Goal: Task Accomplishment & Management: Manage account settings

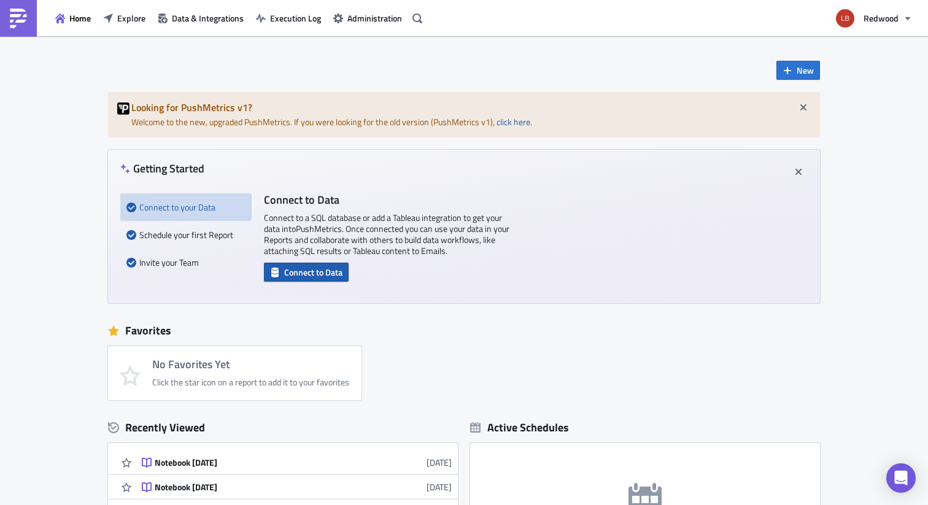
click at [286, 279] on span "Connect to Data" at bounding box center [313, 272] width 58 height 13
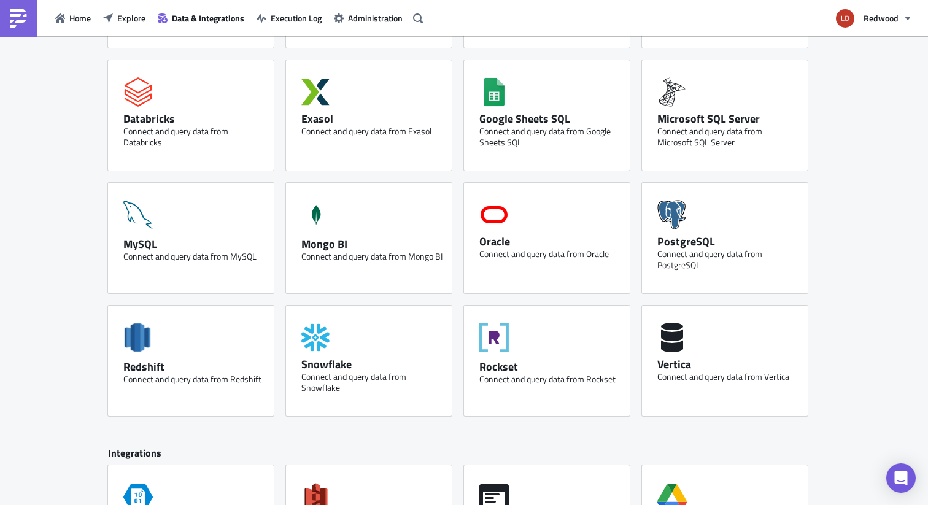
scroll to position [155, 0]
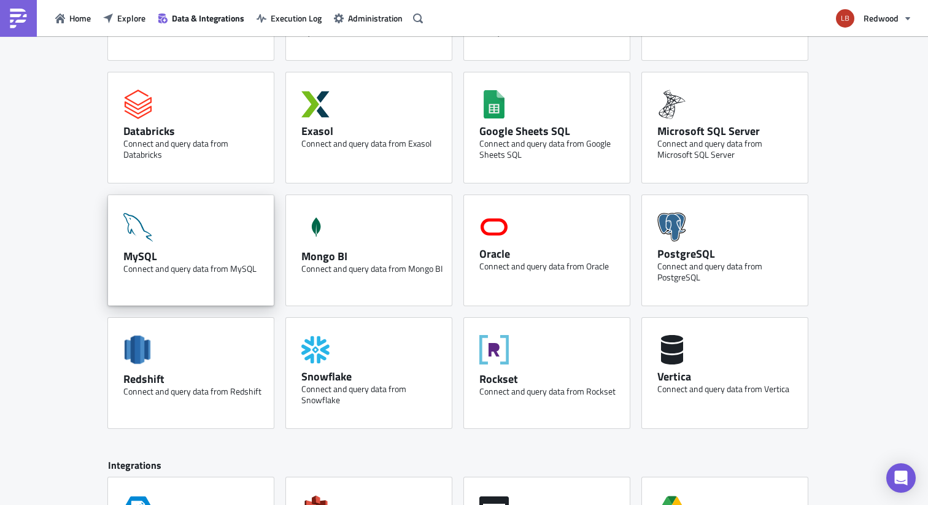
click at [216, 228] on div "MySQL Connect and query data from MySQL" at bounding box center [191, 250] width 166 height 111
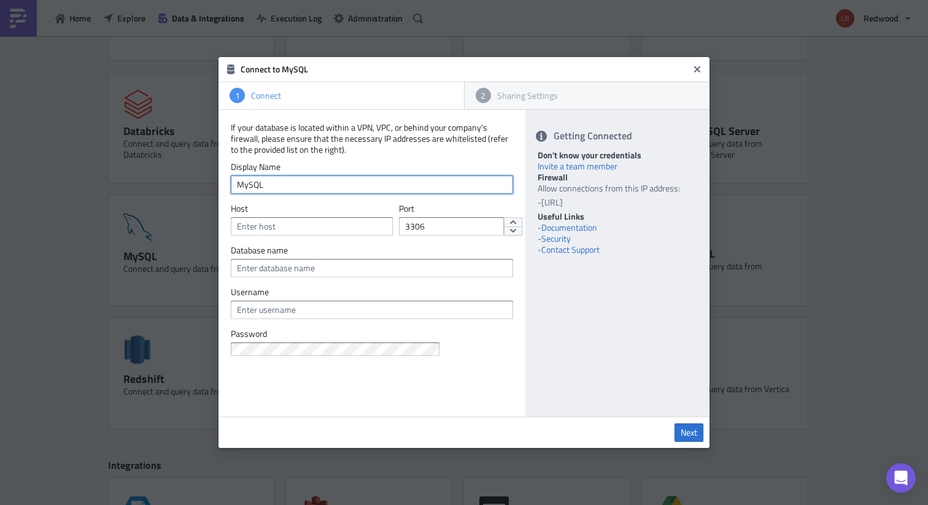
click at [329, 191] on input "MySQL" at bounding box center [372, 185] width 282 height 18
type input "M"
type input "Redwood DB"
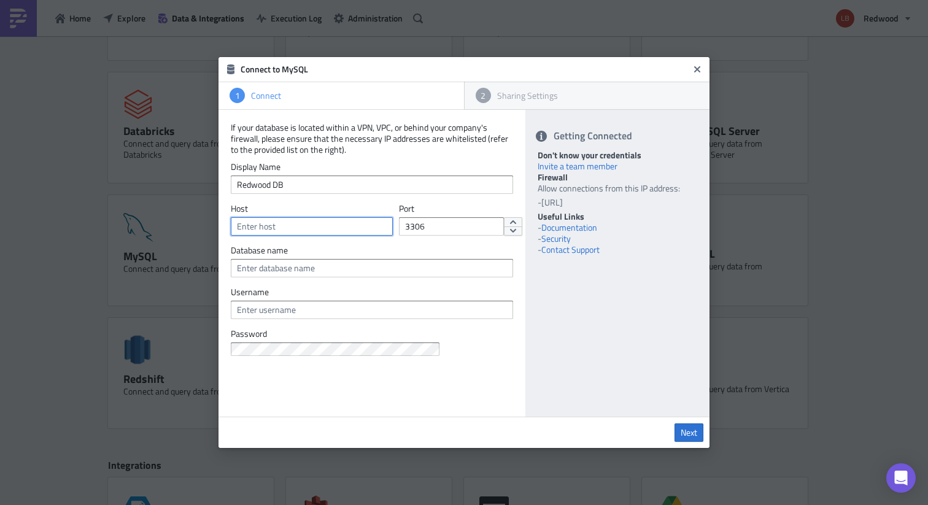
click at [314, 222] on input "text" at bounding box center [312, 226] width 162 height 18
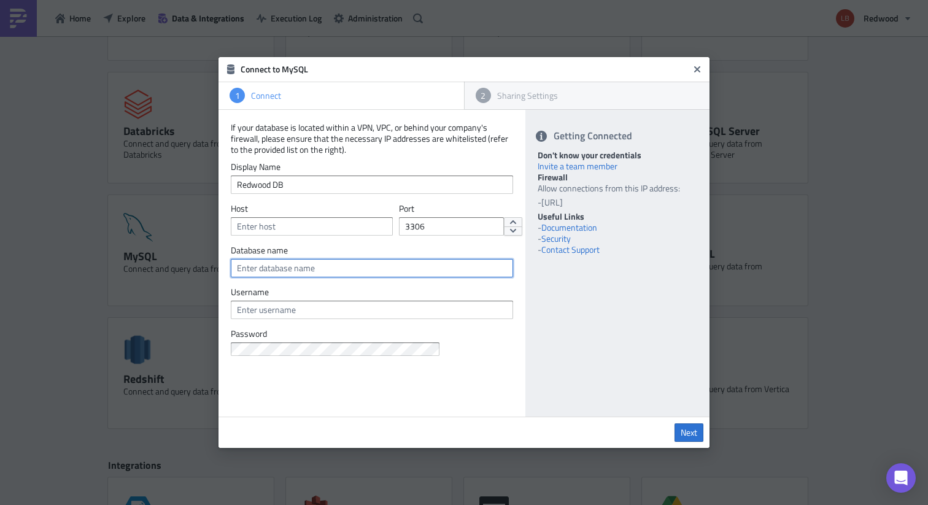
click at [316, 270] on input "text" at bounding box center [372, 268] width 282 height 18
paste input "rwt-global.cpepouabs7wk.us-west-2.rds.amazonaws.com"
type input "rwt-global.cpepouabs7wk.us-west-2.rds.amazonaws.com"
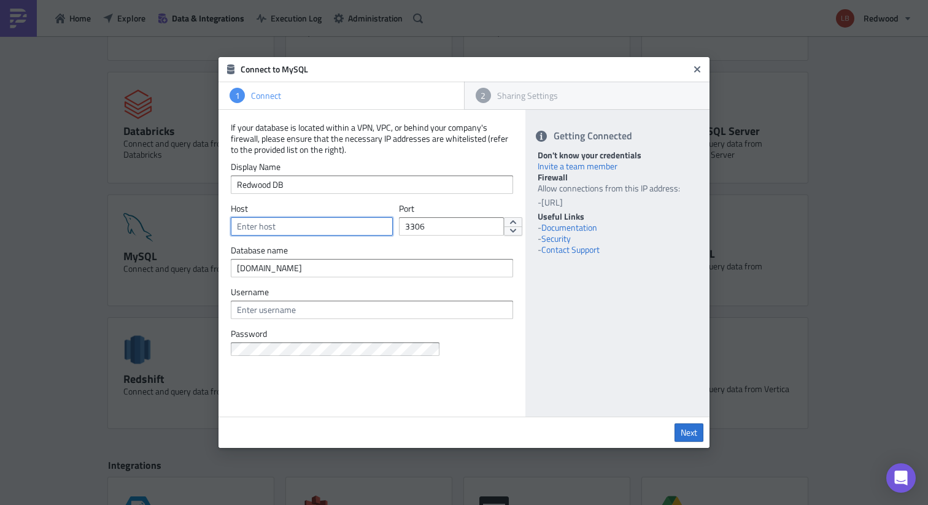
click at [330, 231] on input "text" at bounding box center [312, 226] width 162 height 18
paste input "rwt-global.cpepouabs7wk.us-west-2.rds.amazonaws.com"
type input "rwt-global.cpepouabs7wk.us-west-2.rds.amazonaws.com"
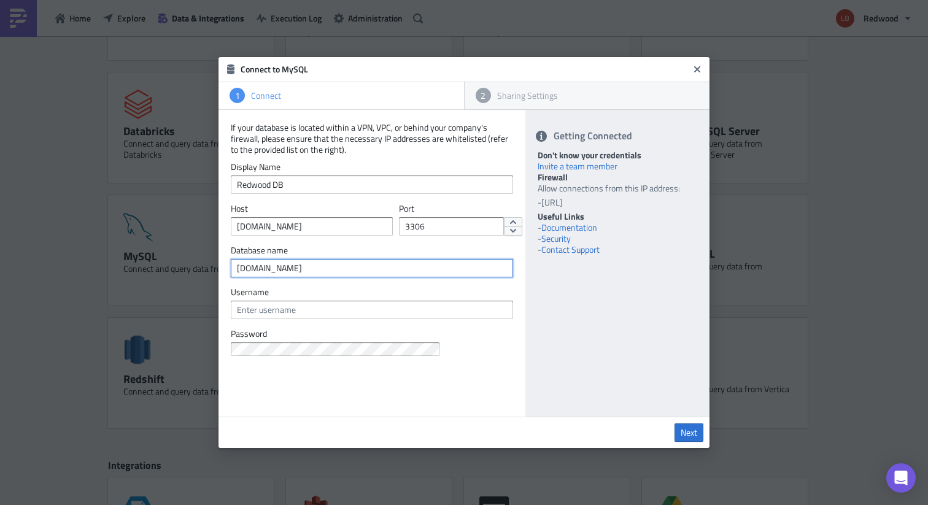
scroll to position [0, 0]
drag, startPoint x: 463, startPoint y: 269, endPoint x: 194, endPoint y: 264, distance: 269.0
click at [194, 264] on div "Connect to MySQL 1 Connect 2 Sharing Settings If your database is located withi…" at bounding box center [464, 252] width 928 height 505
type input "GLOBAL"
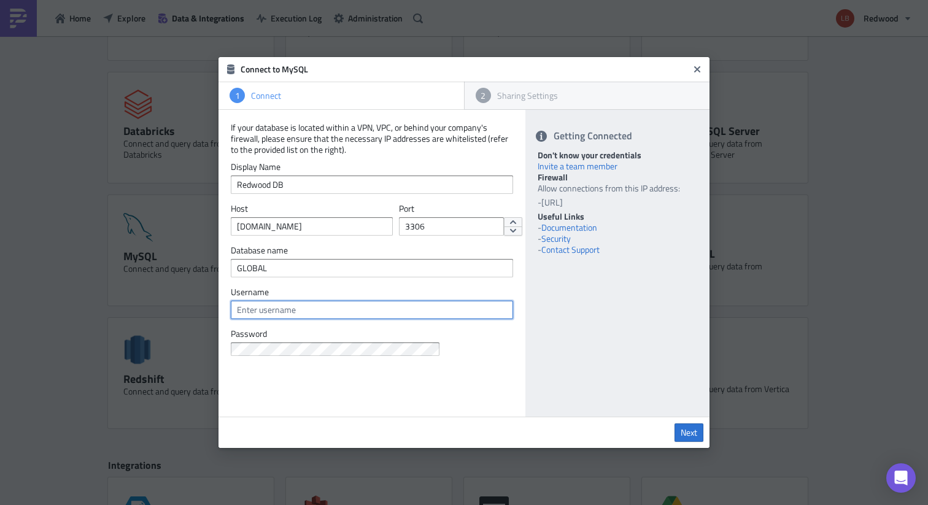
click at [293, 313] on input "text" at bounding box center [372, 310] width 282 height 18
paste input "manilauser"
type input "manilauser"
click at [565, 377] on div "Getting Connected Don't know your credentials Invite a team member Firewall All…" at bounding box center [618, 263] width 184 height 307
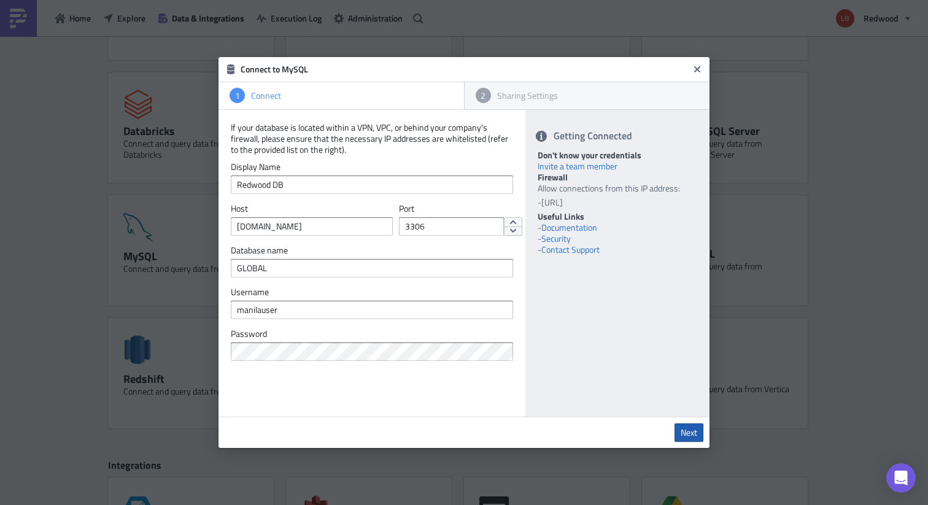
click at [688, 435] on span "Next" at bounding box center [689, 432] width 17 height 11
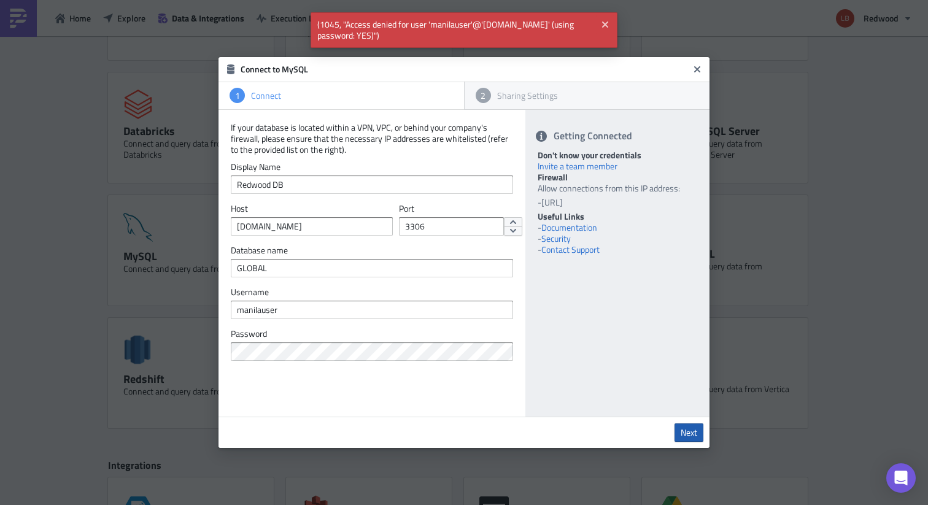
click at [690, 435] on span "Next" at bounding box center [689, 432] width 17 height 11
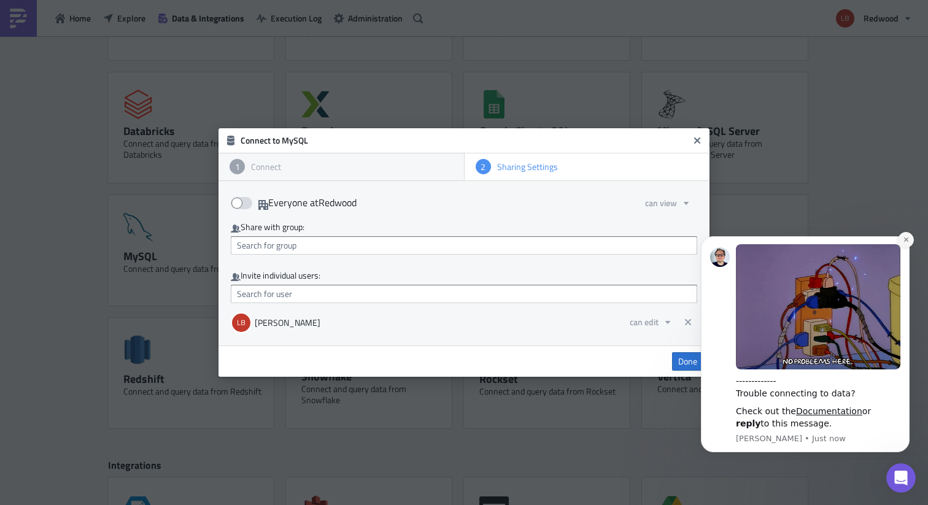
click at [904, 242] on icon "Dismiss notification" at bounding box center [906, 239] width 7 height 7
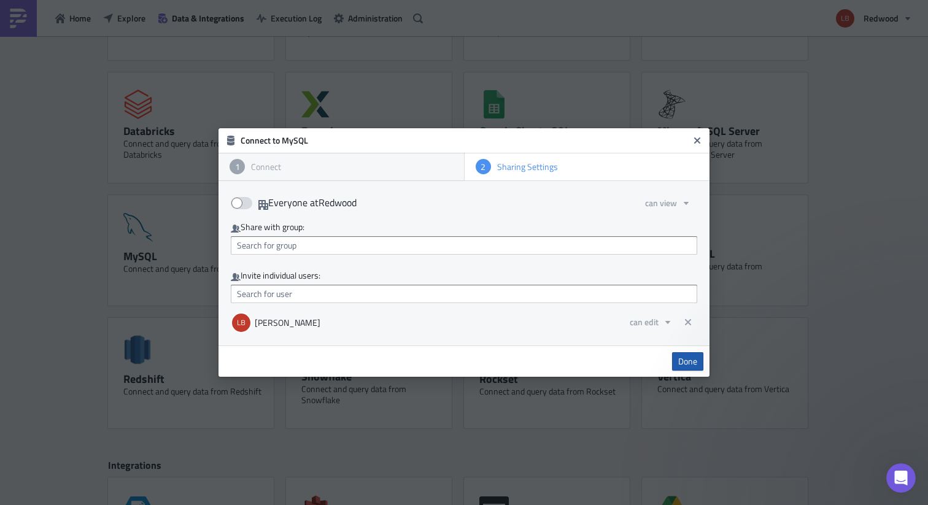
click at [679, 359] on span "Done" at bounding box center [688, 361] width 19 height 11
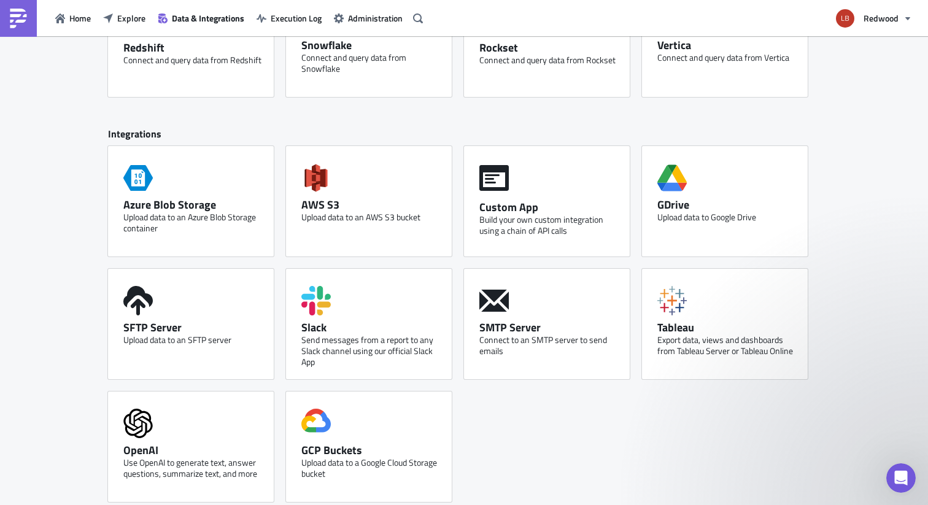
scroll to position [494, 0]
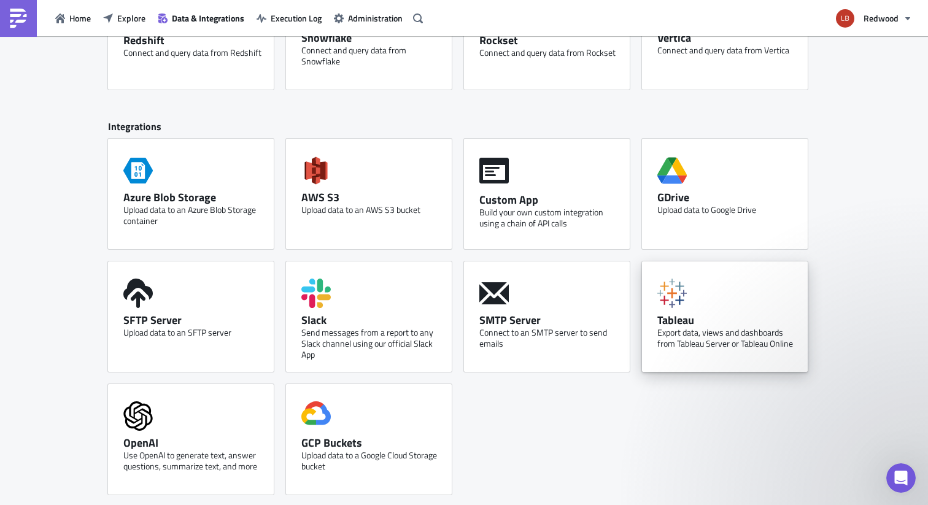
click at [675, 329] on div "Export data, views and dashboards from Tableau Server or Tableau Online" at bounding box center [728, 338] width 141 height 22
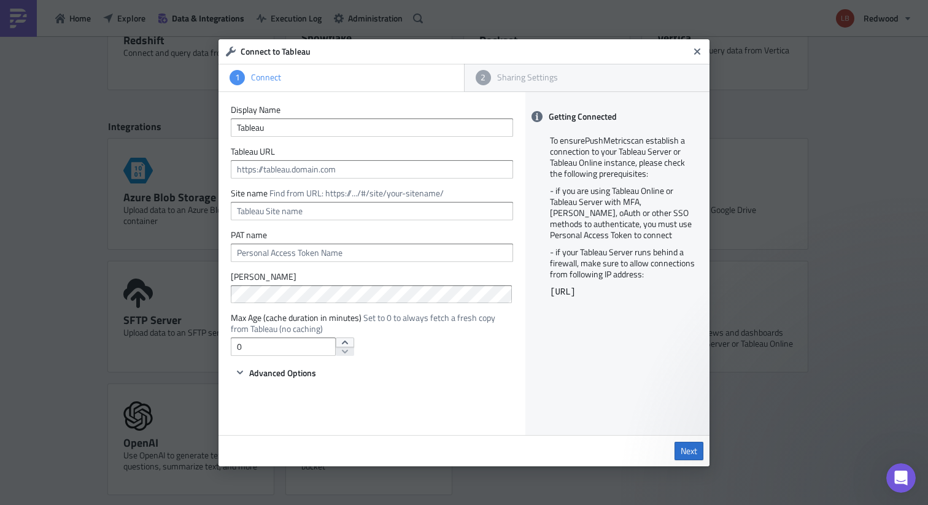
click at [568, 92] on div "Getting Connected To ensure PushMetrics can establish a connection to your Tabl…" at bounding box center [618, 263] width 184 height 343
click at [542, 80] on div "Sharing Settings" at bounding box center [595, 77] width 208 height 11
click at [698, 53] on icon "Close" at bounding box center [698, 52] width 10 height 10
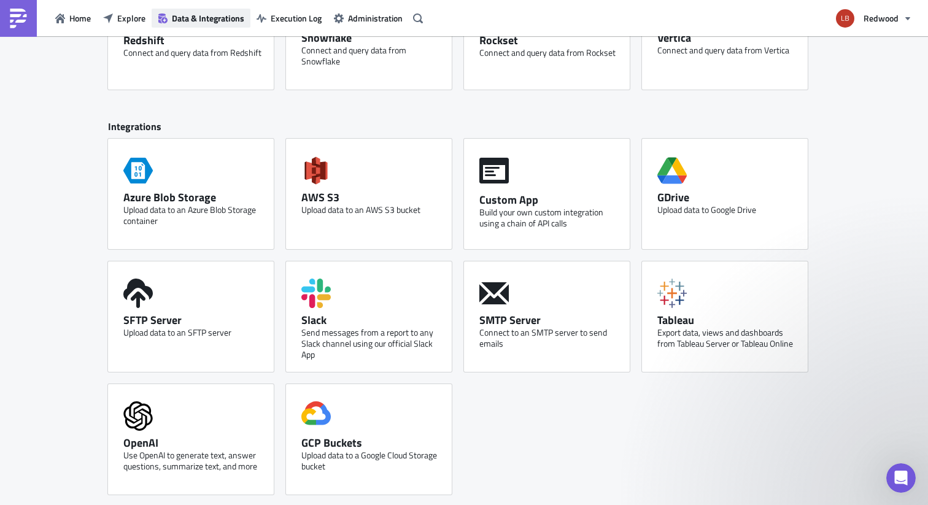
click at [233, 14] on span "Data & Integrations" at bounding box center [208, 18] width 72 height 13
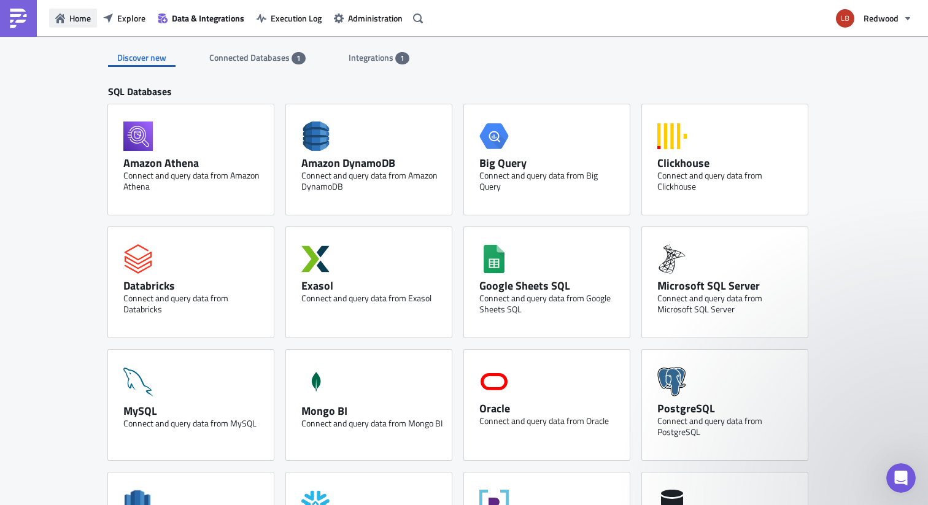
click at [71, 20] on span "Home" at bounding box center [79, 18] width 21 height 13
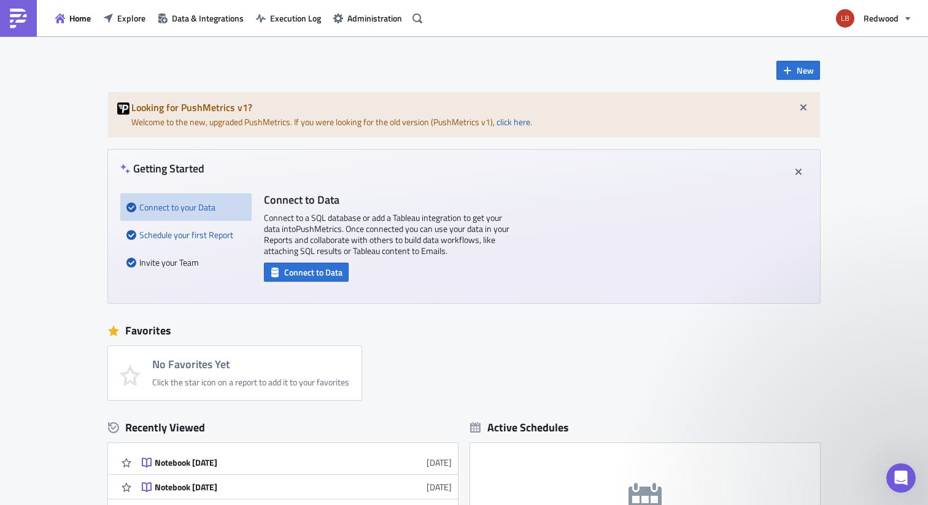
click at [203, 235] on div "Schedule your first Report" at bounding box center [185, 235] width 119 height 28
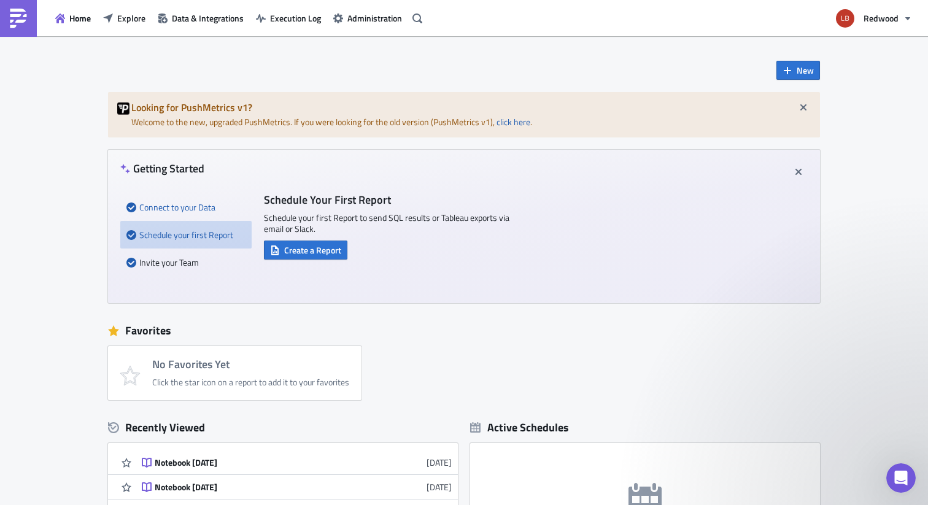
click at [199, 209] on div "Connect to your Data" at bounding box center [185, 207] width 119 height 28
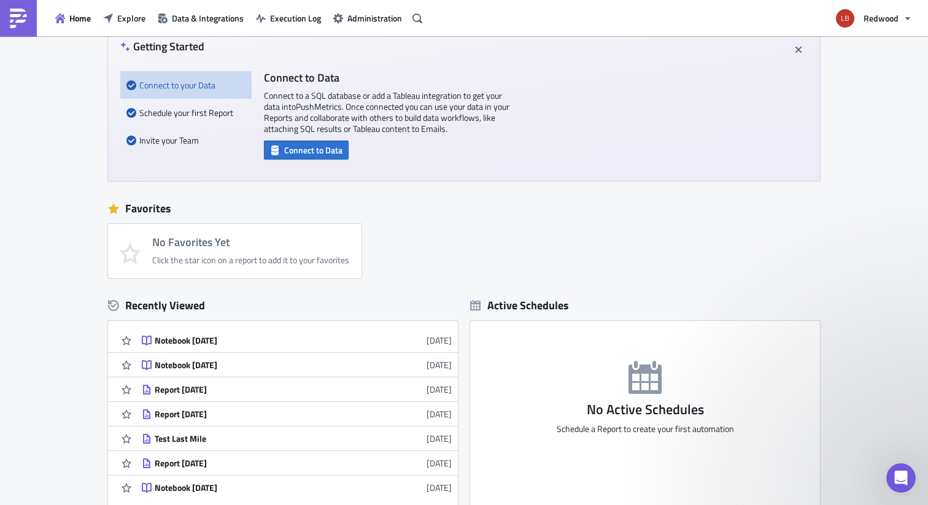
scroll to position [119, 0]
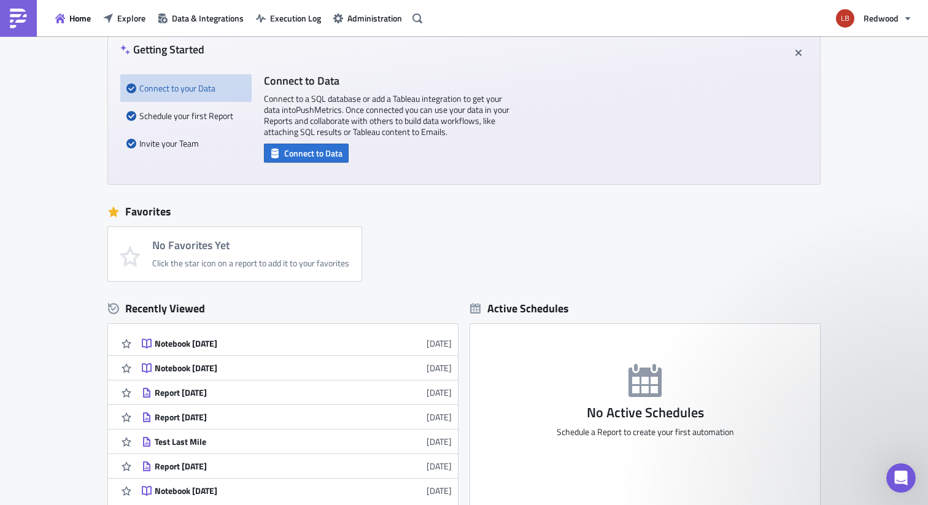
click at [294, 165] on div "Getting Started Connect to your Data Schedule your first Report Invite your Tea…" at bounding box center [464, 108] width 712 height 154
click at [296, 157] on span "Connect to Data" at bounding box center [313, 153] width 58 height 13
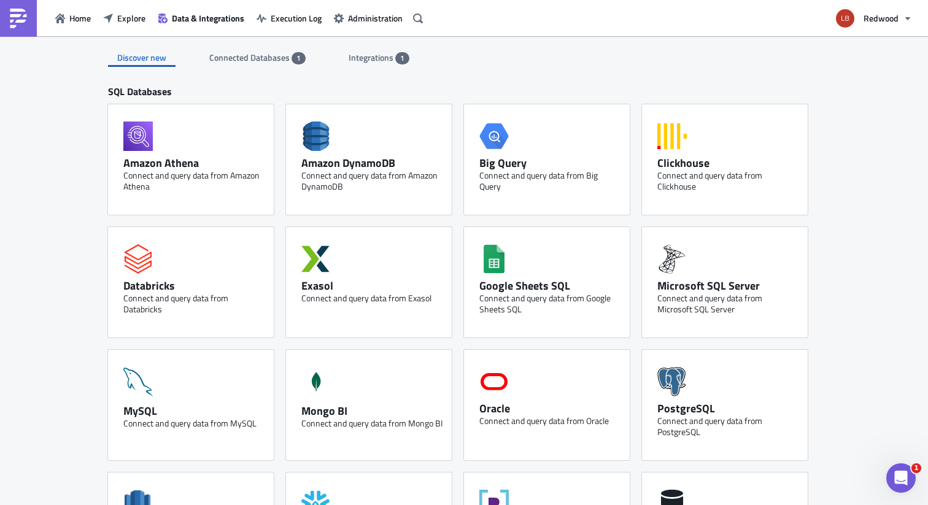
click at [262, 63] on span "Connected Databases" at bounding box center [250, 57] width 82 height 13
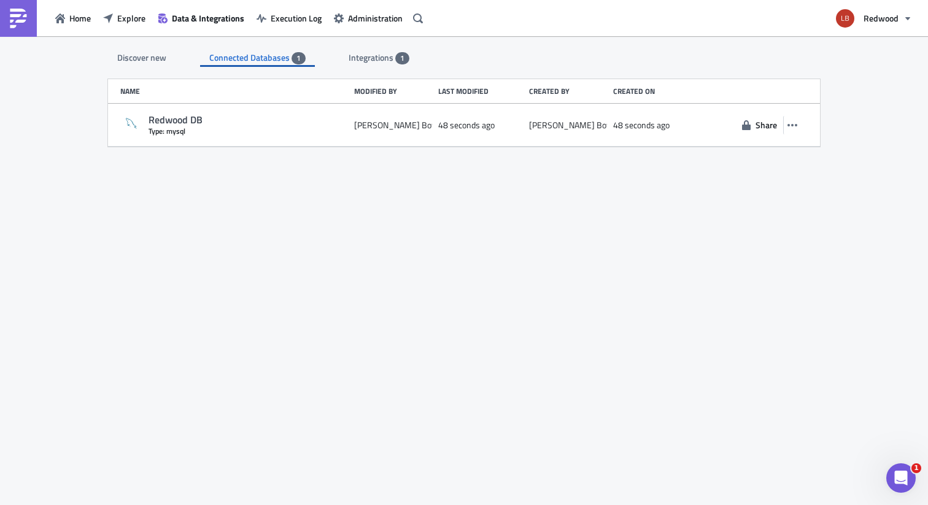
click at [378, 61] on span "Integrations" at bounding box center [372, 57] width 47 height 13
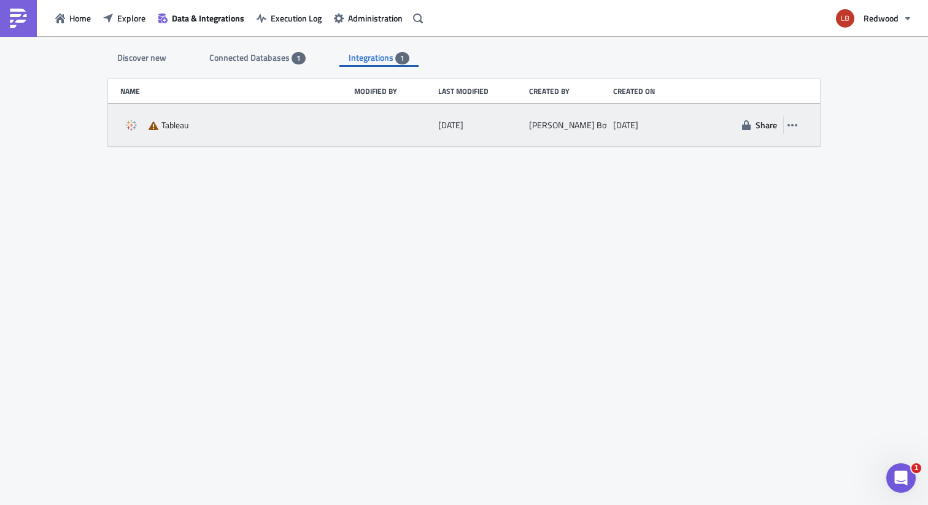
click at [376, 123] on div at bounding box center [393, 125] width 78 height 22
click at [793, 126] on icon "button" at bounding box center [793, 125] width 10 height 10
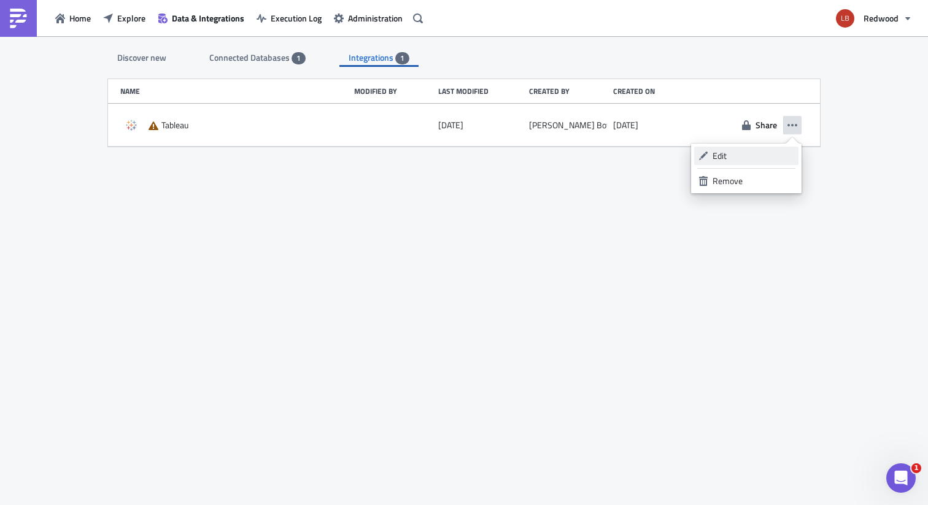
click at [767, 152] on div "Edit" at bounding box center [754, 156] width 82 height 12
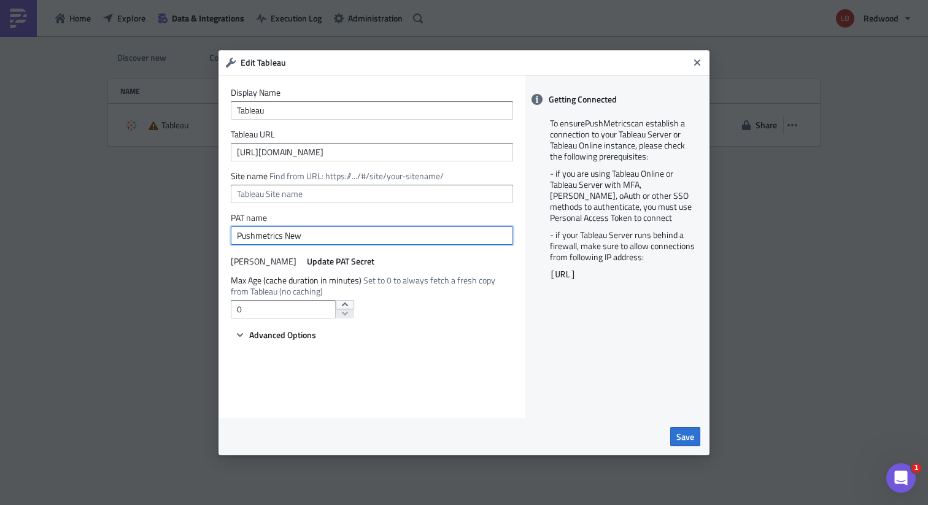
click at [345, 233] on input "Pushmetrics New" at bounding box center [372, 236] width 282 height 18
click at [292, 336] on span "Advanced Options" at bounding box center [282, 335] width 67 height 13
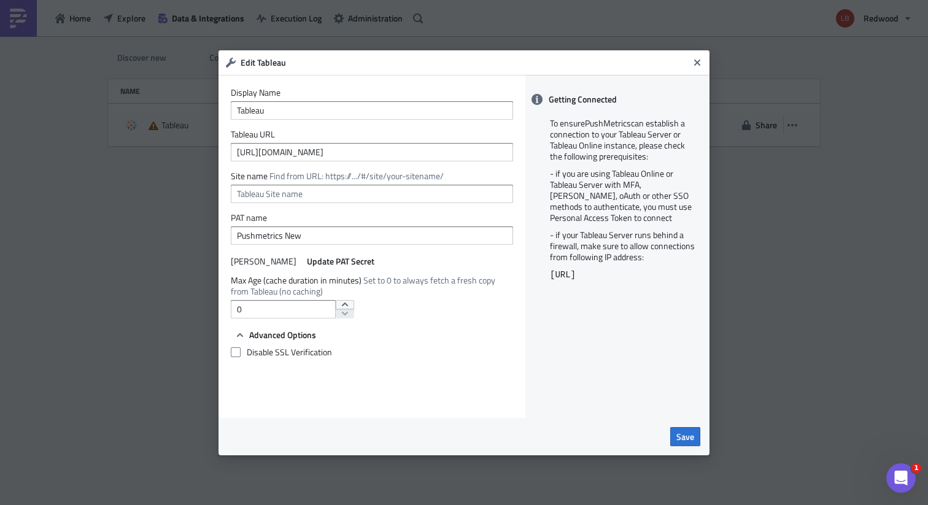
click at [461, 357] on div "Disable SSL Verification" at bounding box center [372, 353] width 282 height 21
click at [327, 232] on input "Pushmetrics New" at bounding box center [372, 236] width 282 height 18
click at [333, 268] on button "Update PAT Secret" at bounding box center [341, 261] width 76 height 15
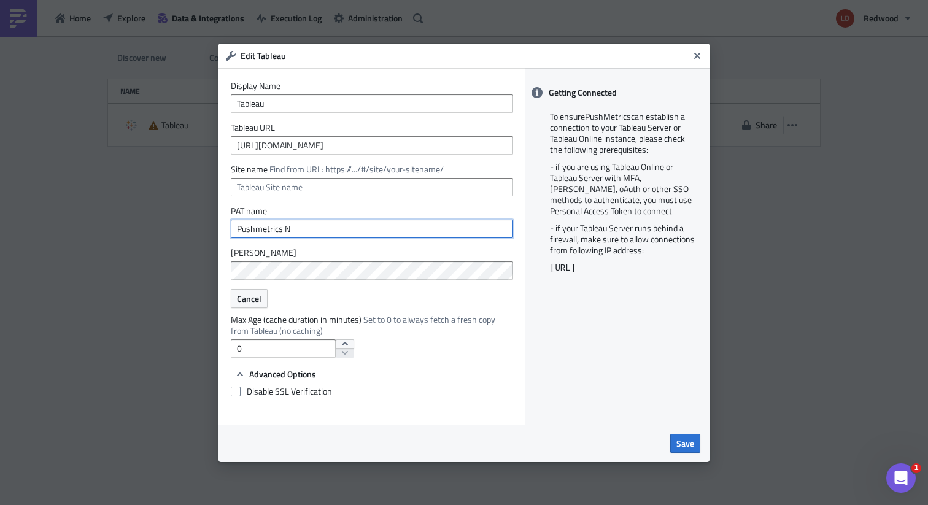
click at [316, 228] on input "Pushmetrics N" at bounding box center [372, 229] width 282 height 18
type input "Pushmetrics v2"
click at [688, 439] on span "Save" at bounding box center [686, 443] width 18 height 13
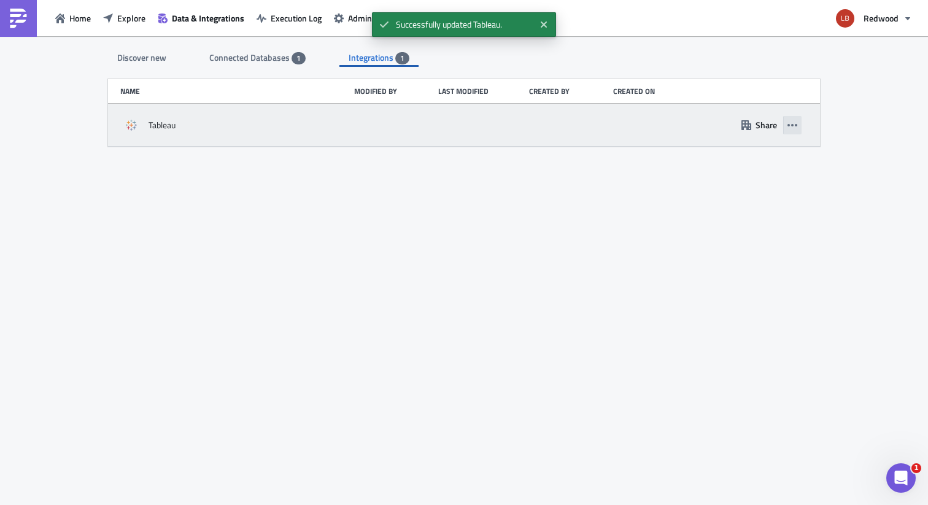
click at [794, 128] on icon "button" at bounding box center [793, 125] width 10 height 10
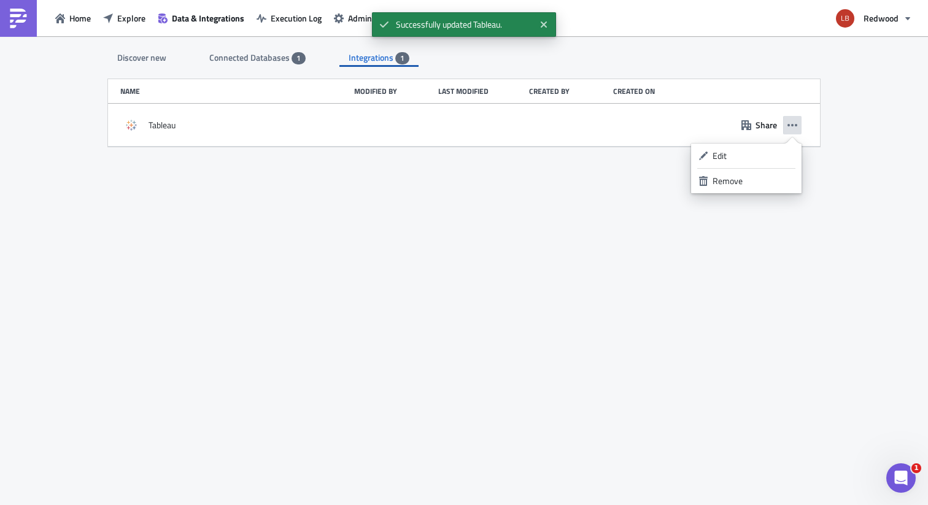
click at [497, 214] on div "Discover new Connected Databases 1 Integrations 1 SQL Databases Amazon Athena C…" at bounding box center [464, 271] width 737 height 471
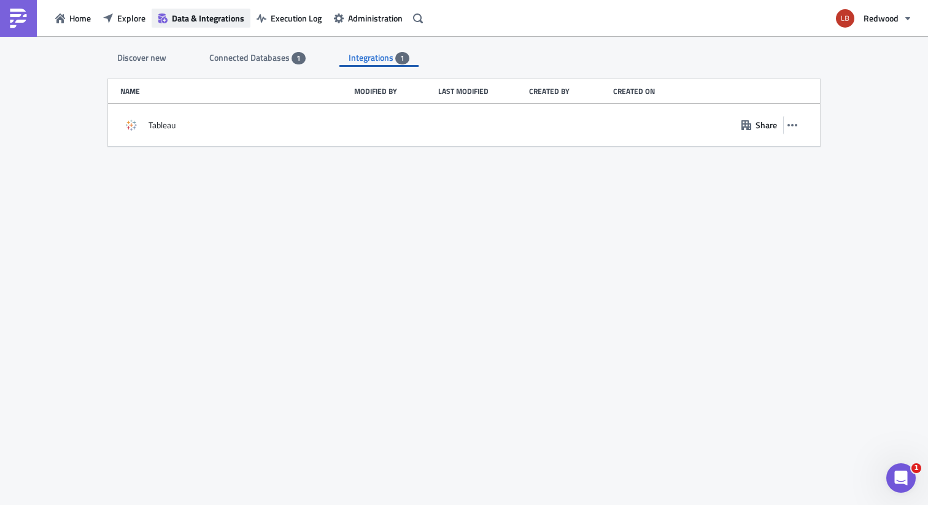
click at [225, 17] on span "Data & Integrations" at bounding box center [208, 18] width 72 height 13
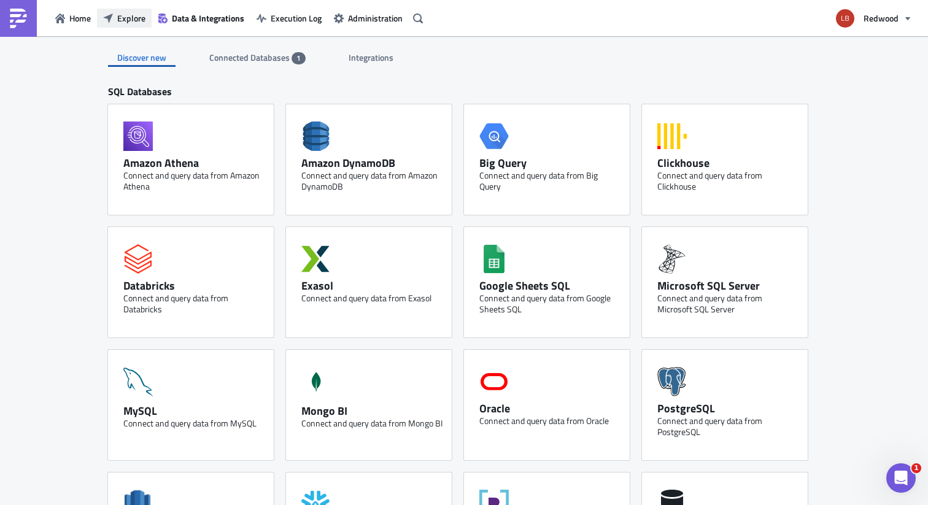
click at [123, 15] on span "Explore" at bounding box center [131, 18] width 28 height 13
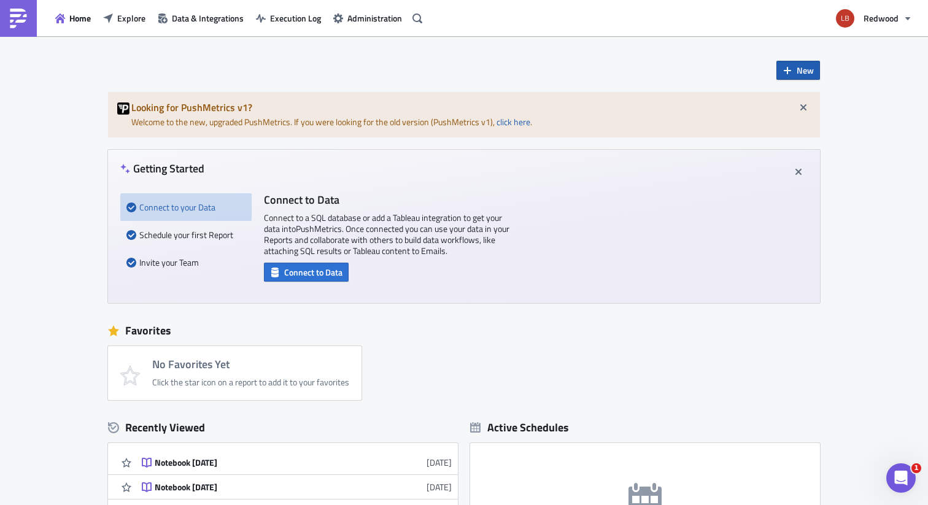
click at [800, 67] on span "New" at bounding box center [805, 70] width 17 height 13
click at [807, 99] on div "Report" at bounding box center [835, 102] width 82 height 12
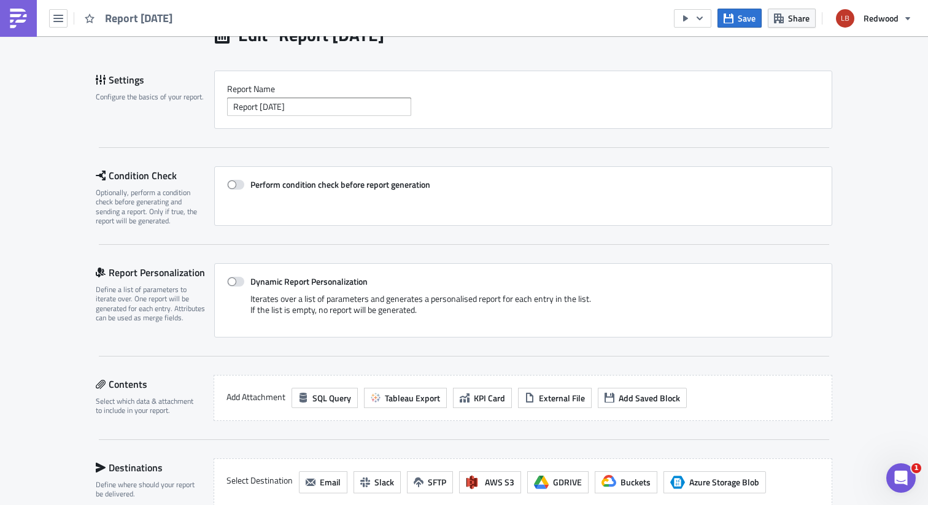
scroll to position [29, 0]
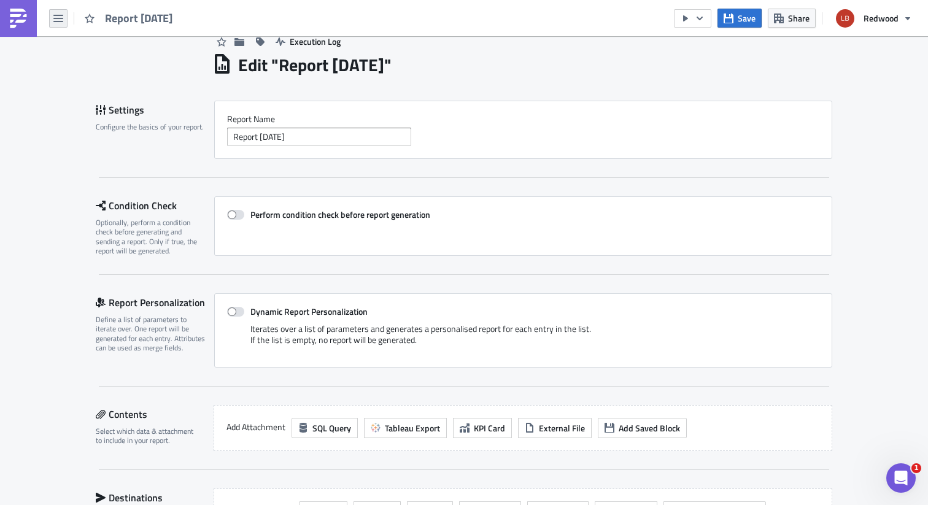
click at [54, 25] on button "button" at bounding box center [58, 18] width 18 height 18
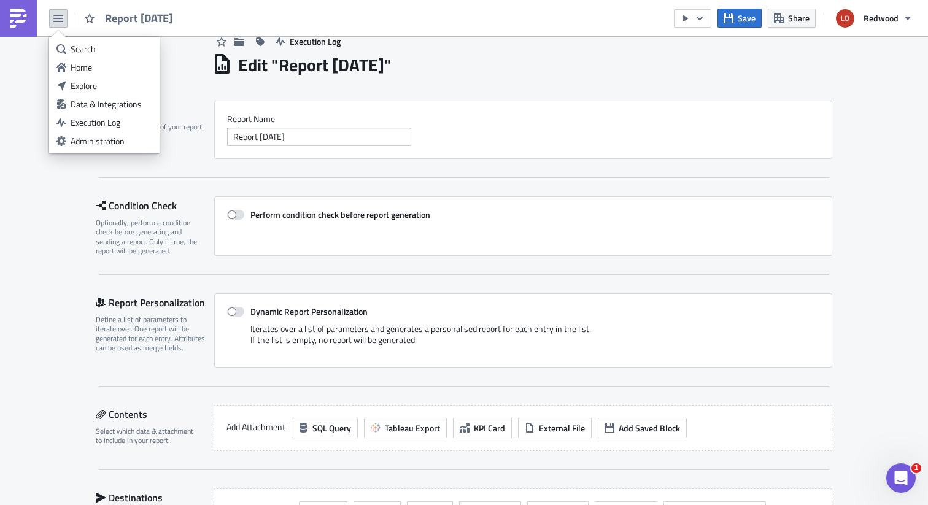
click at [480, 129] on div "Report 2025-09-11" at bounding box center [523, 137] width 593 height 18
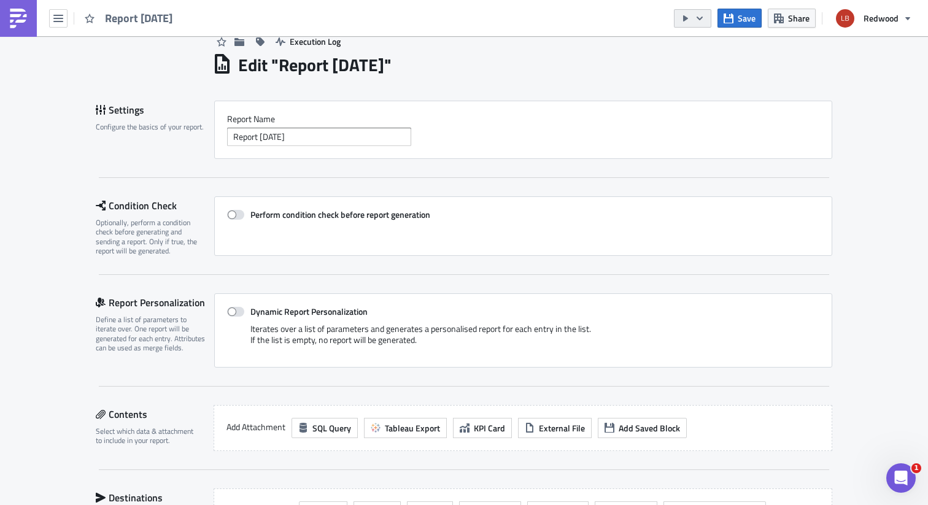
click at [708, 19] on button "button" at bounding box center [692, 18] width 37 height 18
click at [597, 86] on div "Execution Log Edit " Report 2025-09-11 " Settings Configure the basics of your …" at bounding box center [464, 385] width 737 height 756
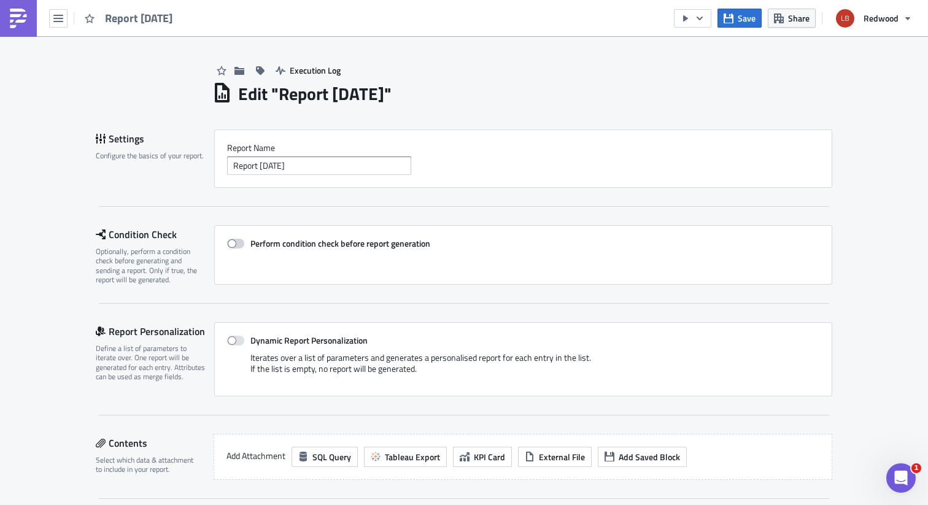
click at [267, 246] on strong "Perform condition check before report generation" at bounding box center [341, 243] width 180 height 13
click at [238, 246] on input "Perform condition check before report generation" at bounding box center [234, 244] width 8 height 8
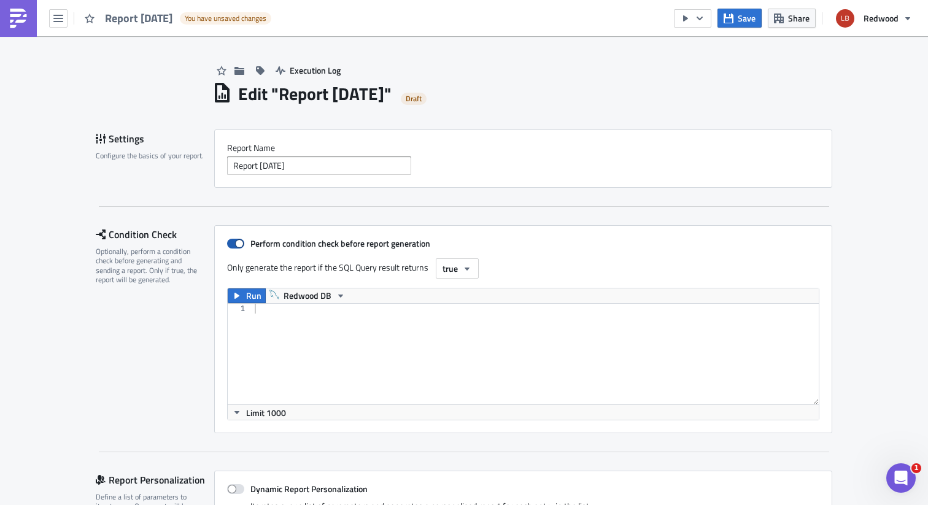
click at [266, 246] on strong "Perform condition check before report generation" at bounding box center [341, 243] width 180 height 13
click at [238, 246] on input "Perform condition check before report generation" at bounding box center [234, 244] width 8 height 8
checkbox input "false"
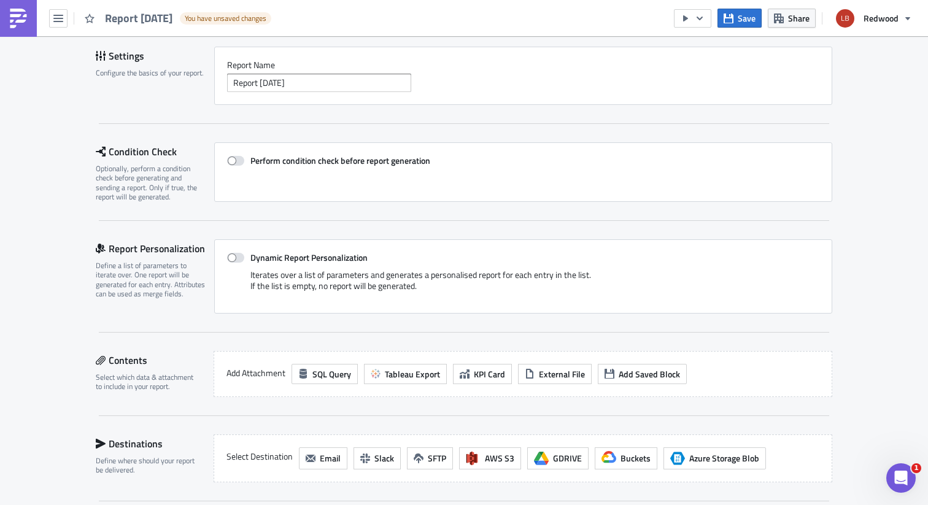
scroll to position [84, 0]
click at [308, 252] on strong "Dynamic Report Personalization" at bounding box center [309, 256] width 117 height 13
click at [238, 253] on input "Dynamic Report Personalization" at bounding box center [234, 257] width 8 height 8
checkbox input "true"
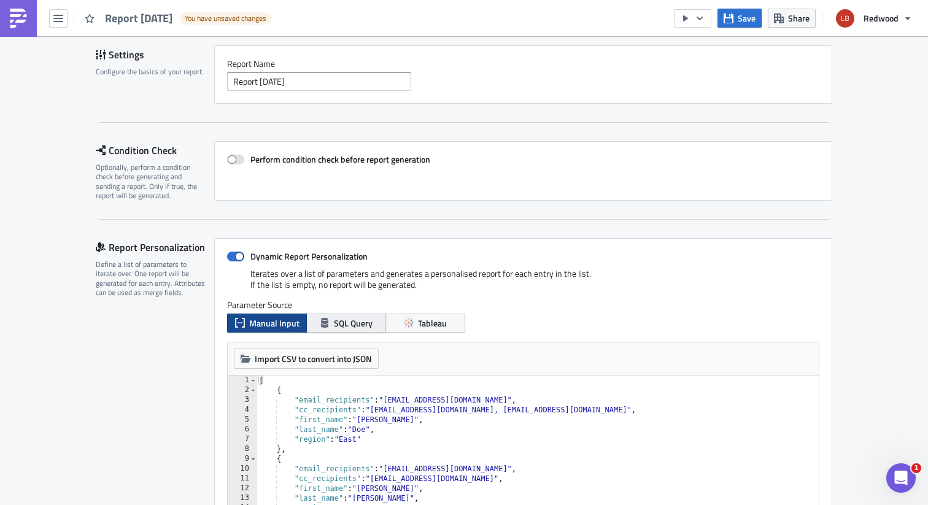
click at [334, 320] on span "SQL Query" at bounding box center [353, 323] width 39 height 13
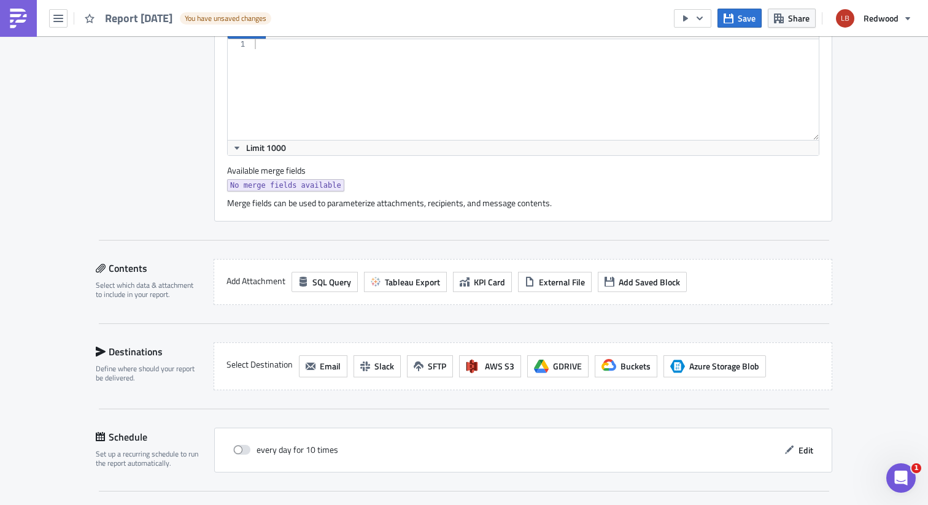
scroll to position [414, 0]
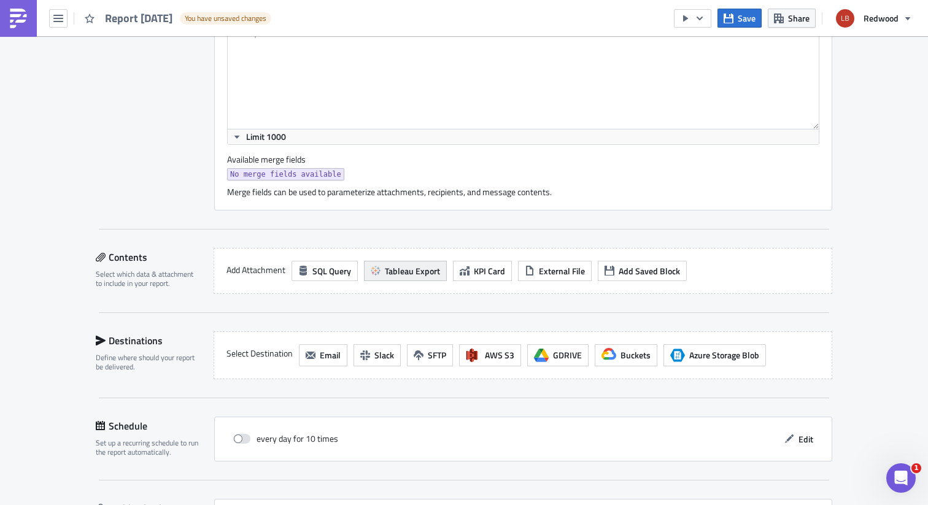
click at [413, 273] on span "Tableau Export" at bounding box center [412, 271] width 55 height 13
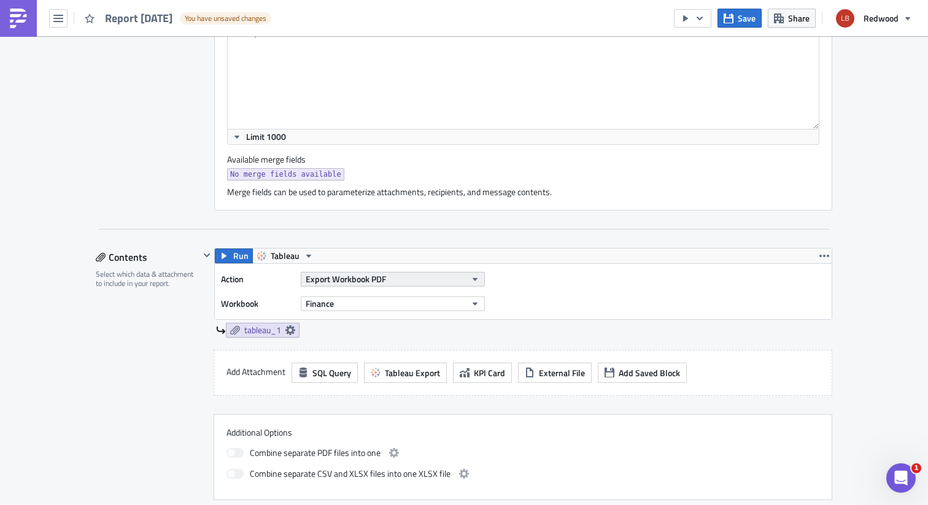
click at [414, 278] on button "Export Workbook PDF" at bounding box center [393, 279] width 184 height 15
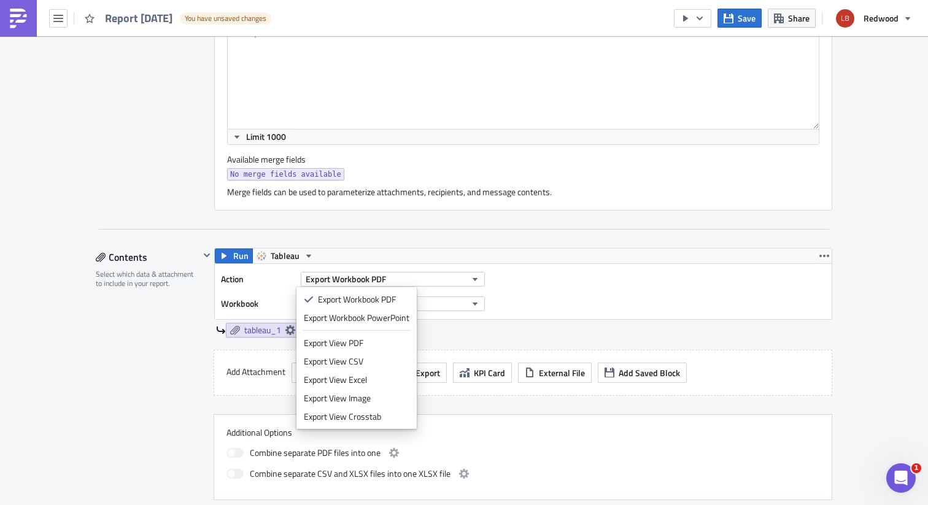
click at [554, 286] on div "Action Export Workbook PDF Workbook Finance" at bounding box center [523, 291] width 617 height 55
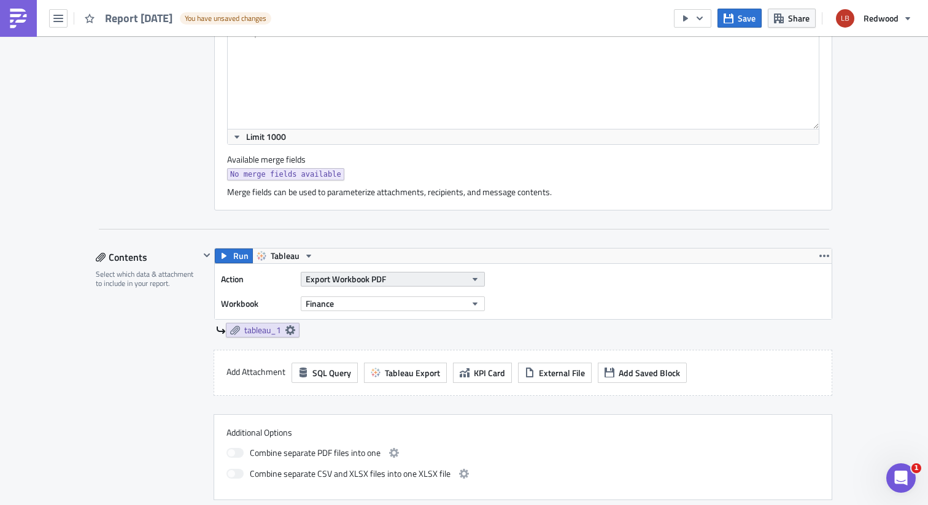
click at [422, 282] on button "Export Workbook PDF" at bounding box center [393, 279] width 184 height 15
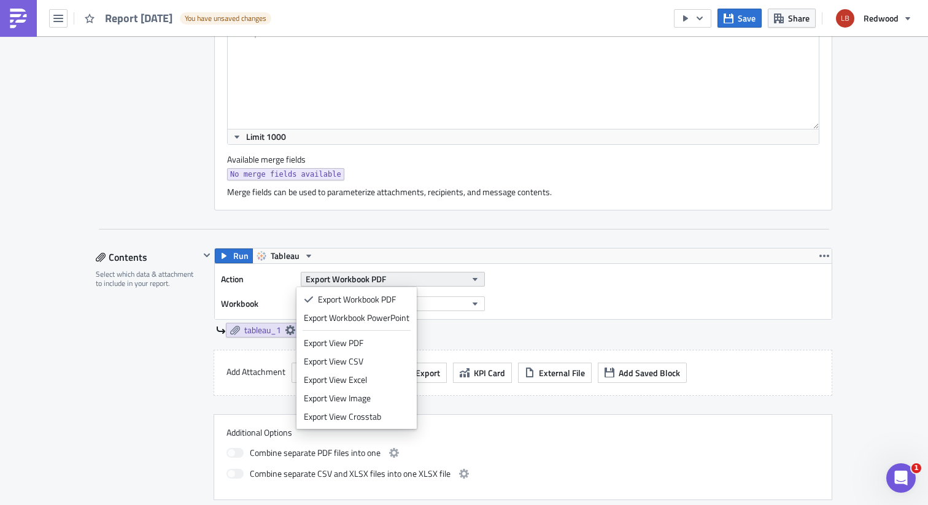
click at [430, 282] on button "Export Workbook PDF" at bounding box center [393, 279] width 184 height 15
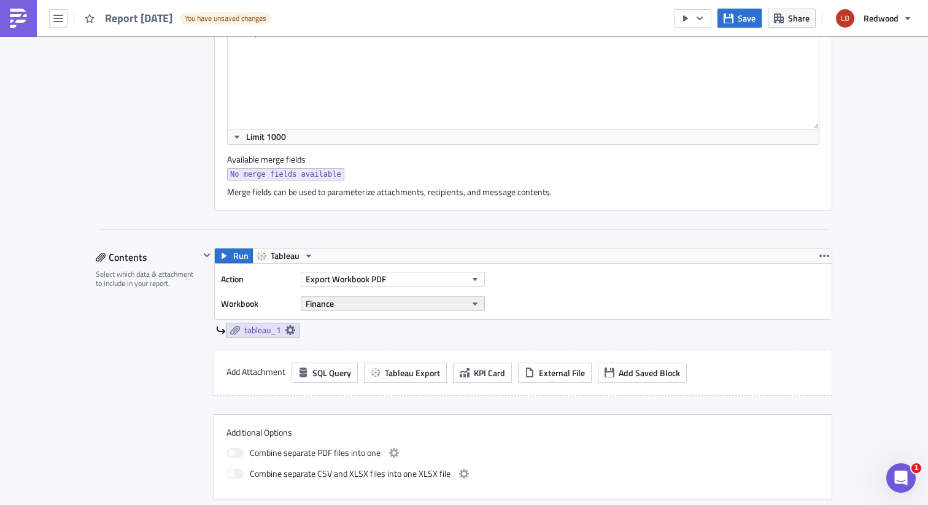
click at [409, 298] on button "Finance" at bounding box center [393, 304] width 184 height 15
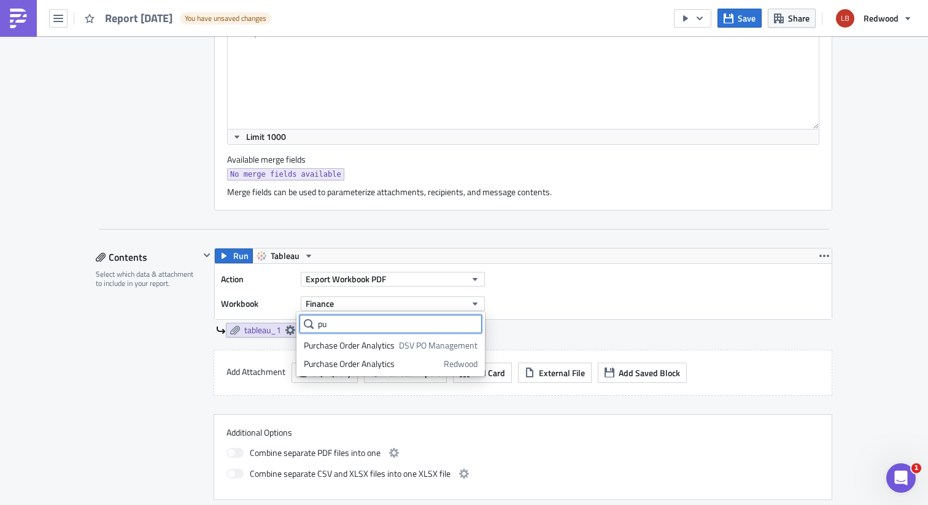
scroll to position [0, 0]
type input "p"
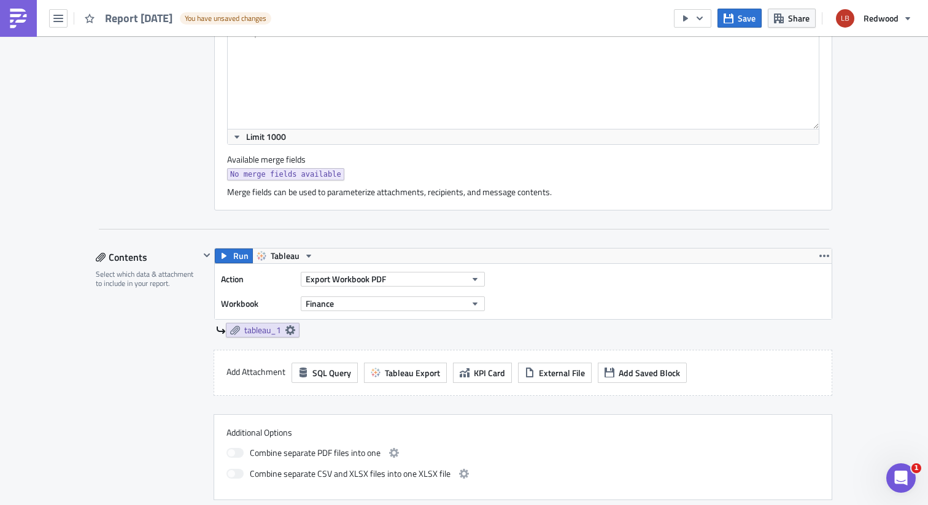
click at [498, 335] on div "tableau_1" at bounding box center [524, 330] width 617 height 15
click at [286, 331] on icon at bounding box center [291, 330] width 10 height 10
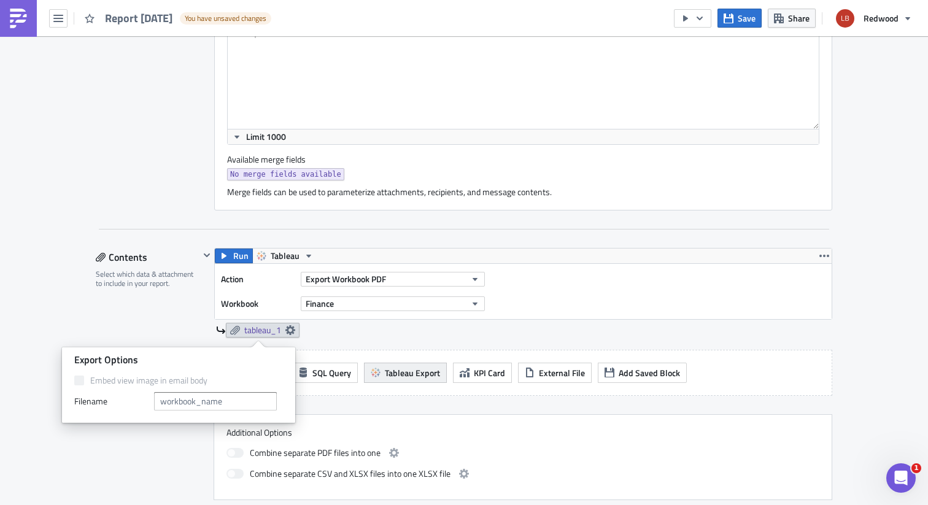
click at [398, 379] on span "Tableau Export" at bounding box center [412, 373] width 55 height 13
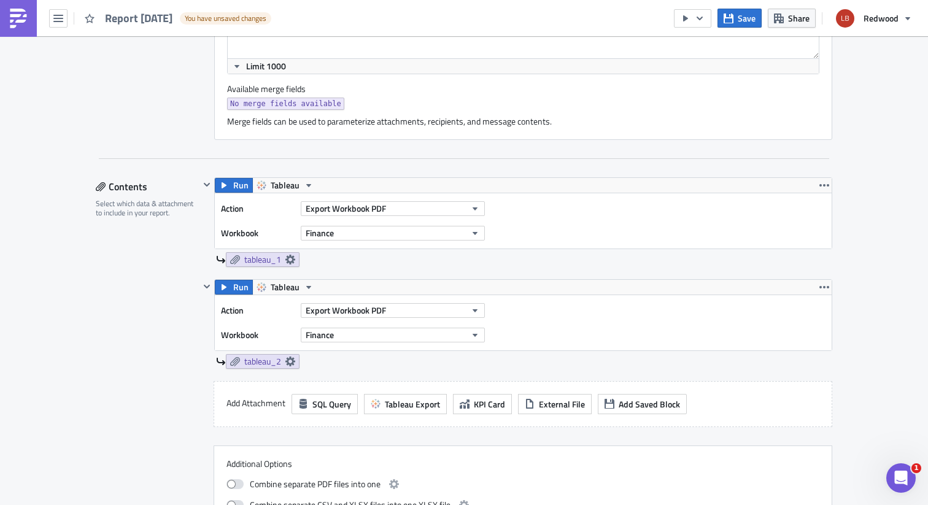
scroll to position [483, 0]
click at [445, 232] on button "Finance" at bounding box center [393, 234] width 184 height 15
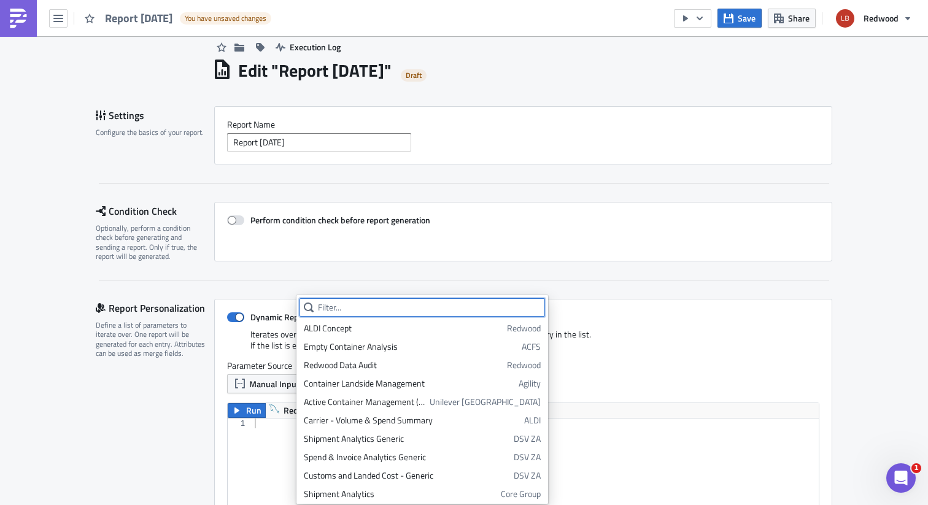
scroll to position [0, 0]
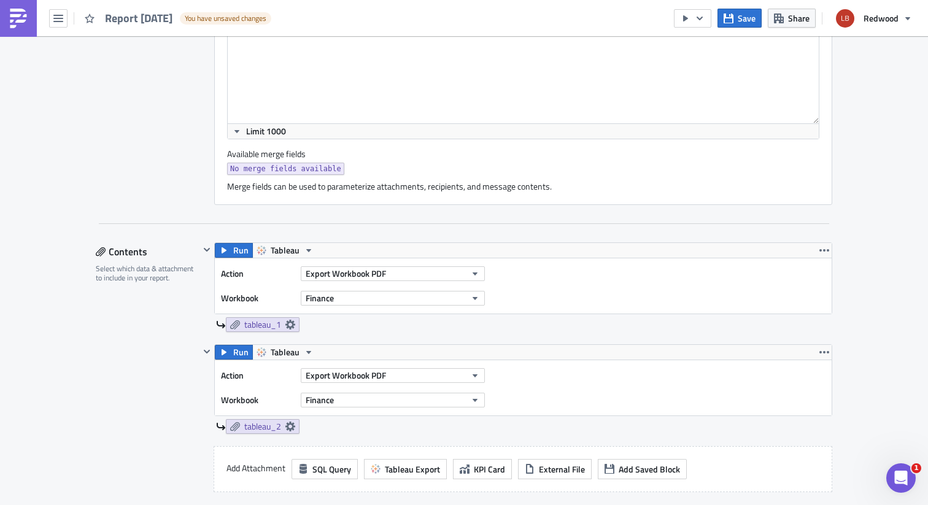
scroll to position [418, 0]
click at [342, 270] on span "Export Workbook PDF" at bounding box center [346, 275] width 80 height 13
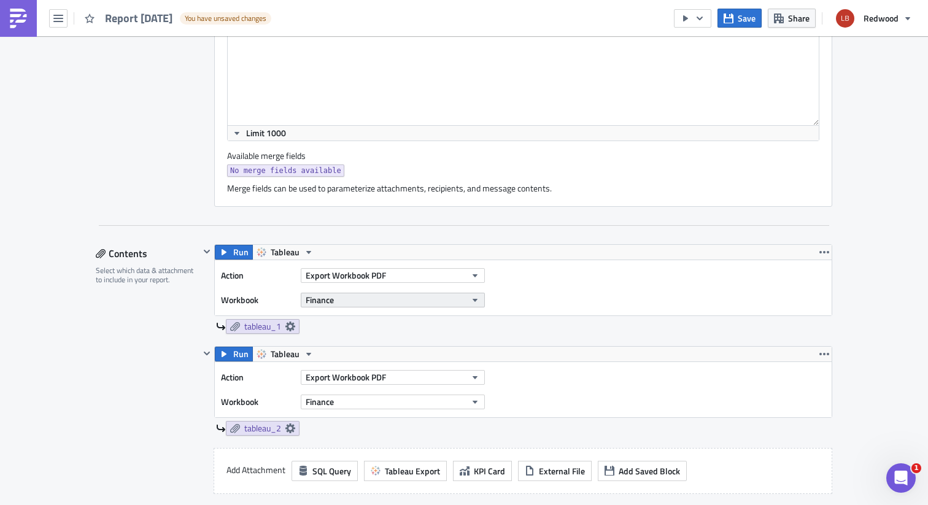
click at [430, 302] on button "Finance" at bounding box center [393, 300] width 184 height 15
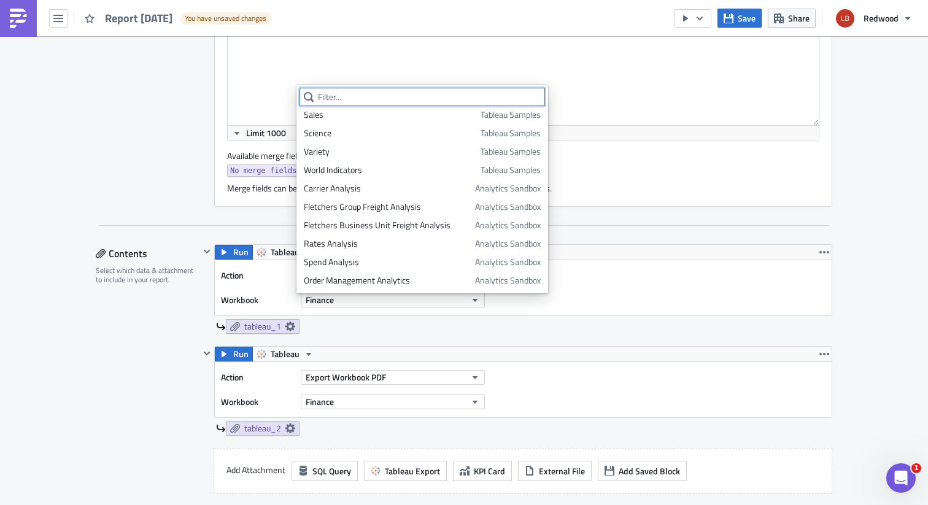
scroll to position [0, 0]
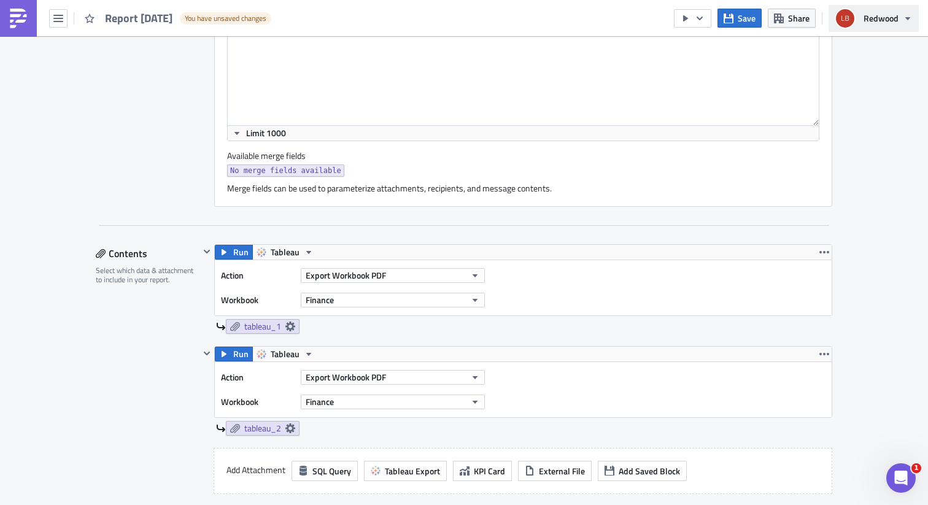
click at [873, 22] on span "Redwood" at bounding box center [881, 18] width 35 height 13
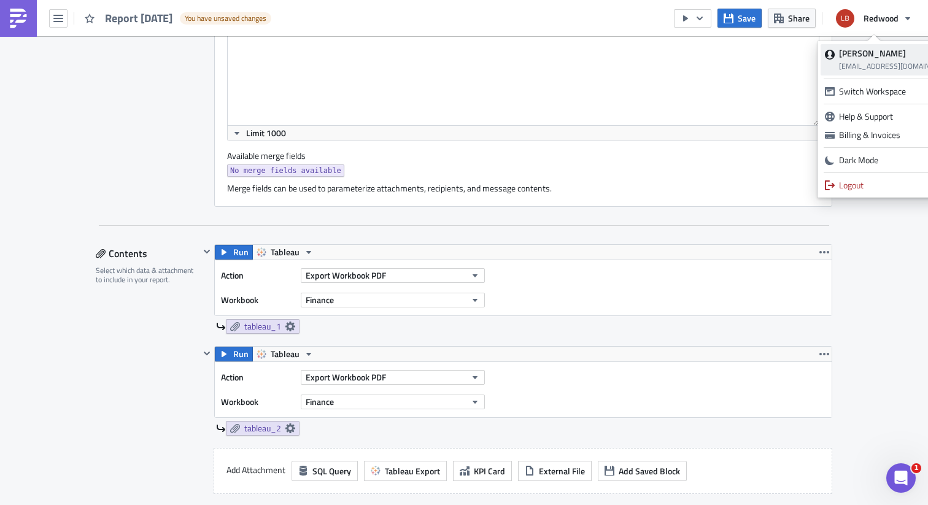
click at [876, 58] on strong "Liam Botha" at bounding box center [872, 53] width 67 height 13
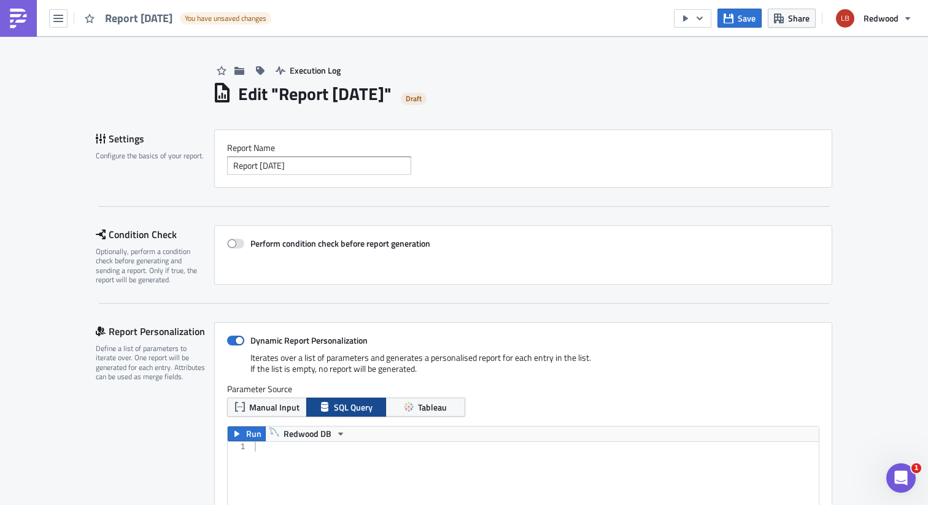
click at [333, 101] on h1 "Edit " Report 2025-09-11 "" at bounding box center [315, 94] width 154 height 22
click at [349, 93] on h1 "Edit " Report 2025-09-11 "" at bounding box center [315, 94] width 154 height 22
drag, startPoint x: 328, startPoint y: 169, endPoint x: 162, endPoint y: 139, distance: 168.5
click at [162, 139] on div "Settings Configure the basics of your report. Report Nam﻿e Report 2025-09-11" at bounding box center [464, 159] width 737 height 58
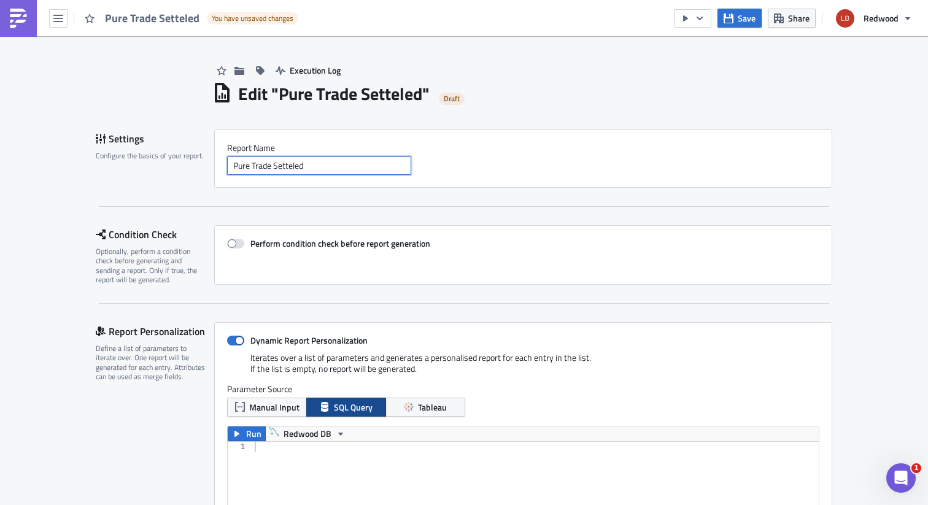
click at [282, 166] on input "Pure Trade Setteled" at bounding box center [319, 166] width 184 height 18
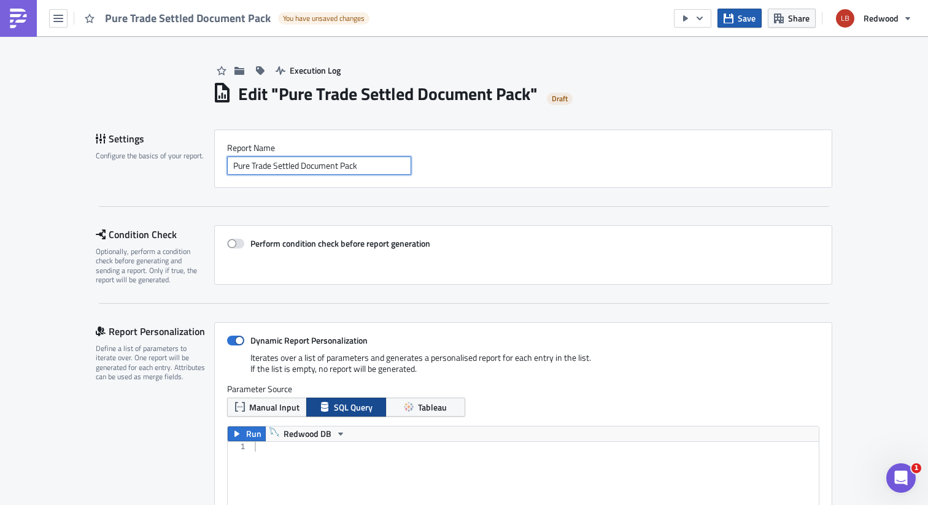
type input "Pure Trade Settled Document Pack"
click at [745, 24] on span "Save" at bounding box center [747, 18] width 18 height 13
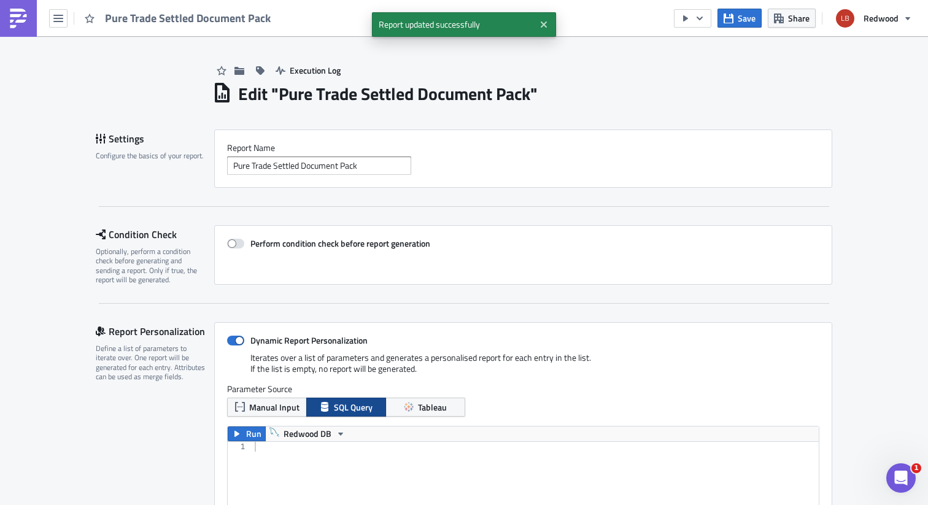
click at [246, 21] on span "Pure Trade Settled Document Pack" at bounding box center [188, 18] width 167 height 17
click at [854, 18] on img "button" at bounding box center [845, 18] width 21 height 21
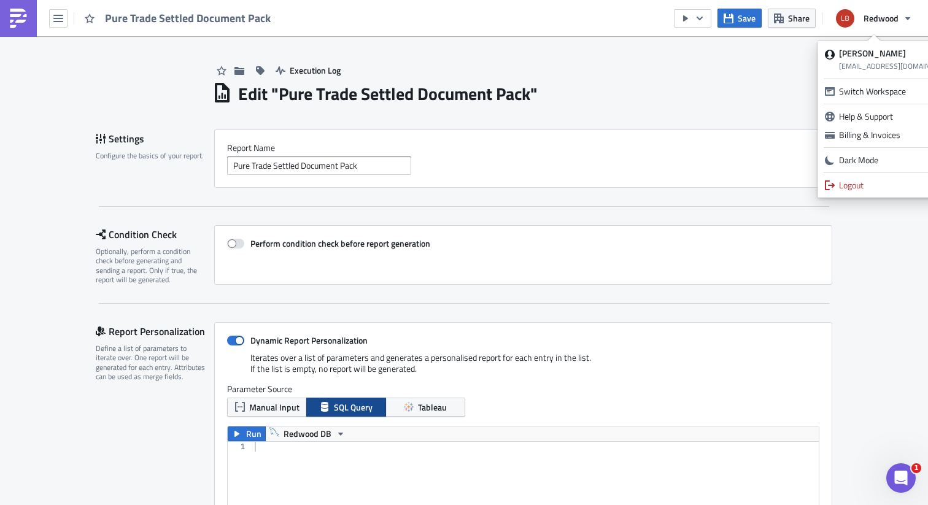
click at [754, 94] on div "Edit " Pure Trade Settled Document Pack "" at bounding box center [522, 92] width 620 height 25
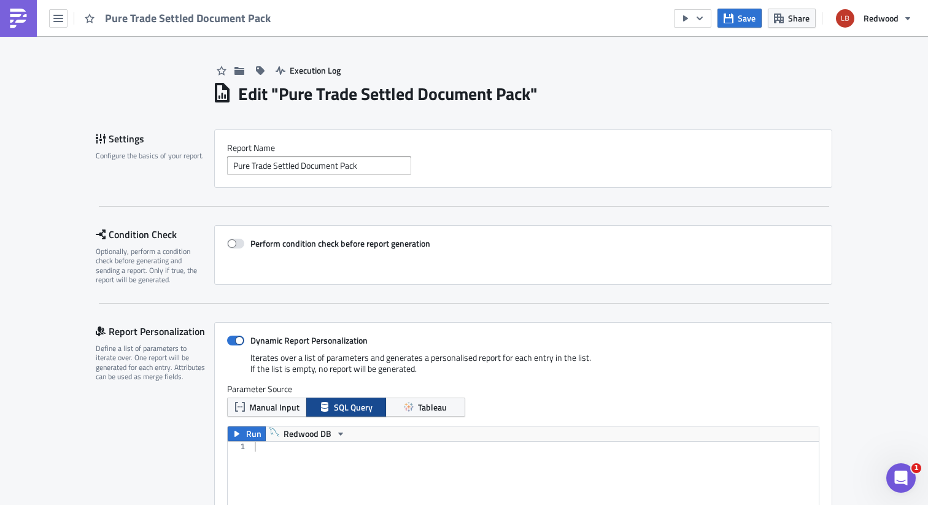
click at [45, 26] on div "Pure Trade Settled Document Pack" at bounding box center [139, 18] width 278 height 36
click at [59, 24] on button "button" at bounding box center [58, 18] width 18 height 18
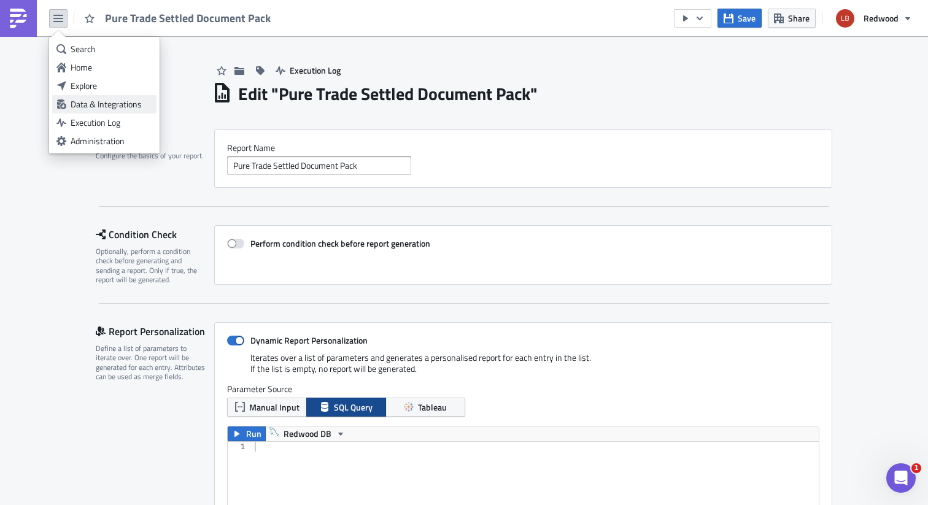
click at [103, 107] on div "Data & Integrations" at bounding box center [112, 104] width 82 height 12
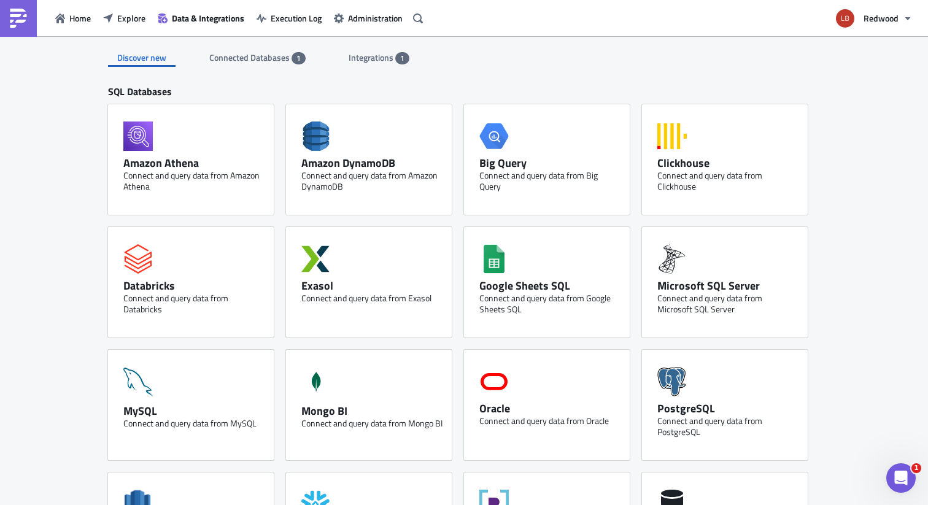
click at [367, 60] on span "Integrations" at bounding box center [372, 57] width 47 height 13
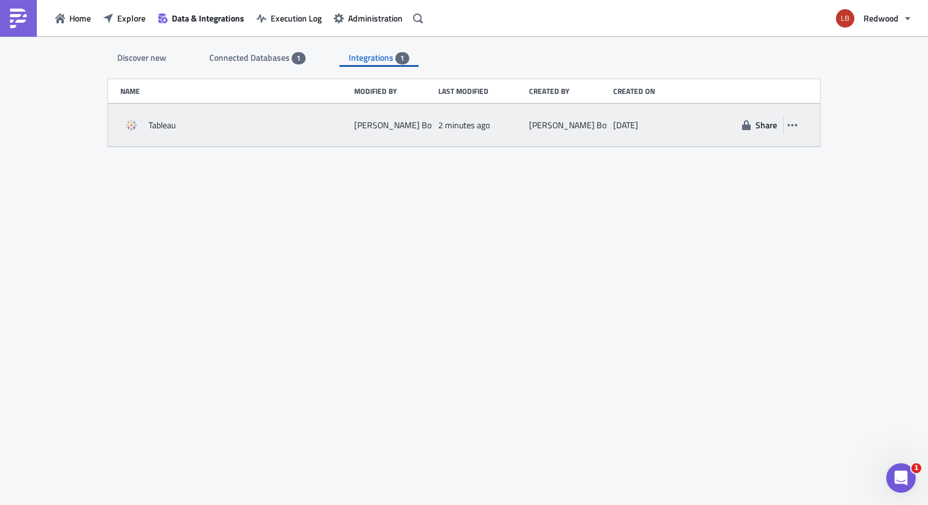
click at [539, 124] on div "Liam Botha" at bounding box center [574, 125] width 90 height 11
click at [796, 126] on icon "button" at bounding box center [793, 125] width 10 height 10
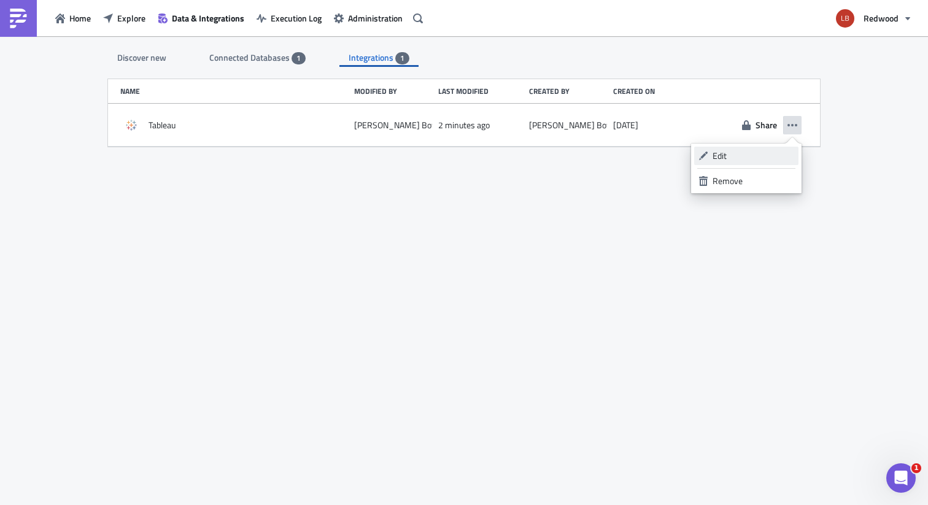
click at [745, 150] on div "Edit" at bounding box center [754, 156] width 82 height 12
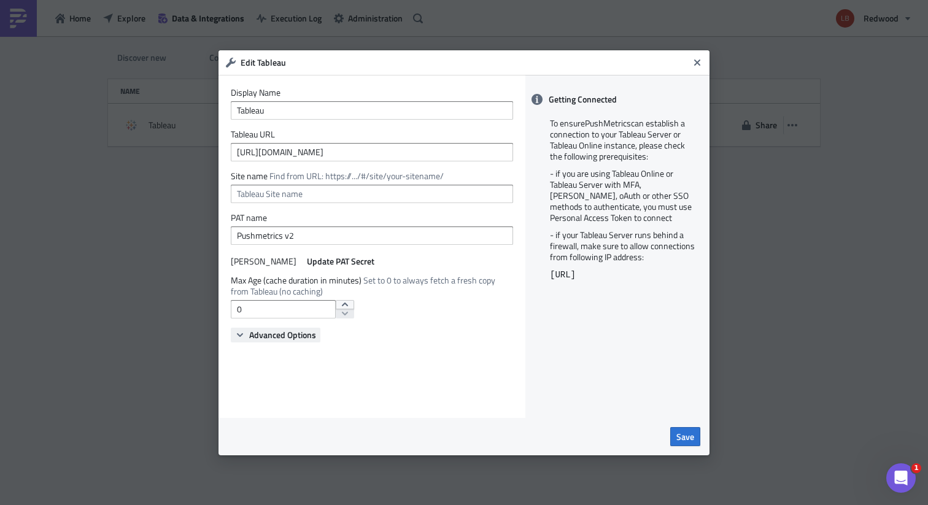
click at [309, 335] on span "Advanced Options" at bounding box center [282, 335] width 67 height 13
click at [700, 64] on icon "Close" at bounding box center [698, 62] width 6 height 6
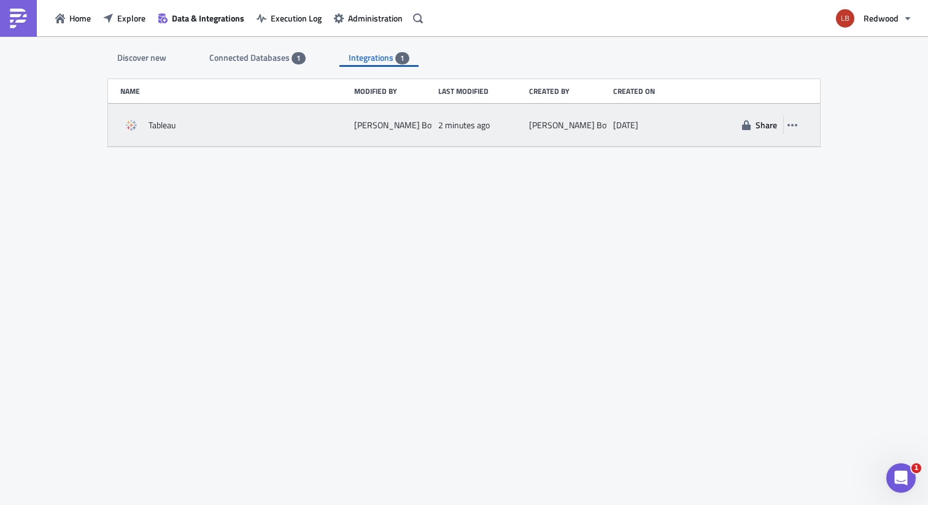
click at [318, 138] on div "Tableau Liam Botha 2 minutes ago Liam Botha 2 years ago Share" at bounding box center [464, 125] width 712 height 43
click at [254, 126] on div "Tableau" at bounding box center [234, 125] width 228 height 22
click at [149, 125] on span "Tableau" at bounding box center [162, 125] width 27 height 11
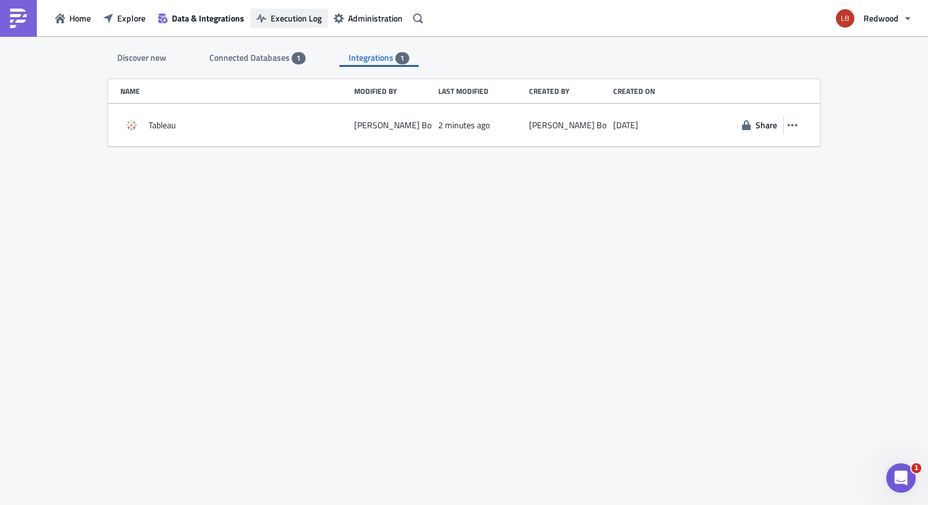
click at [305, 14] on span "Execution Log" at bounding box center [296, 18] width 51 height 13
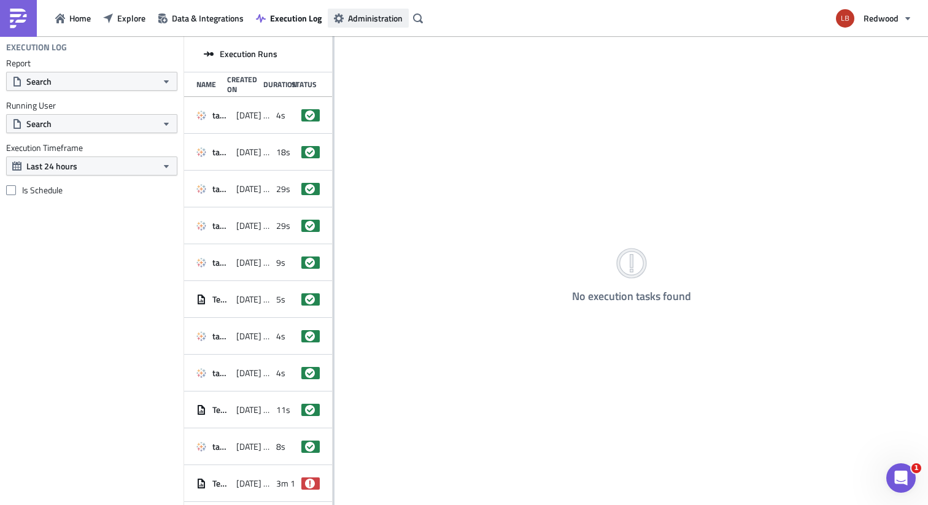
click at [349, 13] on span "Administration" at bounding box center [375, 18] width 55 height 13
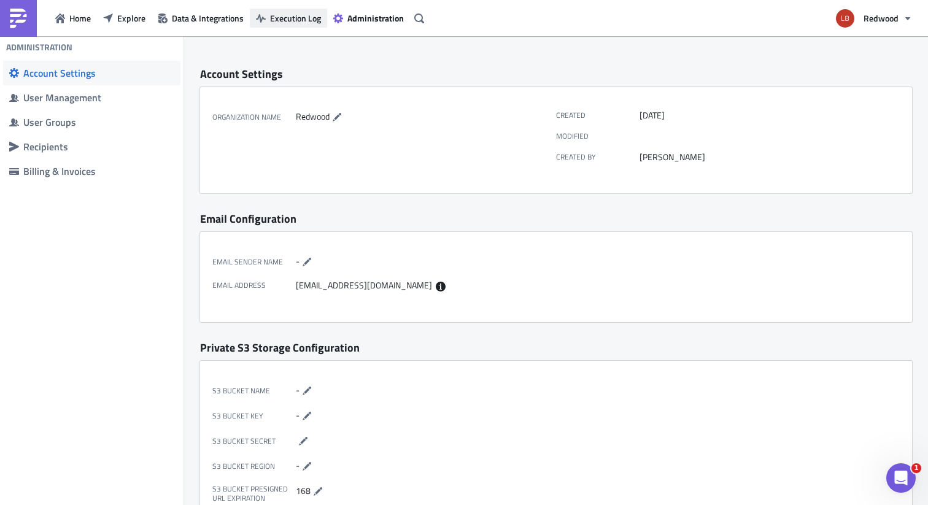
click at [299, 18] on span "Execution Log" at bounding box center [295, 18] width 51 height 13
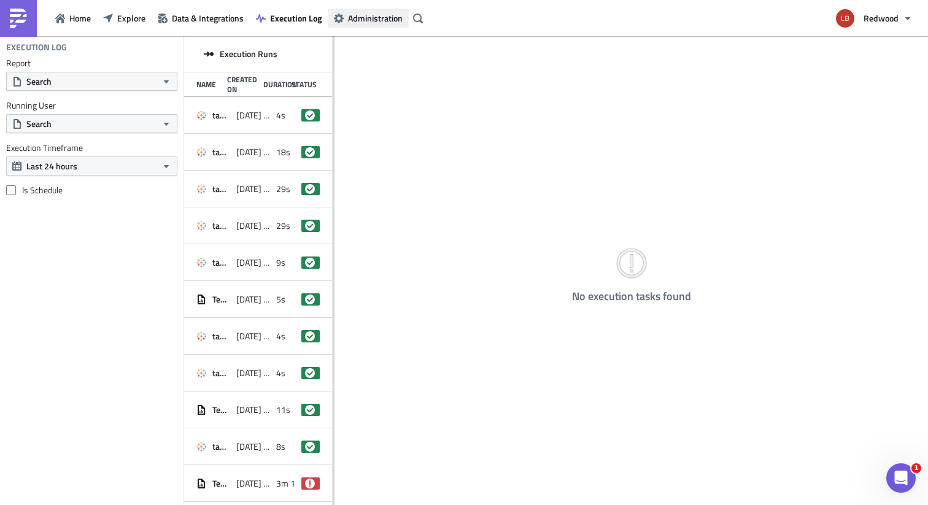
click at [391, 16] on span "Administration" at bounding box center [375, 18] width 55 height 13
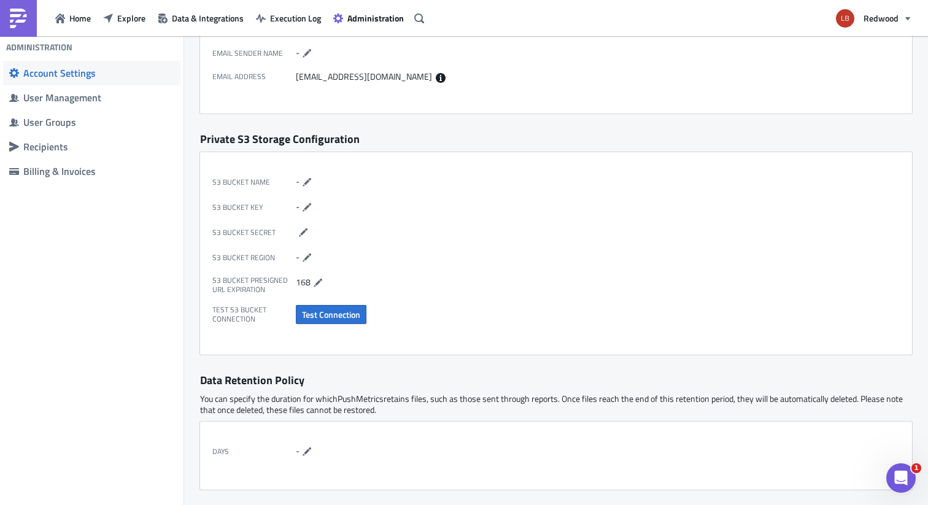
scroll to position [196, 0]
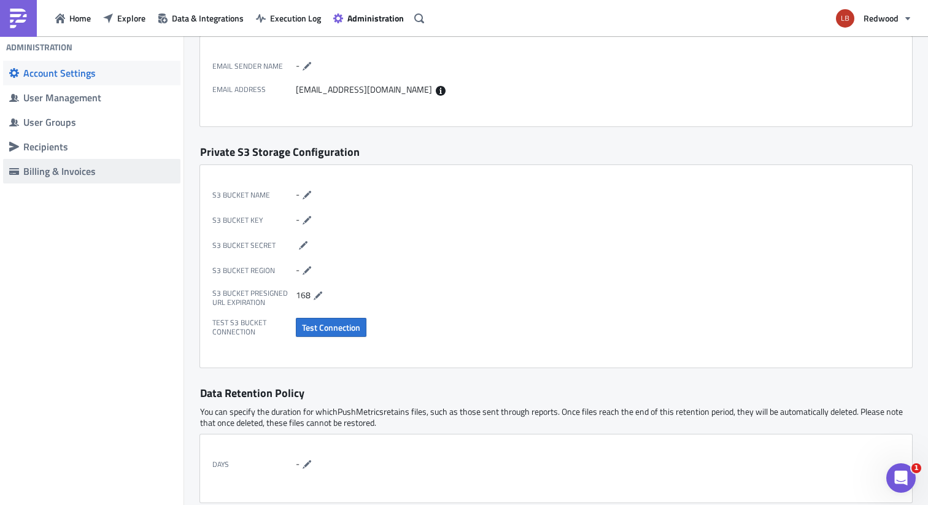
click at [102, 173] on div "Billing & Invoices" at bounding box center [98, 171] width 151 height 12
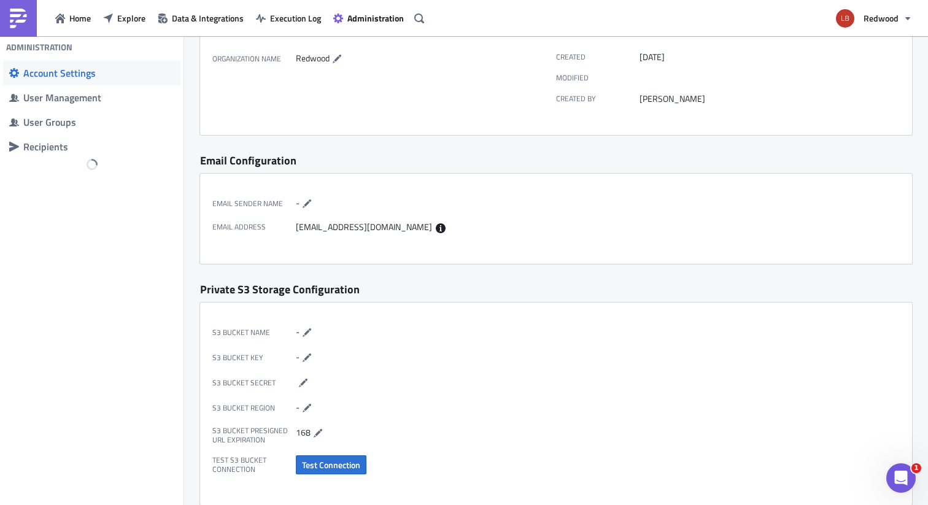
scroll to position [0, 0]
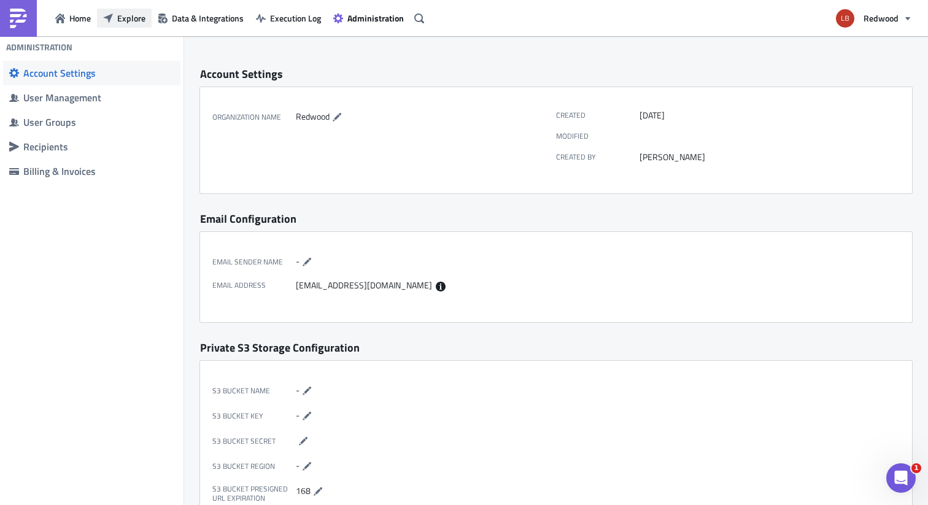
click at [130, 14] on span "Explore" at bounding box center [131, 18] width 28 height 13
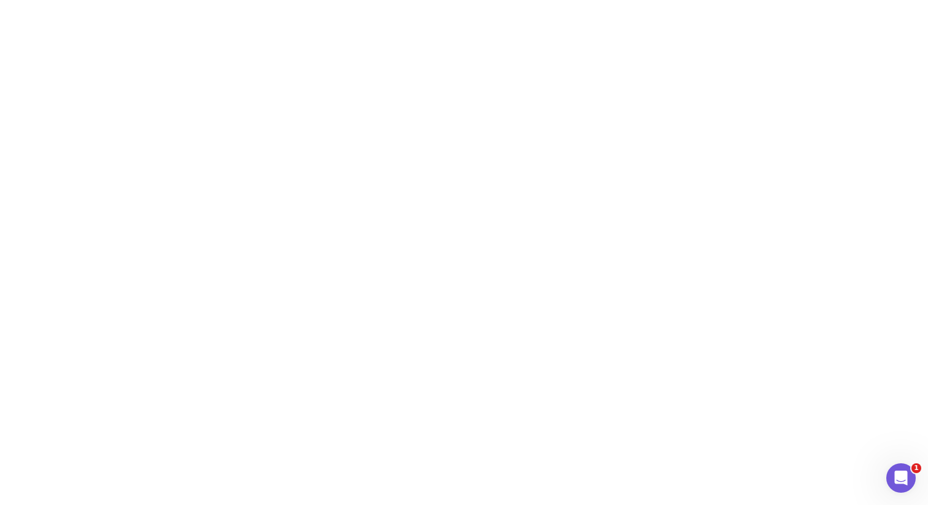
click at [198, 0] on html "1" at bounding box center [464, 0] width 928 height 0
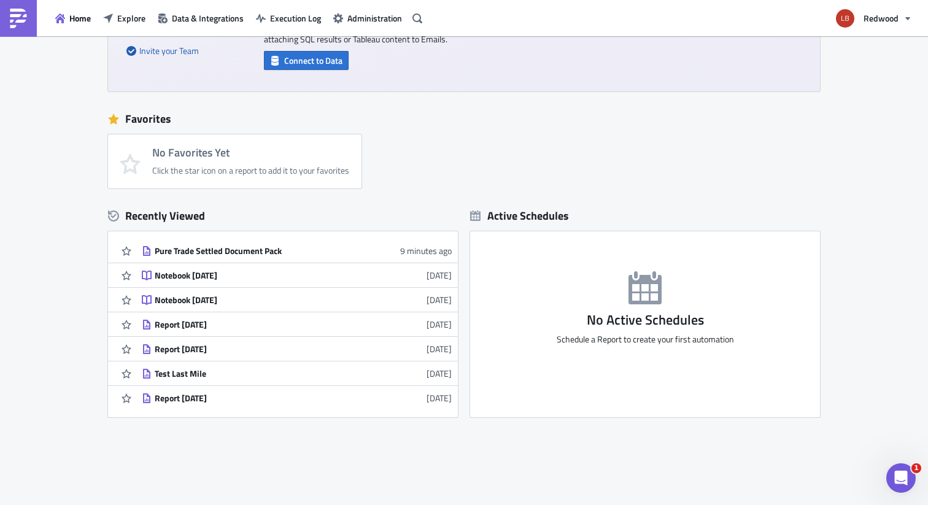
scroll to position [236, 0]
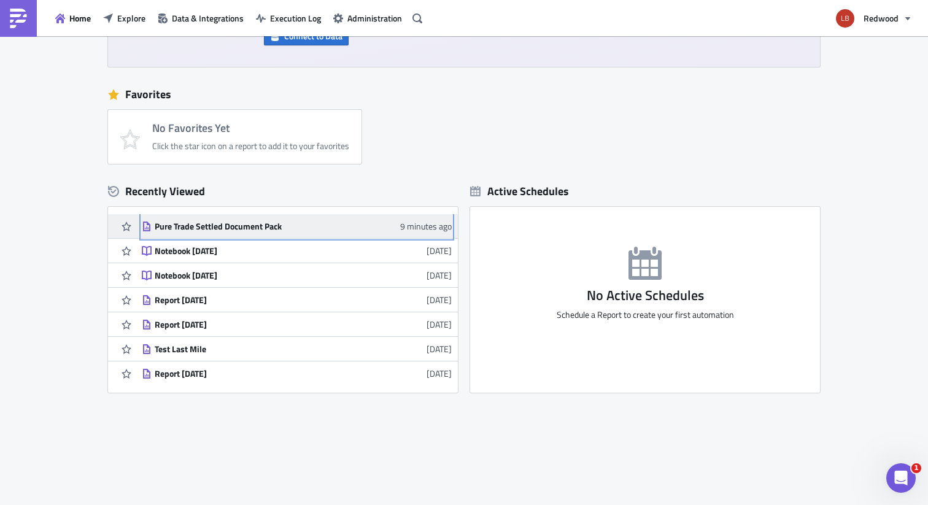
click at [241, 227] on div "Pure Trade Settled Document Pack" at bounding box center [262, 226] width 215 height 11
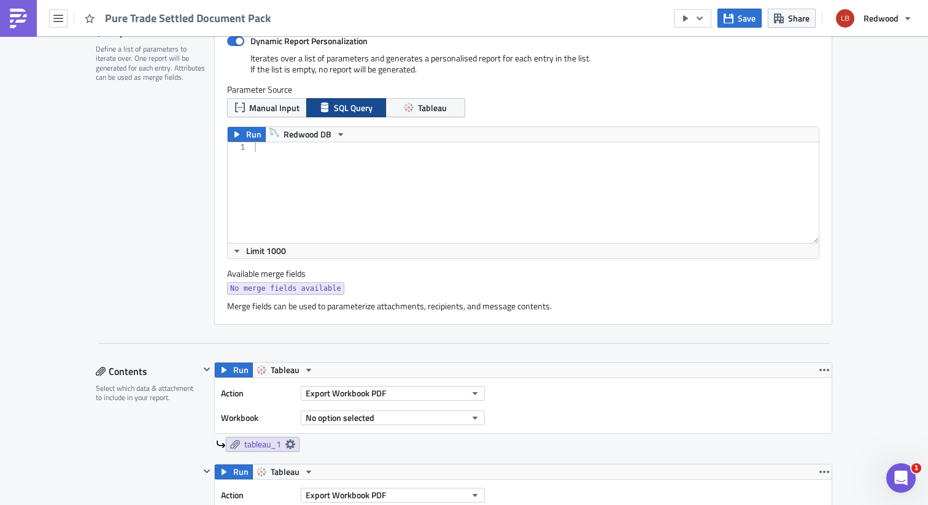
scroll to position [351, 0]
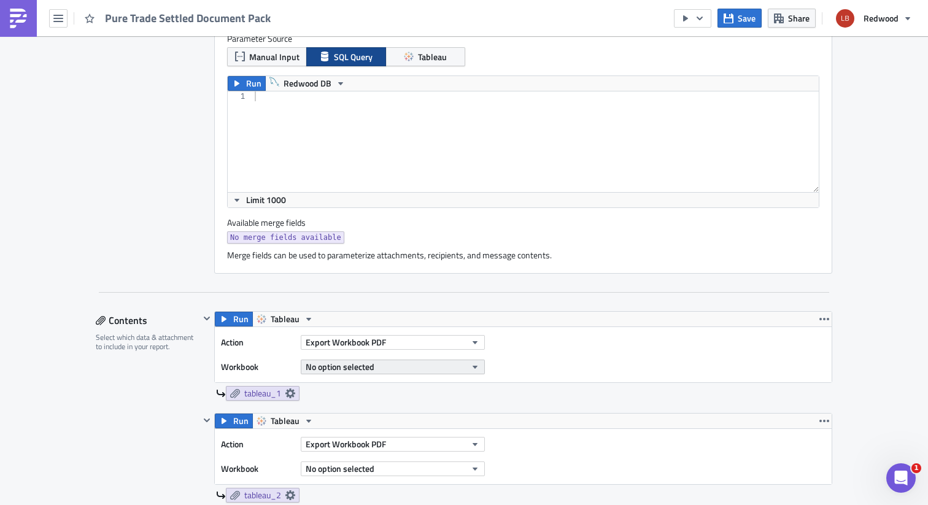
click at [354, 362] on span "No option selected" at bounding box center [340, 366] width 69 height 13
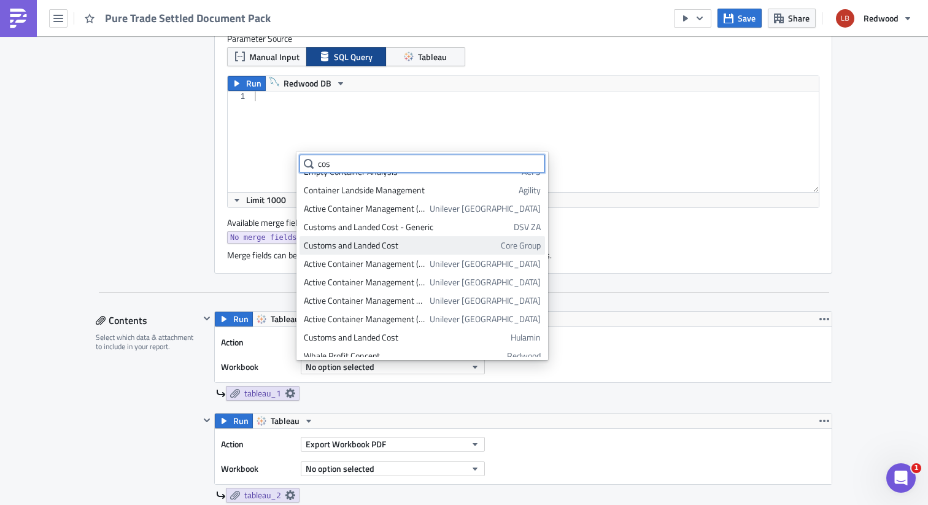
scroll to position [21, 0]
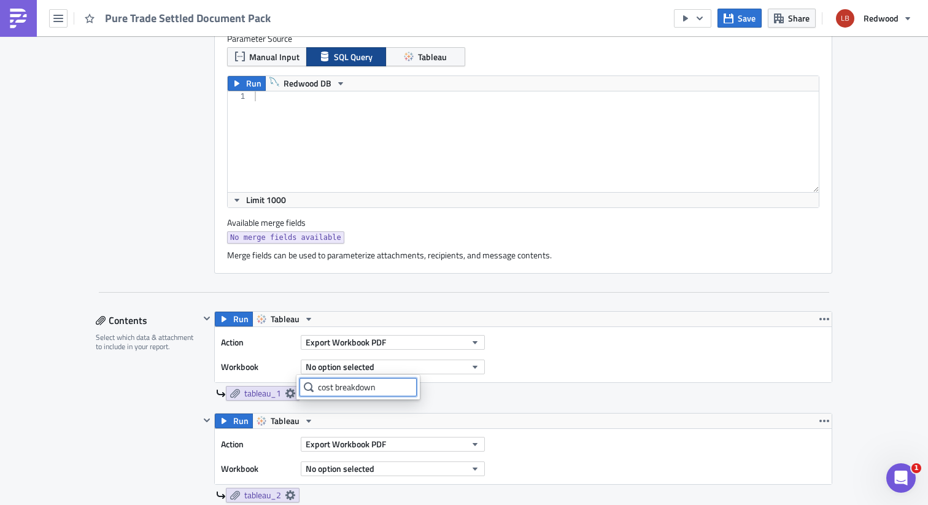
type input "cost breakdown"
click at [308, 387] on icon at bounding box center [309, 388] width 10 height 10
click at [384, 387] on input "cost breakdown" at bounding box center [358, 387] width 117 height 18
click at [300, 311] on div "Run Tableau Action Export Workbook PDF Workbook No option selected" at bounding box center [523, 347] width 618 height 72
click at [304, 324] on icon "button" at bounding box center [309, 319] width 10 height 10
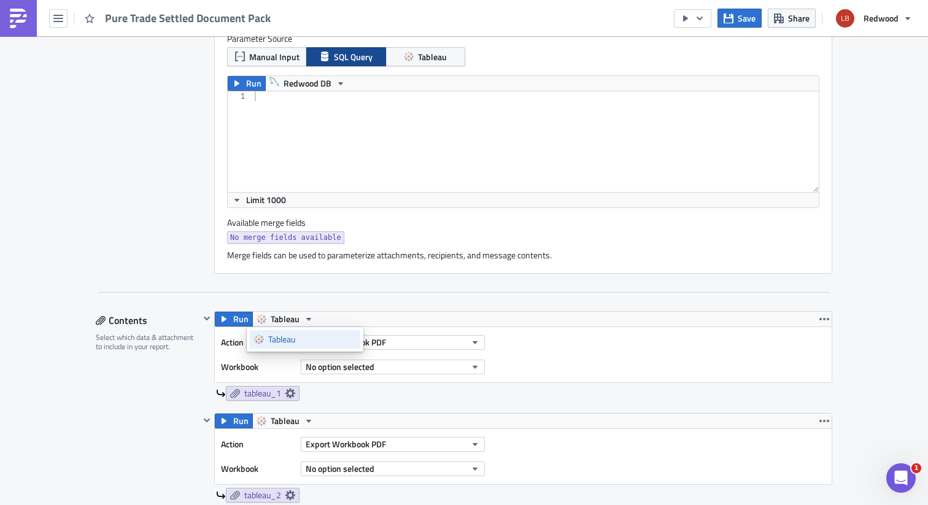
click at [286, 336] on div "Tableau" at bounding box center [312, 339] width 88 height 12
click at [294, 316] on button "Tableau" at bounding box center [285, 319] width 66 height 15
click at [284, 338] on div "Tableau" at bounding box center [312, 339] width 88 height 12
click at [820, 321] on icon "button" at bounding box center [825, 319] width 10 height 10
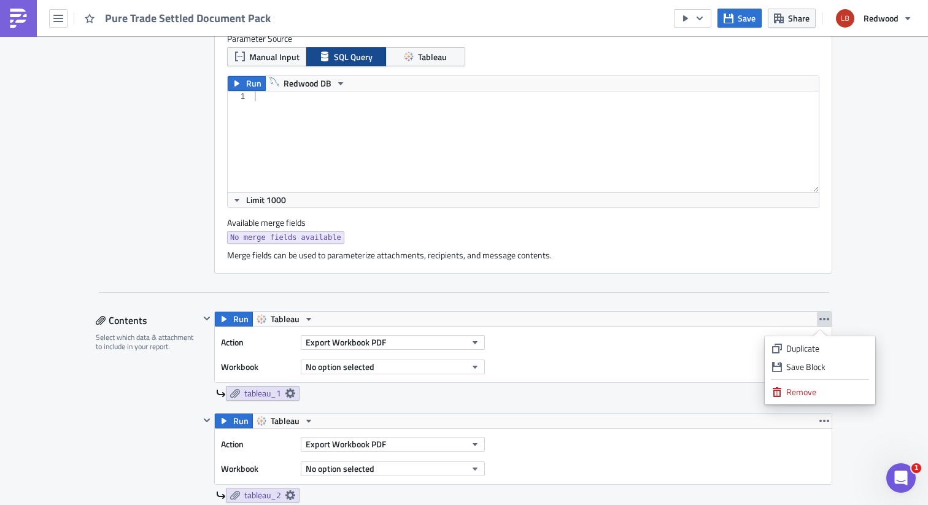
click at [598, 356] on div "Action Export Workbook PDF Workbook No option selected" at bounding box center [523, 354] width 617 height 55
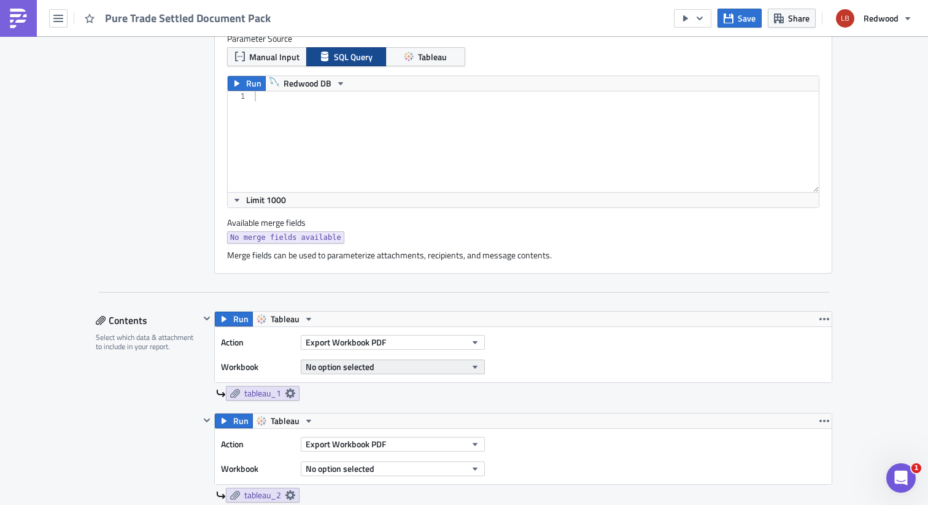
click at [443, 360] on button "No option selected" at bounding box center [393, 367] width 184 height 15
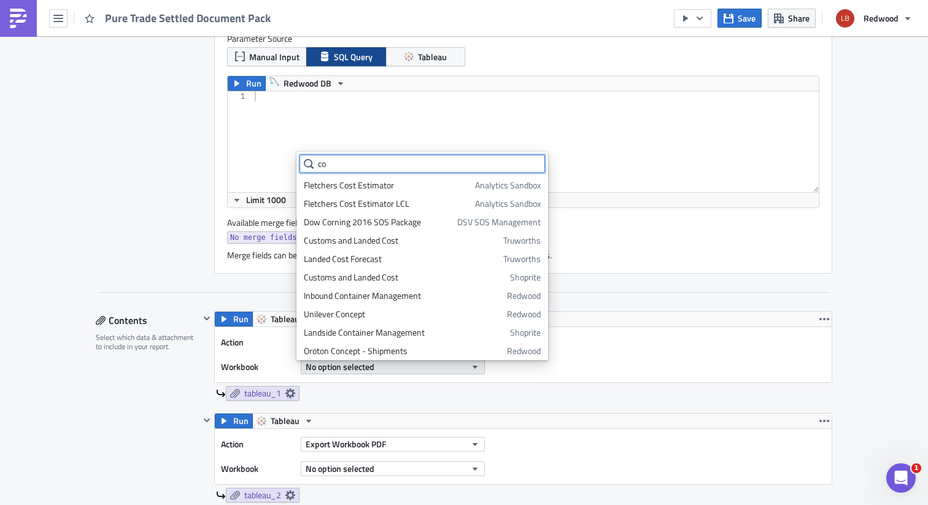
type input "c"
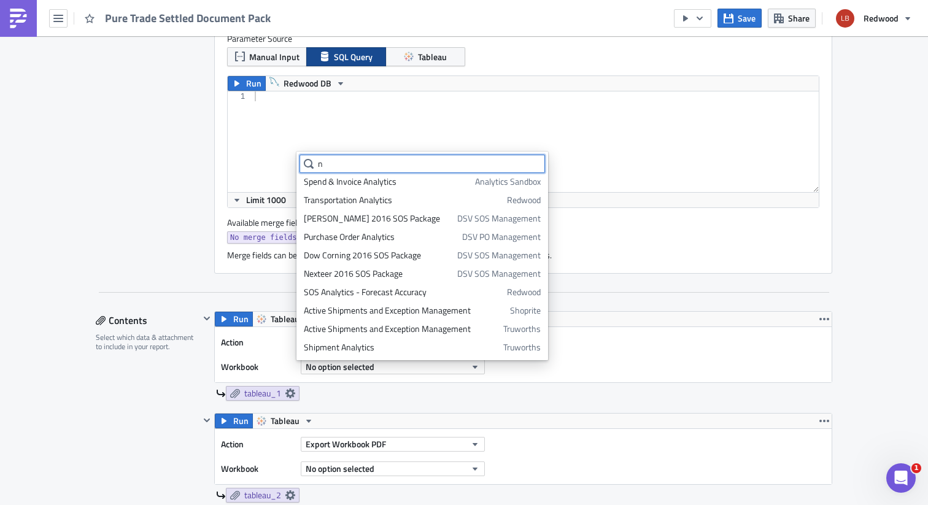
scroll to position [189, 0]
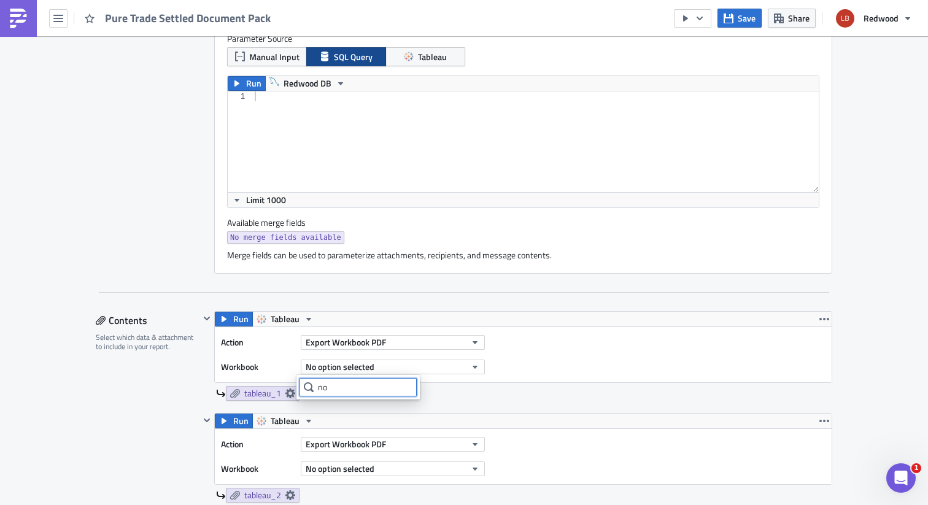
type input "n"
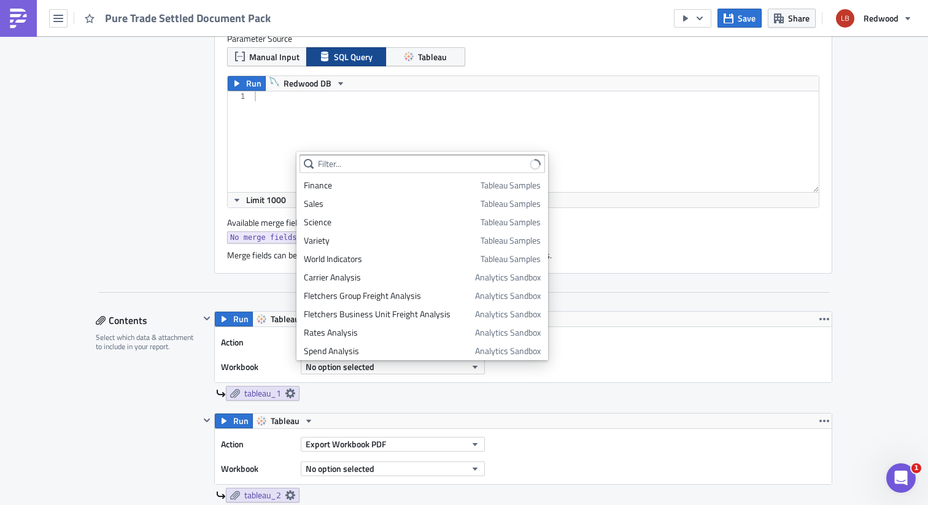
click at [884, 60] on div "Execution Log Edit " Pure Trade Settled Document Pack " Settings Configure the …" at bounding box center [464, 332] width 928 height 1292
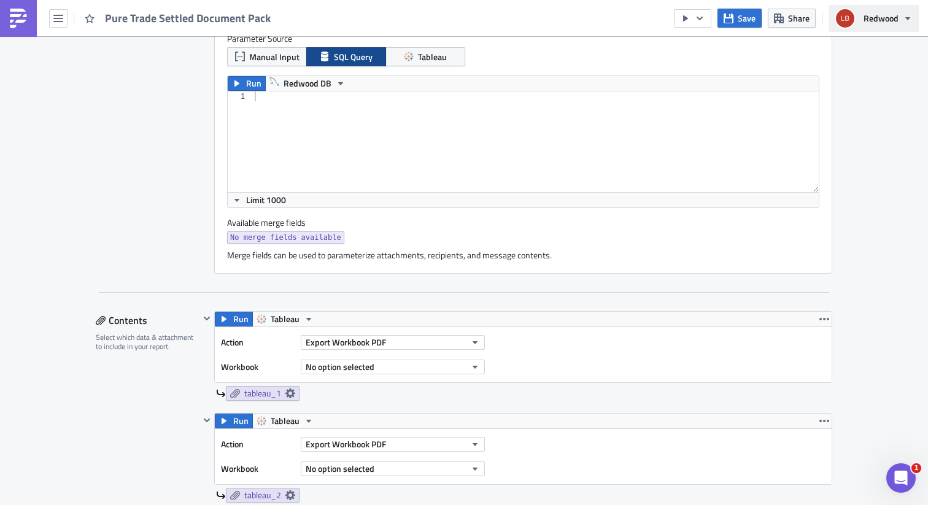
click at [880, 12] on span "Redwood" at bounding box center [881, 18] width 35 height 13
click at [62, 19] on icon "button" at bounding box center [58, 19] width 10 height 10
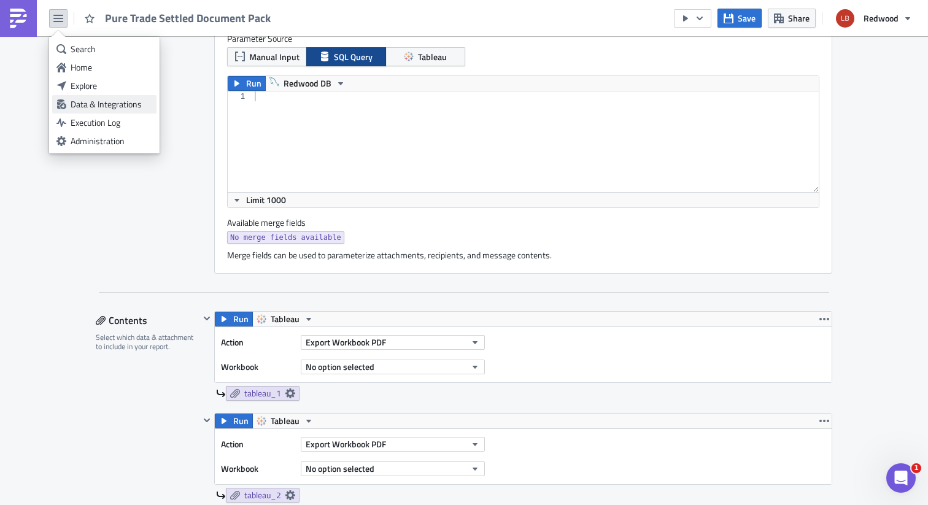
click at [99, 105] on div "Data & Integrations" at bounding box center [112, 104] width 82 height 12
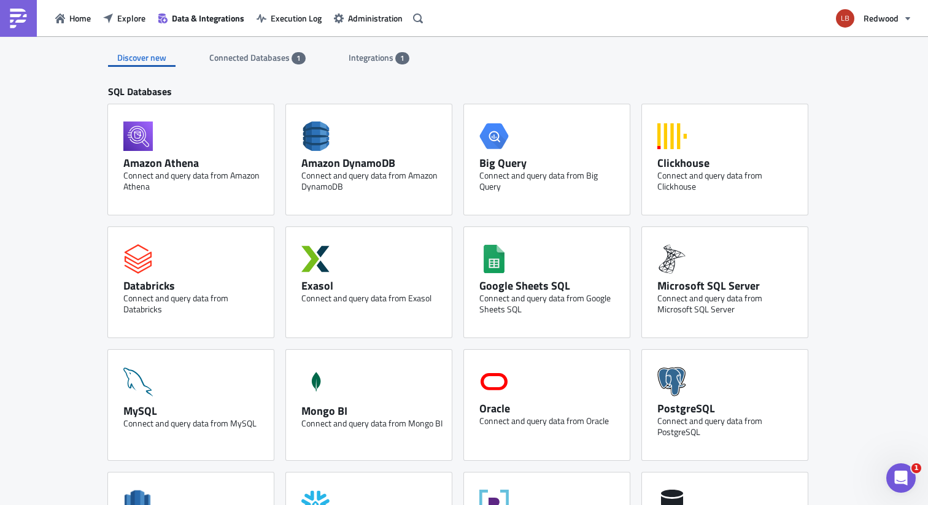
click at [357, 56] on span "Integrations" at bounding box center [372, 57] width 47 height 13
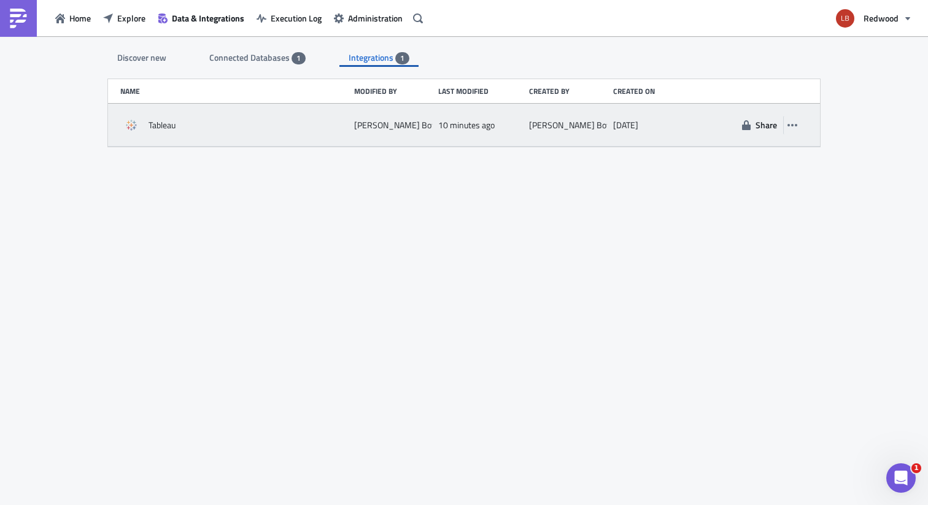
click at [613, 129] on time "[DATE]" at bounding box center [625, 125] width 25 height 11
click at [798, 124] on button "button" at bounding box center [793, 125] width 18 height 18
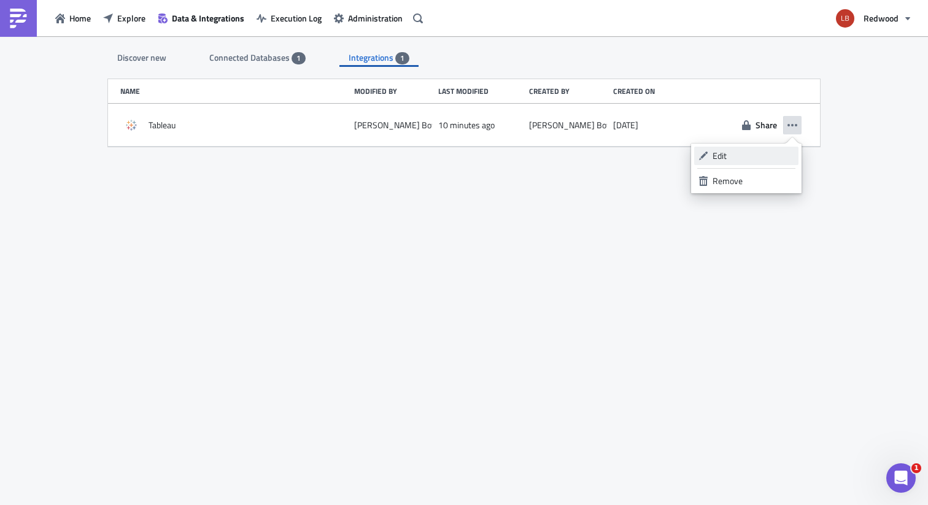
click at [728, 157] on div "Edit" at bounding box center [754, 156] width 82 height 12
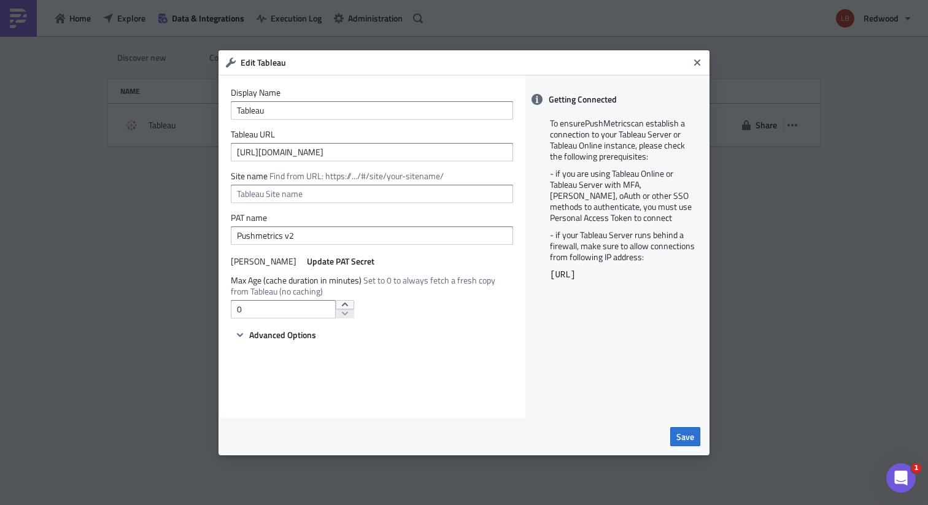
click at [270, 348] on div "Display Name Tableau Tableau URL https://analyticscloud.trade Site name Find fr…" at bounding box center [372, 246] width 307 height 343
click at [285, 344] on div "Display Name Tableau Tableau URL https://analyticscloud.trade Site name Find fr…" at bounding box center [372, 246] width 307 height 343
click at [286, 335] on span "Advanced Options" at bounding box center [282, 335] width 67 height 13
click at [298, 315] on input "0" at bounding box center [283, 309] width 105 height 18
type input "60"
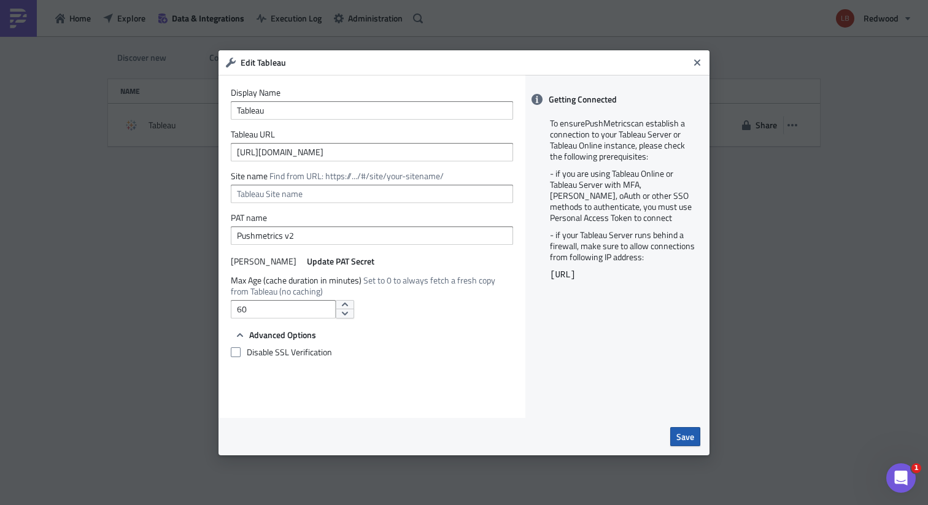
click at [677, 435] on span "Save" at bounding box center [686, 436] width 18 height 13
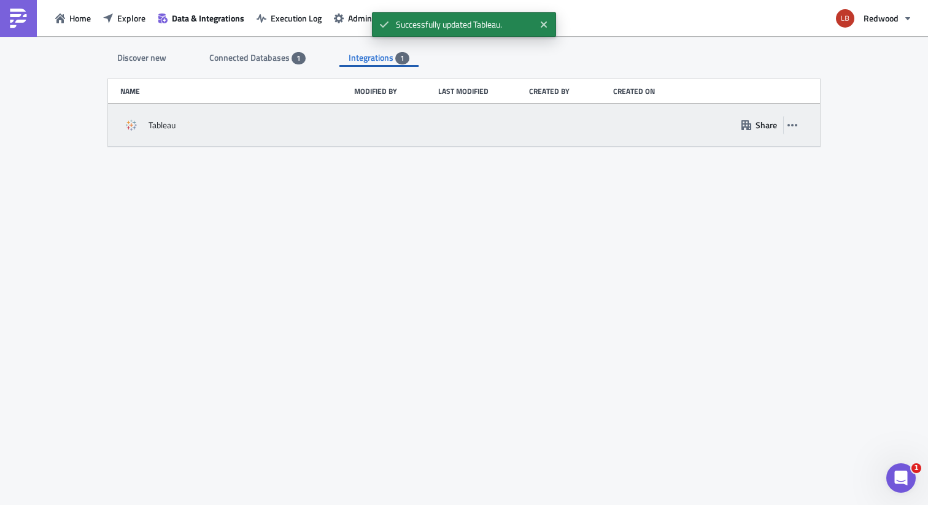
click at [424, 123] on div at bounding box center [393, 125] width 78 height 22
click at [241, 125] on div "Tableau" at bounding box center [234, 125] width 228 height 22
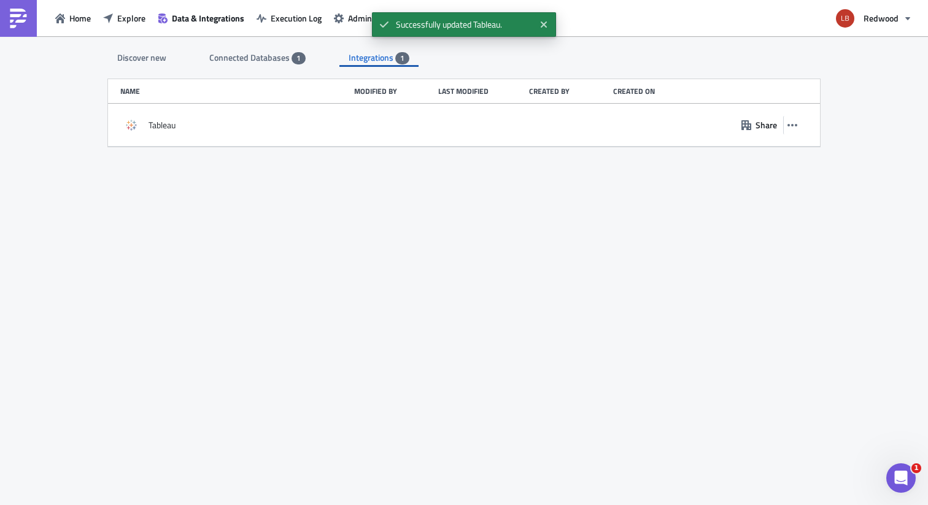
click at [281, 54] on span "Connected Databases" at bounding box center [250, 57] width 82 height 13
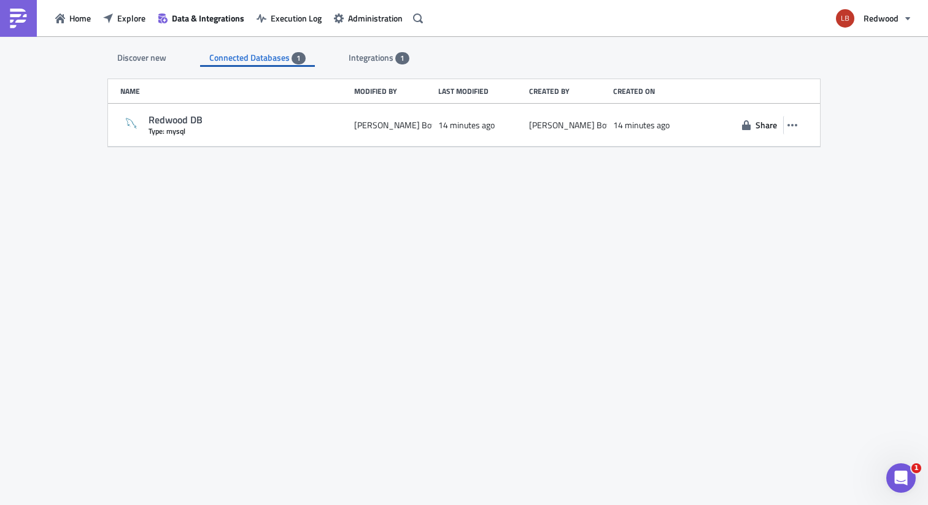
click at [396, 66] on div "Integrations 1" at bounding box center [379, 58] width 61 height 18
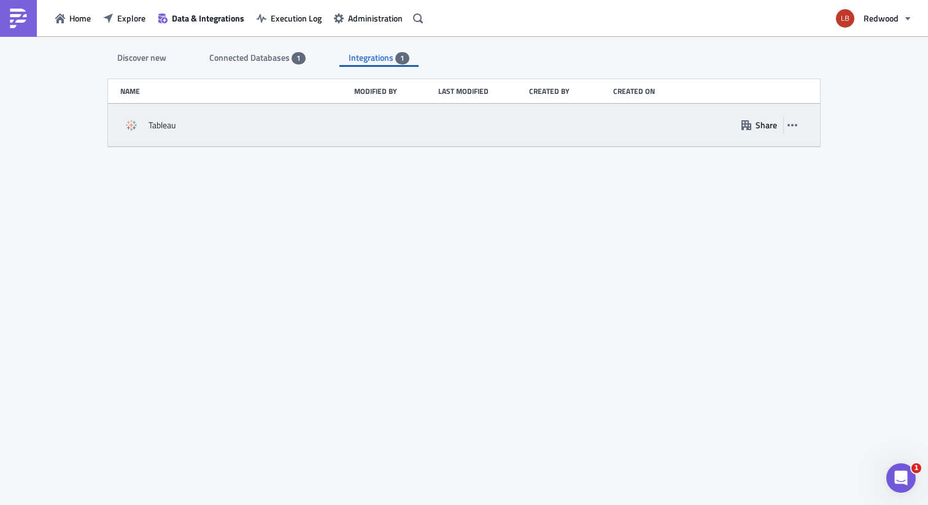
click at [386, 139] on div "Tableau Share" at bounding box center [464, 125] width 712 height 43
click at [798, 125] on button "button" at bounding box center [793, 125] width 18 height 18
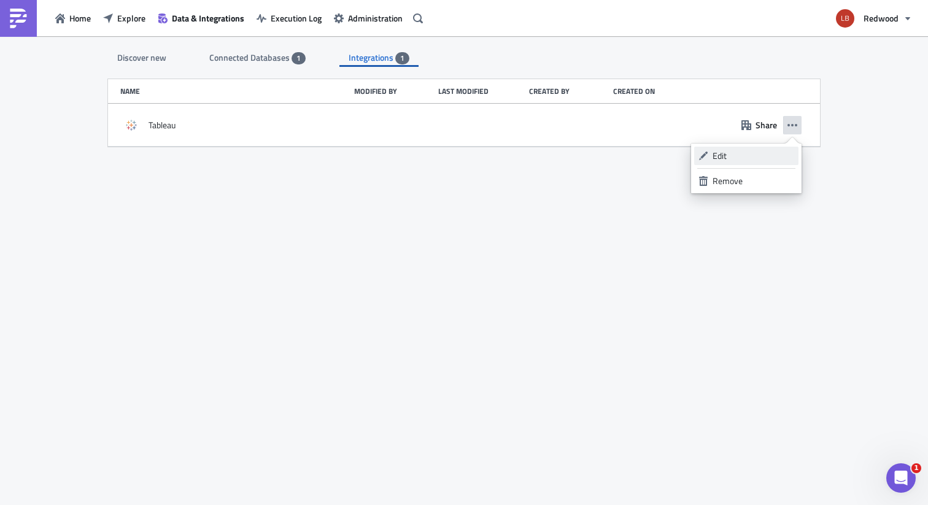
click at [733, 160] on div "Edit" at bounding box center [754, 156] width 82 height 12
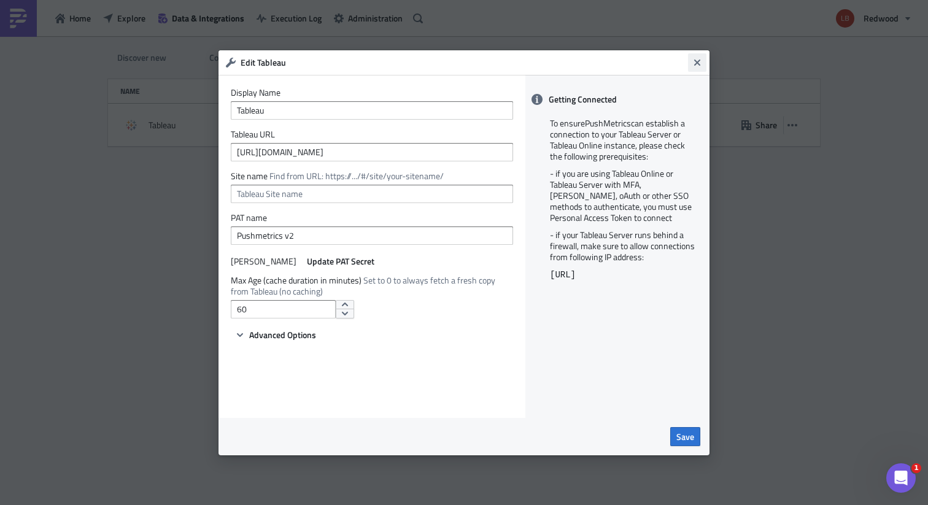
click at [697, 56] on button "Close" at bounding box center [697, 62] width 18 height 18
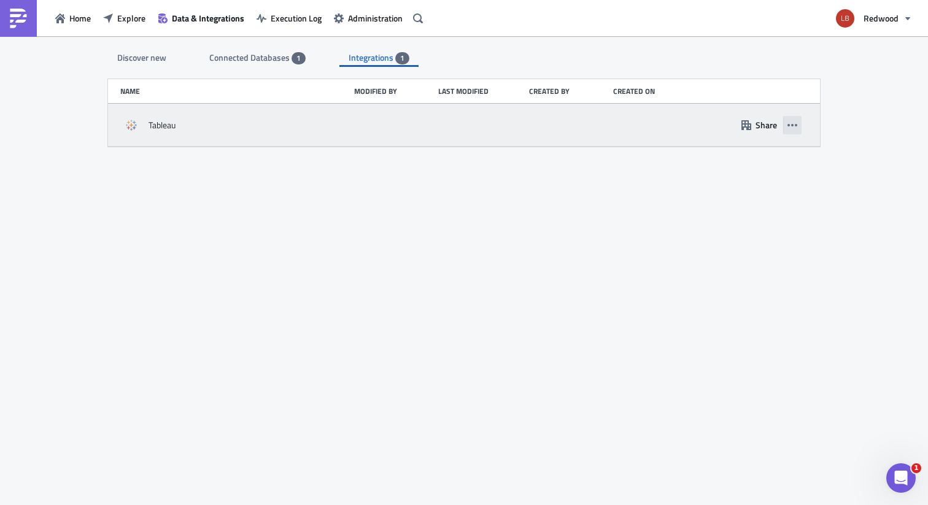
click at [798, 129] on icon "button" at bounding box center [793, 125] width 10 height 10
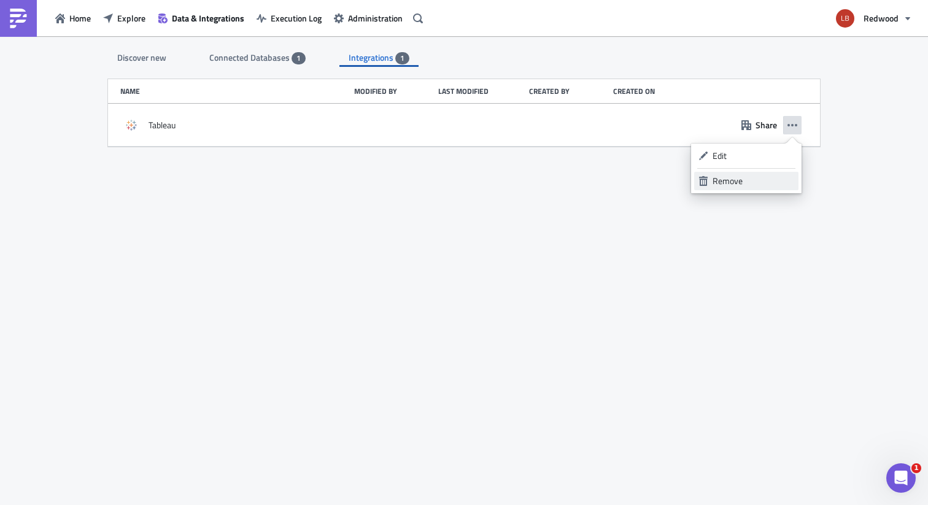
click at [737, 175] on div "Remove" at bounding box center [754, 181] width 82 height 12
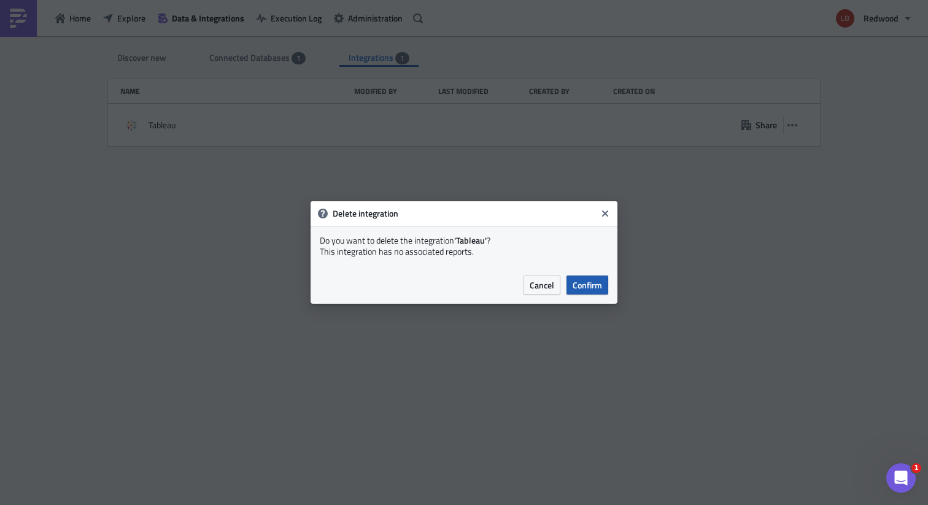
click at [590, 286] on span "Confirm" at bounding box center [587, 285] width 29 height 13
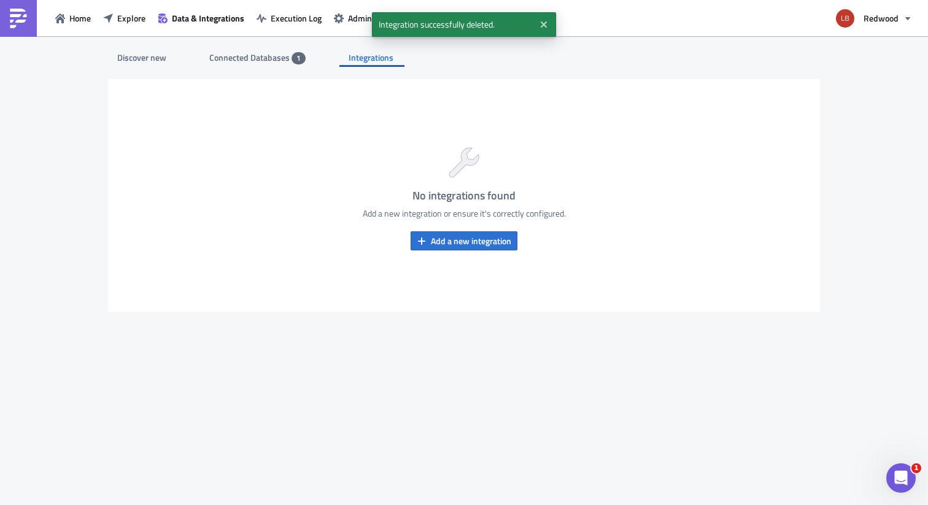
click at [491, 254] on div "No integrations found Add a new integration or ensure it's correctly configured…" at bounding box center [464, 195] width 712 height 233
click at [481, 250] on button "Add a new integration" at bounding box center [464, 241] width 107 height 19
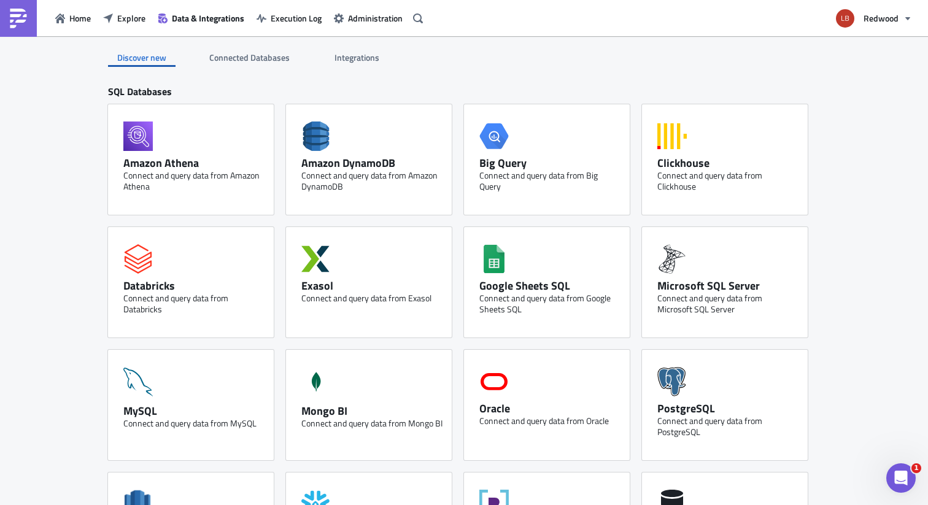
click at [362, 62] on span "Integrations" at bounding box center [358, 57] width 47 height 13
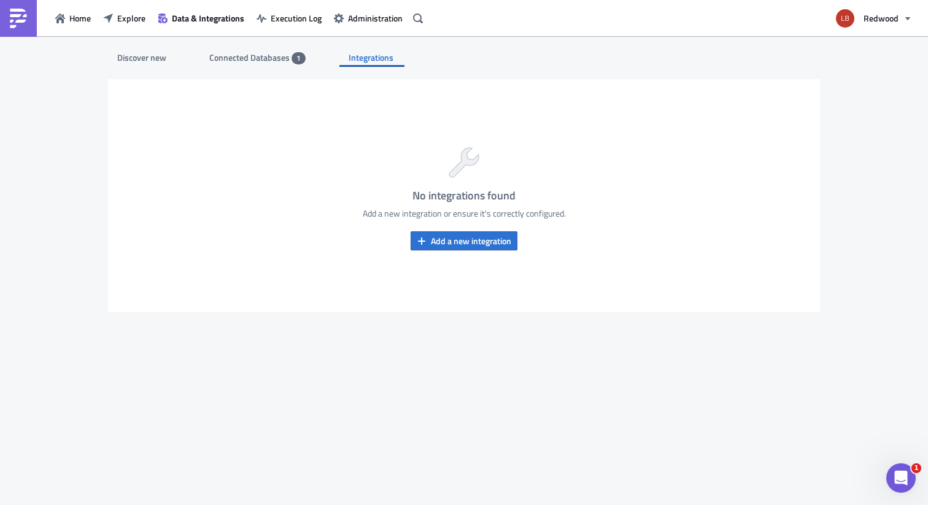
click at [146, 69] on div "Discover new Connected Databases 1 Integrations SQL Databases Amazon Athena Con…" at bounding box center [464, 271] width 737 height 471
click at [152, 52] on div "Discover new" at bounding box center [142, 58] width 68 height 18
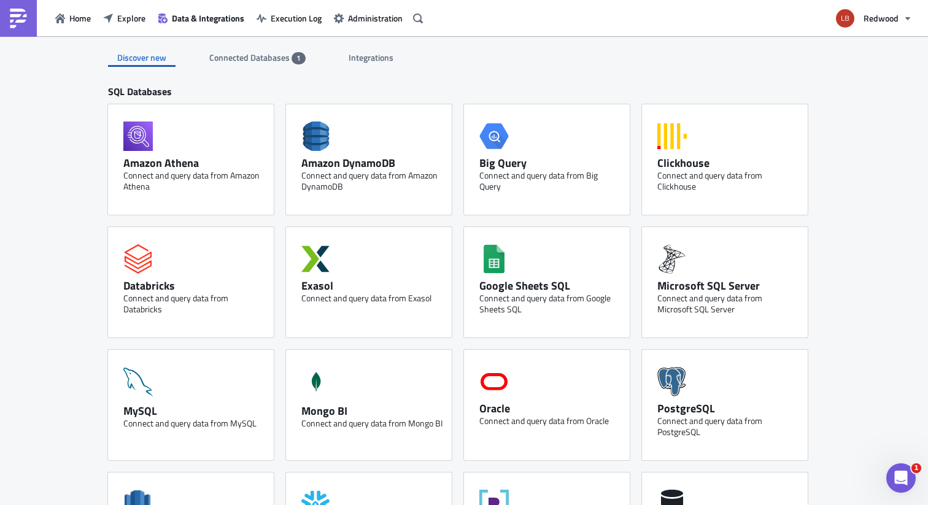
click at [372, 47] on div "Discover new Connected Databases 1 Integrations" at bounding box center [464, 51] width 712 height 31
click at [369, 59] on span "Integrations" at bounding box center [372, 57] width 47 height 13
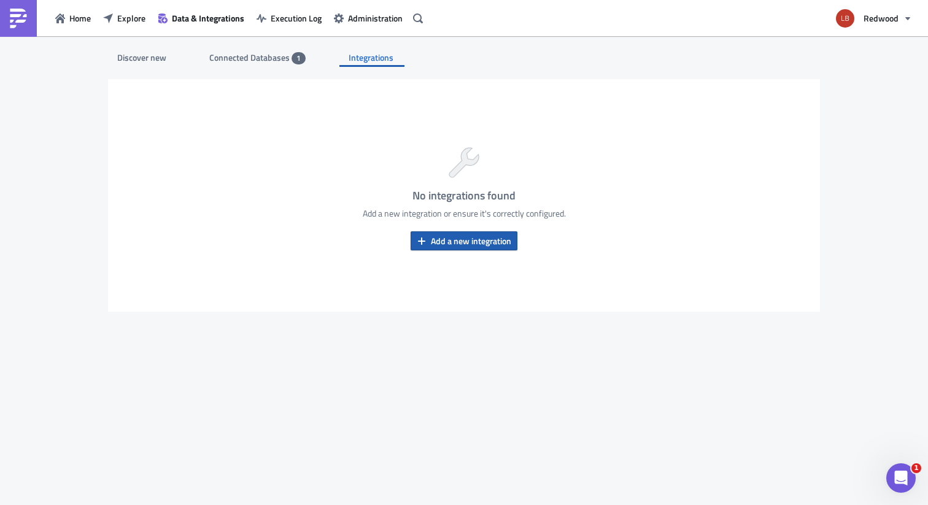
click at [468, 250] on button "Add a new integration" at bounding box center [464, 241] width 107 height 19
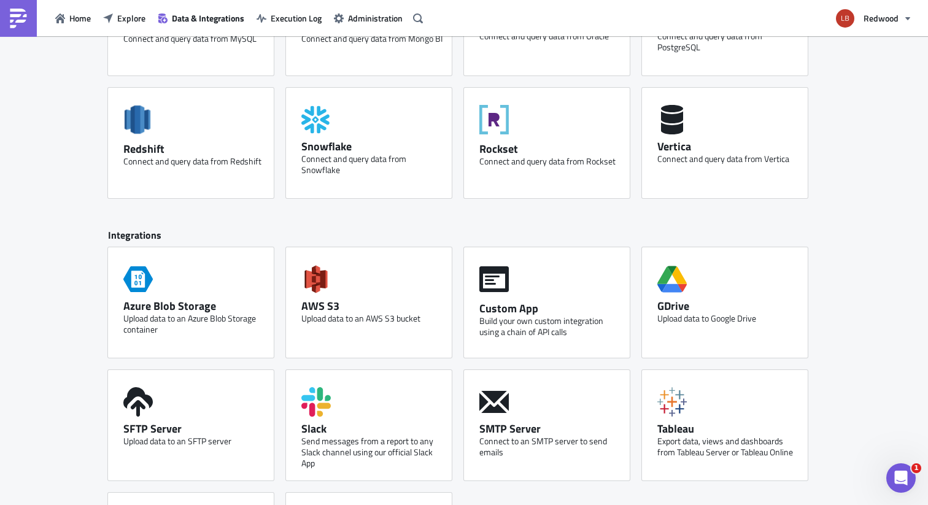
scroll to position [494, 0]
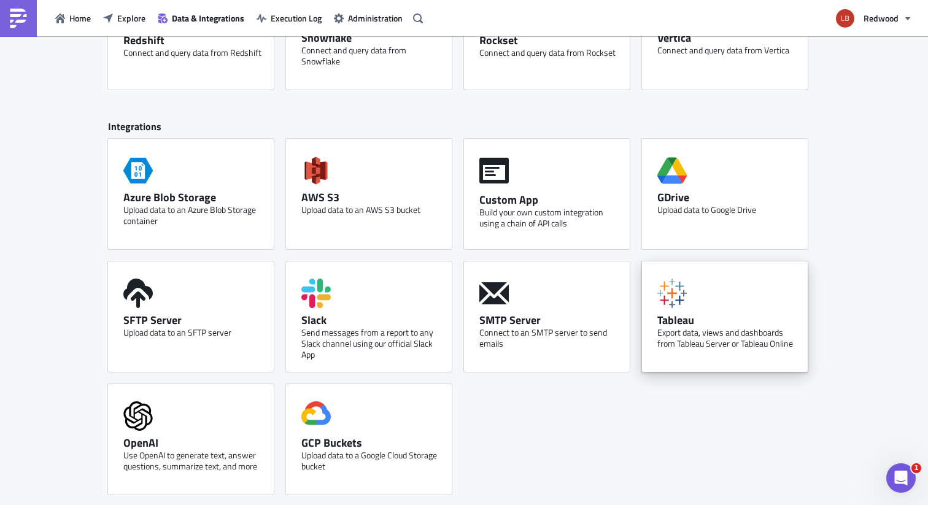
click at [675, 328] on div "Export data, views and dashboards from Tableau Server or Tableau Online" at bounding box center [728, 338] width 141 height 22
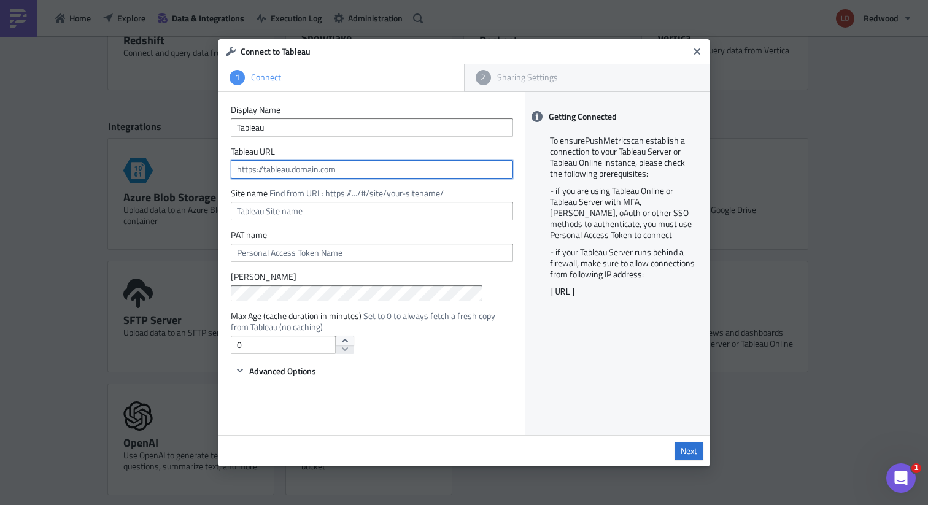
click at [372, 166] on input "text" at bounding box center [372, 169] width 282 height 18
click at [365, 263] on form "Display Name Tableau Tableau URL Site name Find from URL: https://.../#/site/yo…" at bounding box center [372, 242] width 282 height 276
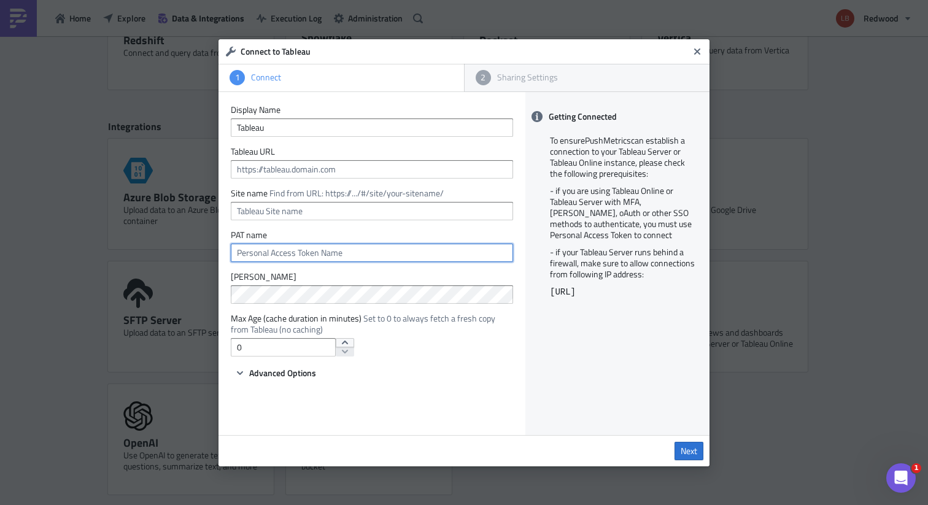
click at [366, 254] on input "text" at bounding box center [372, 253] width 282 height 18
paste input "Pushmetrics v2"
type input "Pushmetrics v2"
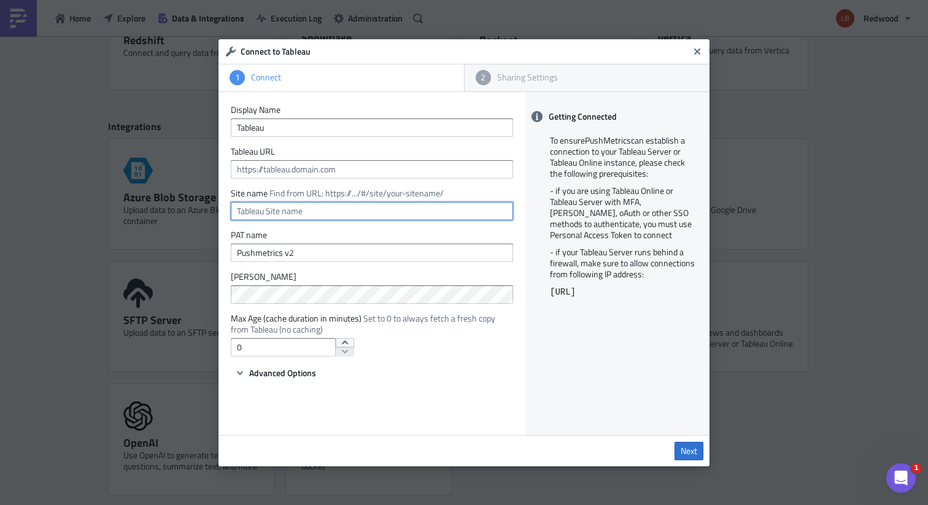
click at [318, 214] on input "text" at bounding box center [372, 211] width 282 height 18
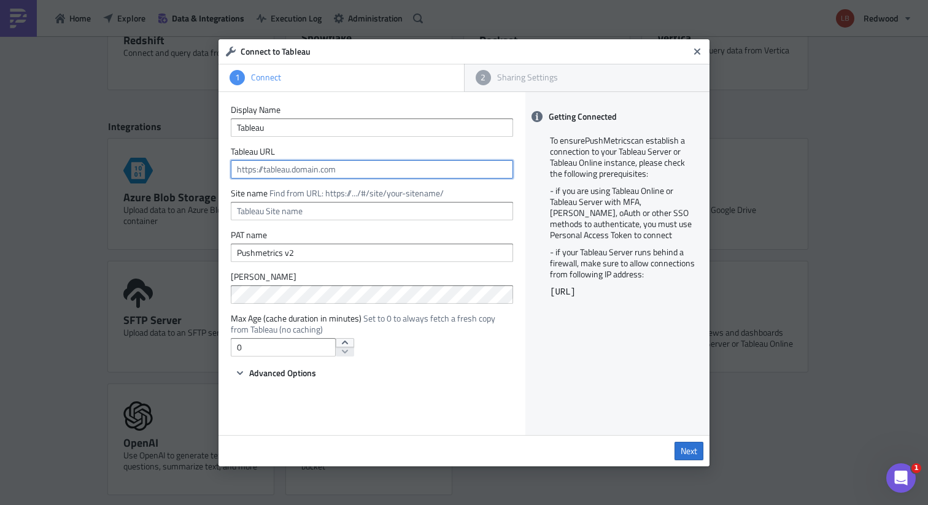
click at [332, 168] on input "text" at bounding box center [372, 169] width 282 height 18
paste input "[URL][DOMAIN_NAME]"
type input "[URL][DOMAIN_NAME]"
click at [437, 407] on div "Display Name Tableau Tableau URL [URL][DOMAIN_NAME] Site name Find from URL: ht…" at bounding box center [372, 263] width 307 height 343
click at [315, 375] on span "Advanced Options" at bounding box center [282, 373] width 67 height 13
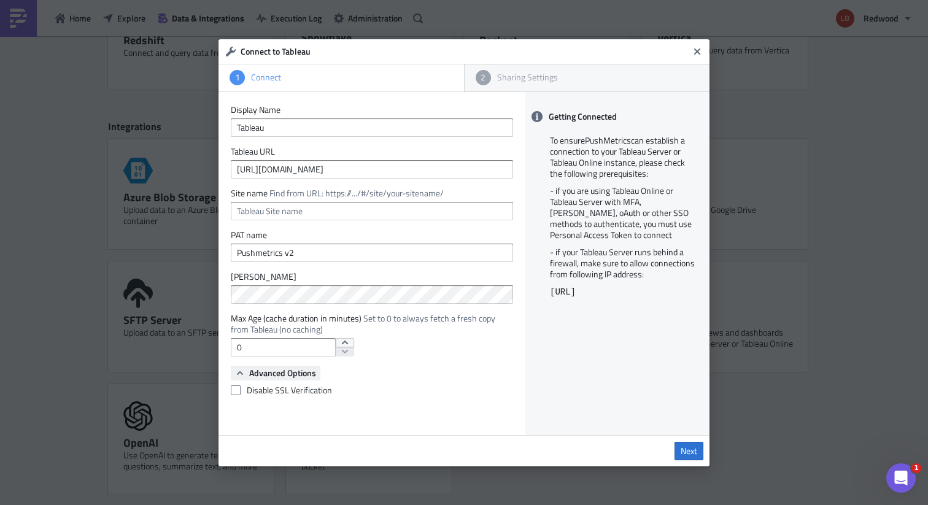
click at [315, 375] on span "Advanced Options" at bounding box center [282, 373] width 67 height 13
click at [687, 447] on span "Next" at bounding box center [689, 451] width 17 height 11
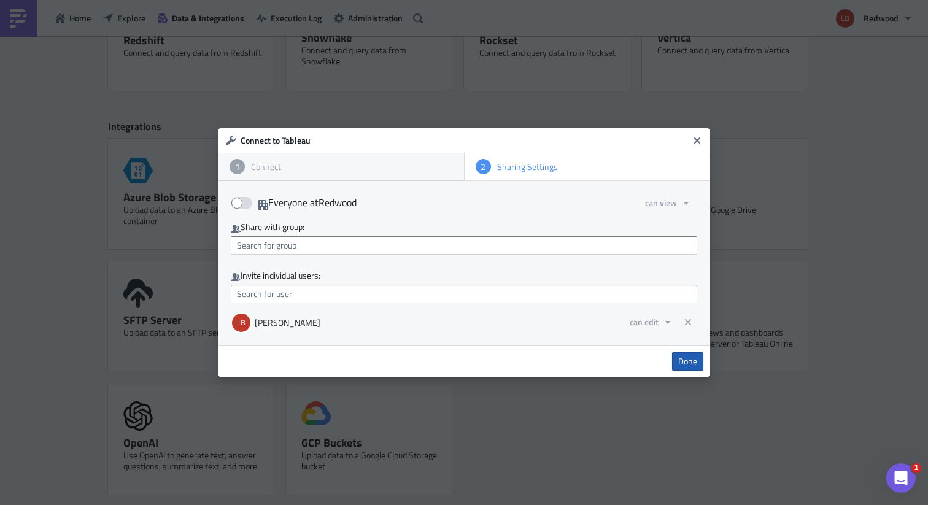
click at [691, 360] on span "Done" at bounding box center [688, 361] width 19 height 11
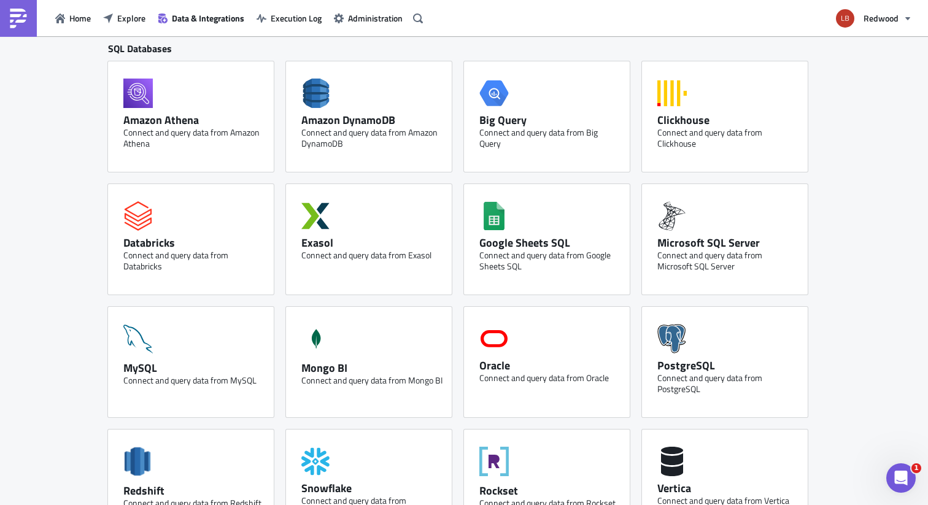
scroll to position [0, 0]
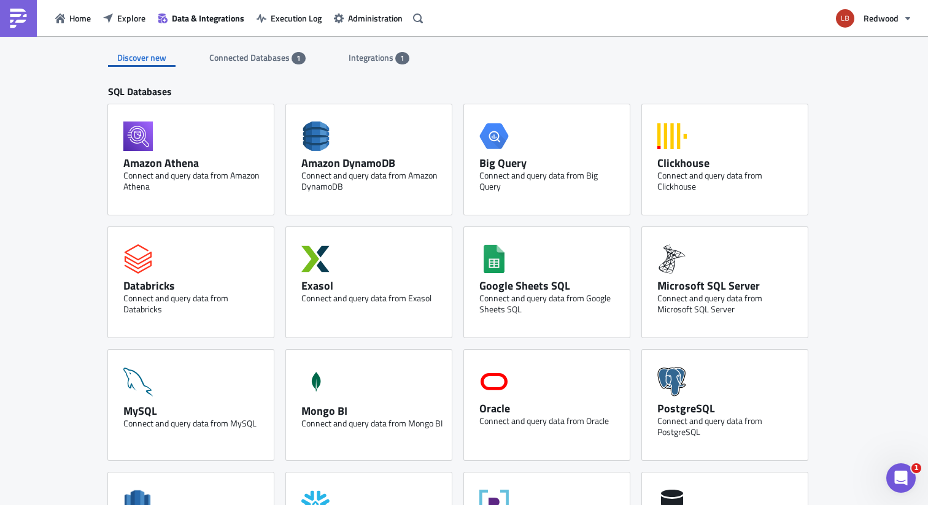
click at [378, 51] on span "Integrations" at bounding box center [372, 57] width 47 height 13
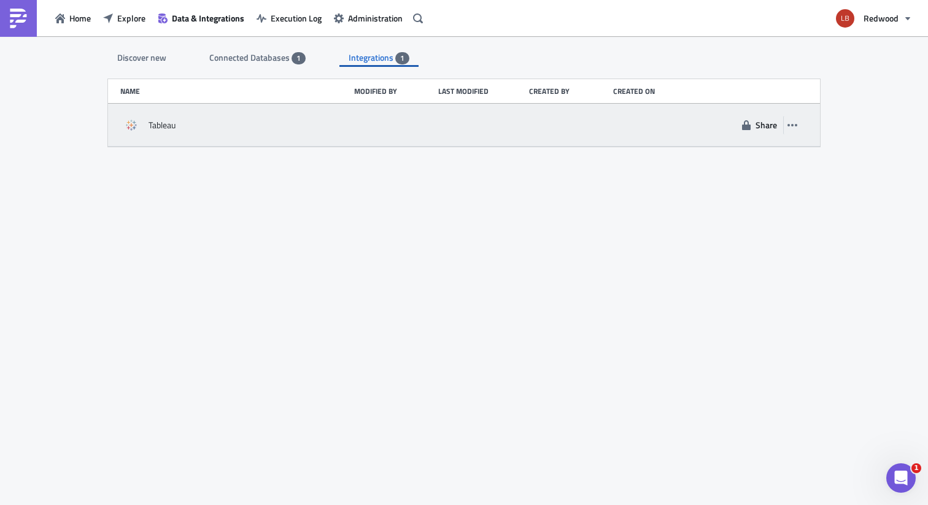
click at [483, 141] on div "Tableau Share" at bounding box center [464, 125] width 712 height 43
click at [489, 127] on div at bounding box center [480, 125] width 85 height 22
click at [792, 126] on icon "button" at bounding box center [793, 125] width 10 height 10
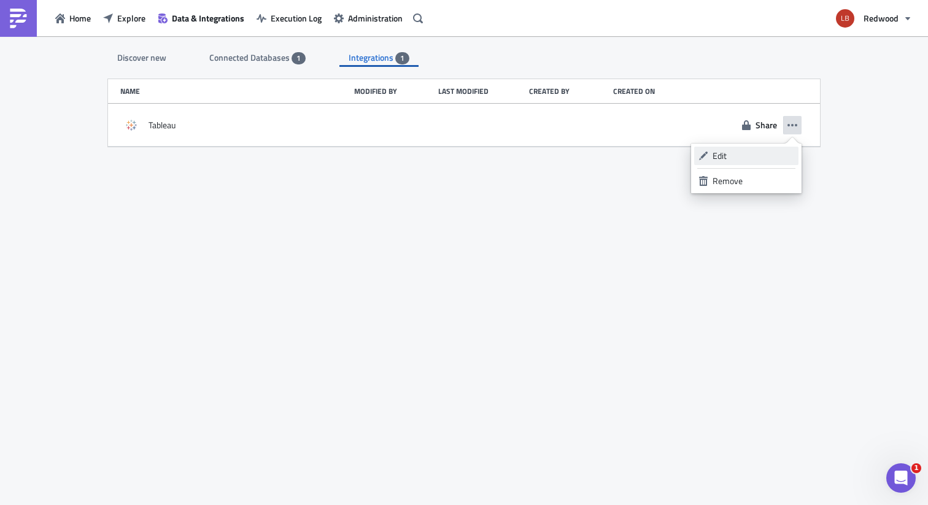
click at [724, 156] on div "Edit" at bounding box center [754, 156] width 82 height 12
click at [82, 21] on span "Home" at bounding box center [79, 18] width 21 height 13
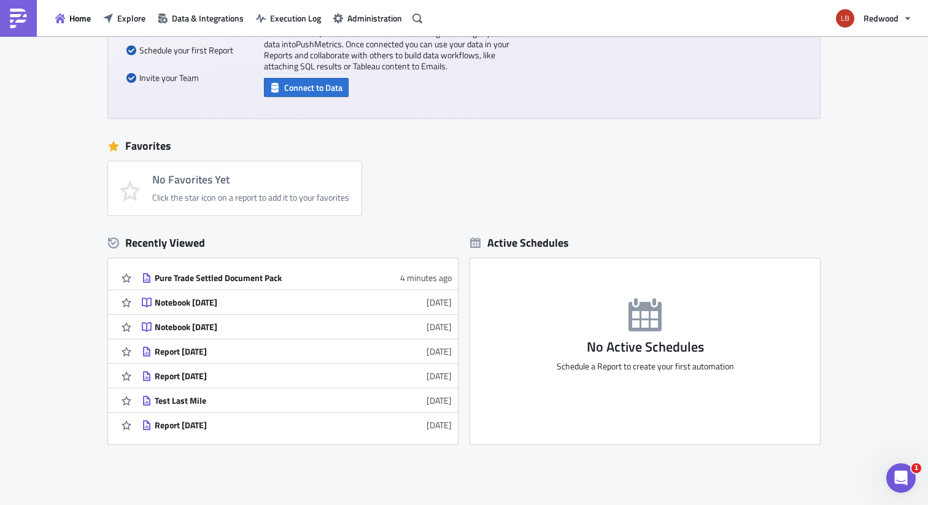
scroll to position [184, 0]
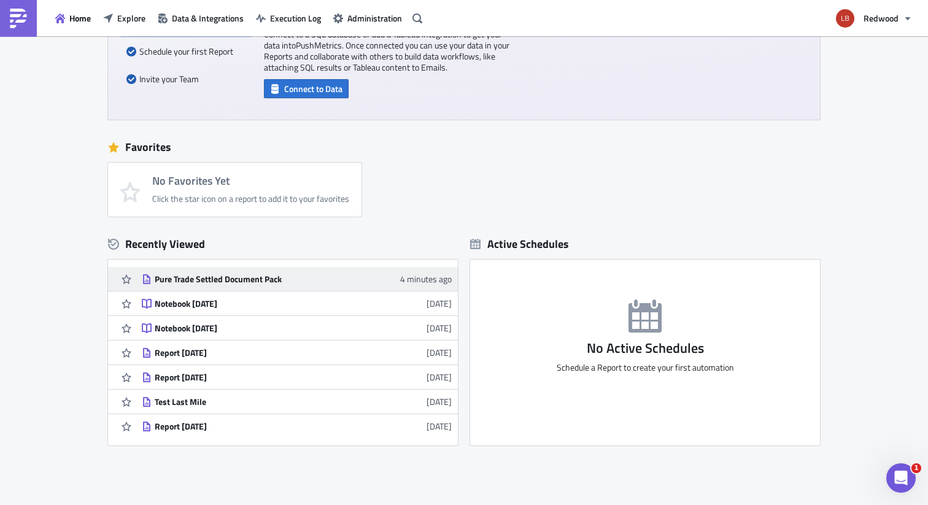
click at [250, 278] on div "Pure Trade Settled Document Pack" at bounding box center [262, 279] width 215 height 11
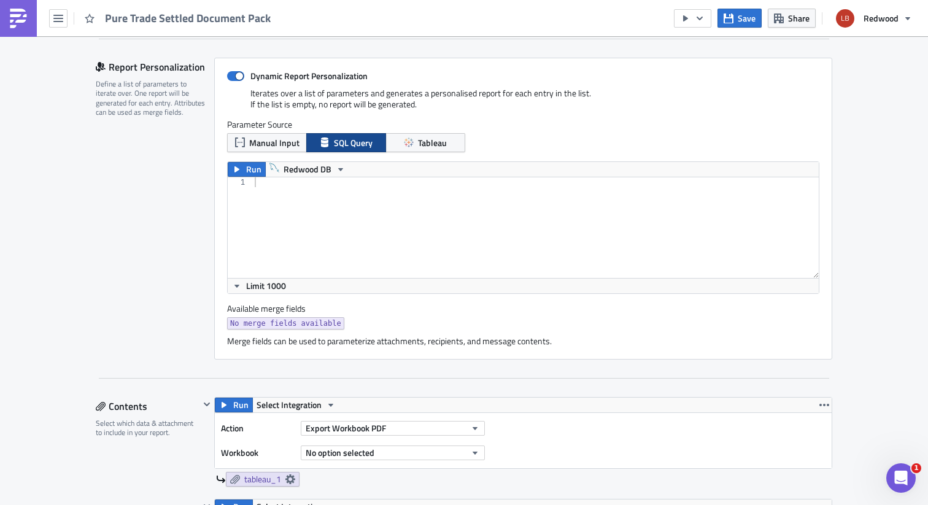
scroll to position [259, 0]
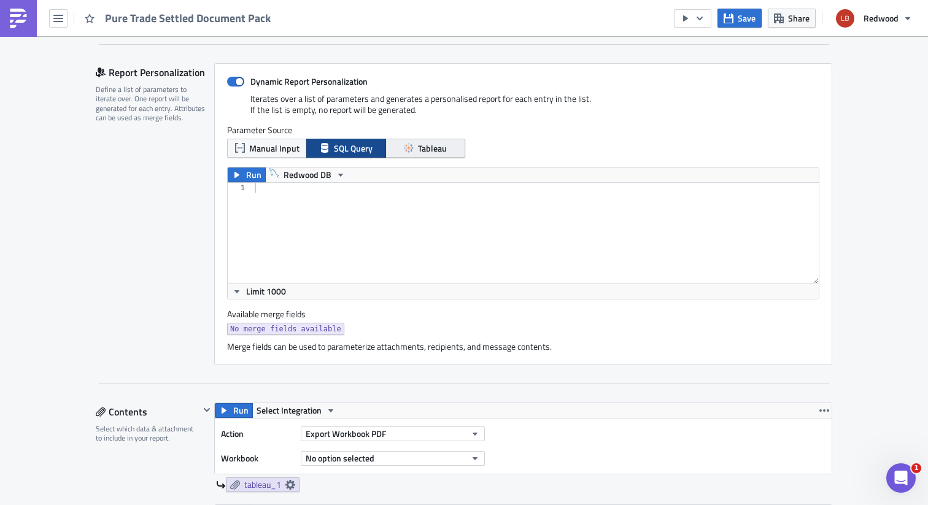
click at [409, 152] on icon "button" at bounding box center [409, 148] width 10 height 10
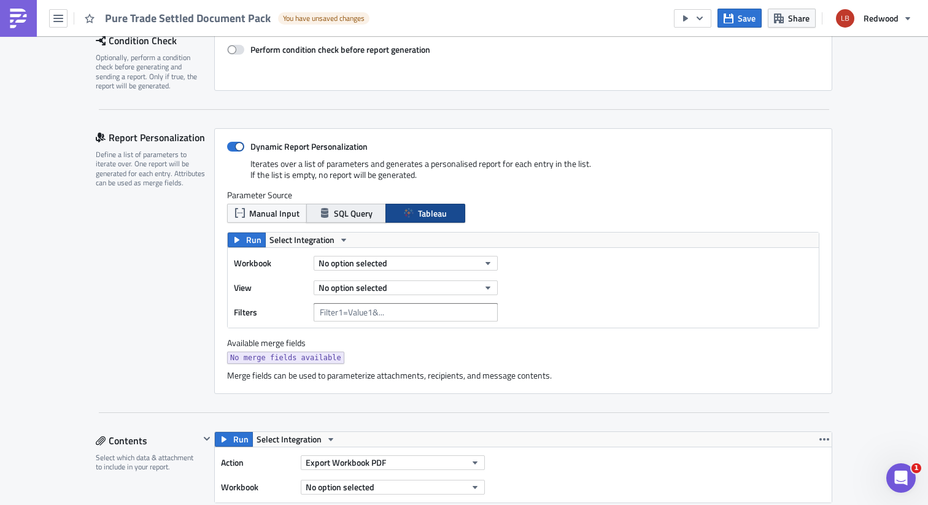
click at [379, 216] on button "SQL Query" at bounding box center [346, 213] width 80 height 19
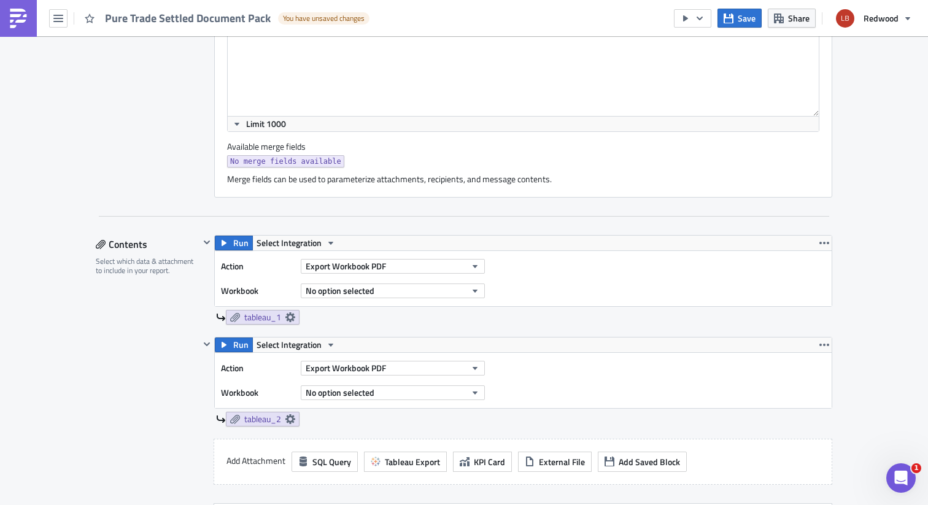
scroll to position [462, 0]
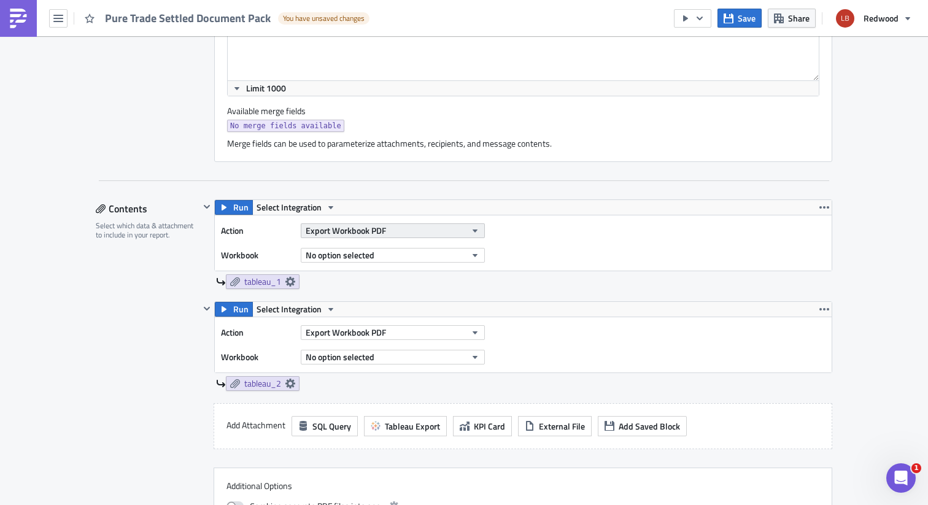
click at [360, 229] on span "Export Workbook PDF" at bounding box center [346, 230] width 80 height 13
click at [263, 234] on label "Action" at bounding box center [258, 231] width 74 height 18
click at [297, 204] on span "Select Integration" at bounding box center [289, 207] width 65 height 15
click at [300, 223] on div "Tableau" at bounding box center [312, 228] width 88 height 12
click at [366, 257] on span "No option selected" at bounding box center [340, 255] width 69 height 13
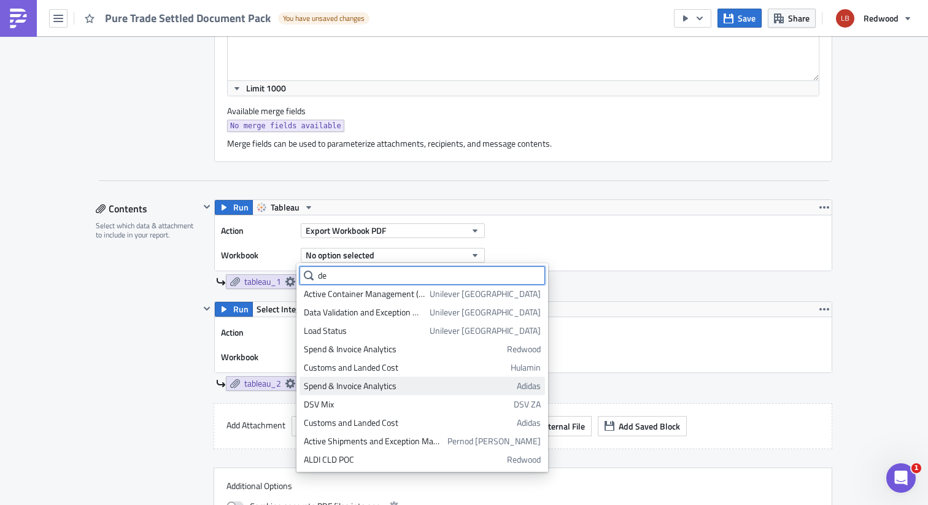
scroll to position [132, 0]
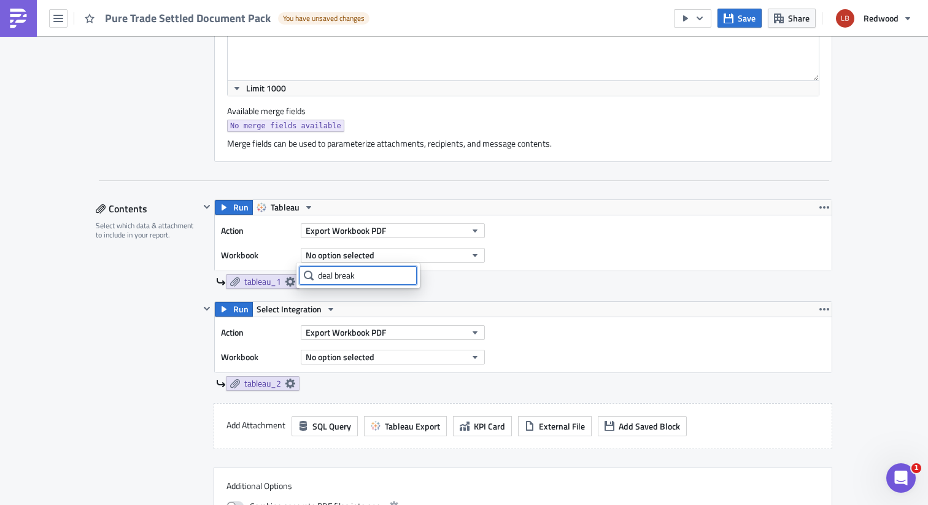
type input "deal break"
click at [377, 253] on button "No option selected" at bounding box center [393, 255] width 184 height 15
click at [313, 274] on icon at bounding box center [309, 276] width 10 height 10
click at [309, 274] on icon at bounding box center [309, 276] width 10 height 10
click at [383, 274] on input "deal break" at bounding box center [358, 276] width 117 height 18
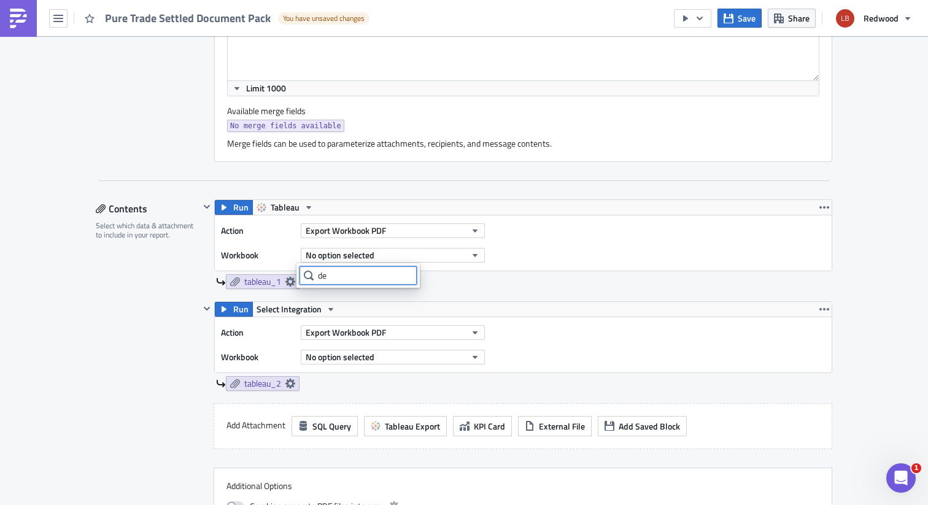
type input "d"
click at [351, 249] on button "No option selected" at bounding box center [393, 255] width 184 height 15
click at [446, 255] on button "No option selected" at bounding box center [393, 255] width 184 height 15
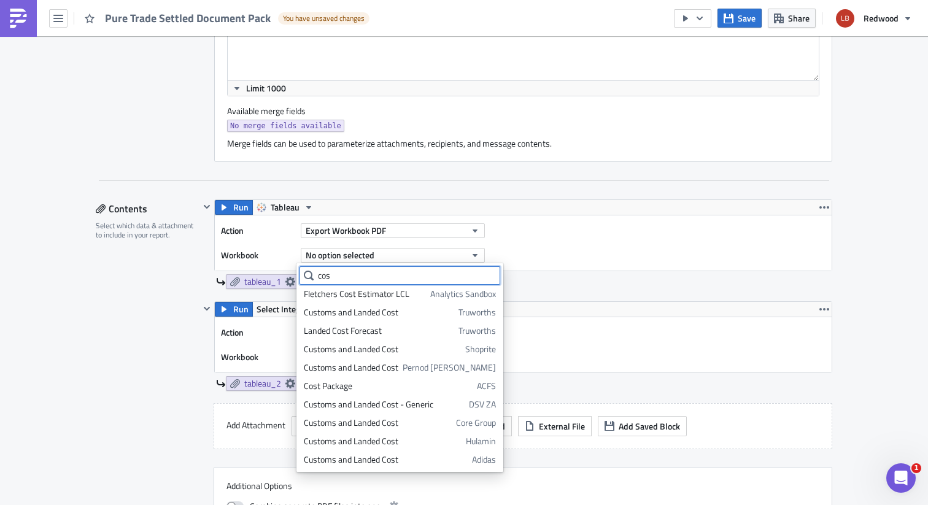
scroll to position [21, 0]
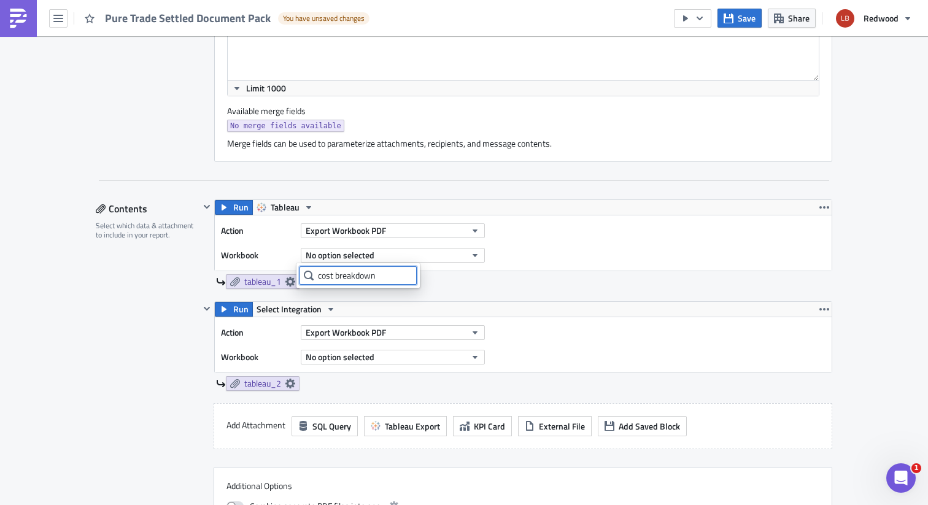
type input "cost breakdown"
click at [287, 279] on icon at bounding box center [291, 282] width 10 height 10
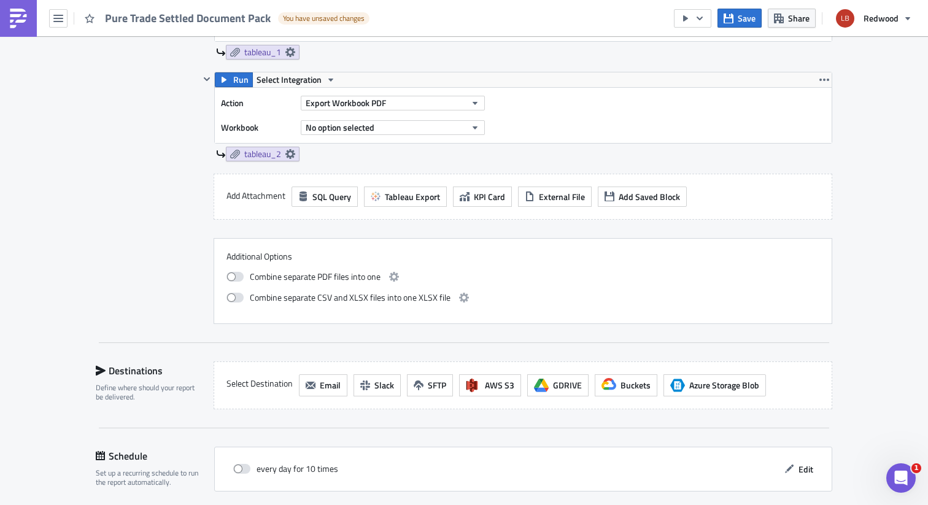
scroll to position [698, 0]
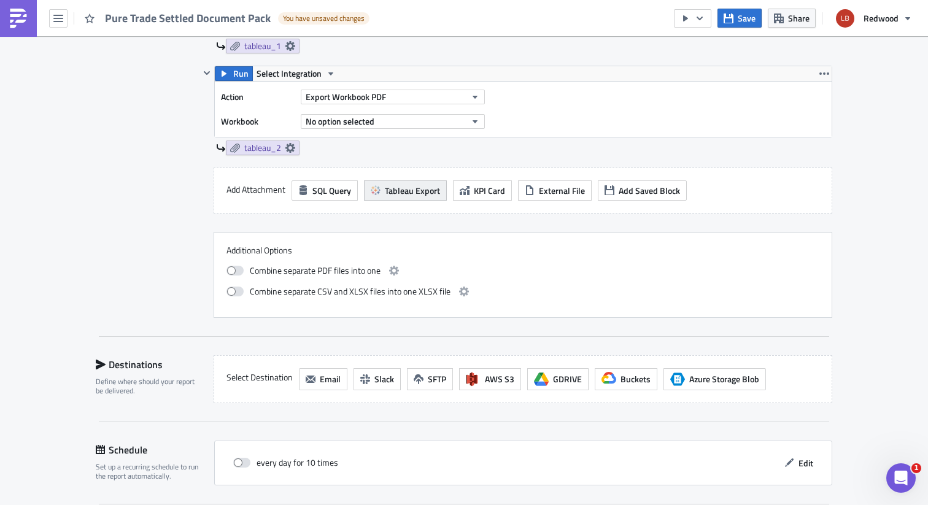
click at [406, 184] on span "Tableau Export" at bounding box center [412, 190] width 55 height 13
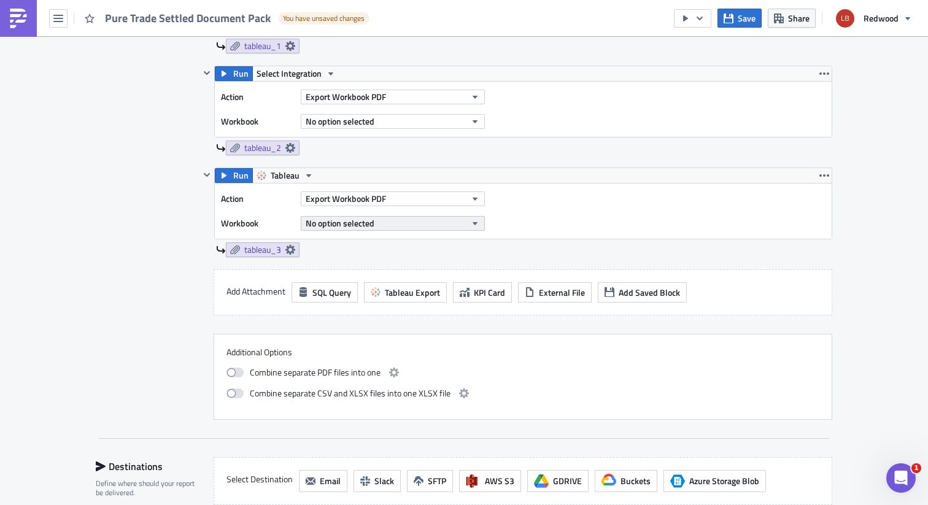
click at [375, 222] on button "No option selected" at bounding box center [393, 223] width 184 height 15
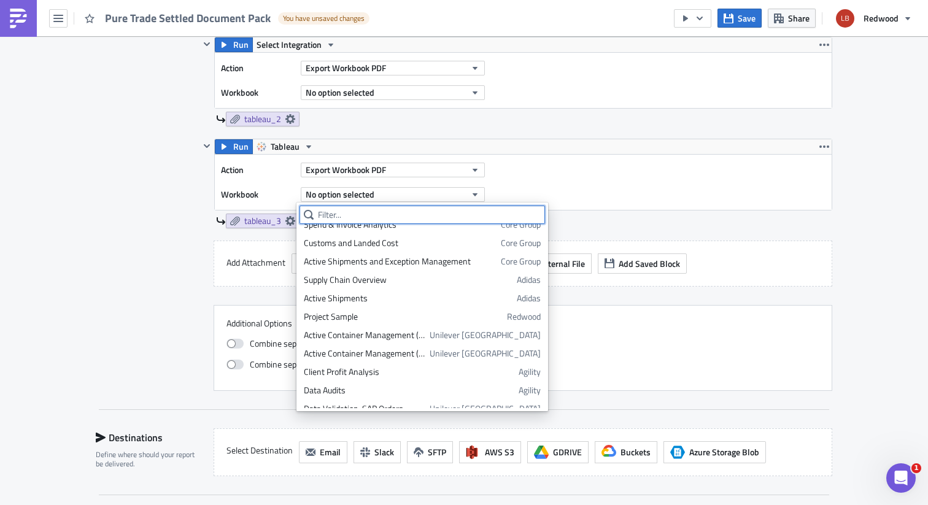
scroll to position [1661, 0]
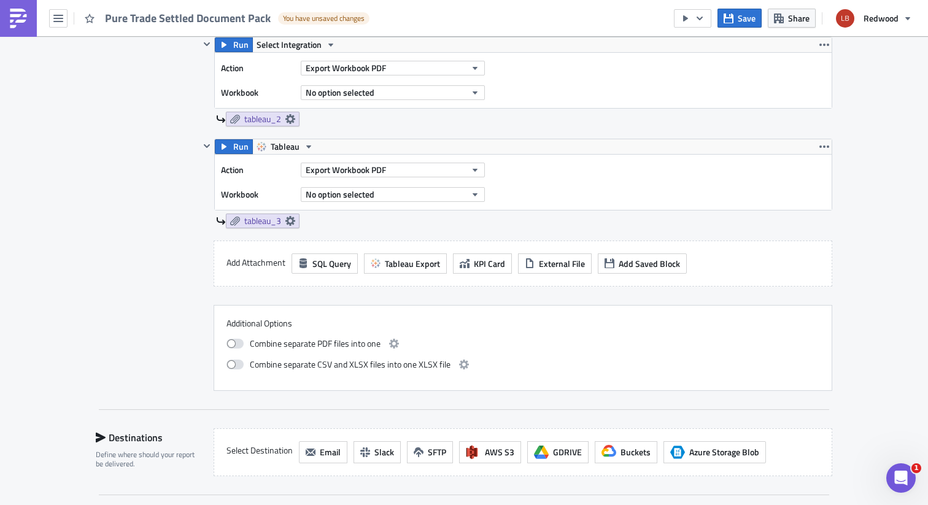
click at [574, 187] on div "Action Export Workbook PDF Workbook No option selected" at bounding box center [523, 182] width 617 height 55
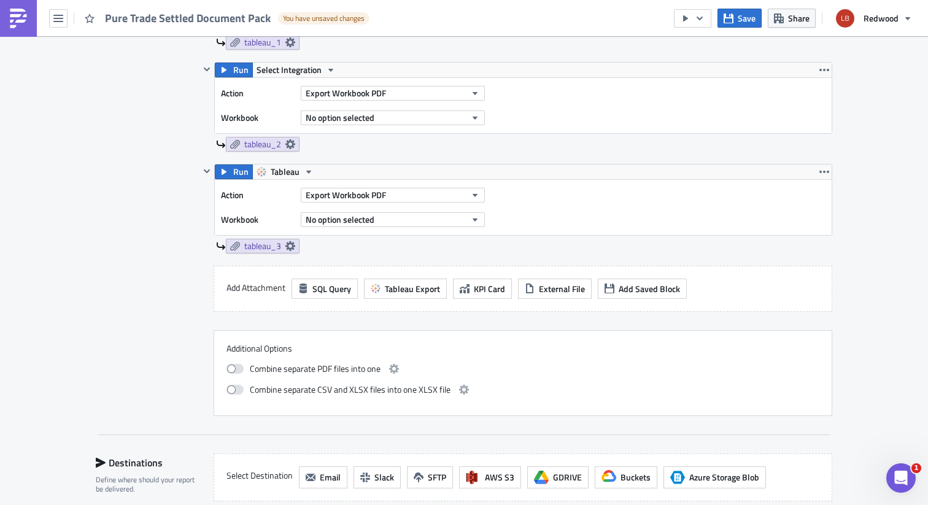
scroll to position [697, 0]
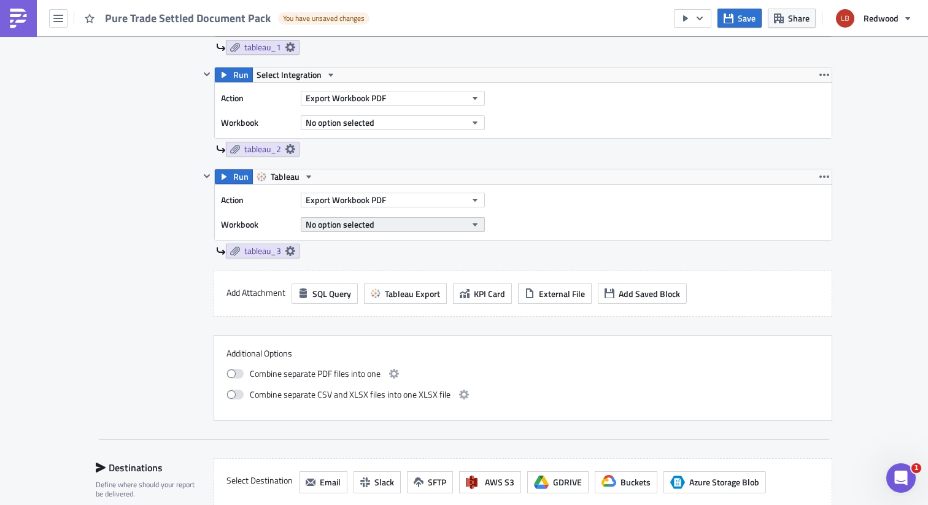
click at [398, 227] on button "No option selected" at bounding box center [393, 224] width 184 height 15
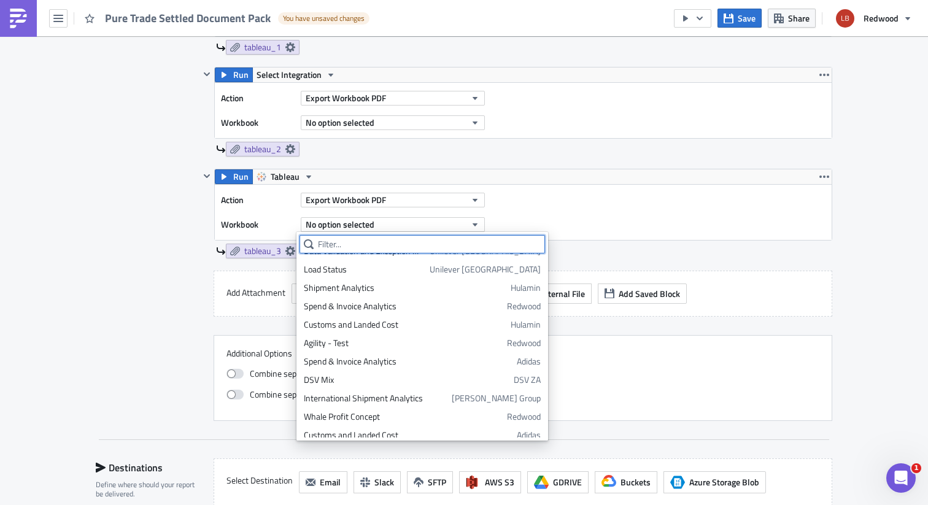
scroll to position [1661, 0]
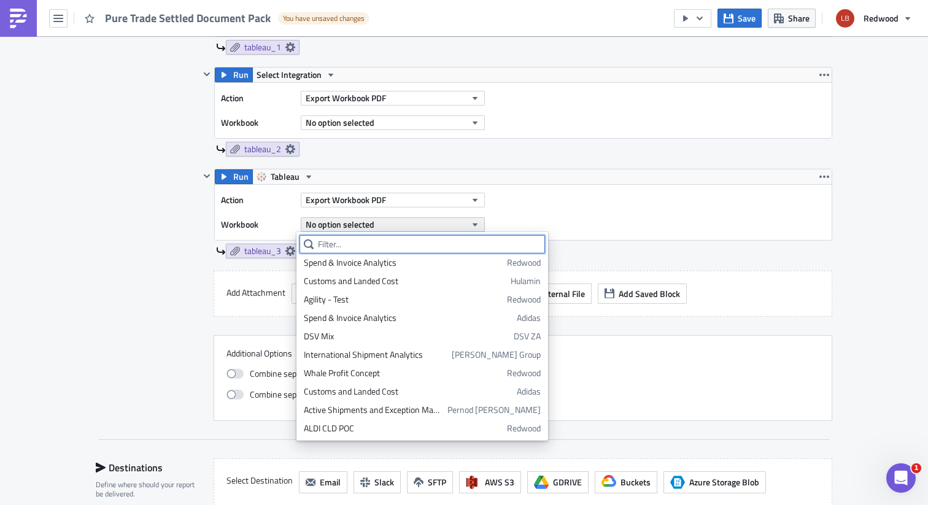
paste input "Cost Breakdown (Document Pack)"
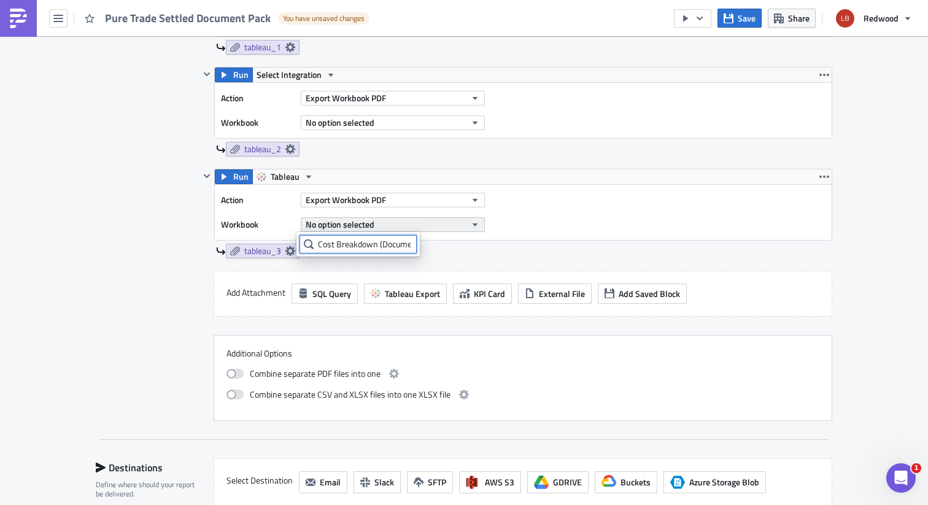
scroll to position [0, 36]
type input "Cost Breakdown (Document Pack)"
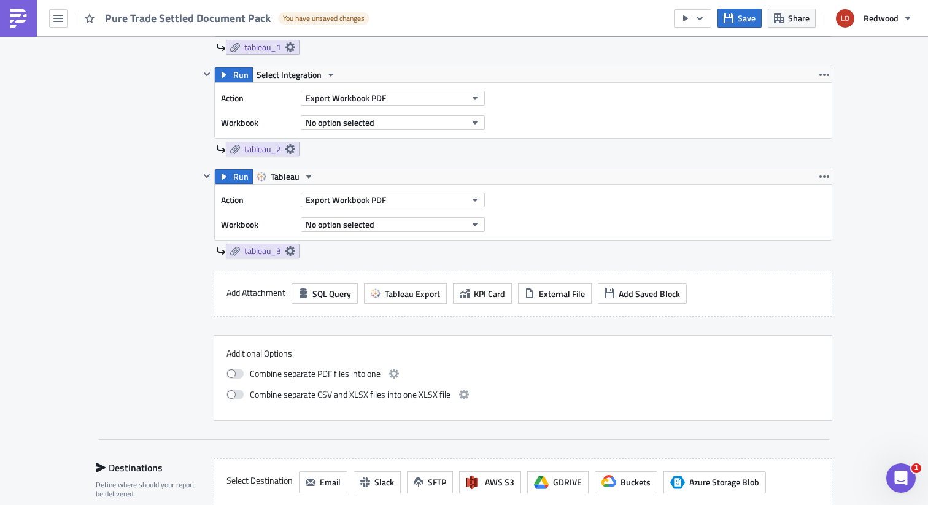
scroll to position [0, 0]
click at [364, 237] on div "Action Export Workbook PDF Workbook No option selected" at bounding box center [523, 212] width 617 height 55
click at [367, 230] on span "No option selected" at bounding box center [340, 224] width 69 height 13
click at [360, 247] on input "Cost Breakdown (Document Pack)" at bounding box center [358, 244] width 117 height 18
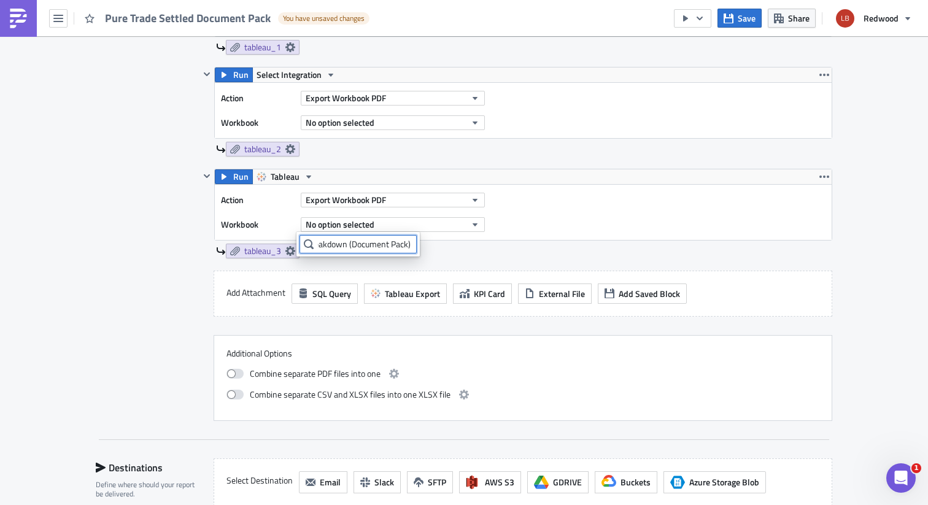
click at [405, 246] on input "Cost Breakdown (Document Pack)" at bounding box center [358, 244] width 117 height 18
click at [820, 179] on icon "button" at bounding box center [825, 177] width 10 height 10
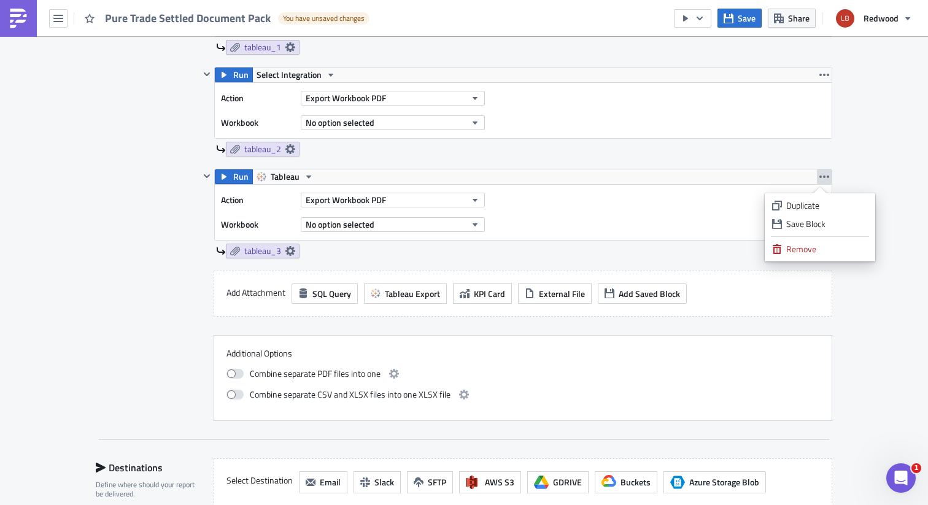
click at [623, 202] on div "Action Export Workbook PDF Workbook No option selected" at bounding box center [523, 212] width 617 height 55
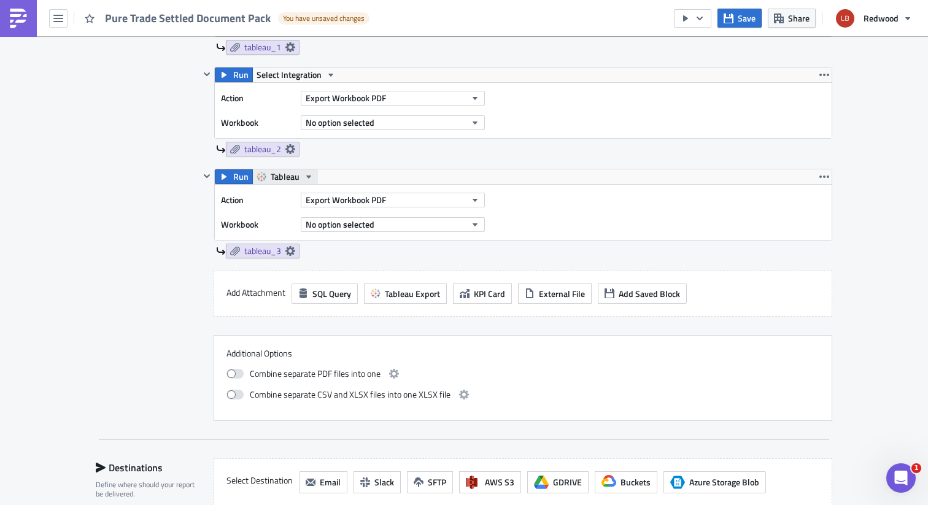
click at [288, 180] on span "Tableau" at bounding box center [285, 176] width 29 height 15
click at [370, 220] on button "No option selected" at bounding box center [393, 224] width 184 height 15
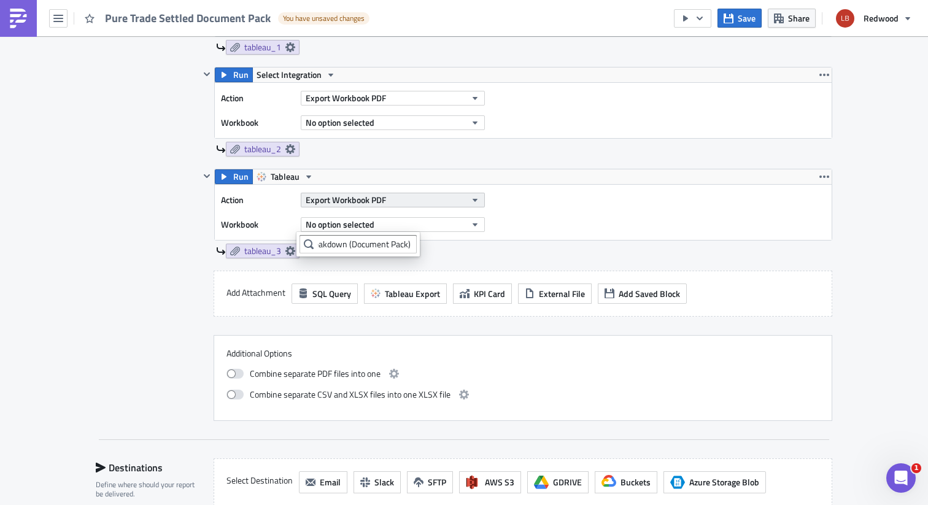
scroll to position [0, 0]
click at [373, 202] on span "Export Workbook PDF" at bounding box center [346, 199] width 80 height 13
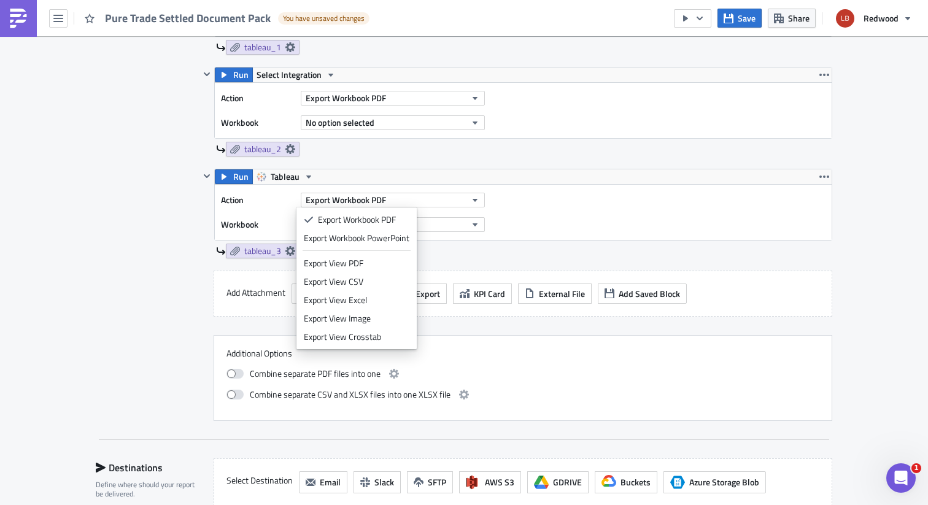
click at [643, 276] on div "Add Attachment SQL Query Tableau Export KPI Card External File Add Saved Block" at bounding box center [523, 294] width 619 height 46
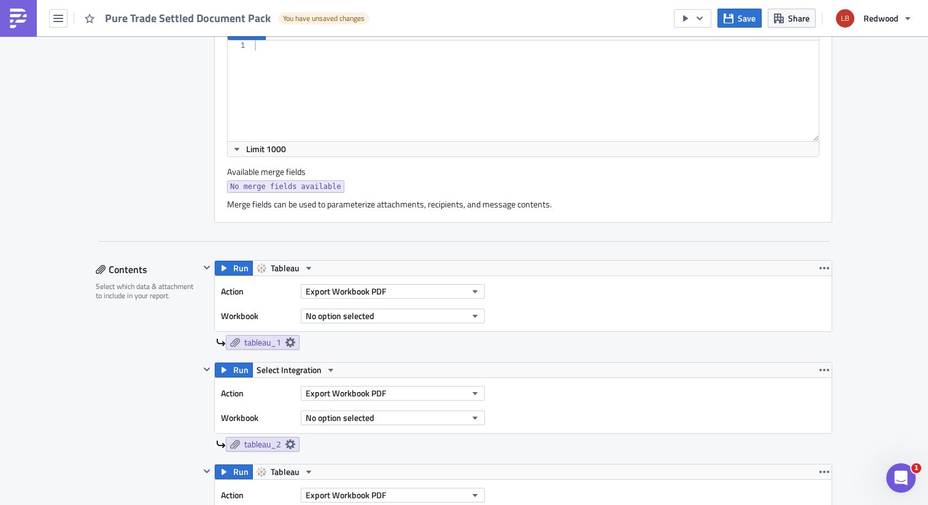
scroll to position [519, 0]
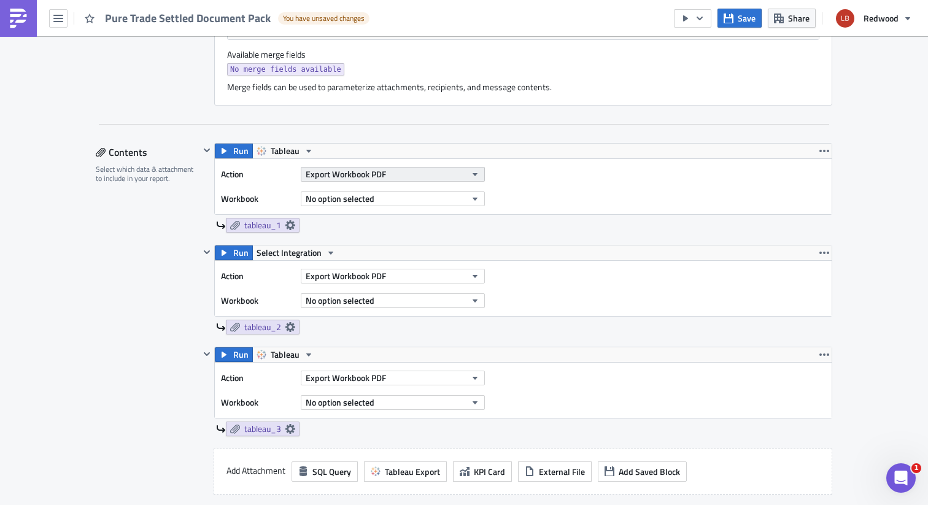
click at [359, 177] on span "Export Workbook PDF" at bounding box center [346, 174] width 80 height 13
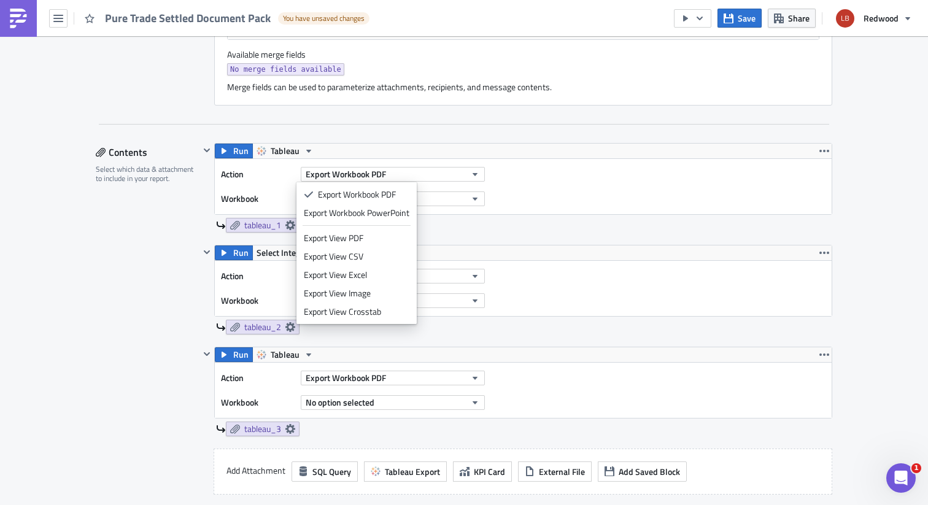
click at [554, 181] on div "Action Export Workbook PDF Workbook No option selected" at bounding box center [523, 186] width 617 height 55
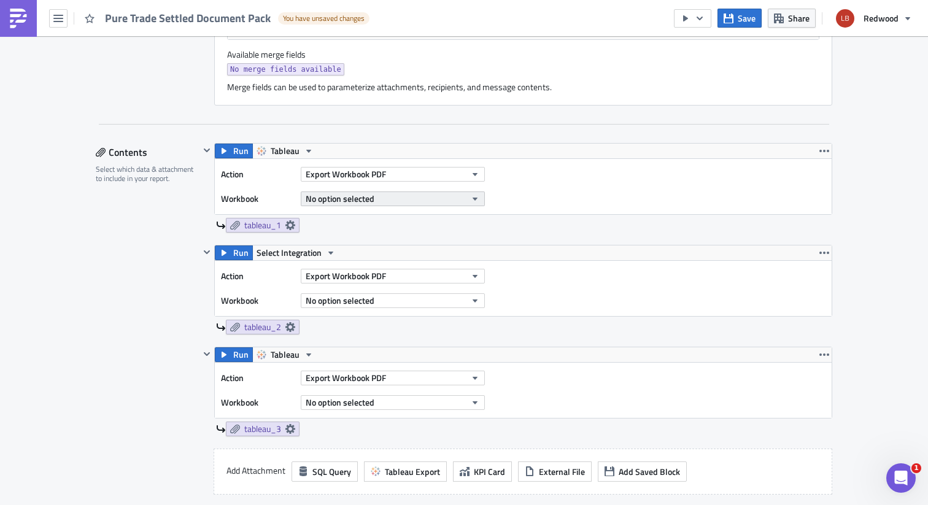
click at [443, 198] on button "No option selected" at bounding box center [393, 199] width 184 height 15
click at [382, 221] on input "cost breakdown" at bounding box center [358, 219] width 117 height 18
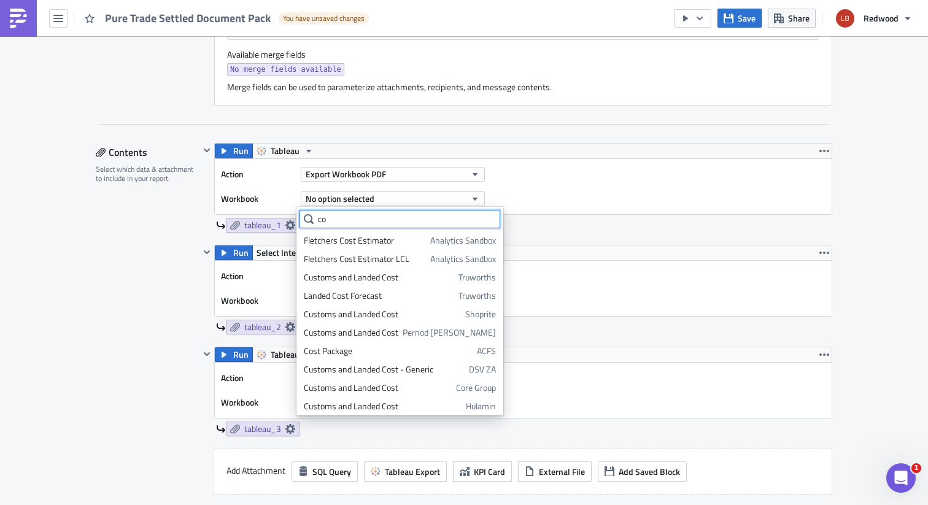
type input "c"
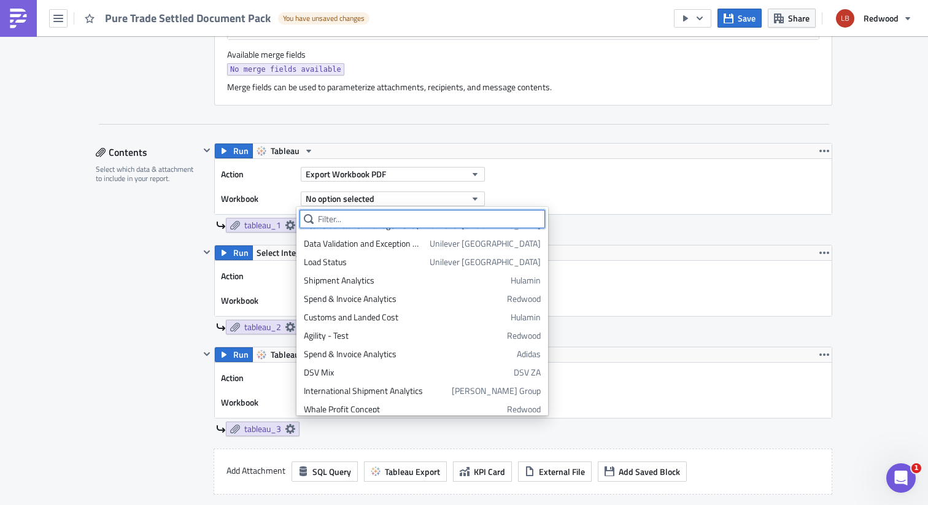
scroll to position [1661, 0]
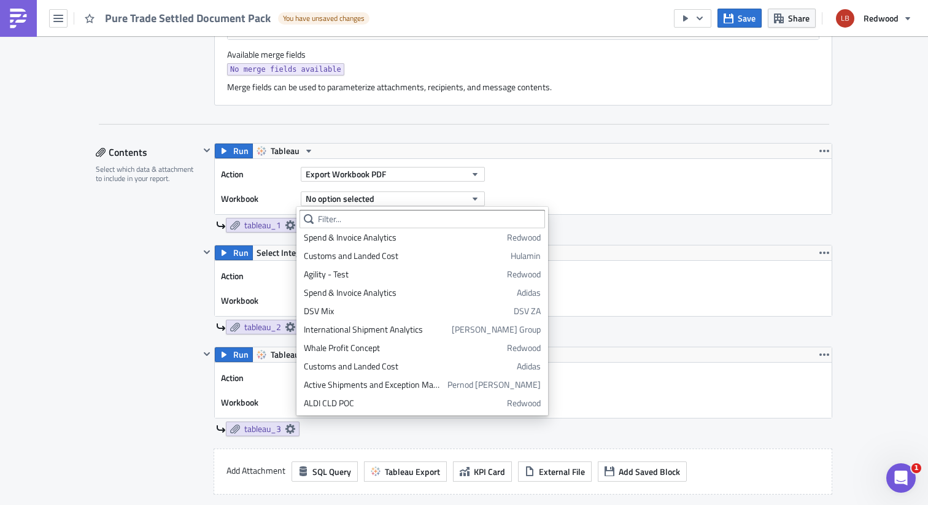
click at [621, 208] on div "Action Export Workbook PDF Workbook No option selected" at bounding box center [523, 186] width 617 height 55
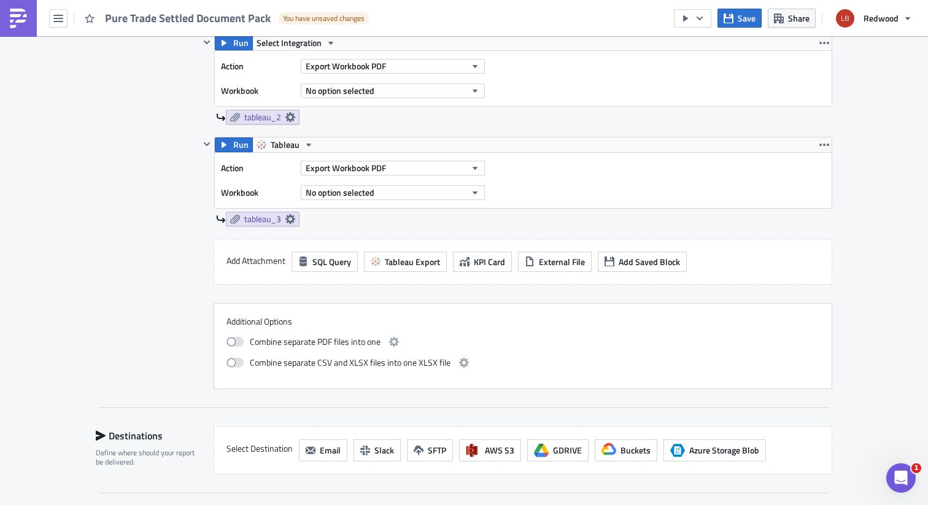
scroll to position [924, 0]
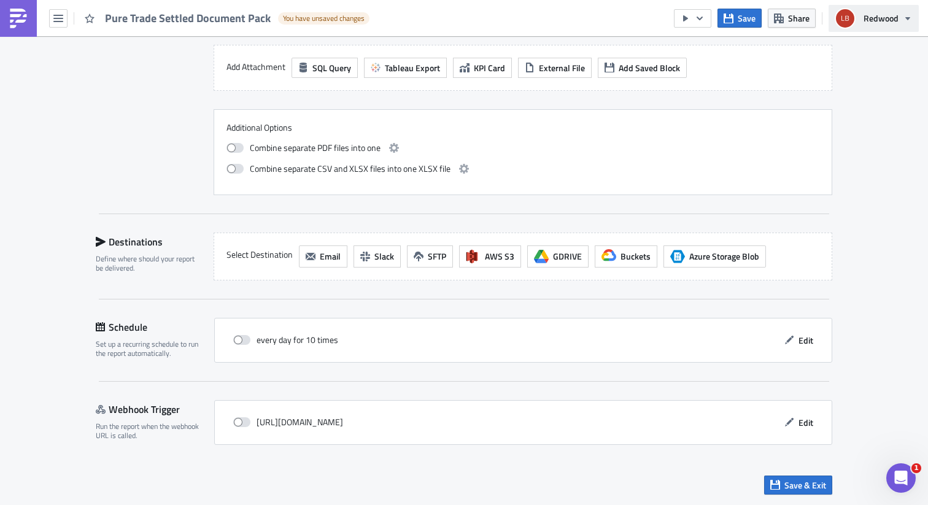
click at [876, 18] on span "Redwood" at bounding box center [881, 18] width 35 height 13
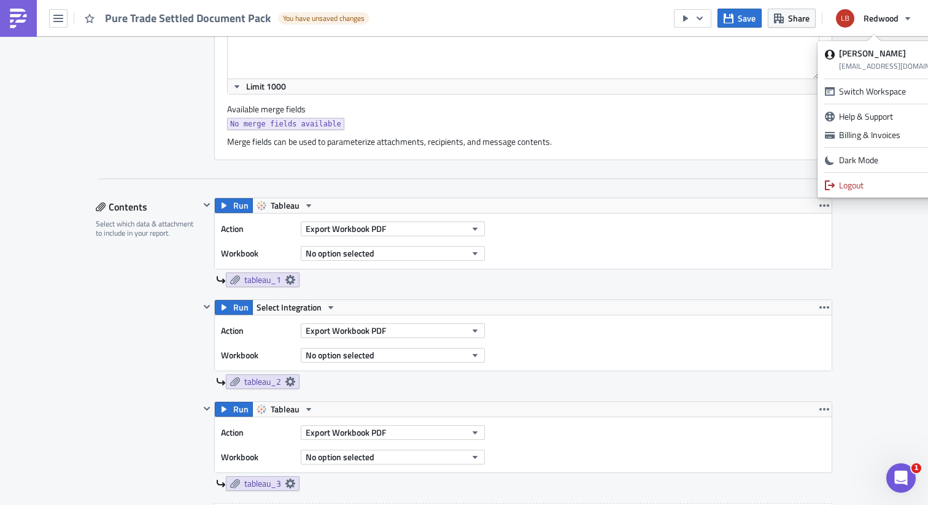
scroll to position [0, 0]
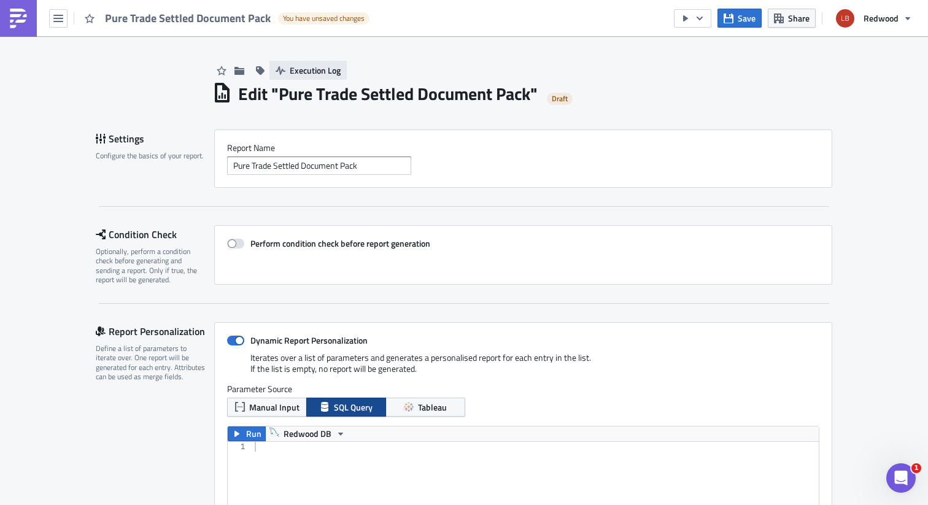
click at [292, 71] on span "Execution Log" at bounding box center [315, 70] width 51 height 13
click at [739, 18] on span "Save" at bounding box center [747, 18] width 18 height 13
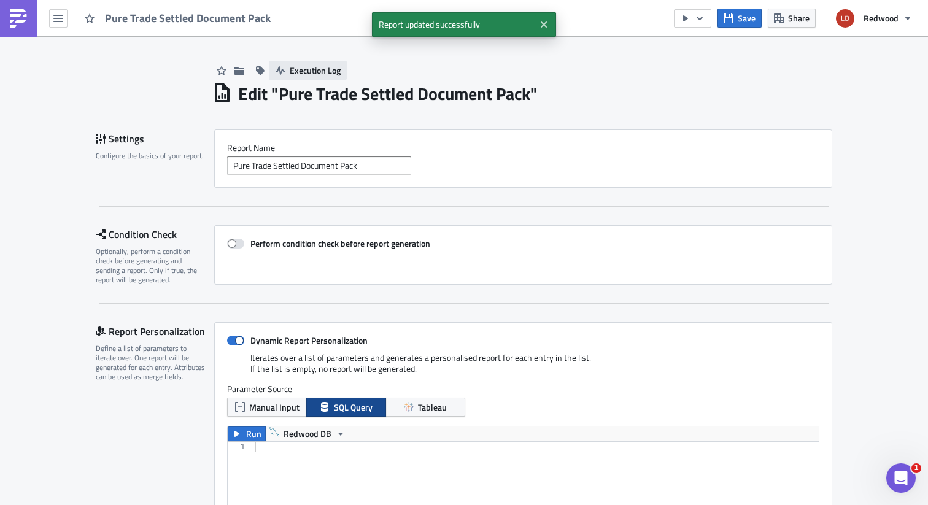
click at [324, 73] on span "Execution Log" at bounding box center [315, 70] width 51 height 13
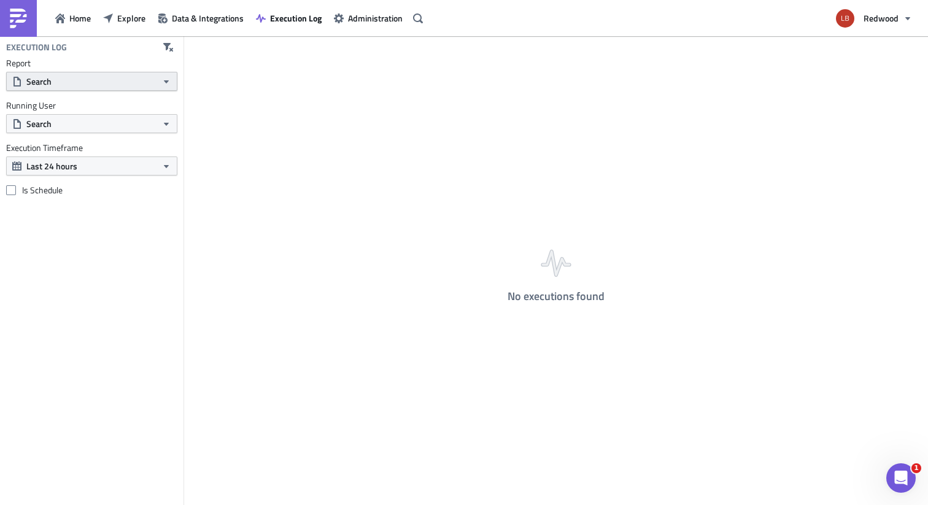
click at [119, 84] on button "Search" at bounding box center [91, 81] width 171 height 19
click at [115, 205] on div "Execution Log Report Search Running User Search Execution Timeframe Last 24 hou…" at bounding box center [92, 270] width 184 height 469
click at [99, 85] on button "Search" at bounding box center [91, 81] width 171 height 19
click at [297, 23] on span "Execution Log" at bounding box center [296, 18] width 52 height 13
click at [200, 20] on span "Data & Integrations" at bounding box center [208, 18] width 72 height 13
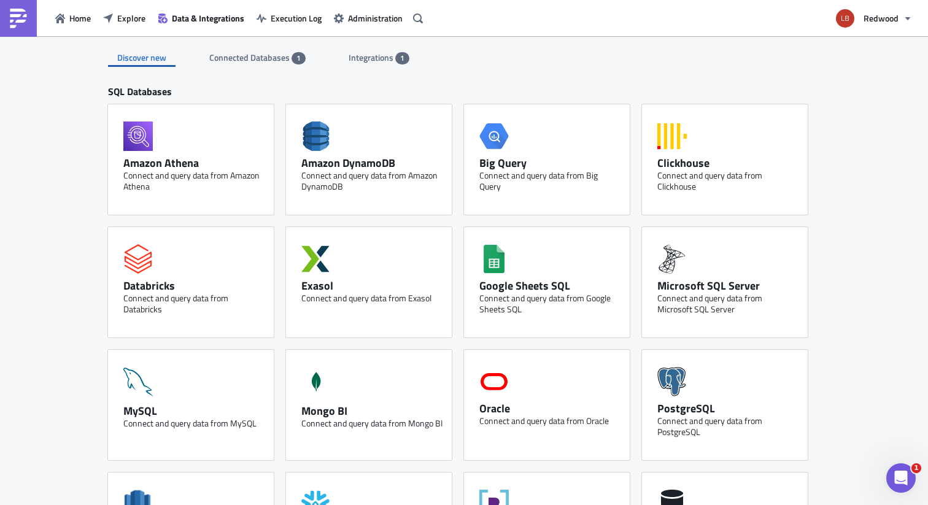
click at [349, 60] on span "Integrations" at bounding box center [372, 57] width 47 height 13
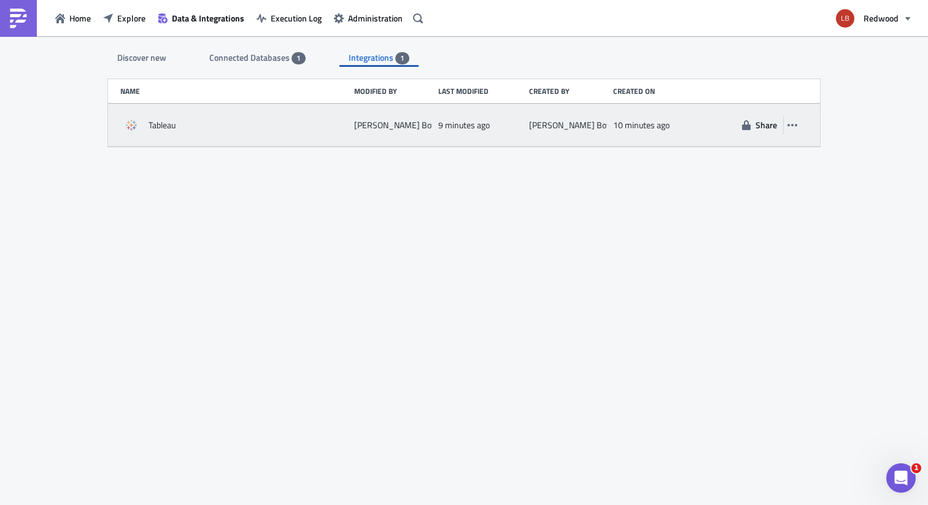
click at [419, 127] on div "[PERSON_NAME]" at bounding box center [393, 125] width 78 height 22
click at [793, 126] on icon "button" at bounding box center [793, 125] width 10 height 10
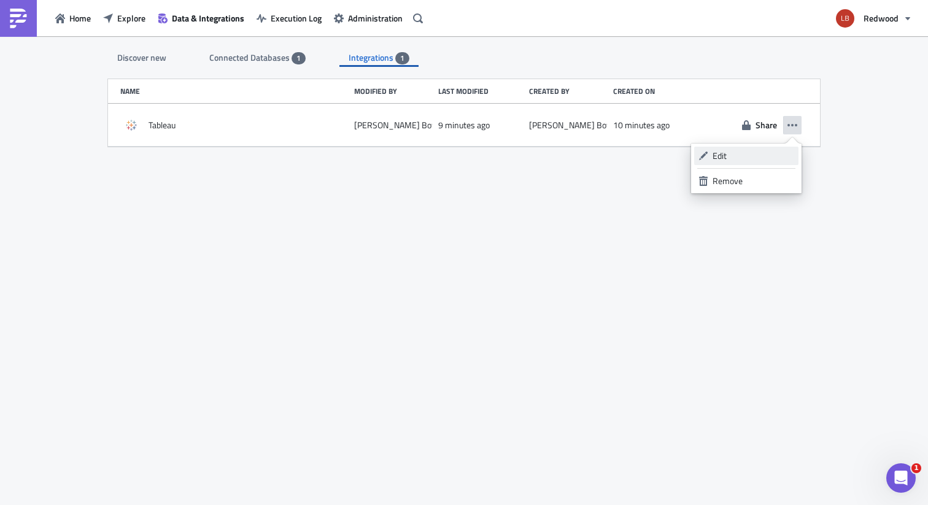
click at [757, 154] on div "Edit" at bounding box center [754, 156] width 82 height 12
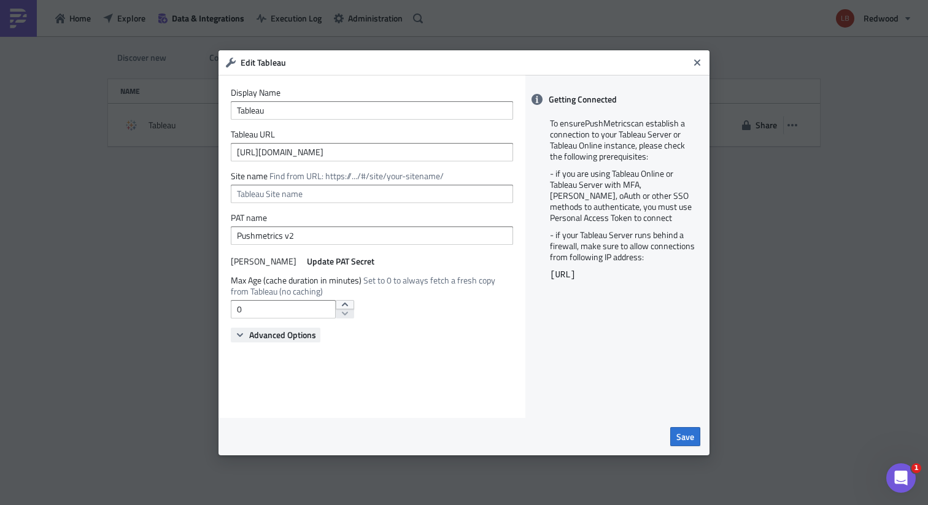
click at [297, 338] on span "Advanced Options" at bounding box center [282, 335] width 67 height 13
click at [254, 311] on input "0" at bounding box center [283, 309] width 105 height 18
type input "1"
click at [419, 315] on div "1" at bounding box center [372, 309] width 282 height 18
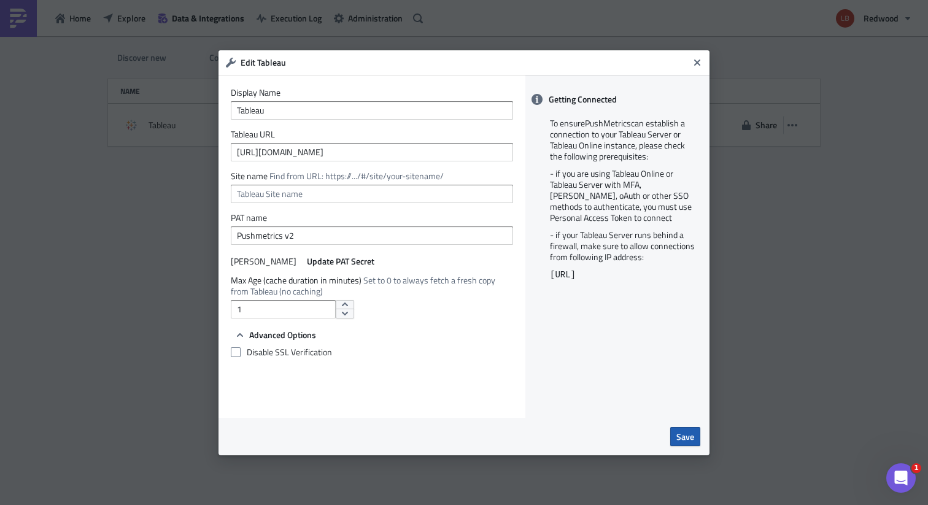
click at [690, 434] on span "Save" at bounding box center [686, 436] width 18 height 13
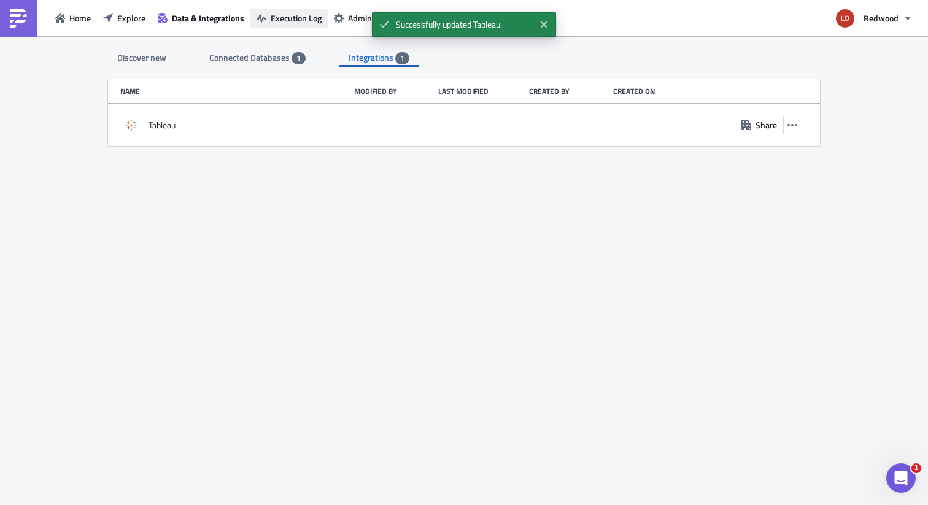
click at [292, 26] on button "Execution Log" at bounding box center [289, 18] width 77 height 19
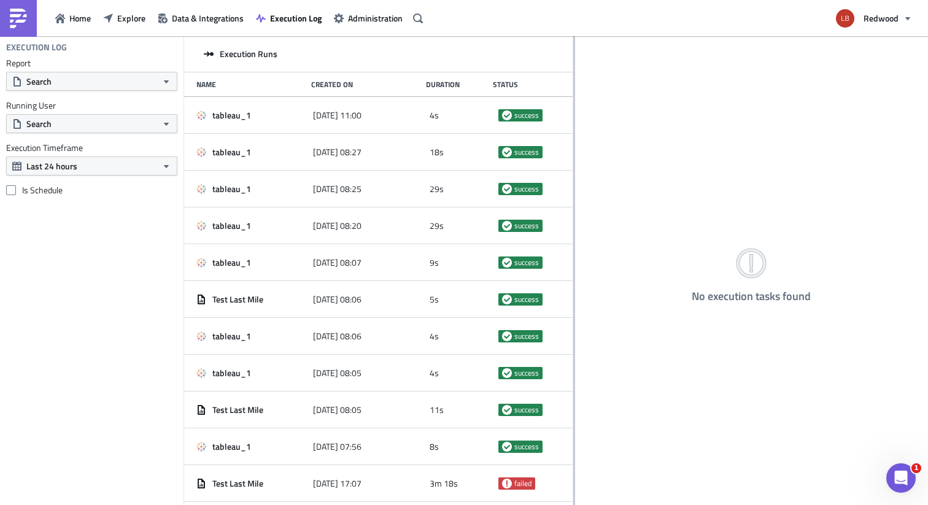
drag, startPoint x: 333, startPoint y: 163, endPoint x: 574, endPoint y: 177, distance: 240.5
click at [574, 177] on div at bounding box center [575, 271] width 2 height 471
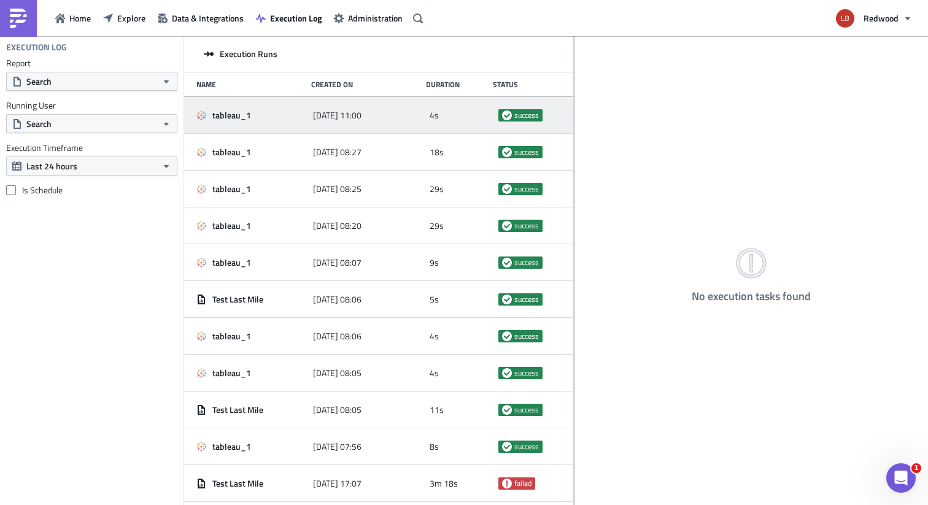
click at [381, 124] on div "[DATE] 11:00" at bounding box center [368, 115] width 111 height 22
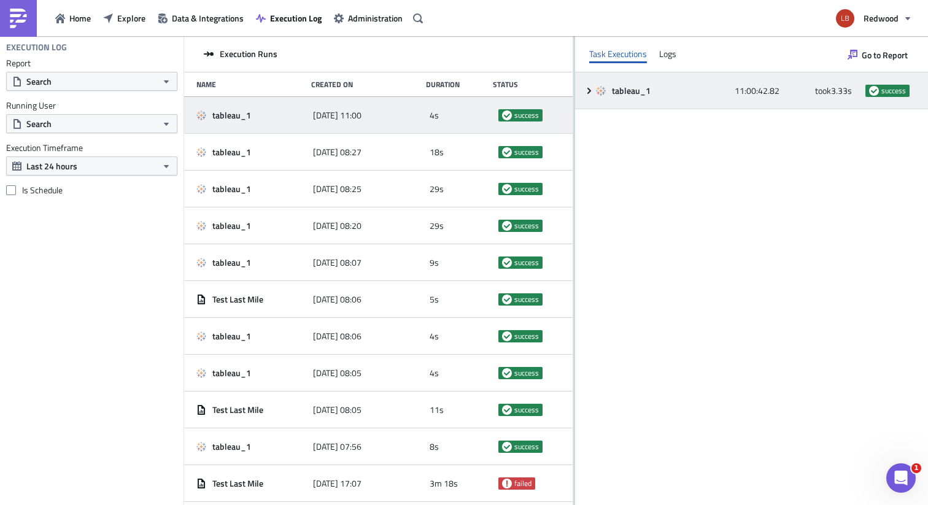
click at [591, 93] on icon at bounding box center [590, 91] width 10 height 10
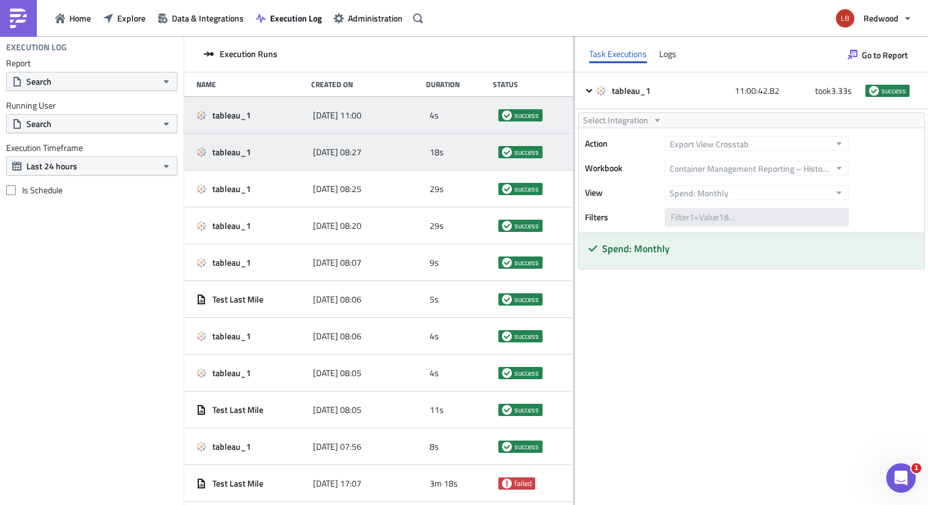
click at [394, 152] on div "[DATE] 08:27" at bounding box center [368, 152] width 111 height 22
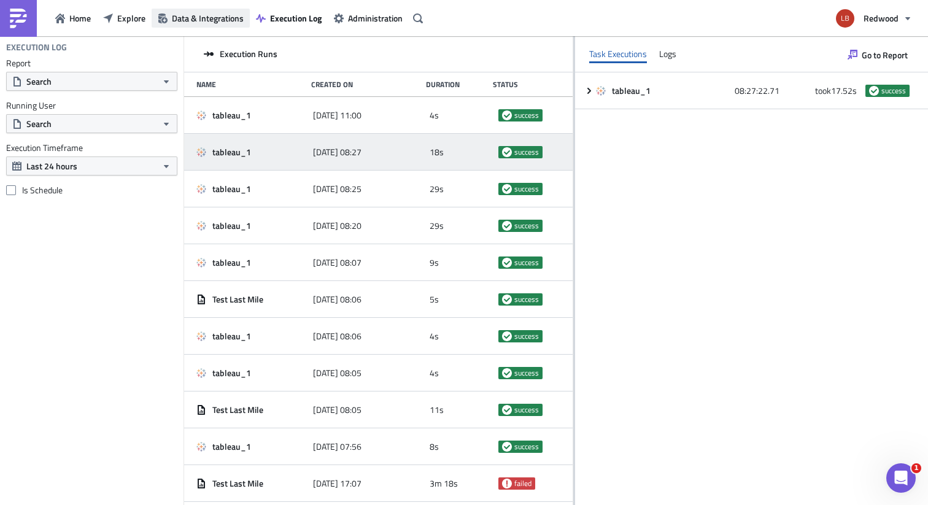
click at [214, 24] on span "Data & Integrations" at bounding box center [208, 18] width 72 height 13
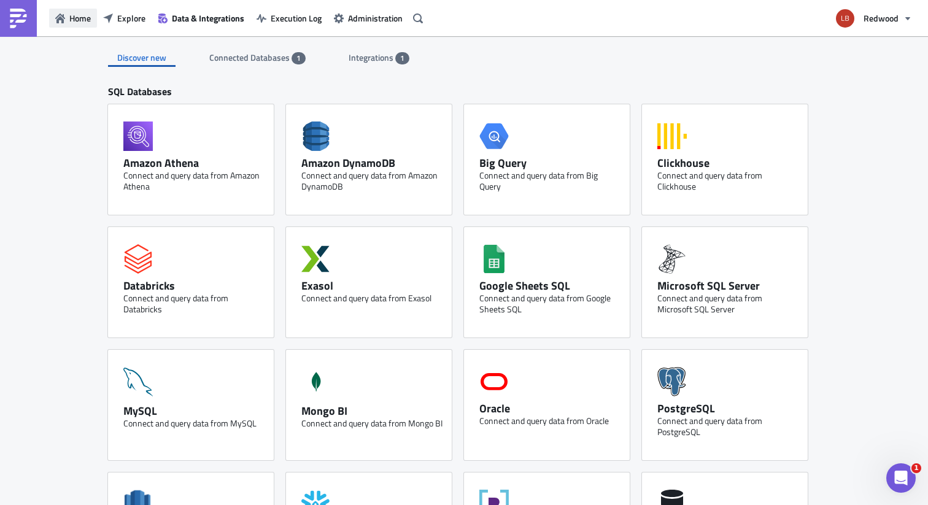
click at [63, 21] on icon "button" at bounding box center [60, 19] width 10 height 10
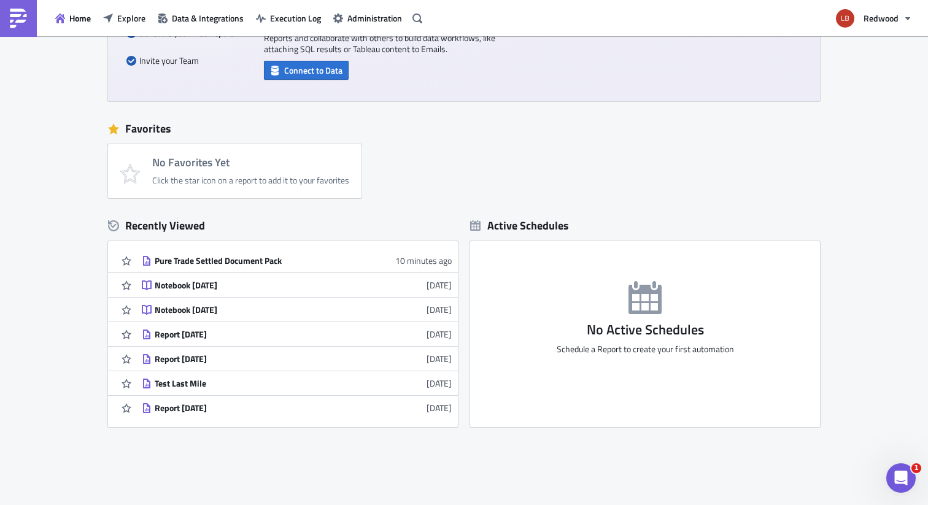
scroll to position [245, 0]
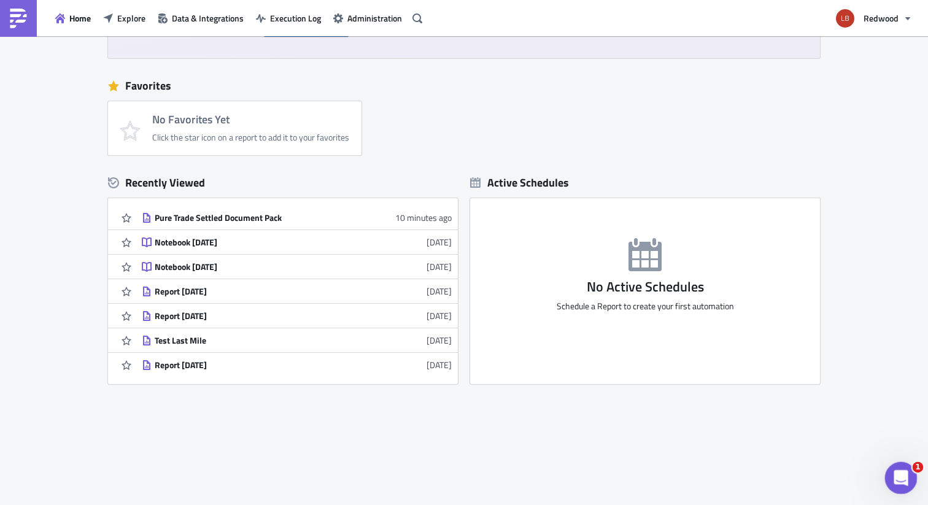
click at [892, 465] on div "Open Intercom Messenger" at bounding box center [899, 476] width 41 height 41
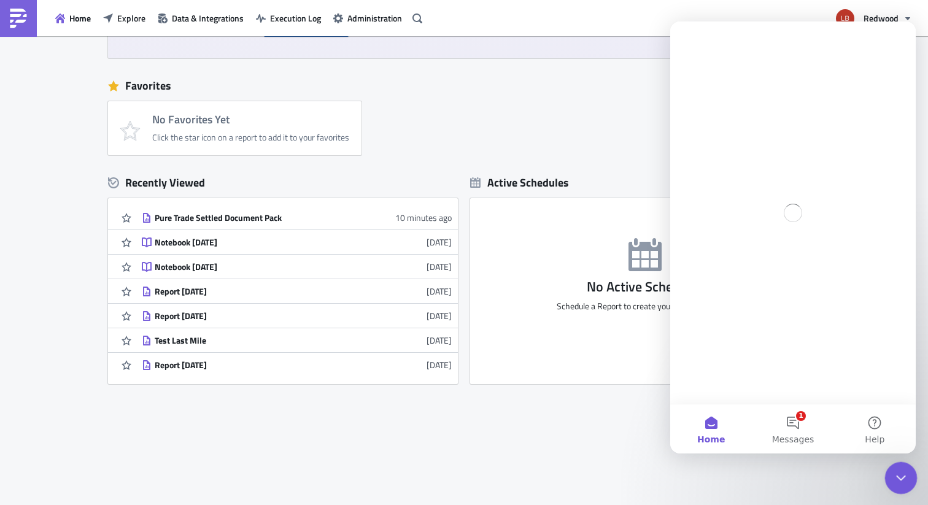
scroll to position [0, 0]
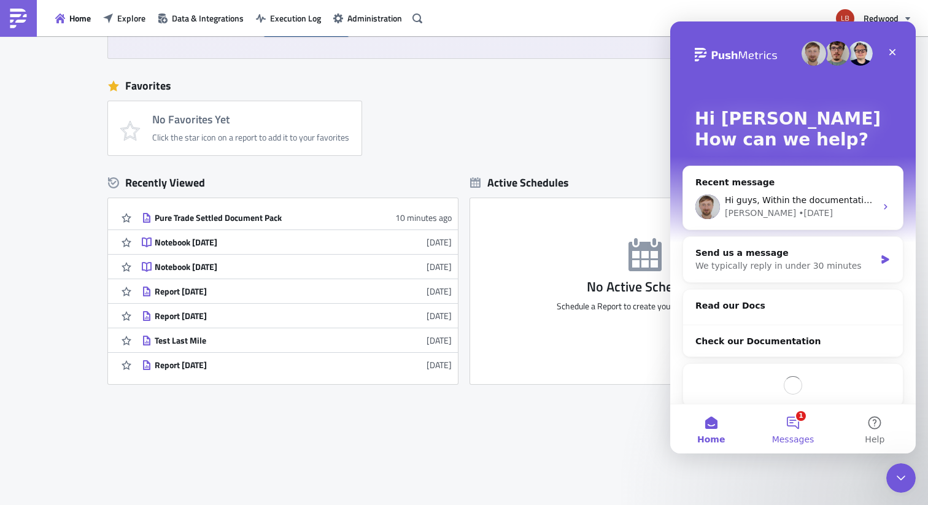
click at [809, 425] on button "1 Messages" at bounding box center [793, 429] width 82 height 49
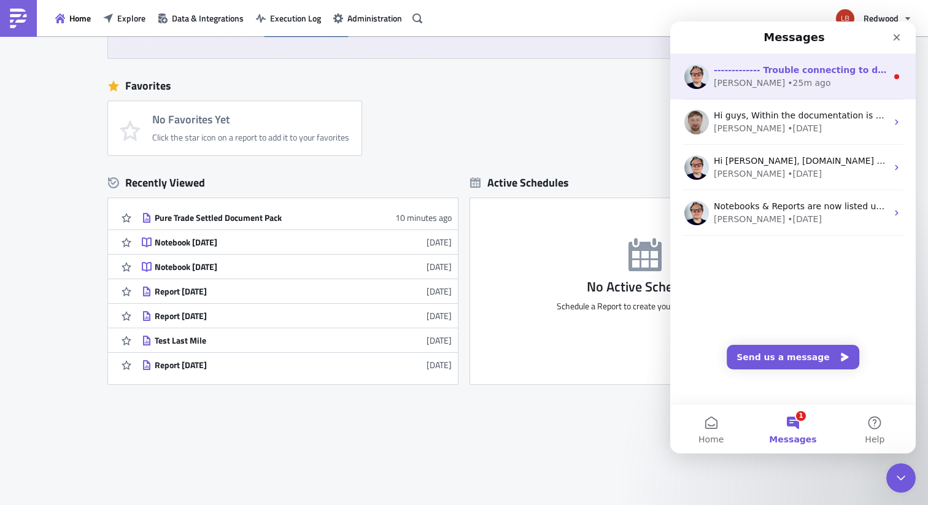
click at [814, 80] on div "[PERSON_NAME] • 25m ago" at bounding box center [800, 83] width 173 height 13
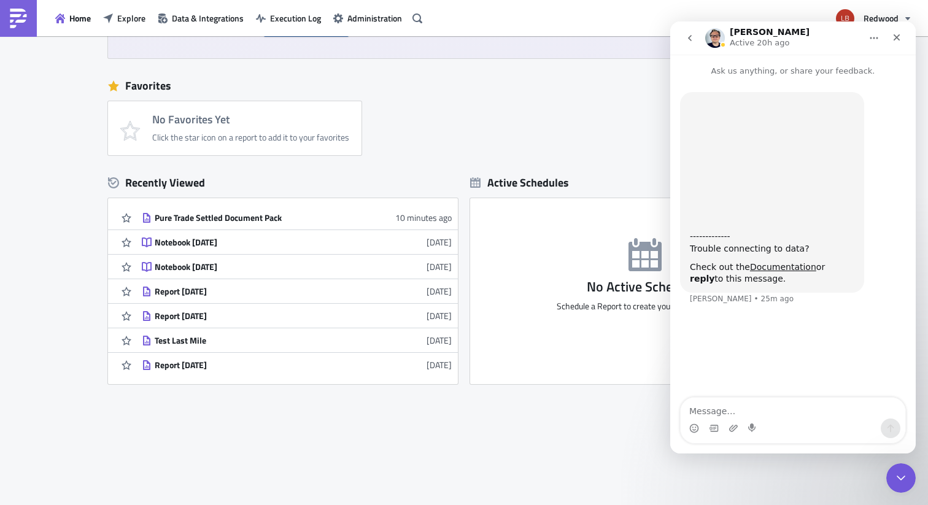
click at [691, 44] on button "go back" at bounding box center [690, 37] width 23 height 23
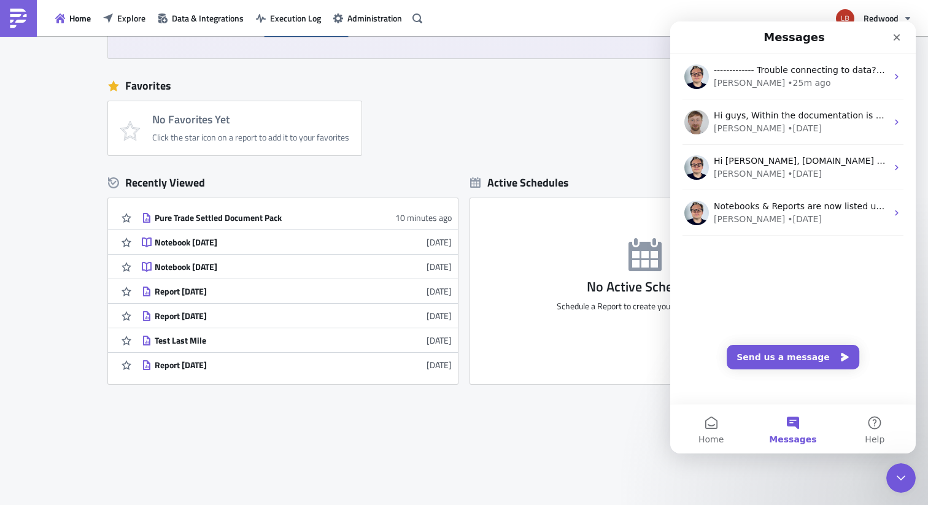
click at [586, 442] on div "New Looking for PushMetrics v1? Welcome to the new, upgraded PushMetrics. If yo…" at bounding box center [464, 149] width 928 height 716
click at [895, 41] on icon "Close" at bounding box center [897, 38] width 10 height 10
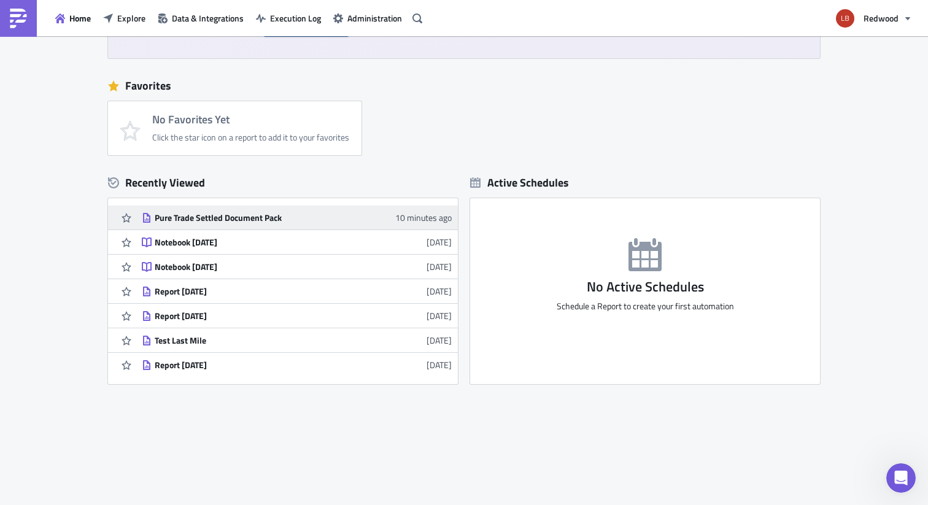
click at [276, 216] on div "Pure Trade Settled Document Pack" at bounding box center [262, 217] width 215 height 11
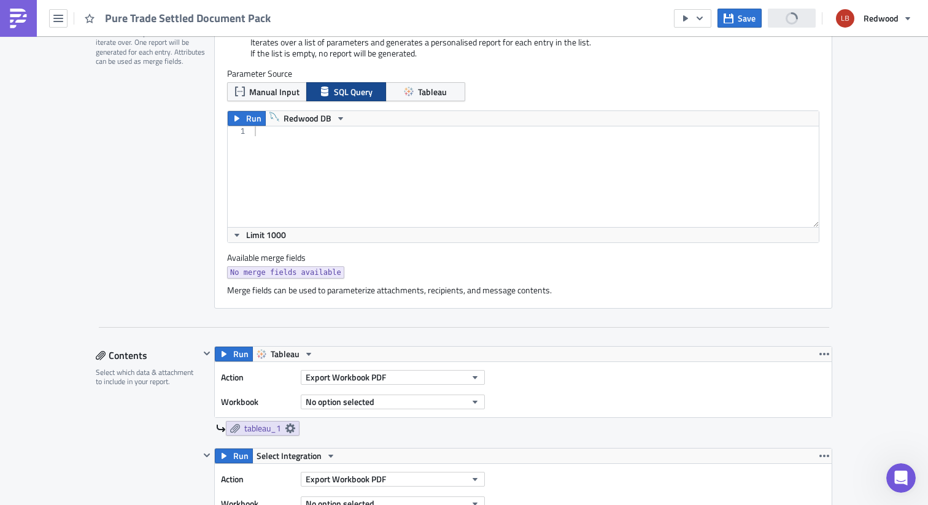
scroll to position [482, 0]
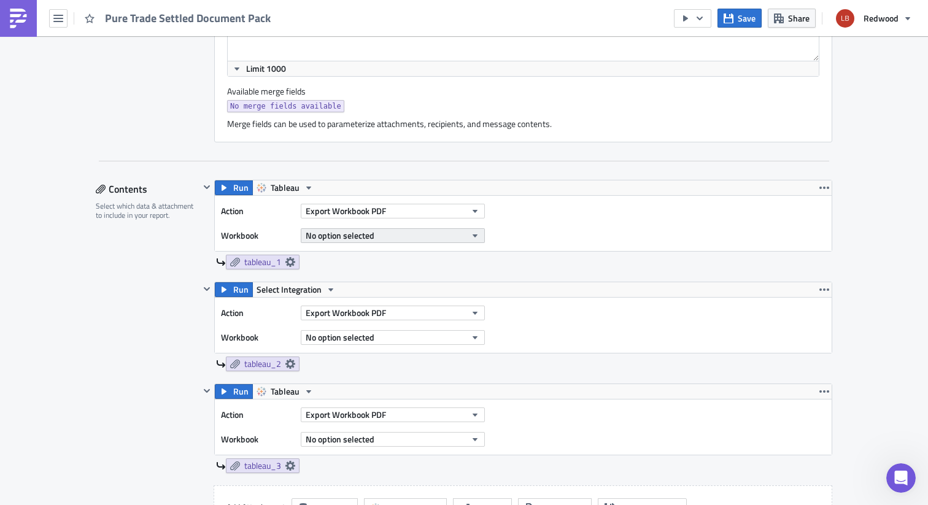
click at [343, 233] on span "No option selected" at bounding box center [340, 235] width 69 height 13
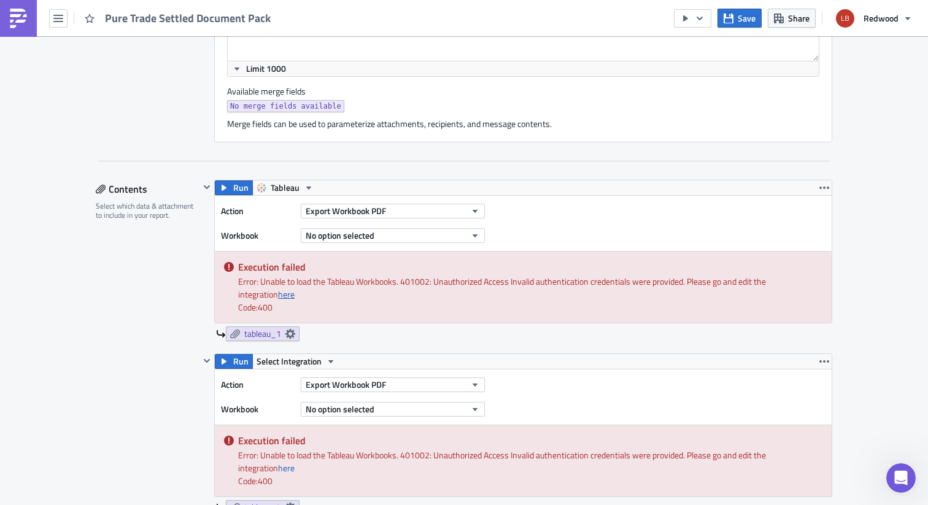
click at [278, 297] on link "here" at bounding box center [286, 294] width 17 height 13
click at [369, 243] on div "No option selected" at bounding box center [393, 236] width 184 height 18
click at [369, 238] on span "No option selected" at bounding box center [340, 235] width 69 height 13
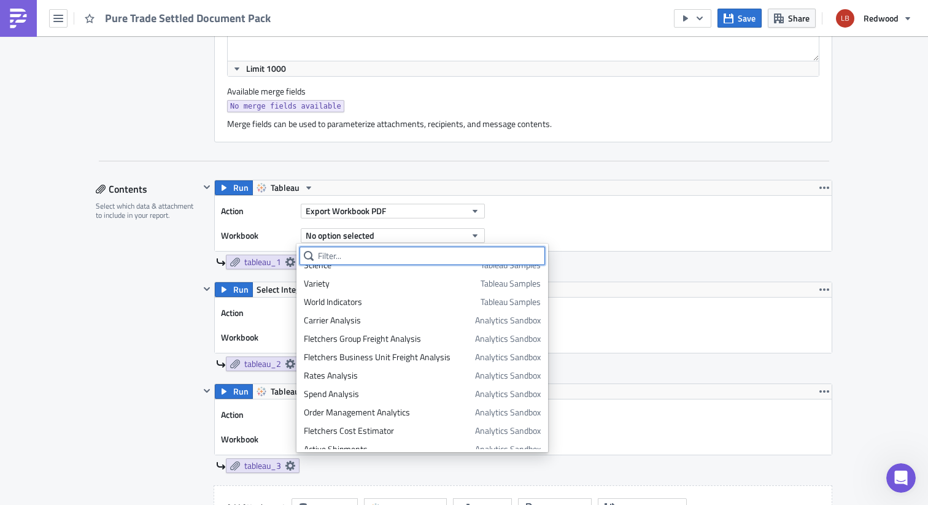
scroll to position [35, 0]
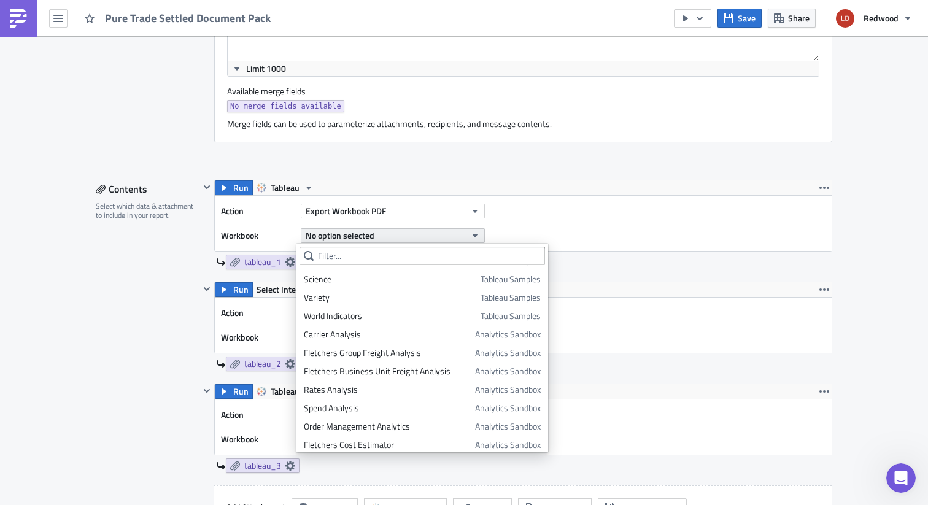
click at [378, 235] on button "No option selected" at bounding box center [393, 235] width 184 height 15
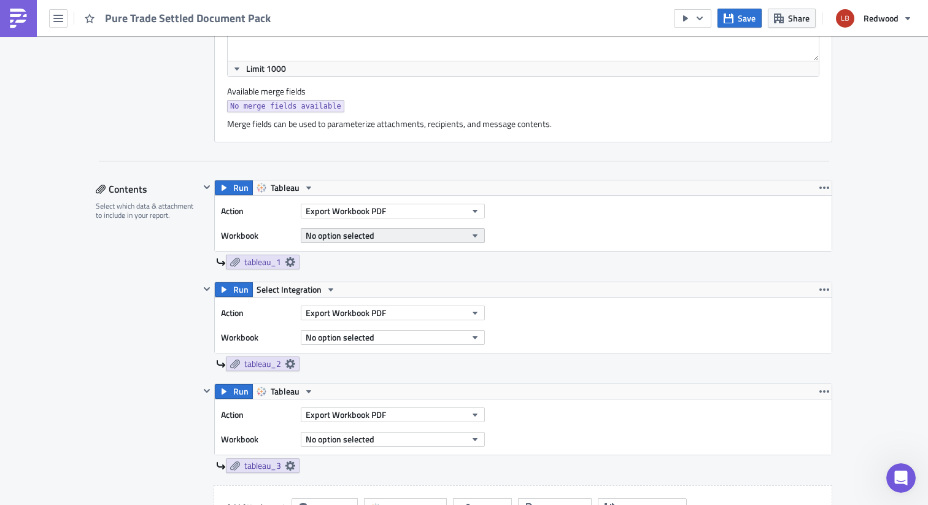
click at [378, 235] on button "No option selected" at bounding box center [393, 235] width 184 height 15
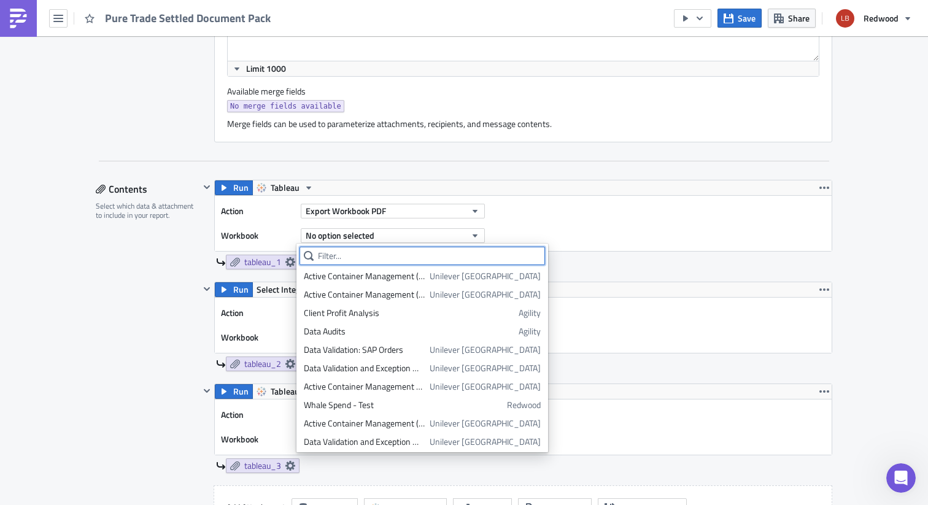
scroll to position [1661, 0]
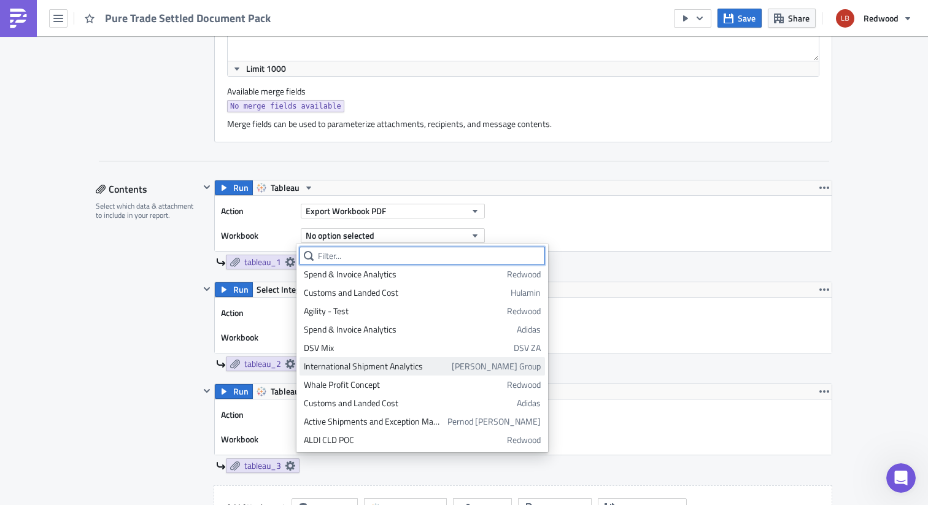
paste input "[URL][DOMAIN_NAME]"
type input "[URL][DOMAIN_NAME]"
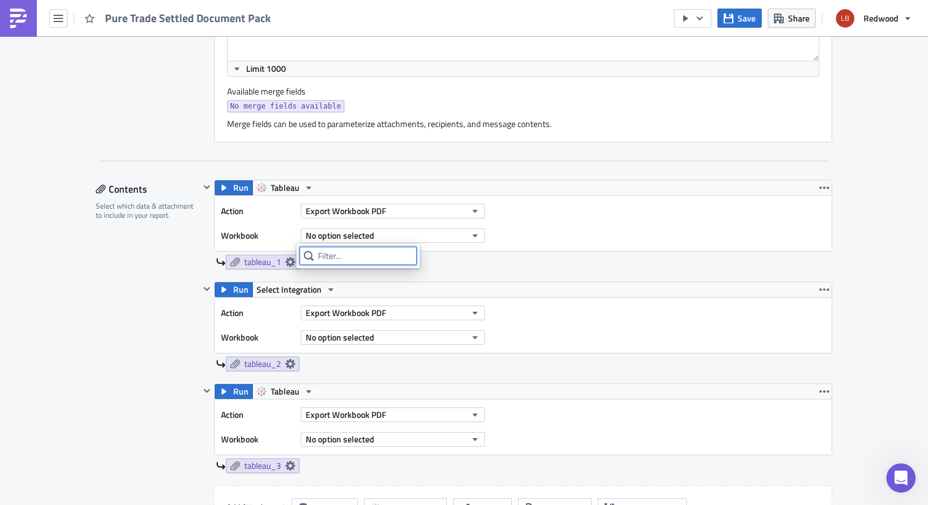
scroll to position [0, 0]
type input "breakdown"
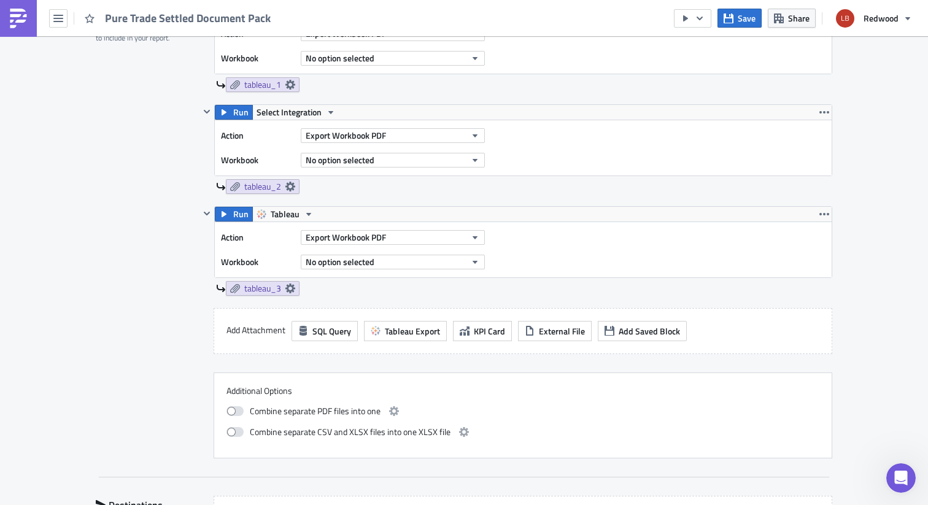
scroll to position [625, 0]
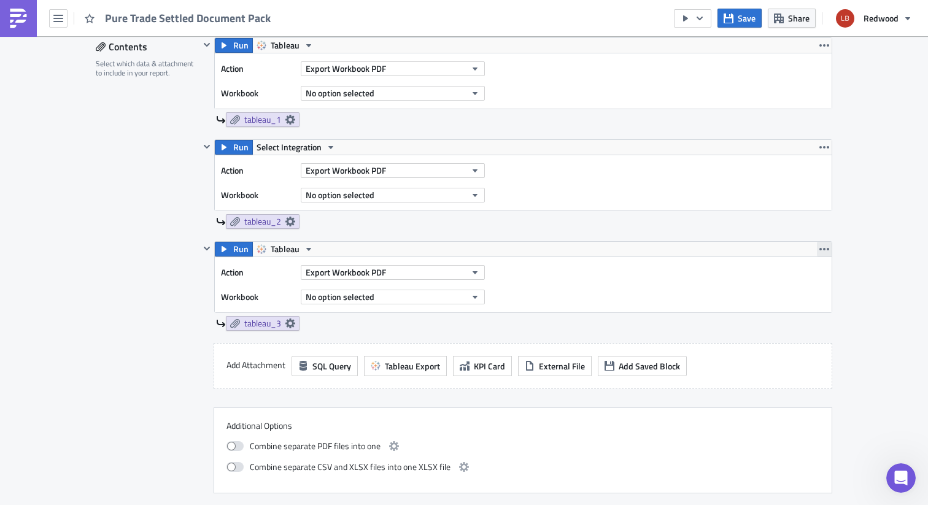
click at [823, 254] on icon "button" at bounding box center [825, 249] width 10 height 10
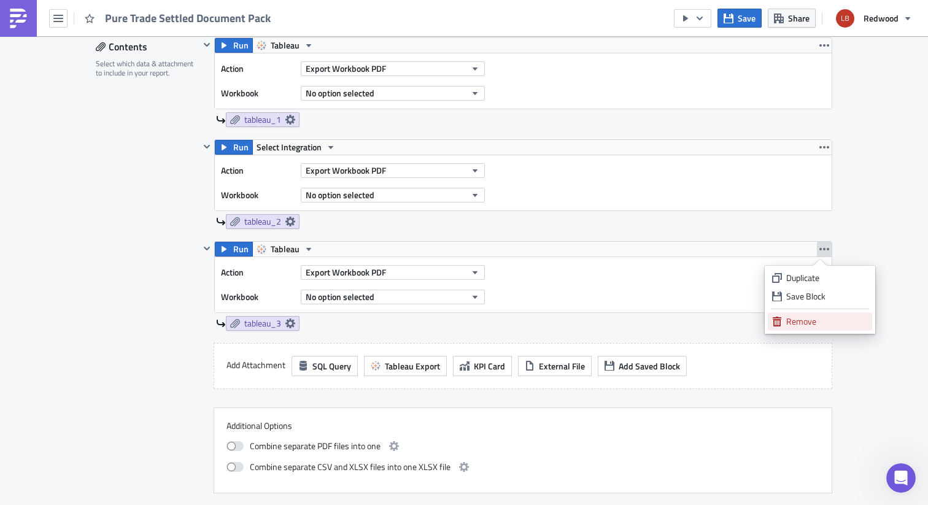
click at [803, 314] on link "Remove" at bounding box center [820, 322] width 104 height 18
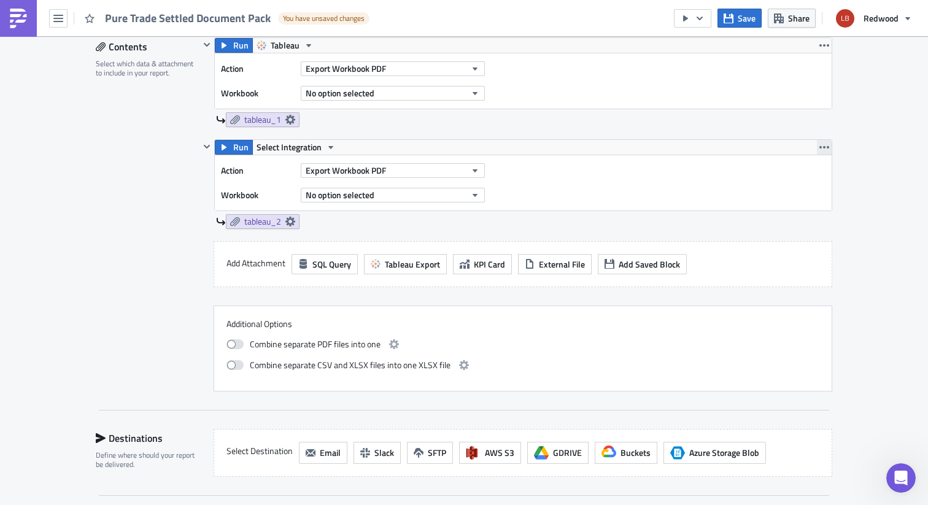
click at [822, 148] on icon "button" at bounding box center [825, 147] width 10 height 10
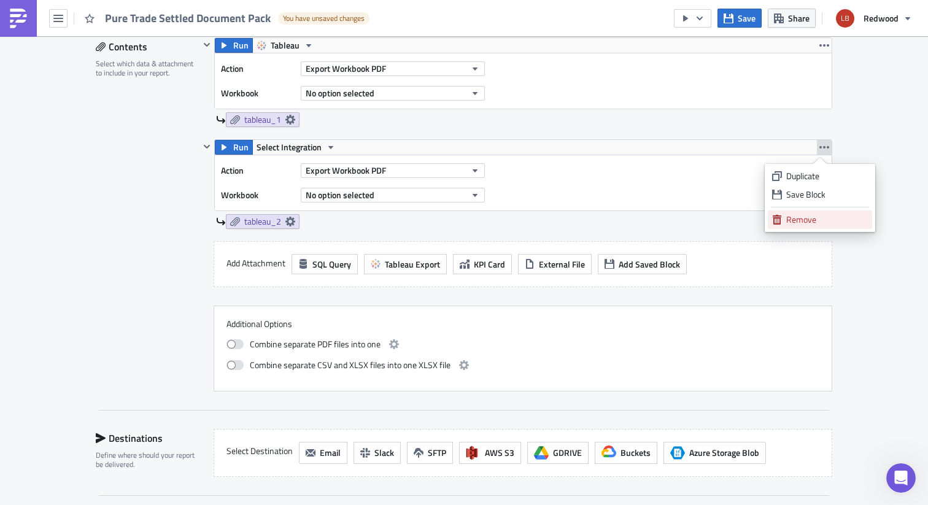
click at [796, 216] on div "Remove" at bounding box center [828, 220] width 82 height 12
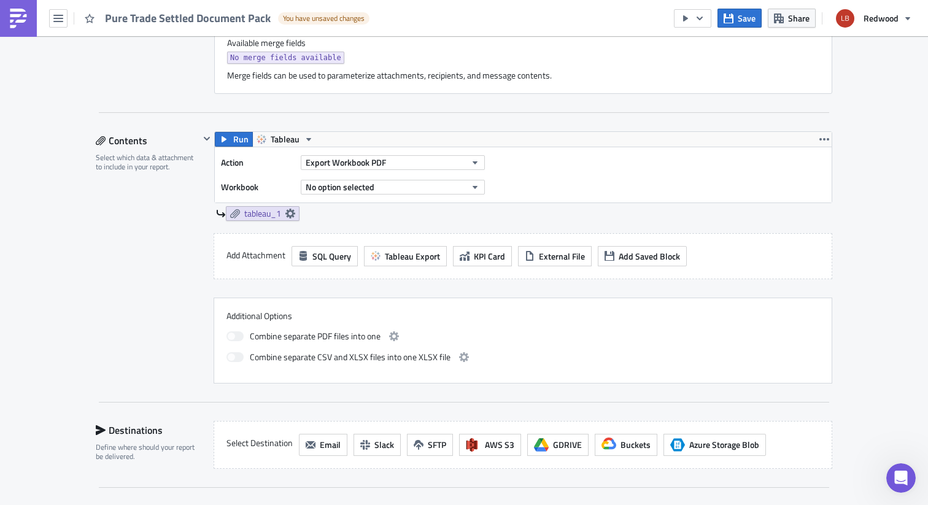
scroll to position [527, 0]
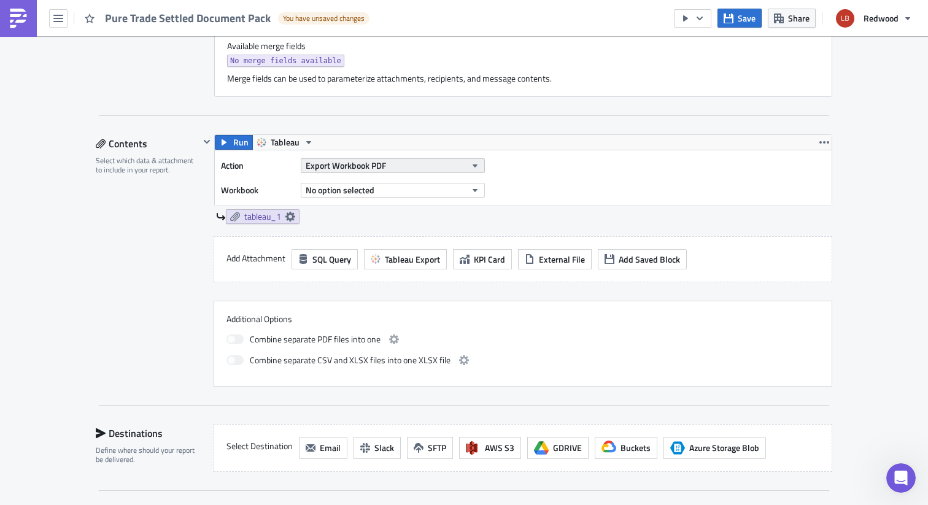
click at [449, 165] on button "Export Workbook PDF" at bounding box center [393, 165] width 184 height 15
click at [588, 202] on div "Action Export Workbook PDF Workbook No option selected" at bounding box center [523, 177] width 617 height 55
click at [448, 198] on div "No option selected" at bounding box center [393, 190] width 184 height 18
click at [448, 191] on button "No option selected" at bounding box center [393, 190] width 184 height 15
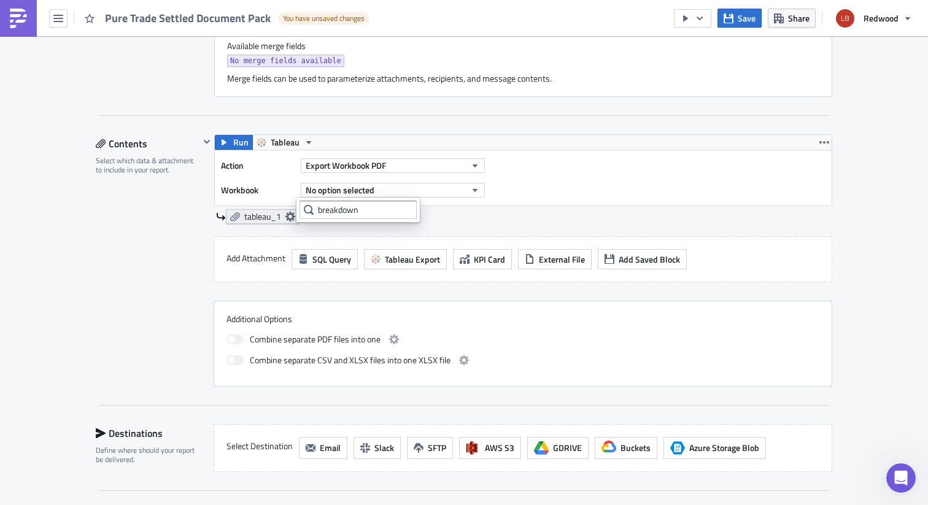
click at [286, 217] on icon at bounding box center [291, 217] width 10 height 10
click at [351, 187] on span "No option selected" at bounding box center [340, 190] width 69 height 13
drag, startPoint x: 372, startPoint y: 210, endPoint x: 265, endPoint y: 195, distance: 107.9
click at [267, 197] on body "Pure Trade Settled Document Pack You have unsaved changes Save Share Redwood Ex…" at bounding box center [464, 253] width 928 height 507
type input "b"
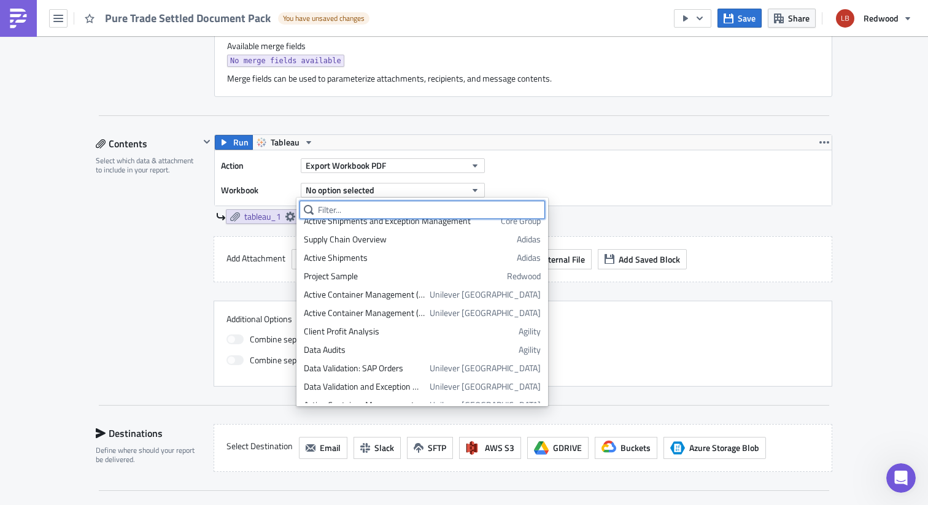
scroll to position [1661, 0]
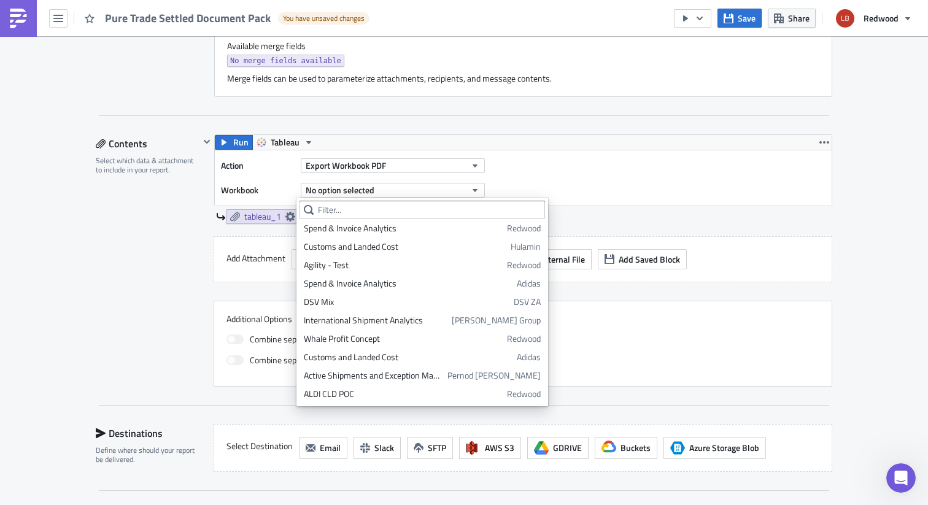
click at [596, 189] on div "Action Export Workbook PDF Workbook No option selected" at bounding box center [523, 177] width 617 height 55
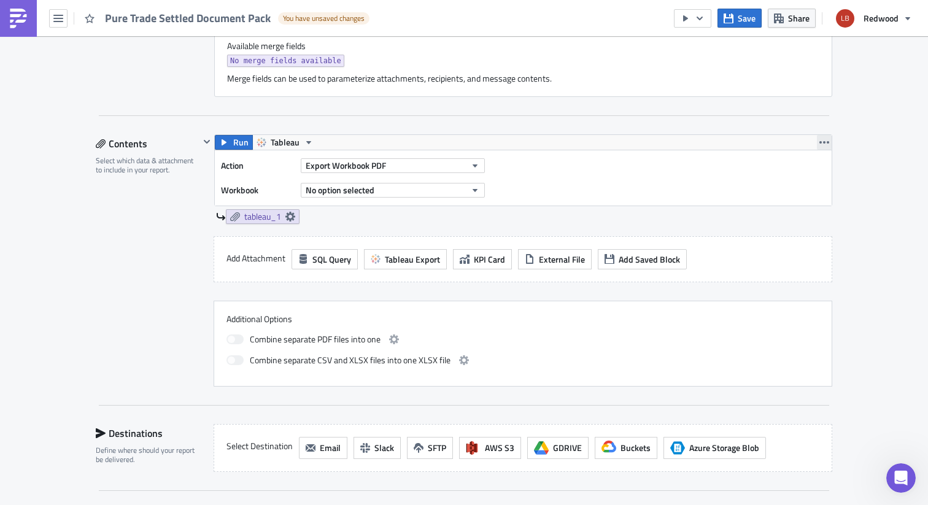
click at [822, 149] on button "button" at bounding box center [824, 142] width 15 height 15
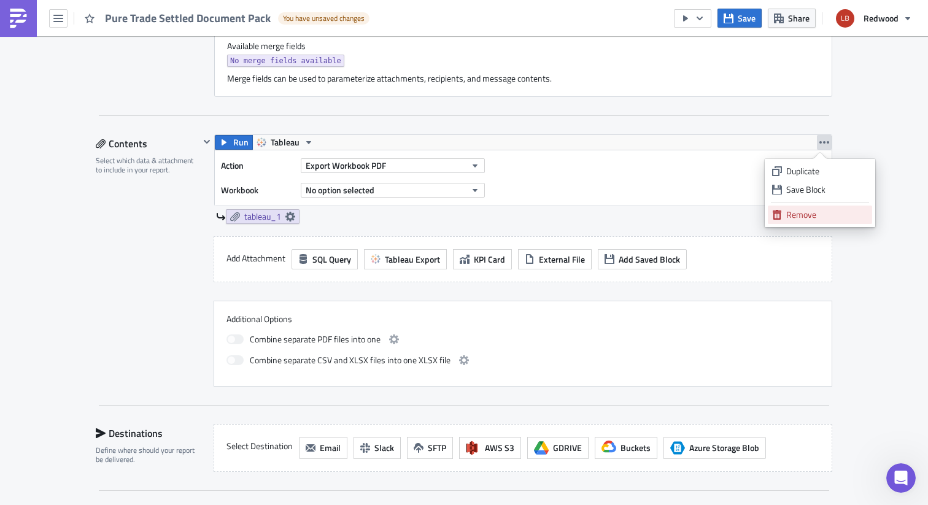
click at [797, 209] on div "Remove" at bounding box center [828, 215] width 82 height 12
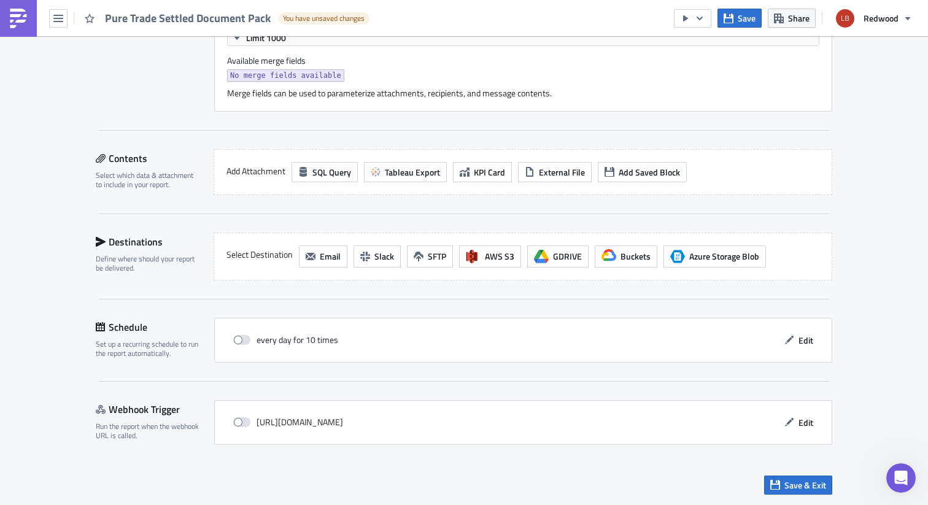
scroll to position [514, 0]
click at [384, 162] on button "Tableau Export" at bounding box center [405, 172] width 83 height 20
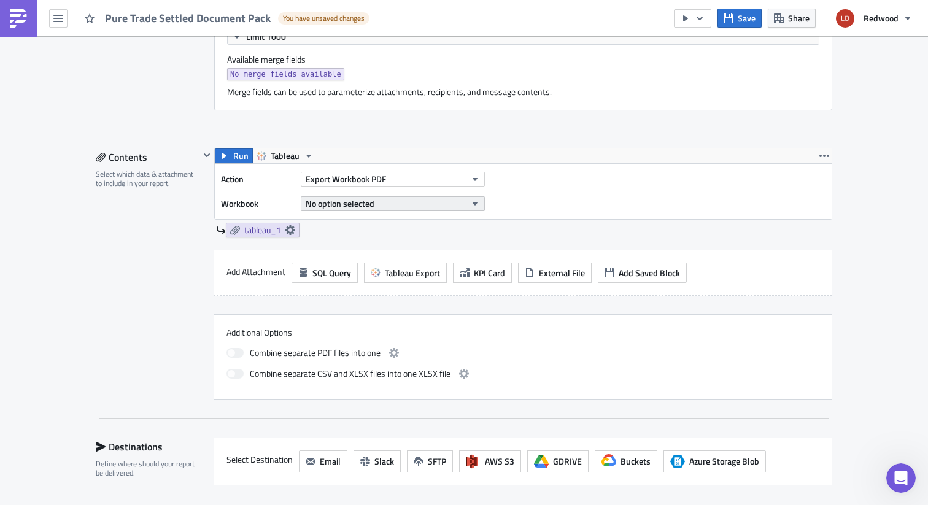
click at [361, 197] on button "No option selected" at bounding box center [393, 204] width 184 height 15
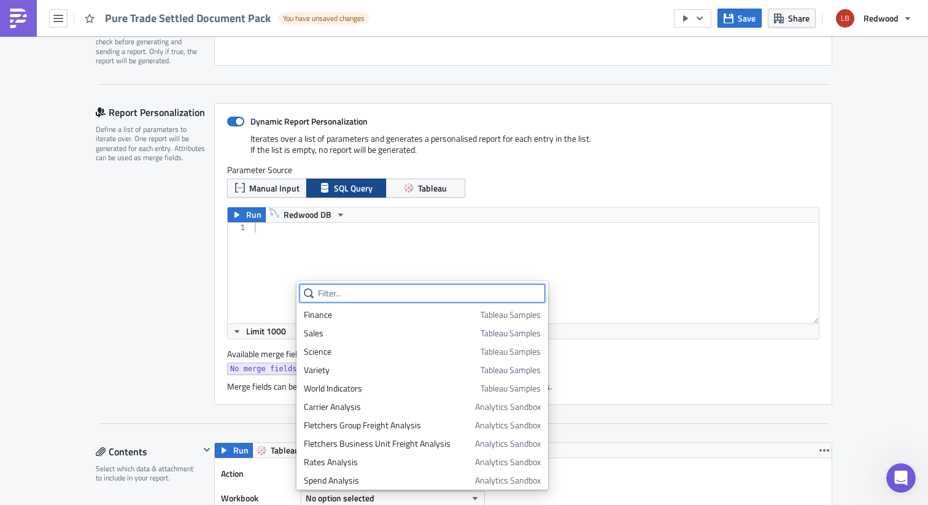
scroll to position [221, 0]
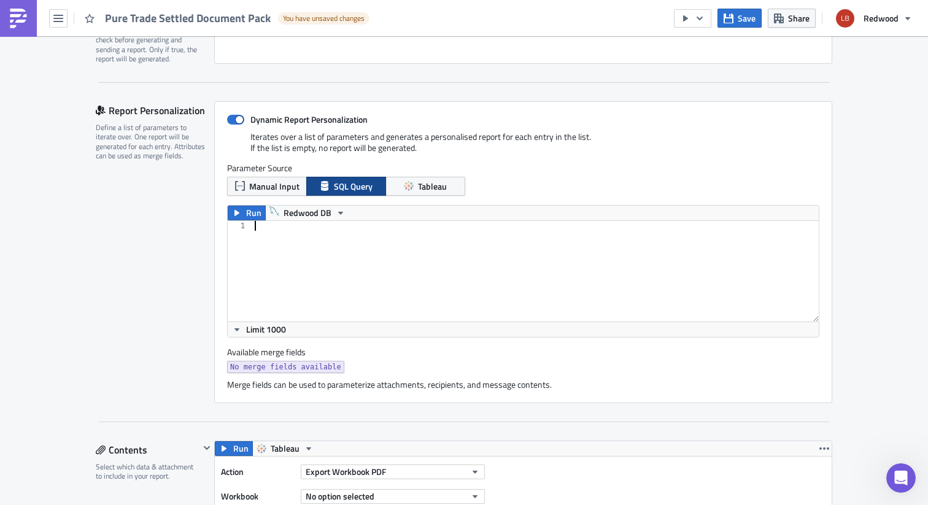
click at [348, 258] on div at bounding box center [535, 281] width 567 height 120
click at [419, 195] on button "Tableau" at bounding box center [426, 186] width 80 height 19
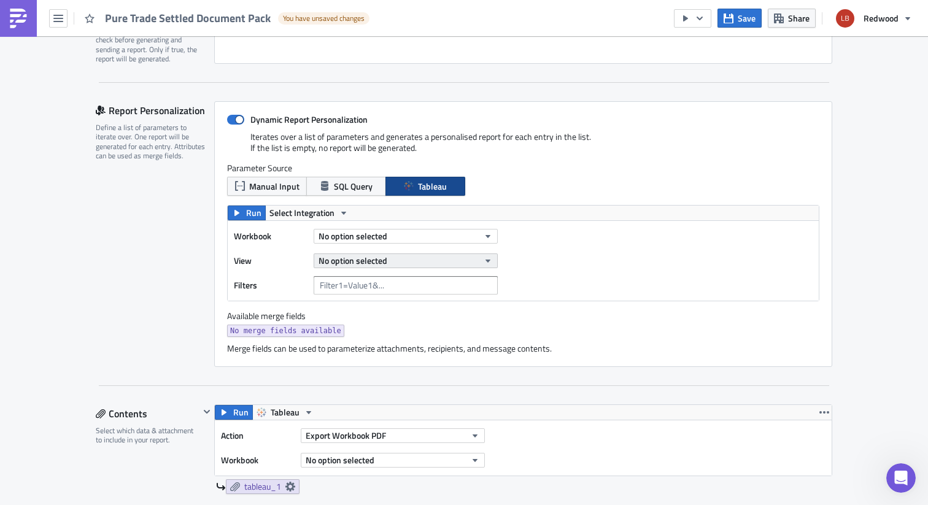
click at [375, 260] on span "No option selected" at bounding box center [353, 260] width 69 height 13
click at [374, 240] on span "No option selected" at bounding box center [353, 236] width 69 height 13
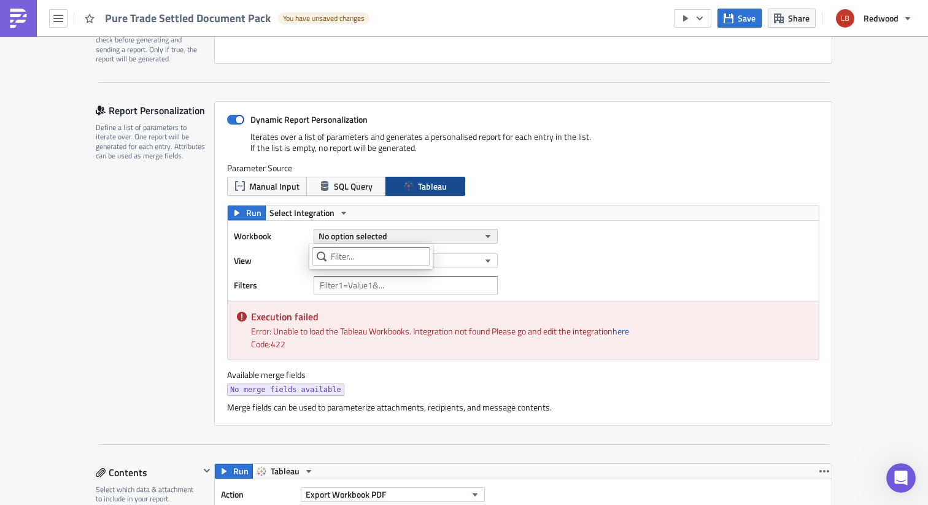
click at [374, 239] on span "No option selected" at bounding box center [353, 236] width 69 height 13
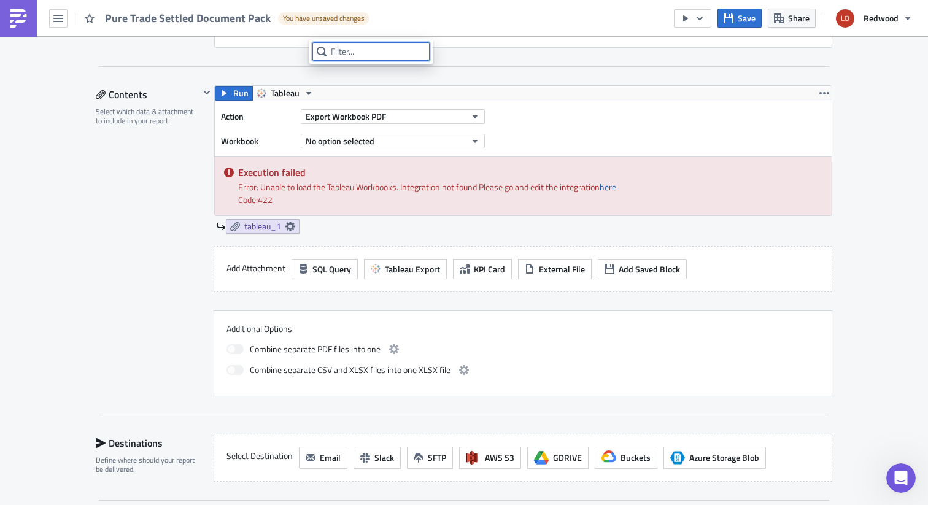
scroll to position [598, 0]
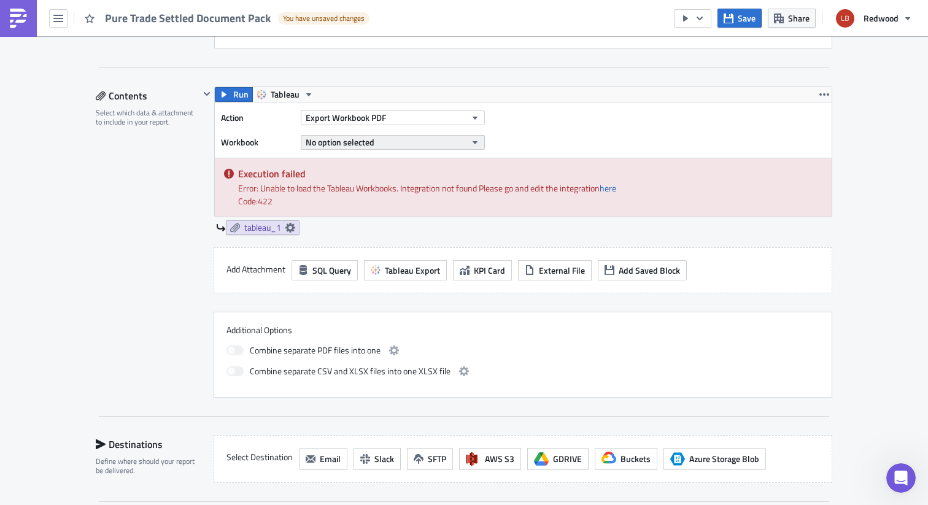
click at [359, 138] on span "No option selected" at bounding box center [340, 142] width 69 height 13
click at [262, 130] on div "Action Export Workbook PDF Workbook No option selected" at bounding box center [356, 130] width 270 height 43
click at [330, 106] on div "Action Export Workbook PDF Workbook No option selected" at bounding box center [523, 130] width 617 height 55
click at [330, 115] on span "Export Workbook PDF" at bounding box center [346, 117] width 80 height 13
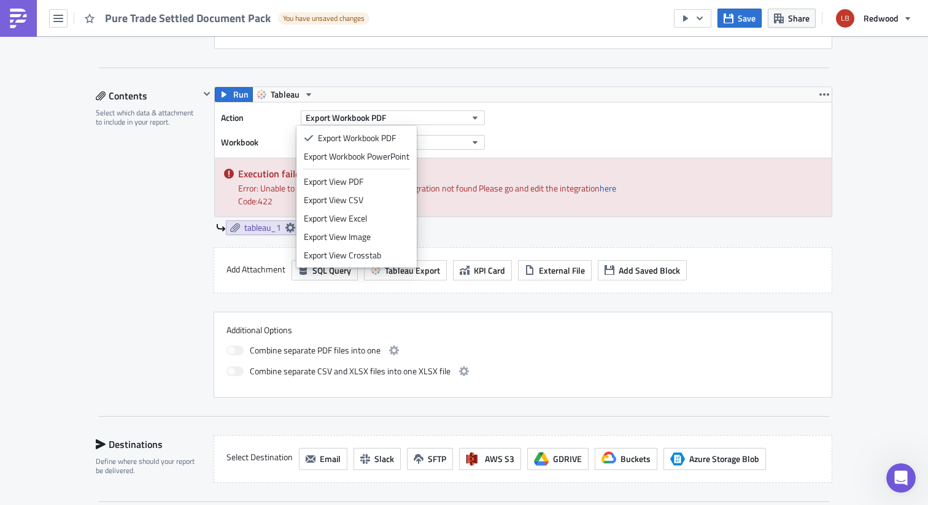
click at [246, 139] on label "Workbook" at bounding box center [258, 142] width 74 height 18
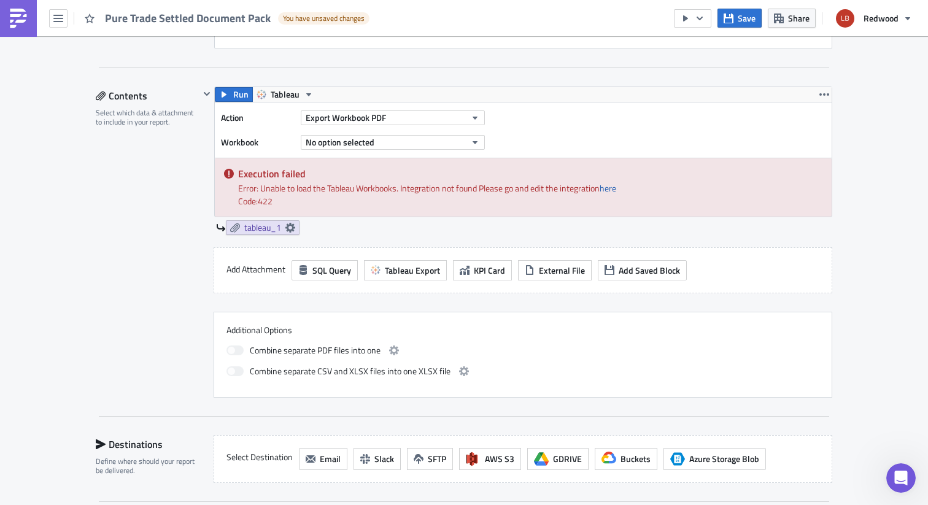
click at [342, 152] on div "Action Export Workbook PDF Workbook No option selected" at bounding box center [523, 130] width 617 height 55
click at [342, 149] on span "No option selected" at bounding box center [340, 142] width 69 height 13
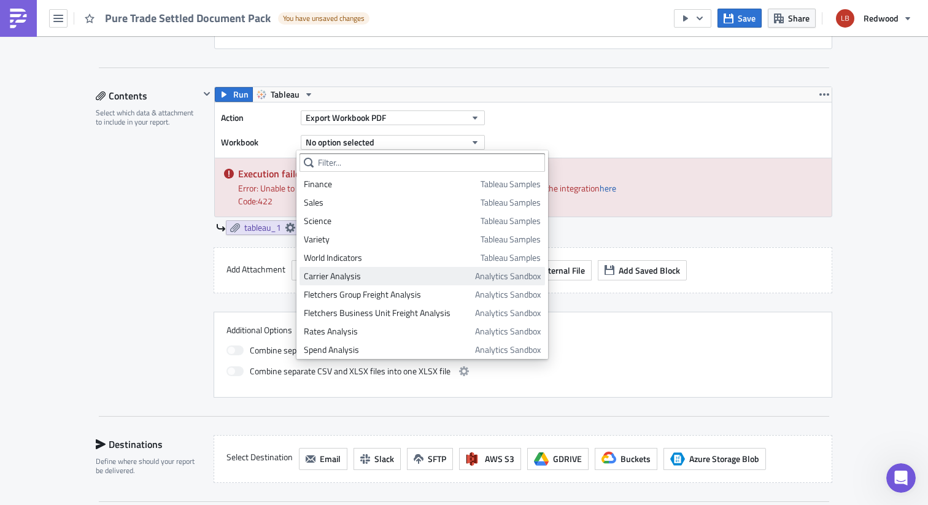
click at [350, 279] on div "Carrier Analysis" at bounding box center [387, 276] width 167 height 12
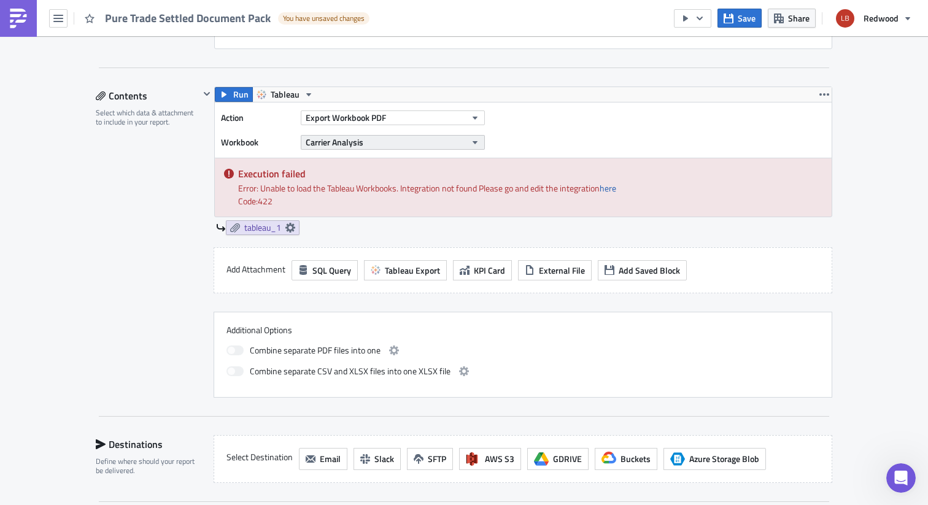
click at [351, 144] on span "Carrier Analysis" at bounding box center [335, 142] width 58 height 13
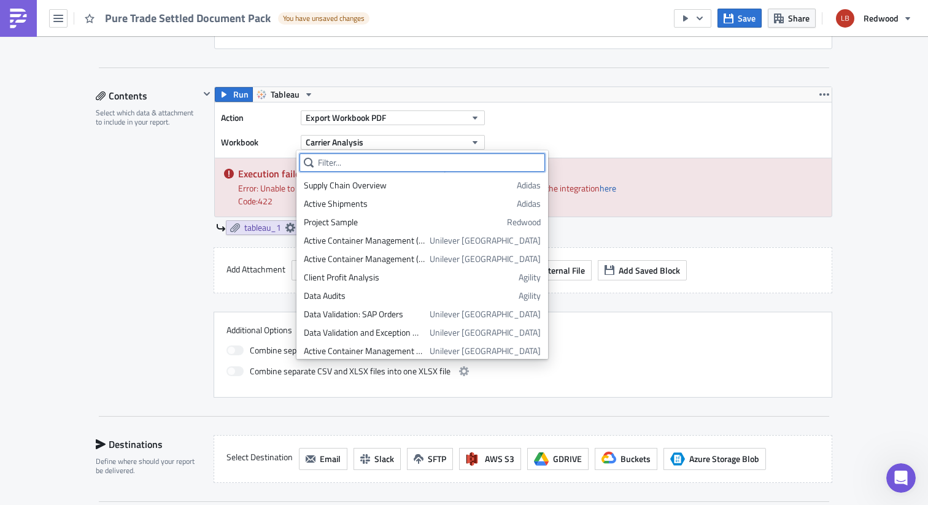
scroll to position [1661, 0]
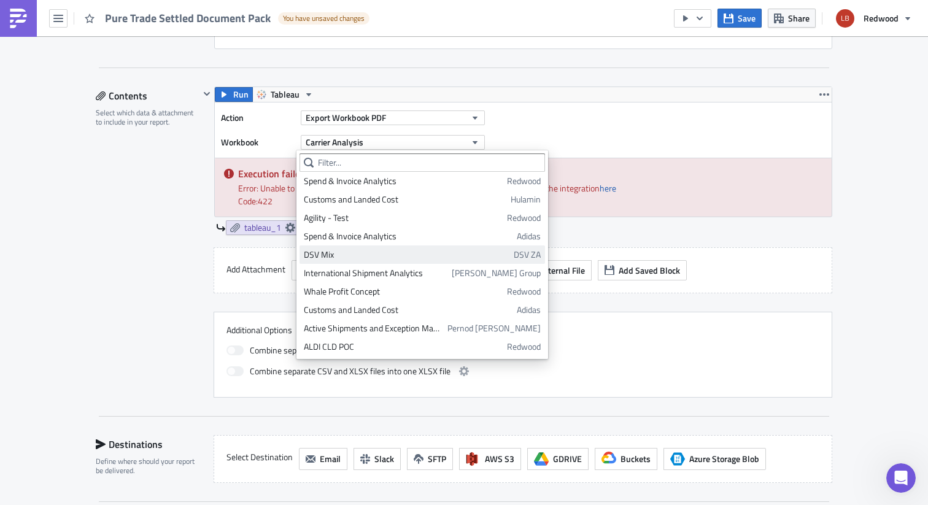
click at [374, 255] on div "DSV Mix" at bounding box center [407, 255] width 206 height 12
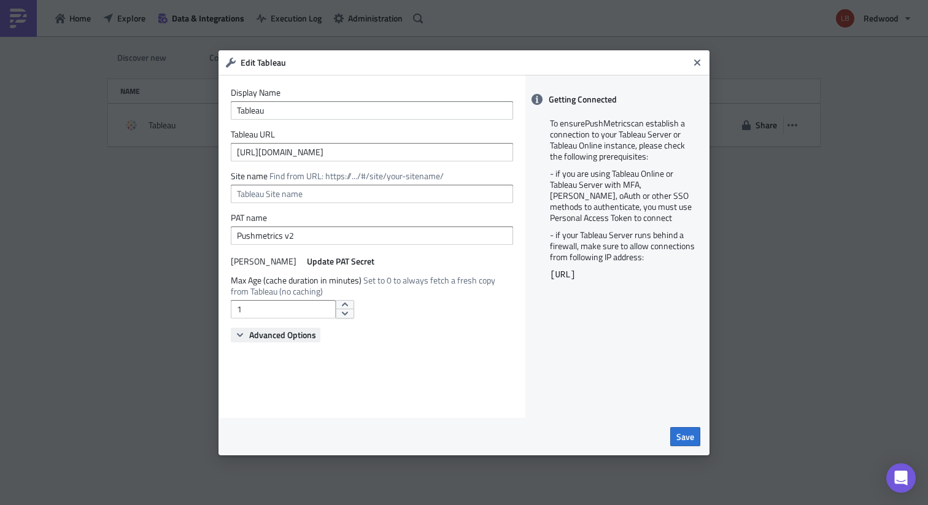
click at [279, 334] on span "Advanced Options" at bounding box center [282, 335] width 67 height 13
click at [329, 259] on span "Update PAT Secret" at bounding box center [341, 261] width 68 height 13
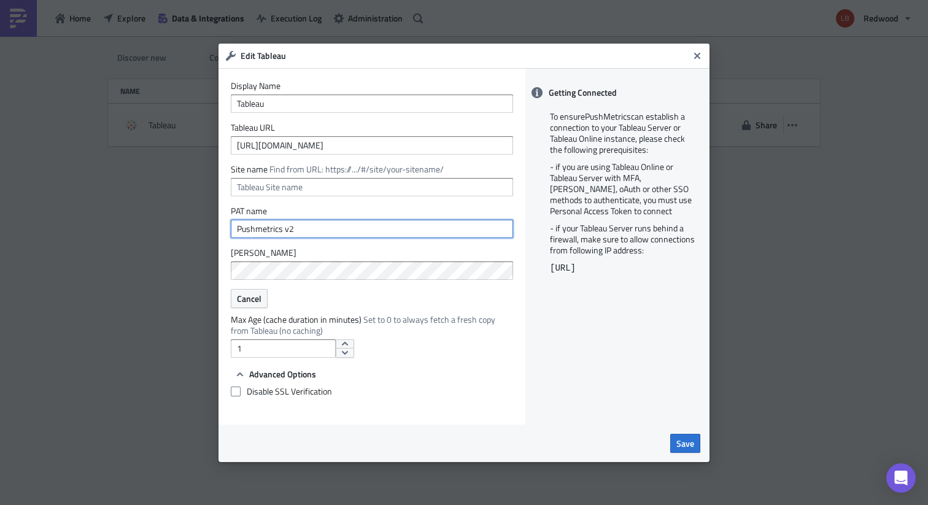
click at [286, 229] on input "Pushmetrics v2" at bounding box center [372, 229] width 282 height 18
type input "Pushmetrics V2"
click at [412, 358] on form "Display Name Tableau Tableau URL [URL][DOMAIN_NAME] Site name Find from URL: ht…" at bounding box center [372, 241] width 282 height 323
click at [693, 447] on span "Save" at bounding box center [686, 443] width 18 height 13
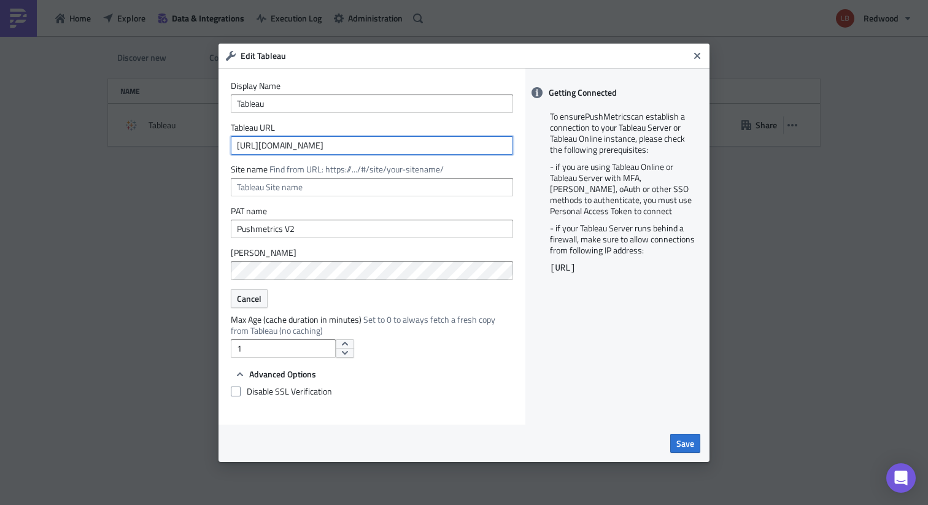
drag, startPoint x: 367, startPoint y: 144, endPoint x: 141, endPoint y: 120, distance: 227.2
click at [141, 120] on div "Edit Tableau Display Name Tableau Tableau URL [URL][DOMAIN_NAME] Site name Find…" at bounding box center [464, 252] width 928 height 505
click at [282, 170] on span "Find from URL: https://.../#/site/your-sitename/" at bounding box center [357, 169] width 174 height 13
click at [682, 446] on span "Save" at bounding box center [686, 443] width 18 height 13
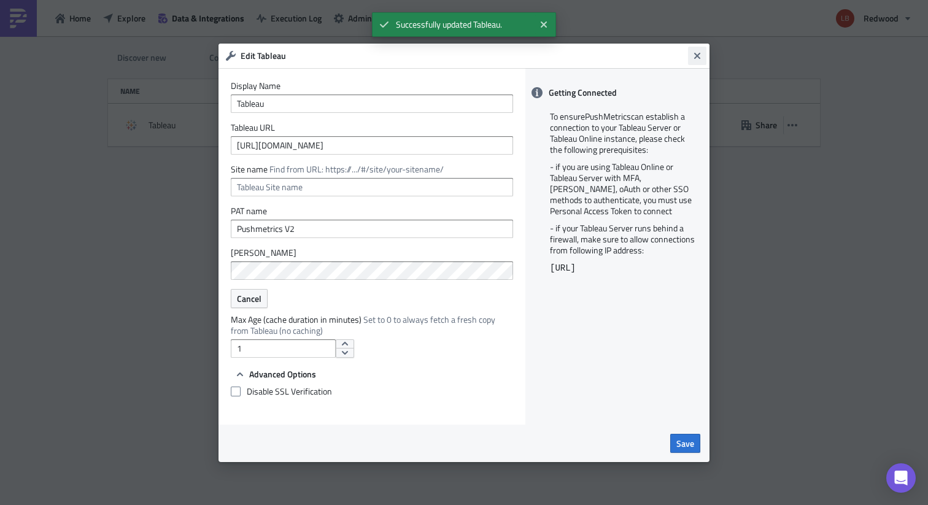
click at [704, 58] on button "Close" at bounding box center [697, 56] width 18 height 18
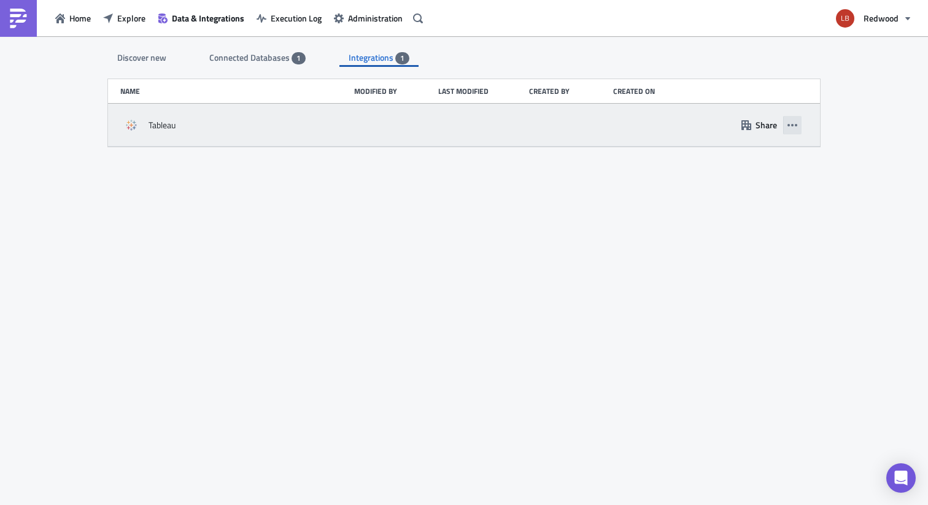
click at [794, 125] on icon "button" at bounding box center [793, 125] width 10 height 10
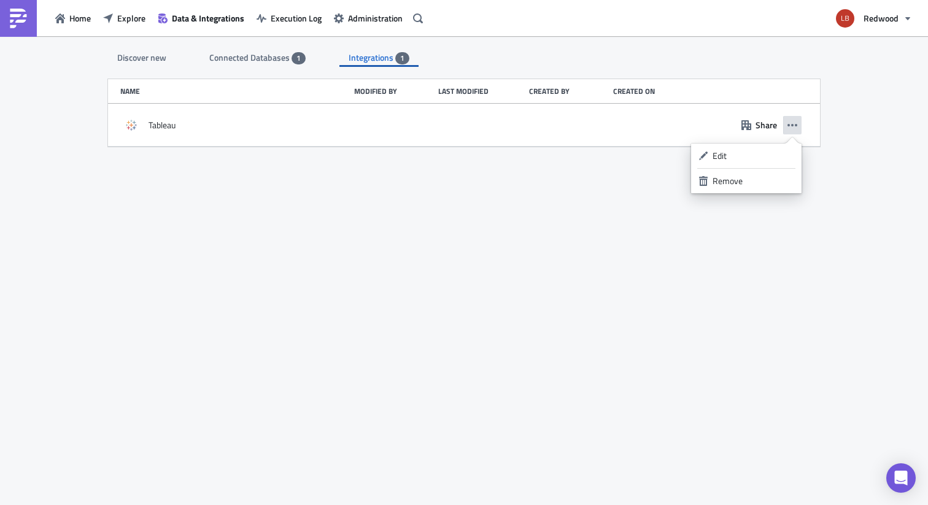
click at [474, 174] on div "Discover new Connected Databases 1 Integrations 1 SQL Databases Amazon Athena C…" at bounding box center [464, 271] width 737 height 471
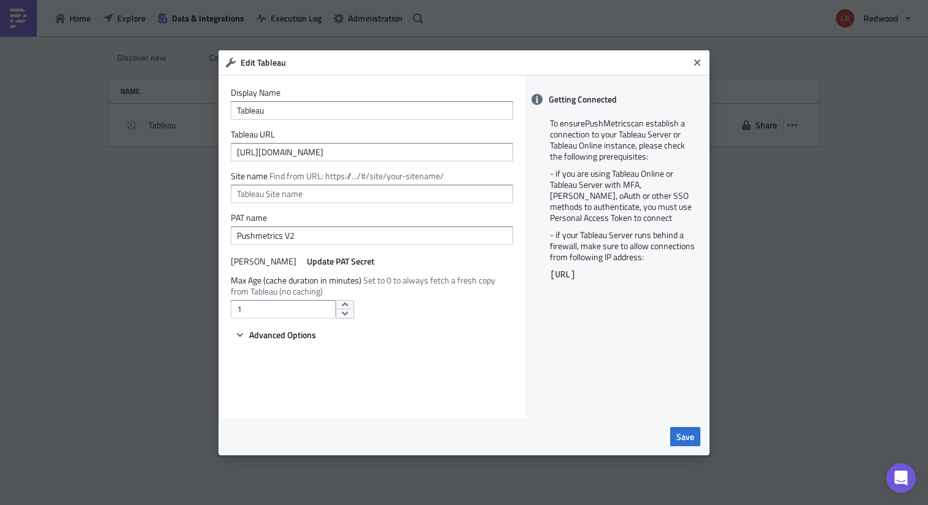
click at [701, 74] on div "Edit Tableau" at bounding box center [464, 62] width 491 height 25
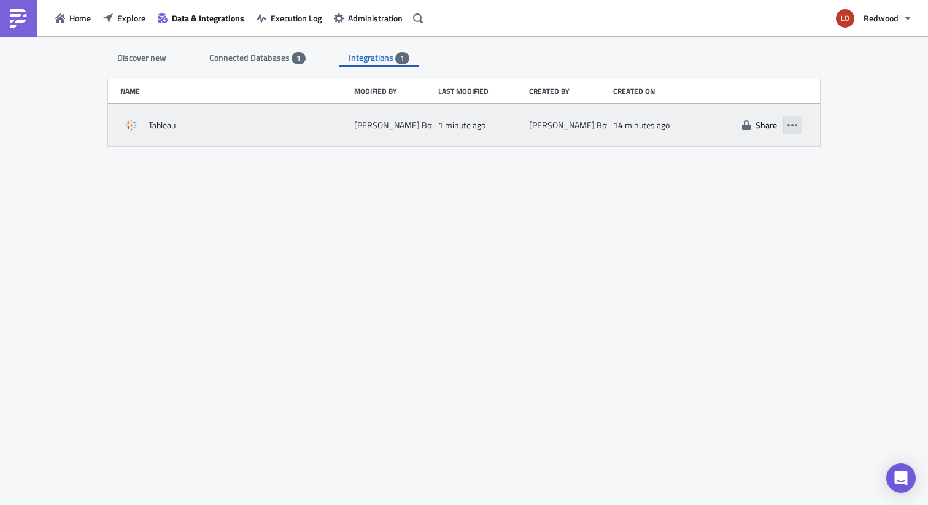
click at [799, 125] on button "button" at bounding box center [793, 125] width 18 height 18
click at [628, 120] on time "14 minutes ago" at bounding box center [641, 125] width 56 height 11
click at [330, 138] on div "Tableau [PERSON_NAME] 1 minute ago [PERSON_NAME] 14 minutes ago Share" at bounding box center [464, 125] width 712 height 43
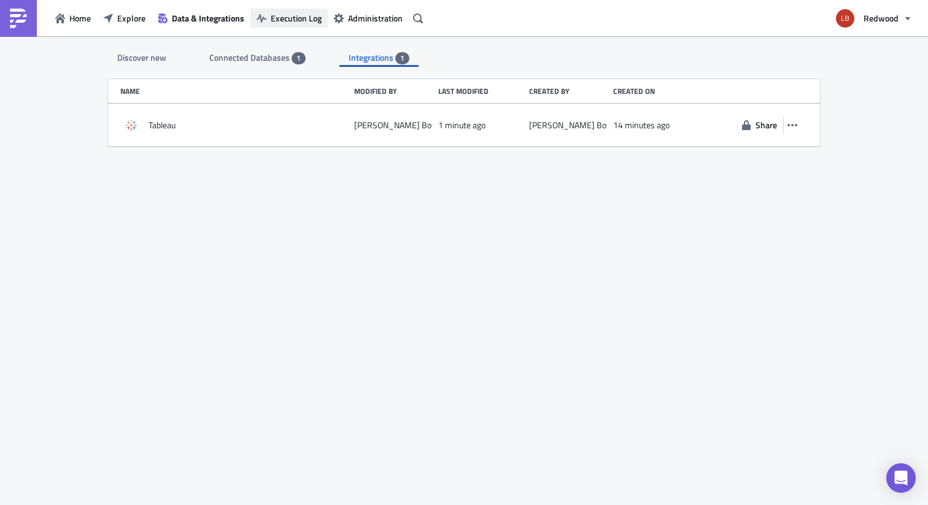
click at [302, 20] on span "Execution Log" at bounding box center [296, 18] width 51 height 13
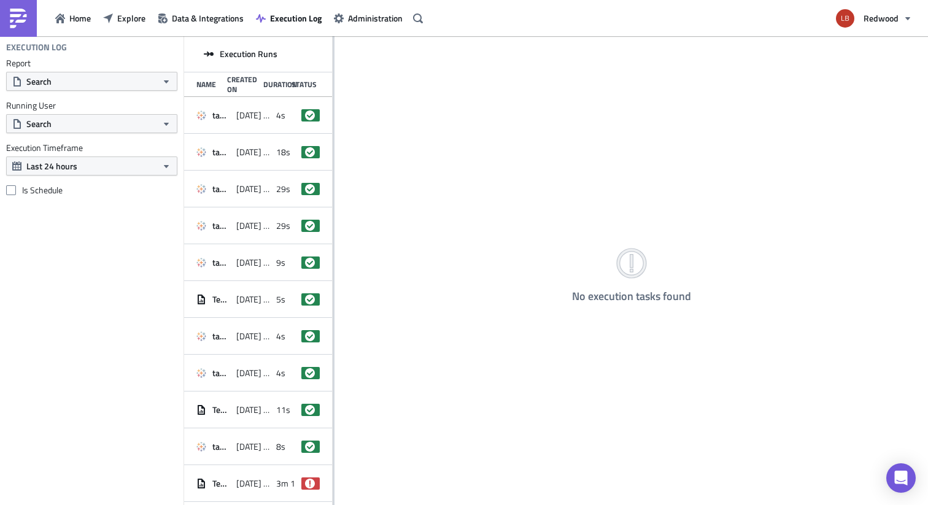
click at [118, 92] on div "Report Search Running User Search Execution Timeframe Last 24 hours Is Schedule" at bounding box center [92, 127] width 184 height 138
click at [117, 83] on button "Search" at bounding box center [91, 81] width 171 height 19
click at [127, 125] on button "Search" at bounding box center [91, 123] width 171 height 19
click at [123, 251] on div "Execution Log Report Search Running User Search Execution Timeframe Last 24 hou…" at bounding box center [92, 270] width 184 height 469
drag, startPoint x: 338, startPoint y: 74, endPoint x: 392, endPoint y: 79, distance: 54.3
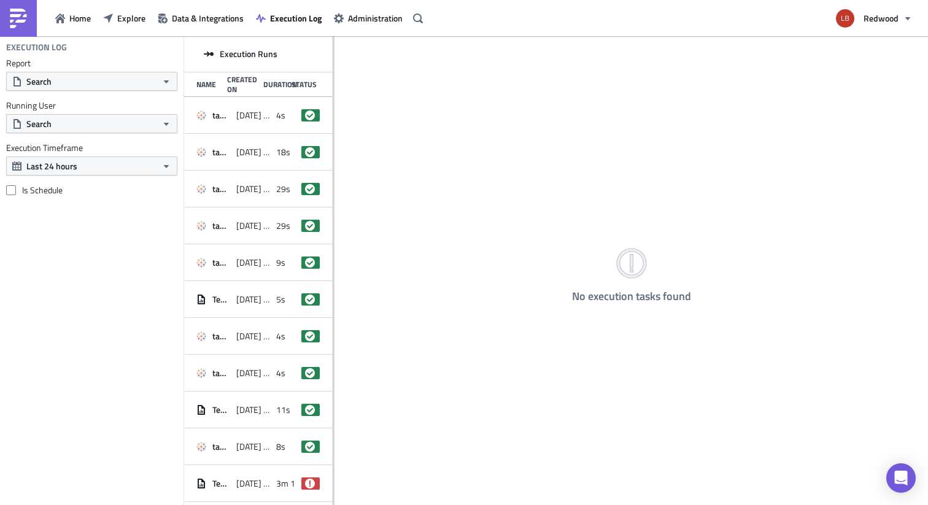
click at [392, 79] on div "No execution tasks found" at bounding box center [632, 271] width 594 height 471
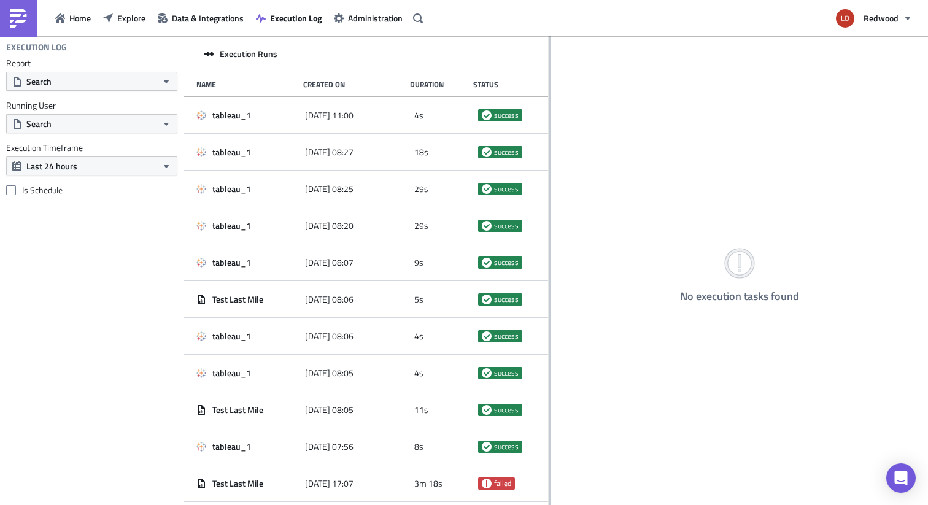
drag, startPoint x: 334, startPoint y: 91, endPoint x: 550, endPoint y: 124, distance: 218.7
click at [550, 124] on div at bounding box center [550, 271] width 2 height 471
click at [166, 80] on icon "button" at bounding box center [166, 81] width 5 height 3
click at [179, 18] on span "Data & Integrations" at bounding box center [208, 18] width 72 height 13
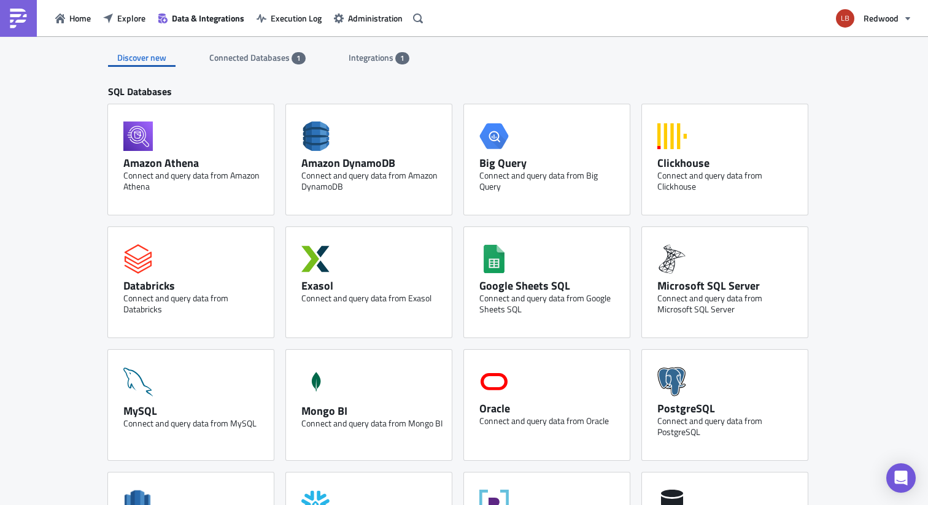
click at [275, 39] on div "Discover new Connected Databases 1 Integrations 1" at bounding box center [464, 51] width 712 height 31
click at [266, 61] on span "Connected Databases" at bounding box center [250, 57] width 82 height 13
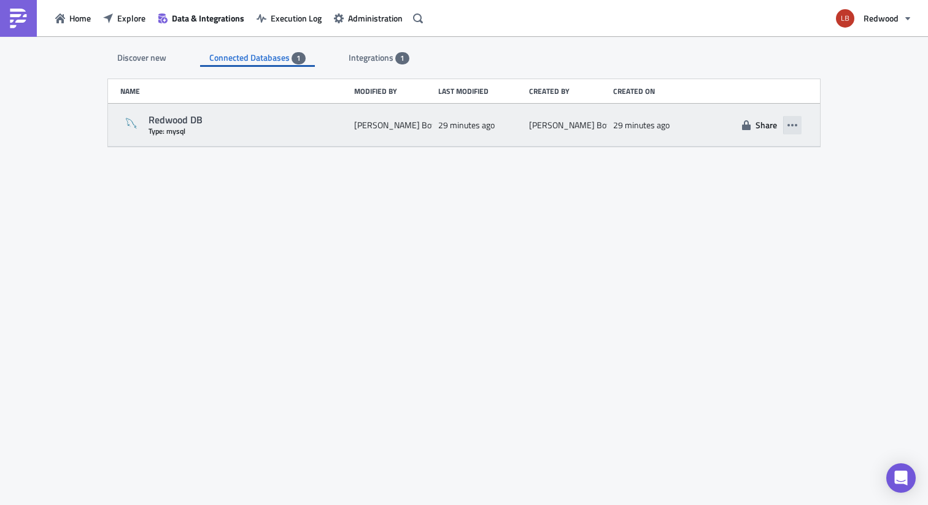
click at [791, 130] on icon "button" at bounding box center [793, 125] width 10 height 10
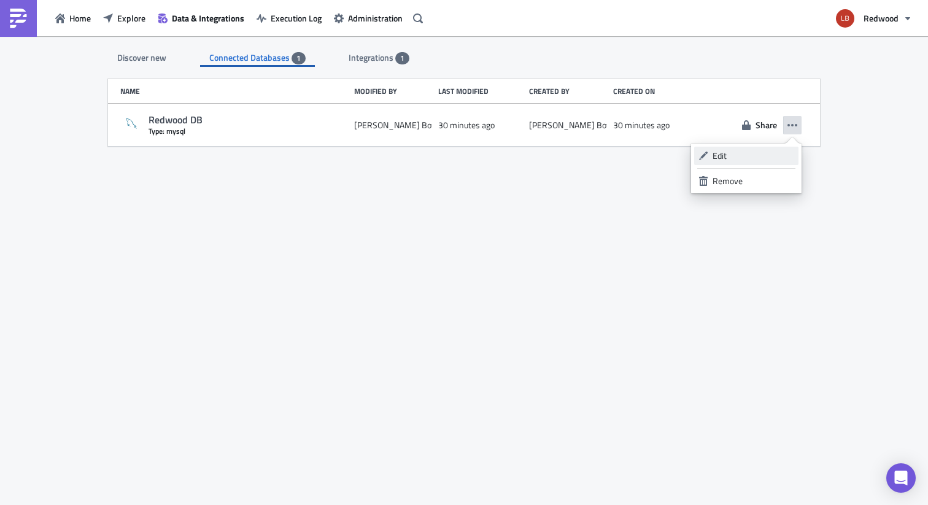
click at [750, 155] on div "Edit" at bounding box center [754, 156] width 82 height 12
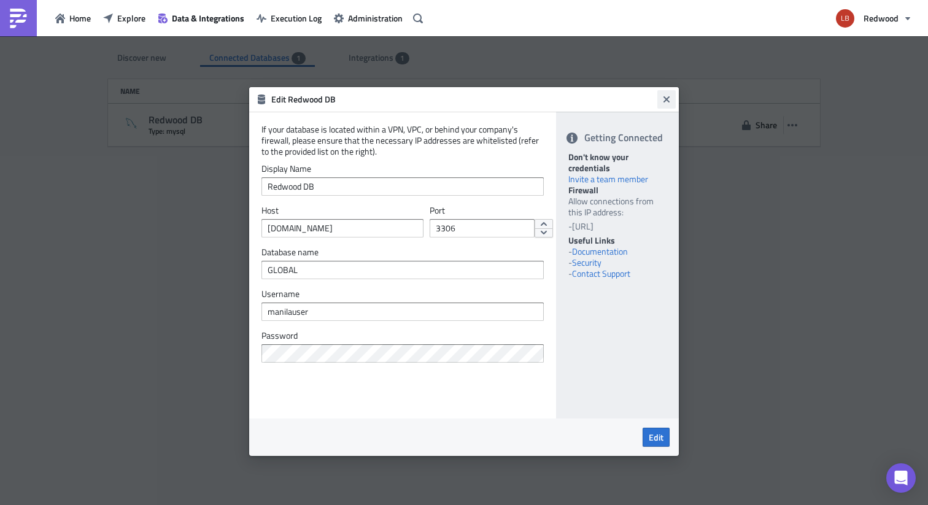
click at [666, 101] on icon "Close" at bounding box center [667, 100] width 10 height 10
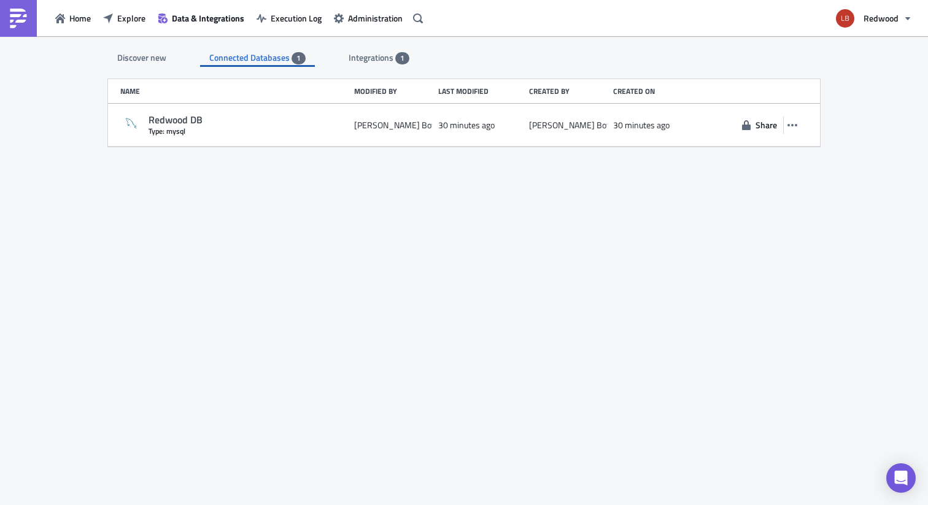
click at [376, 64] on div "Integrations 1" at bounding box center [379, 58] width 61 height 18
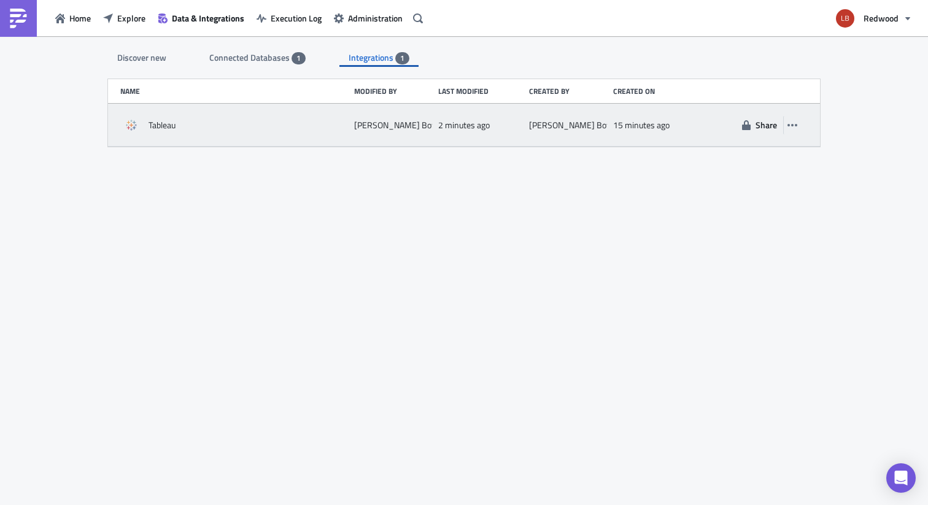
click at [144, 123] on div "Tableau" at bounding box center [234, 125] width 228 height 22
click at [161, 129] on span "Tableau" at bounding box center [162, 125] width 27 height 11
click at [794, 123] on icon "button" at bounding box center [793, 125] width 10 height 10
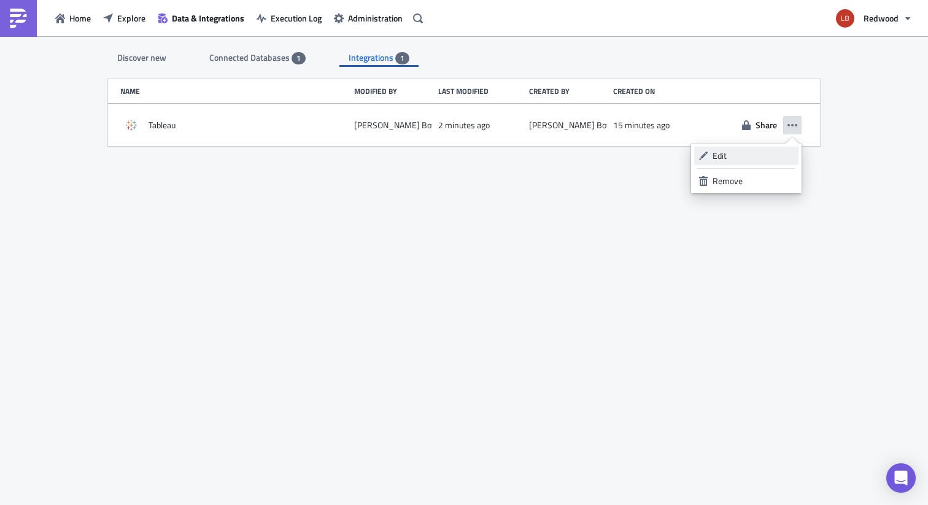
click at [768, 154] on div "Edit" at bounding box center [754, 156] width 82 height 12
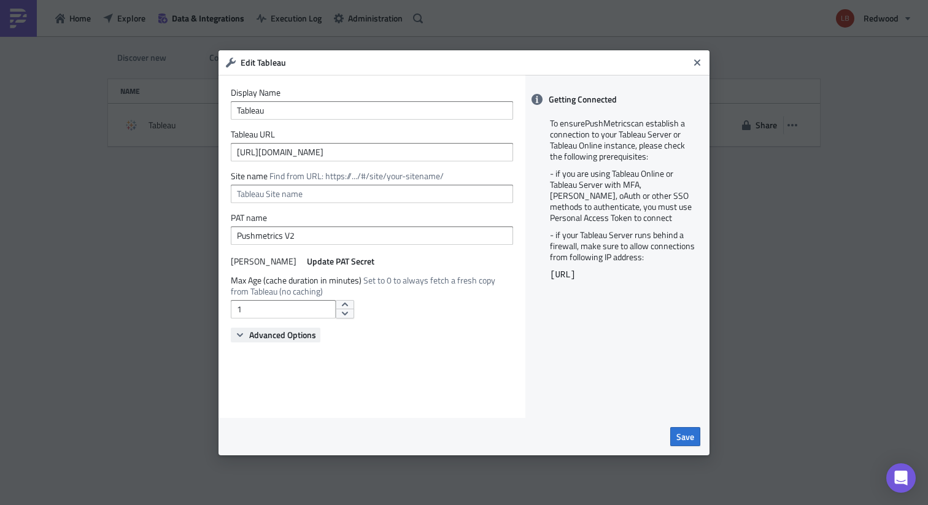
click at [293, 338] on span "Advanced Options" at bounding box center [282, 335] width 67 height 13
click at [286, 316] on input "1" at bounding box center [283, 309] width 105 height 18
type input "0"
click at [680, 438] on span "Save" at bounding box center [686, 436] width 18 height 13
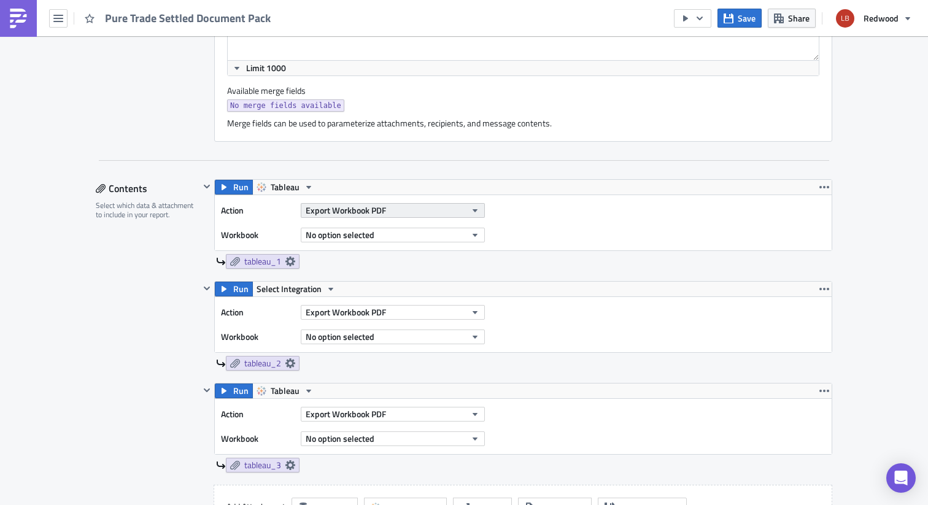
scroll to position [482, 0]
click at [376, 209] on span "Export Workbook PDF" at bounding box center [346, 210] width 80 height 13
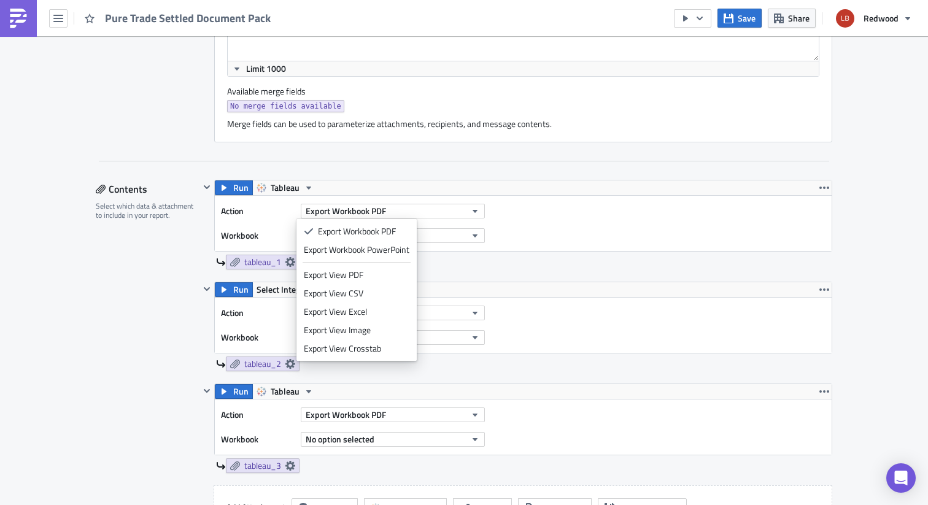
click at [275, 233] on label "Workbook" at bounding box center [258, 236] width 74 height 18
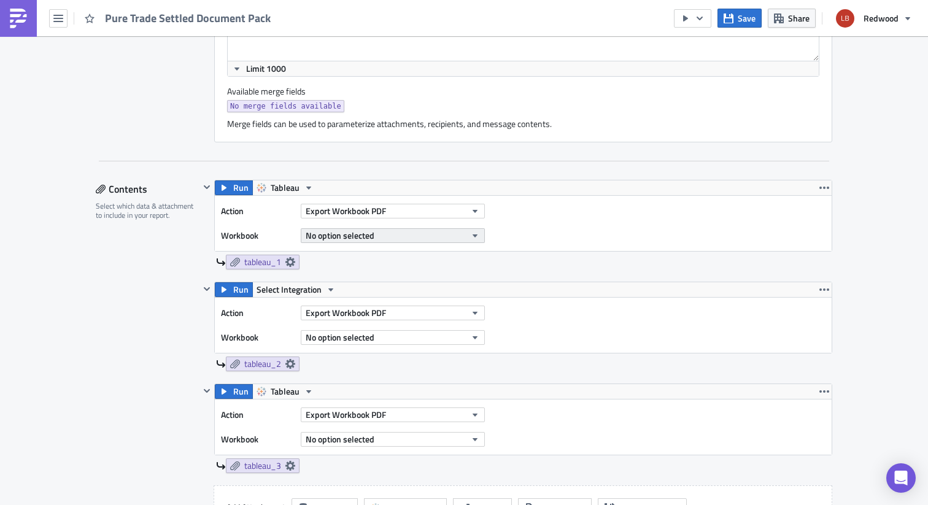
click at [345, 235] on span "No option selected" at bounding box center [340, 235] width 69 height 13
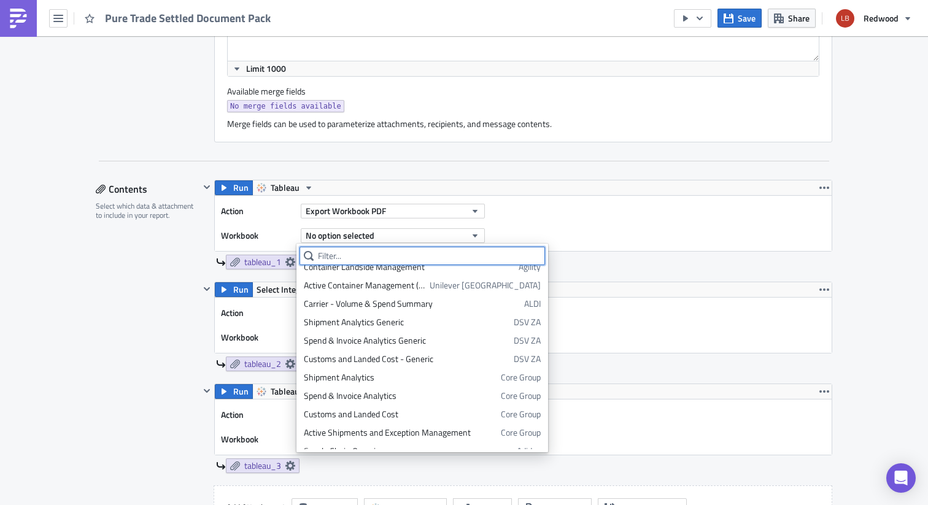
scroll to position [1661, 0]
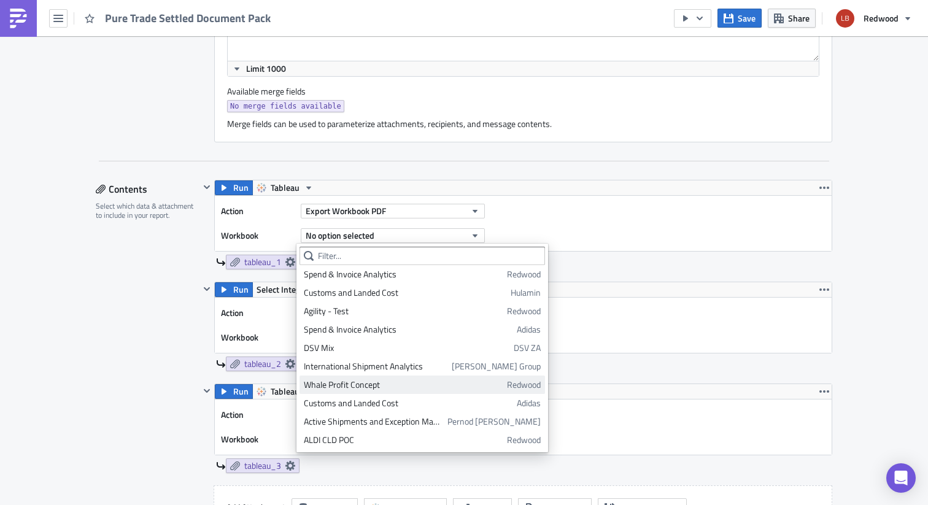
click at [372, 389] on div "Whale Profit Concept" at bounding box center [403, 385] width 199 height 12
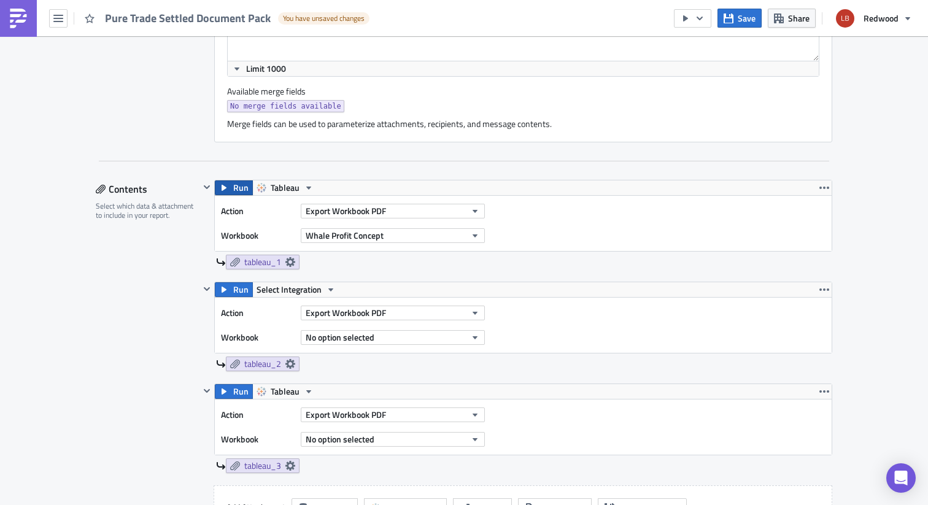
click at [222, 186] on icon "button" at bounding box center [224, 188] width 10 height 10
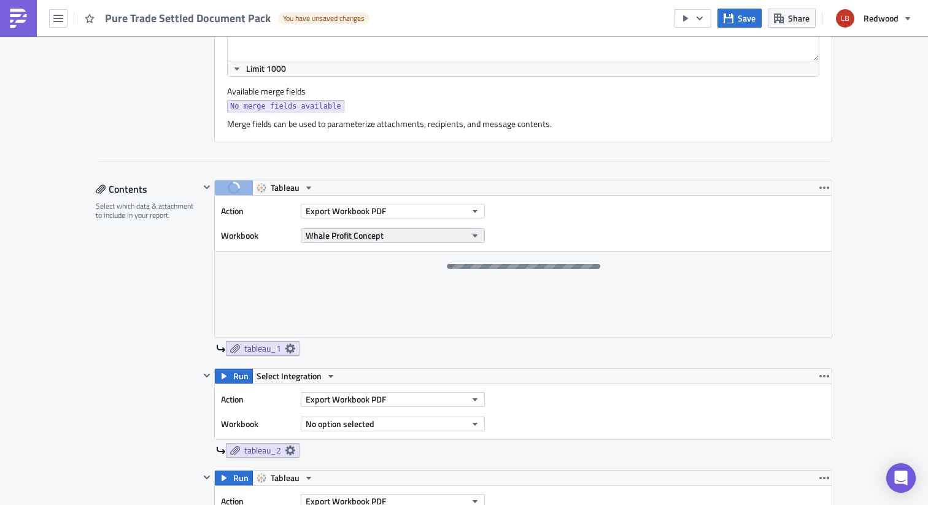
click at [379, 236] on button "Whale Profit Concept" at bounding box center [393, 235] width 184 height 15
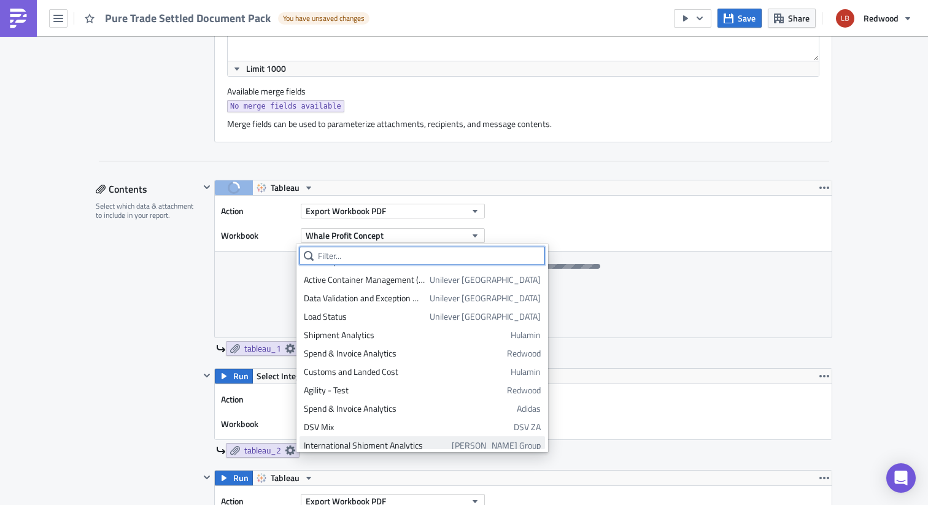
scroll to position [1573, 0]
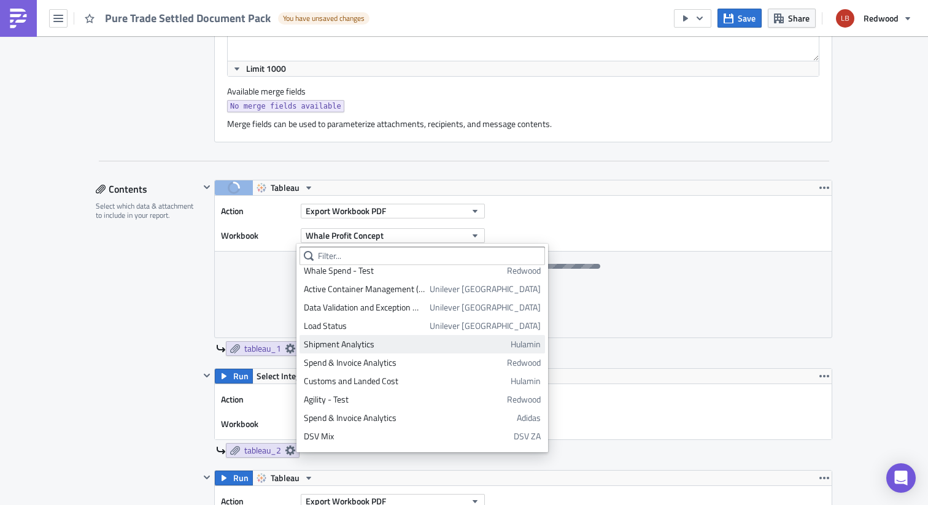
click at [386, 348] on div "Shipment Analytics" at bounding box center [405, 344] width 203 height 12
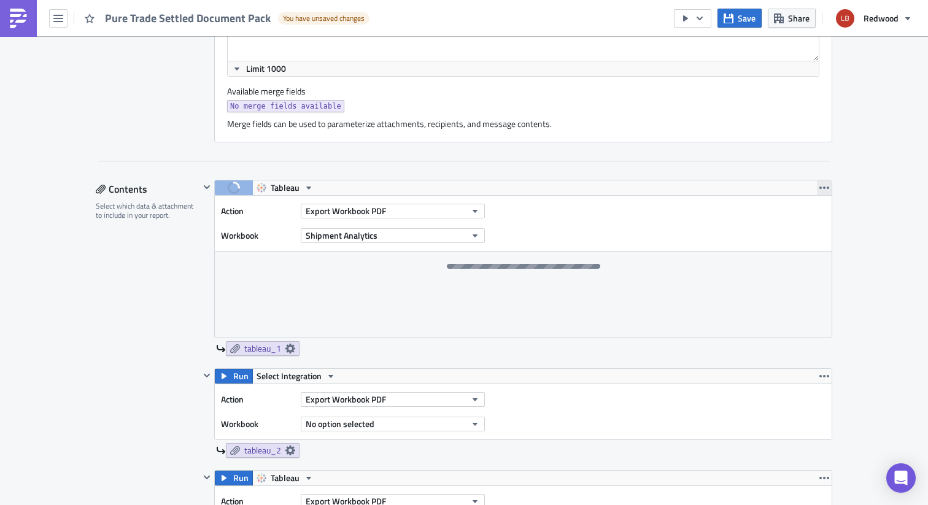
click at [820, 192] on icon "button" at bounding box center [825, 188] width 10 height 10
click at [679, 245] on div "Action Export Workbook PDF Workbook Shipment Analytics" at bounding box center [523, 223] width 617 height 55
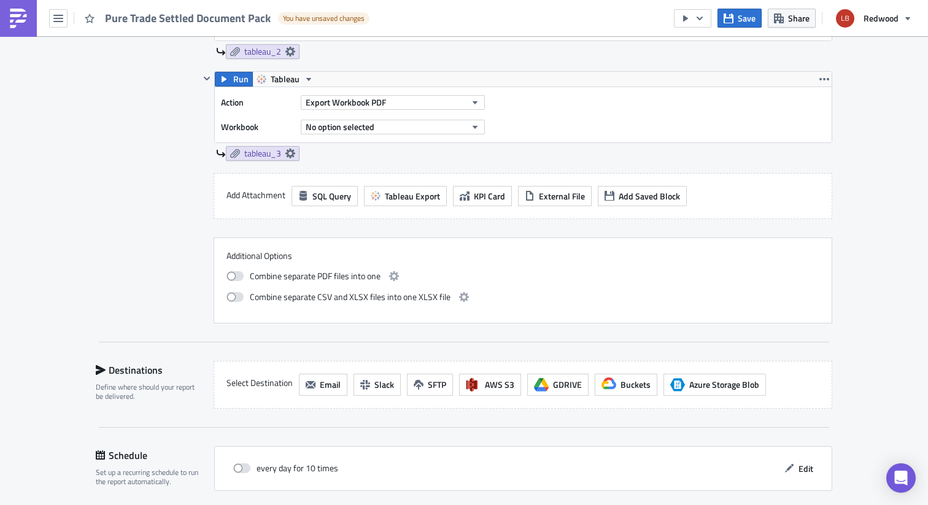
scroll to position [934, 0]
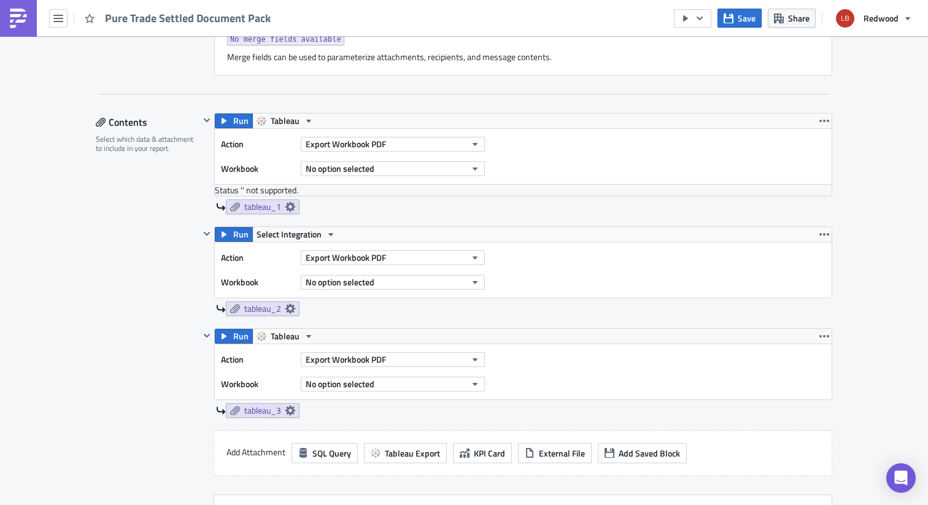
scroll to position [561, 0]
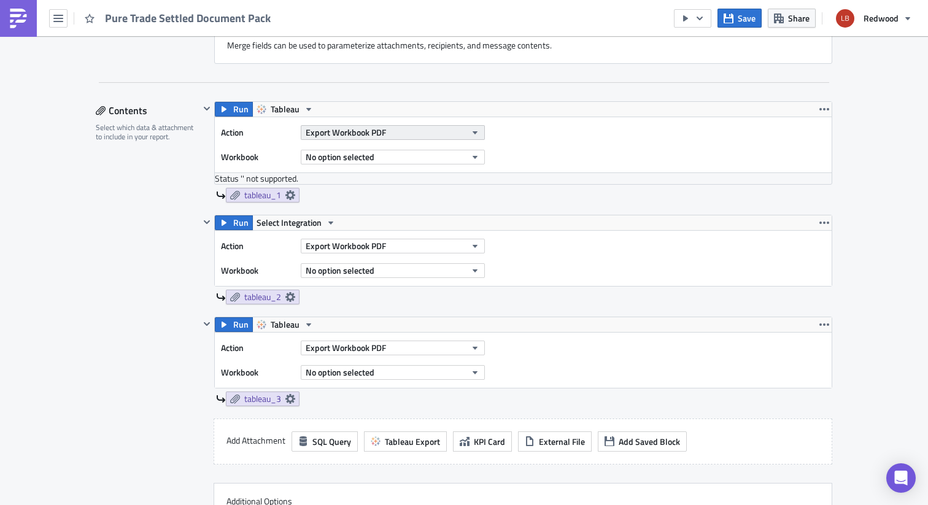
click at [400, 131] on button "Export Workbook PDF" at bounding box center [393, 132] width 184 height 15
click at [449, 163] on button "No option selected" at bounding box center [393, 157] width 184 height 15
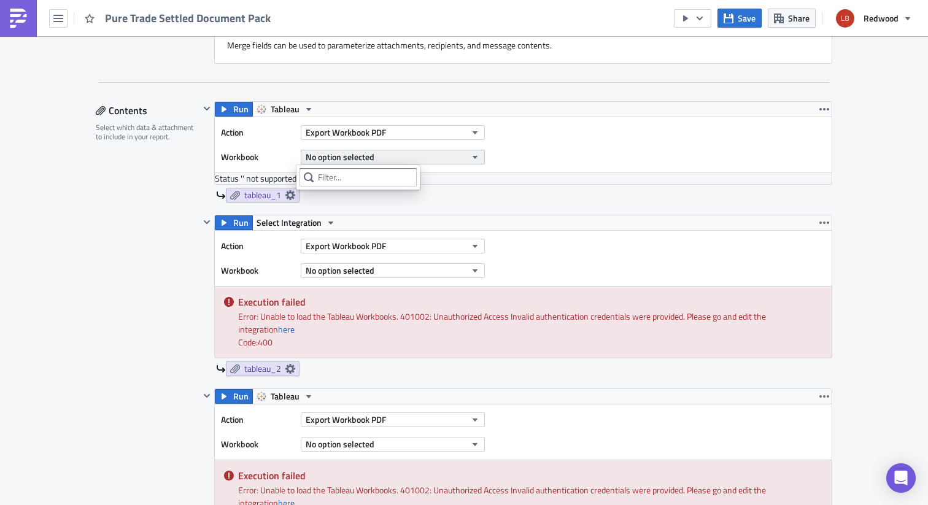
click at [416, 161] on button "No option selected" at bounding box center [393, 157] width 184 height 15
type input "breakdown"
click at [430, 160] on button "No option selected" at bounding box center [393, 157] width 184 height 15
click at [464, 211] on div "Run Tableau Action Export Workbook PDF Workbook No option selected Status ' ' n…" at bounding box center [516, 158] width 633 height 114
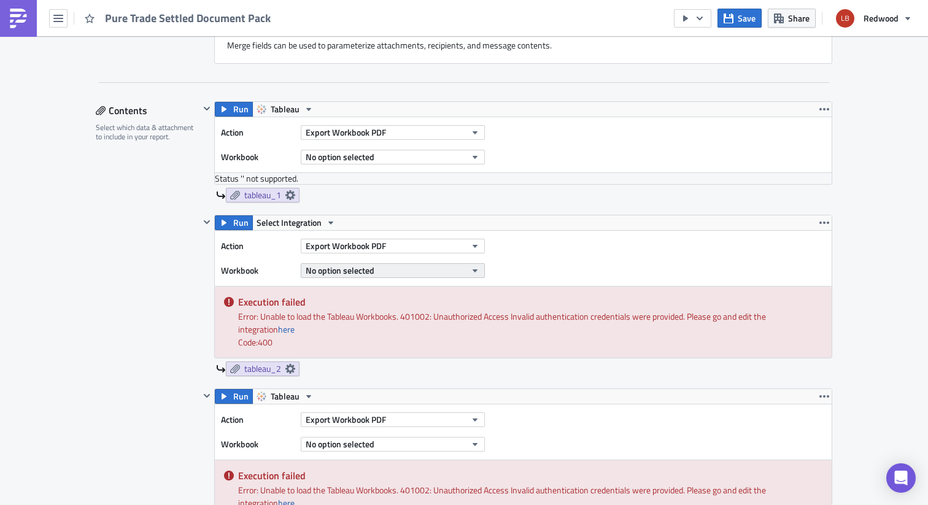
click at [408, 274] on button "No option selected" at bounding box center [393, 270] width 184 height 15
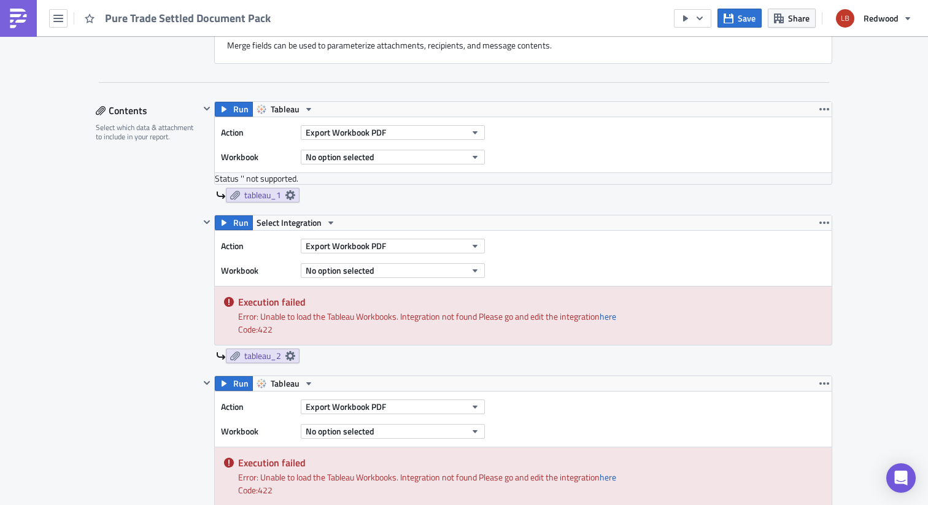
click at [537, 280] on div "Action Export Workbook PDF Workbook No option selected" at bounding box center [523, 258] width 617 height 55
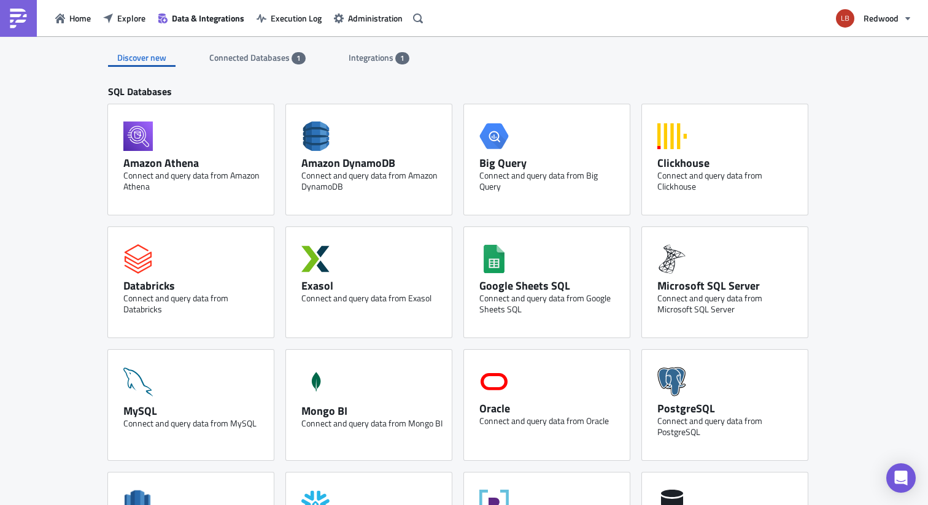
click at [375, 58] on span "Integrations" at bounding box center [372, 57] width 47 height 13
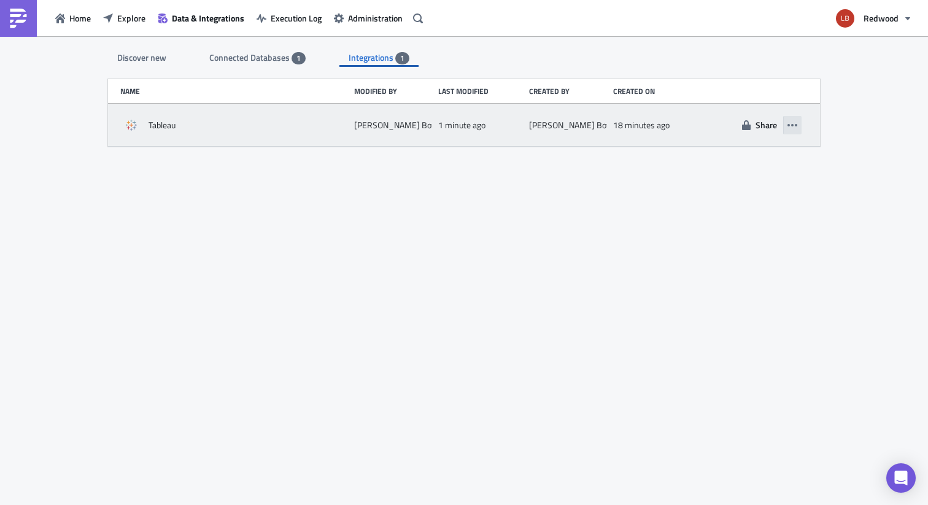
click at [800, 125] on button "button" at bounding box center [793, 125] width 18 height 18
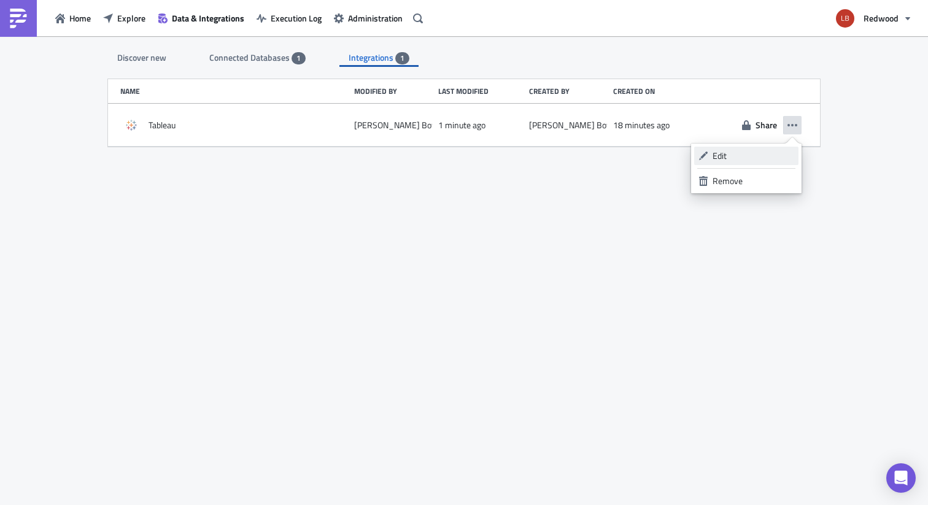
click at [760, 152] on div "Edit" at bounding box center [754, 156] width 82 height 12
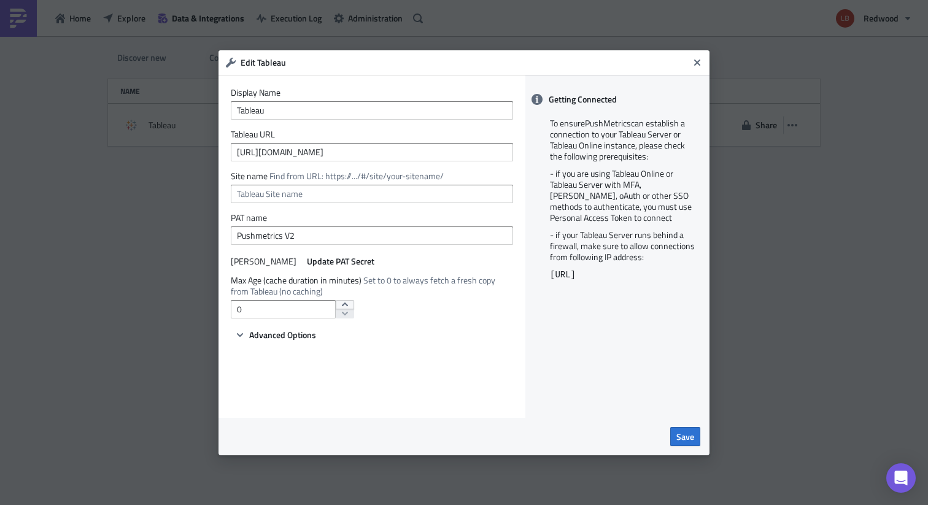
click at [281, 171] on span "Find from URL: https://.../#/site/your-sitename/" at bounding box center [357, 175] width 174 height 13
click at [303, 171] on span "Find from URL: https://.../#/site/your-sitename/" at bounding box center [357, 175] width 174 height 13
click at [692, 442] on span "Save" at bounding box center [686, 436] width 18 height 13
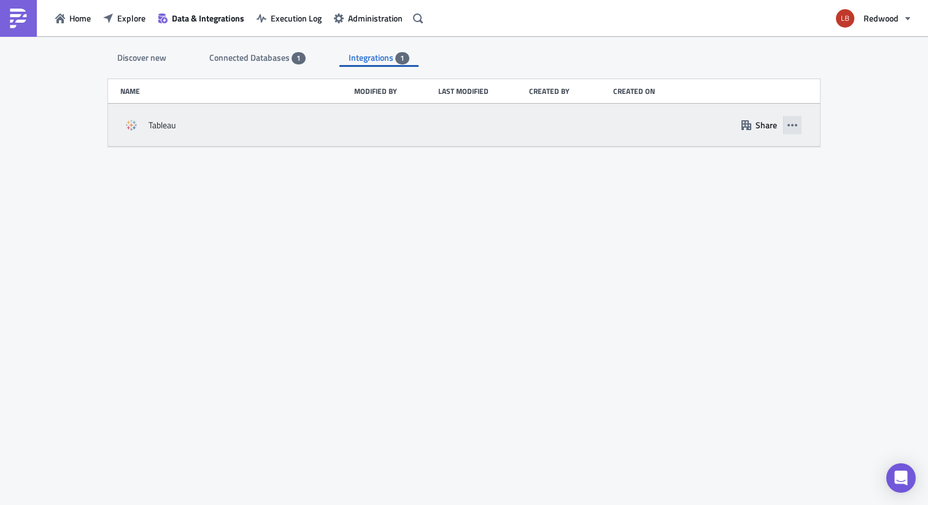
click at [797, 128] on icon "button" at bounding box center [793, 125] width 10 height 10
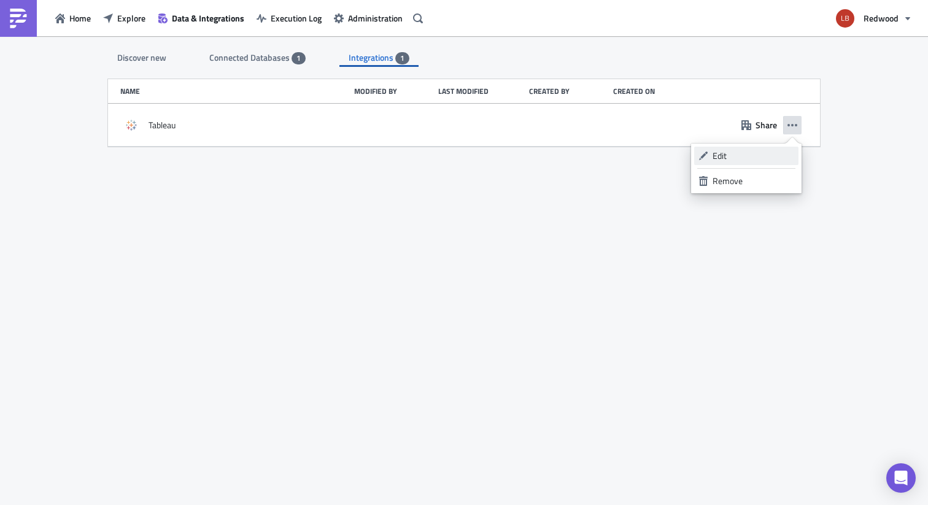
click at [771, 152] on div "Edit" at bounding box center [754, 156] width 82 height 12
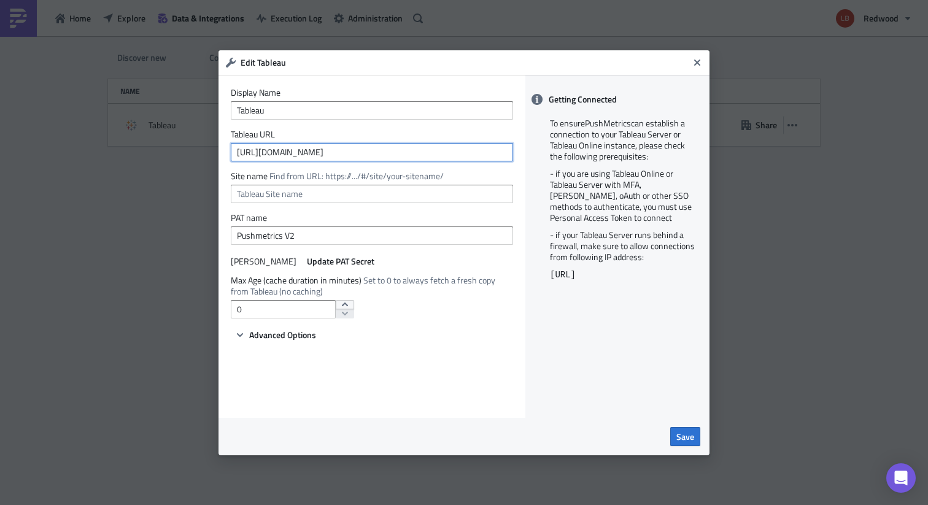
click at [395, 155] on input "[URL][DOMAIN_NAME]" at bounding box center [372, 152] width 282 height 18
click at [695, 60] on icon "Close" at bounding box center [698, 62] width 6 height 6
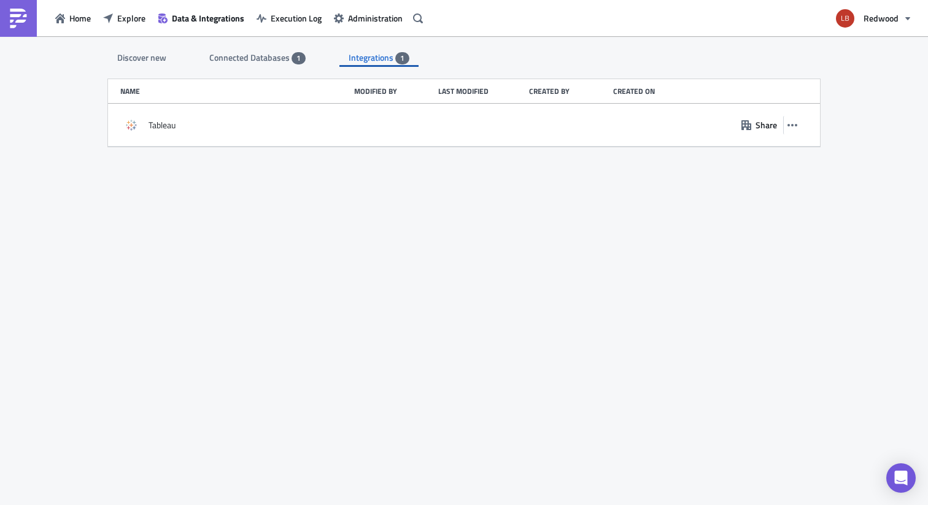
click at [391, 47] on div "Discover new Connected Databases 1 Integrations 1" at bounding box center [464, 51] width 712 height 31
click at [388, 53] on span "Integrations" at bounding box center [372, 57] width 47 height 13
click at [268, 55] on span "Connected Databases" at bounding box center [250, 57] width 82 height 13
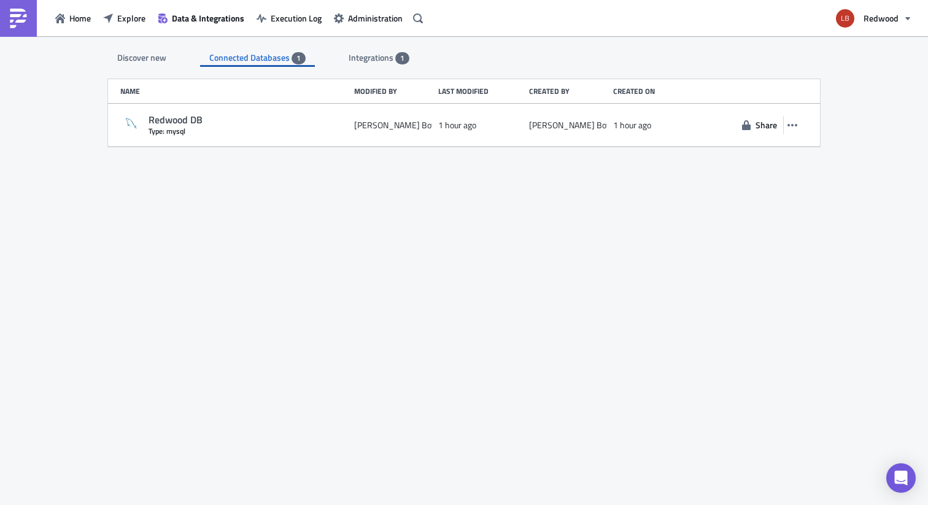
click at [376, 55] on span "Integrations" at bounding box center [372, 57] width 47 height 13
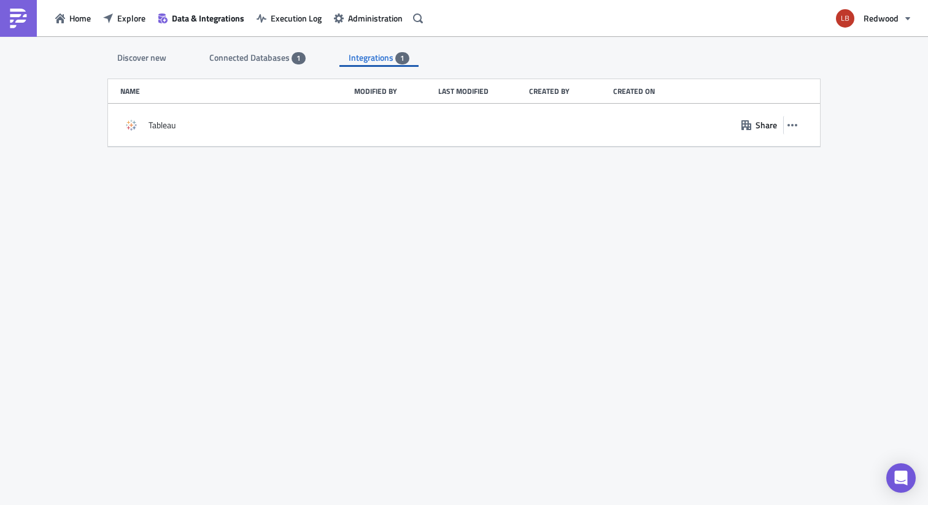
click at [376, 61] on span "Integrations" at bounding box center [372, 57] width 47 height 13
click at [267, 60] on span "Connected Databases" at bounding box center [250, 57] width 82 height 13
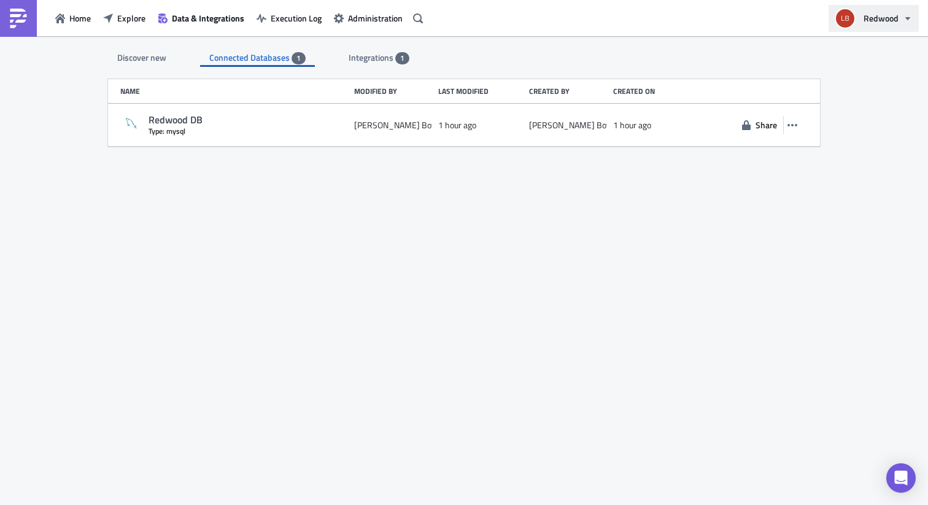
click at [887, 13] on span "Redwood" at bounding box center [881, 18] width 35 height 13
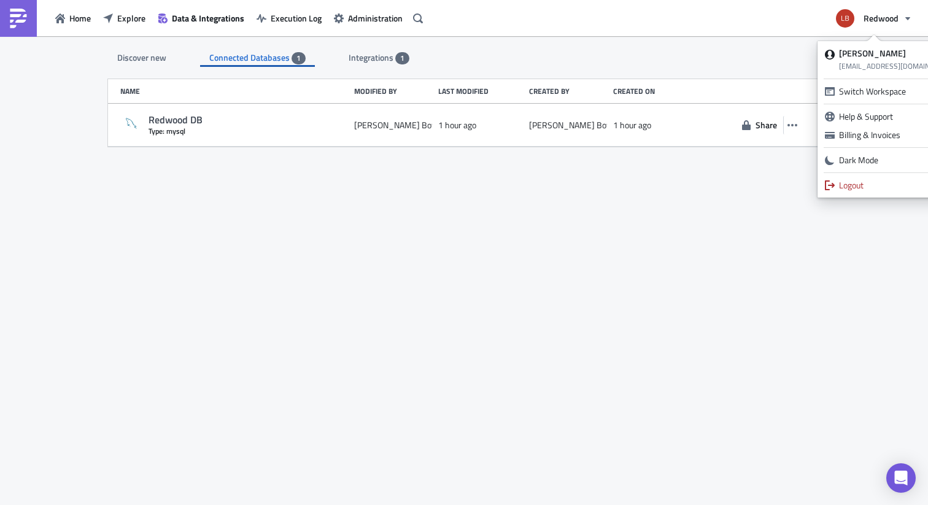
click at [676, 224] on div "Discover new Connected Databases 1 Integrations 1 SQL Databases Amazon Athena C…" at bounding box center [464, 271] width 737 height 471
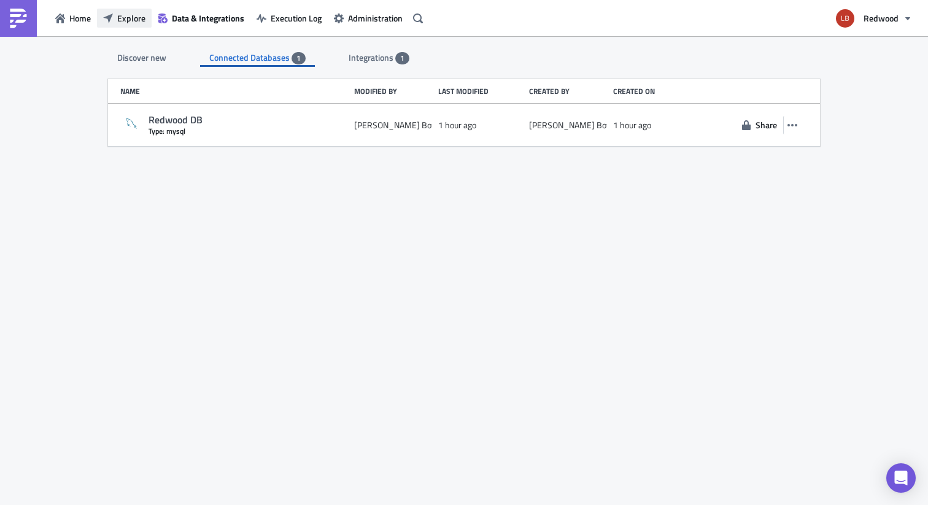
click at [135, 14] on span "Explore" at bounding box center [131, 18] width 28 height 13
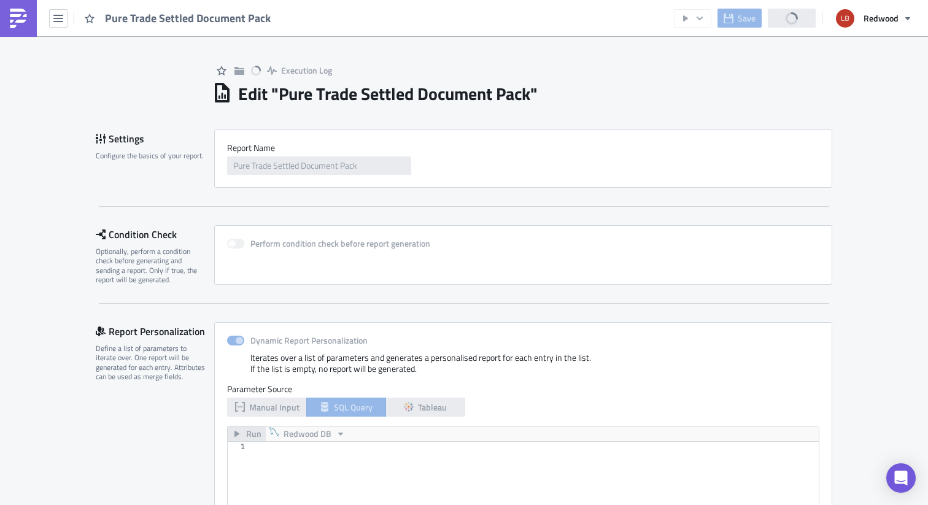
click at [274, 101] on h1 "Edit " Pure Trade Settled Document Pack "" at bounding box center [388, 94] width 300 height 22
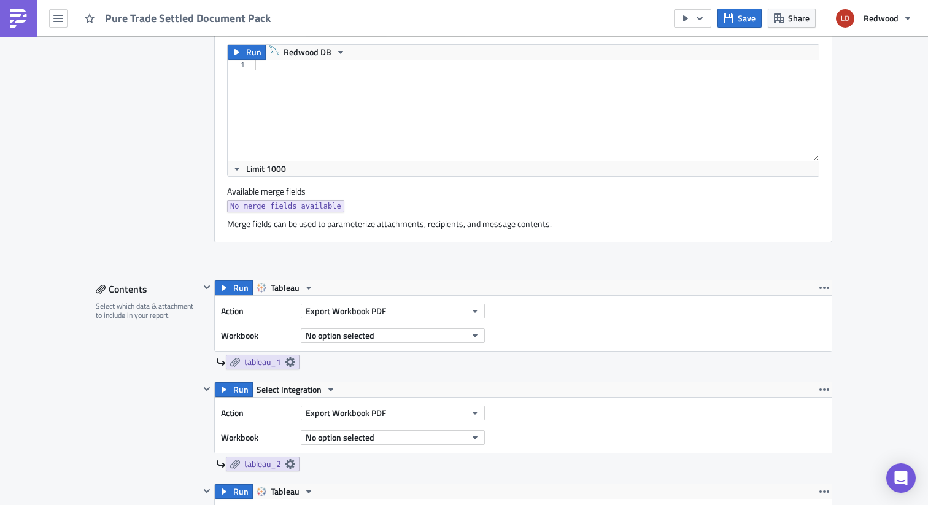
scroll to position [394, 0]
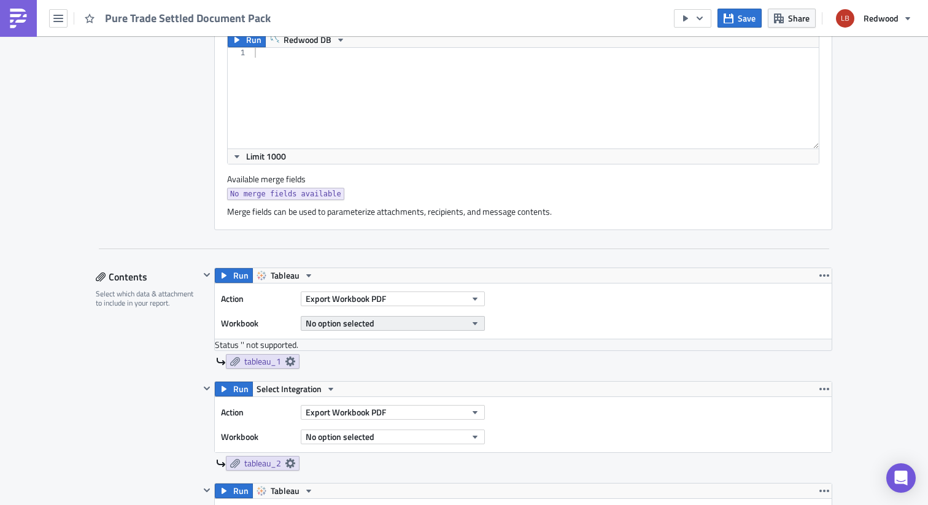
click at [359, 317] on button "No option selected" at bounding box center [393, 323] width 184 height 15
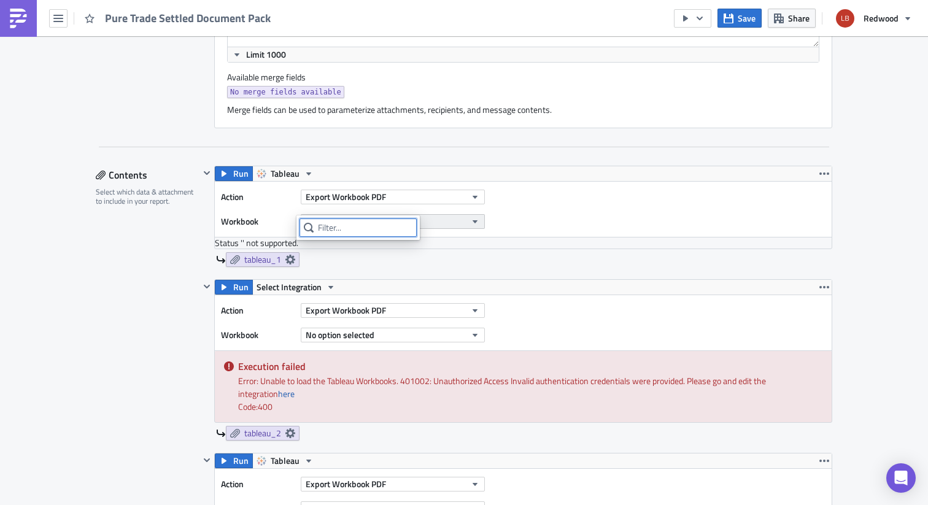
scroll to position [512, 0]
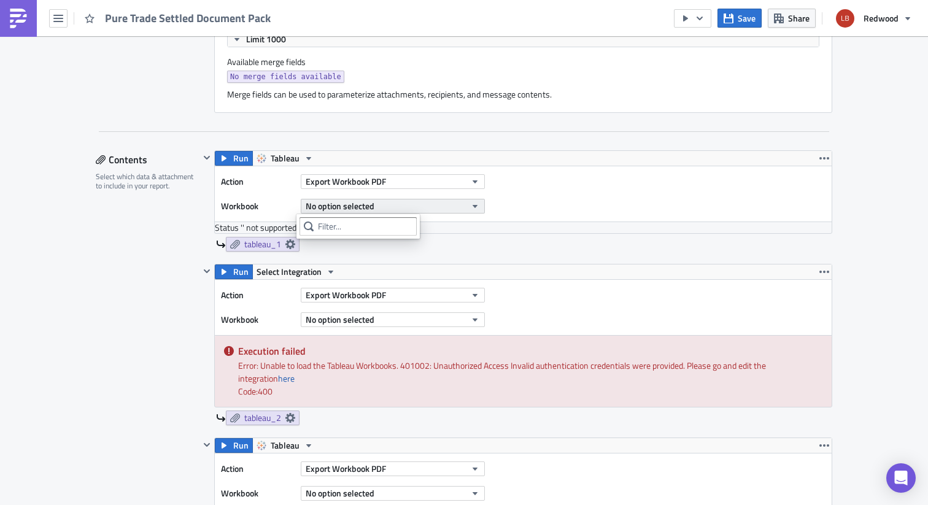
click at [368, 212] on span "No option selected" at bounding box center [340, 206] width 69 height 13
click at [809, 271] on div "Run Select Integration" at bounding box center [523, 272] width 617 height 15
click at [820, 273] on icon "button" at bounding box center [825, 272] width 10 height 2
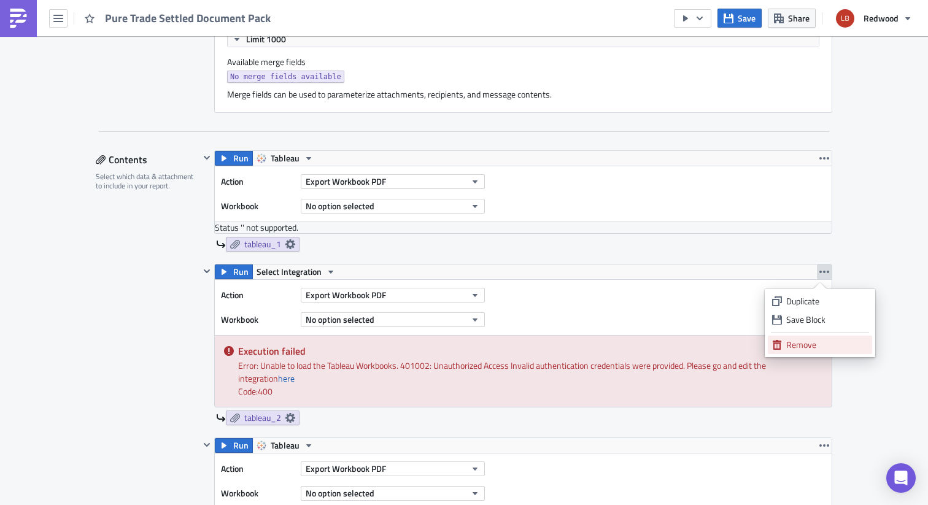
click at [790, 343] on div "Remove" at bounding box center [828, 345] width 82 height 12
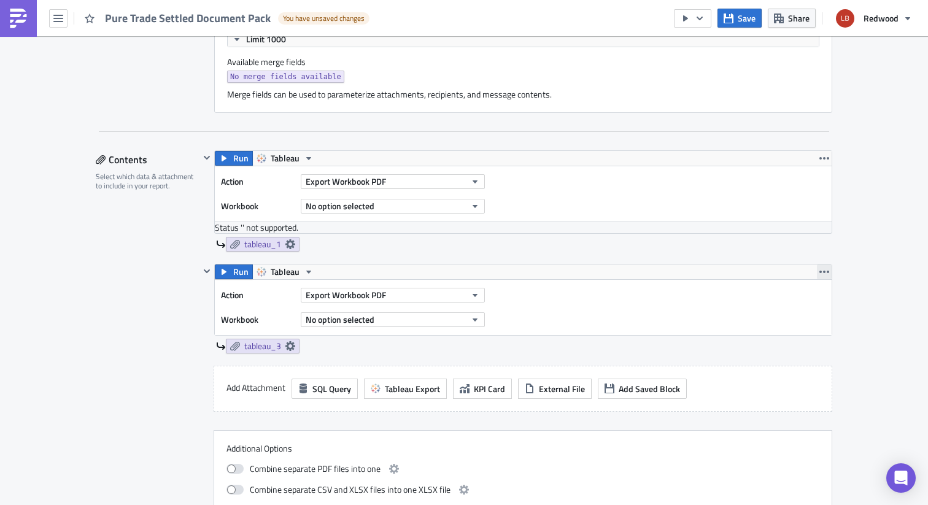
click at [823, 278] on button "button" at bounding box center [824, 272] width 15 height 15
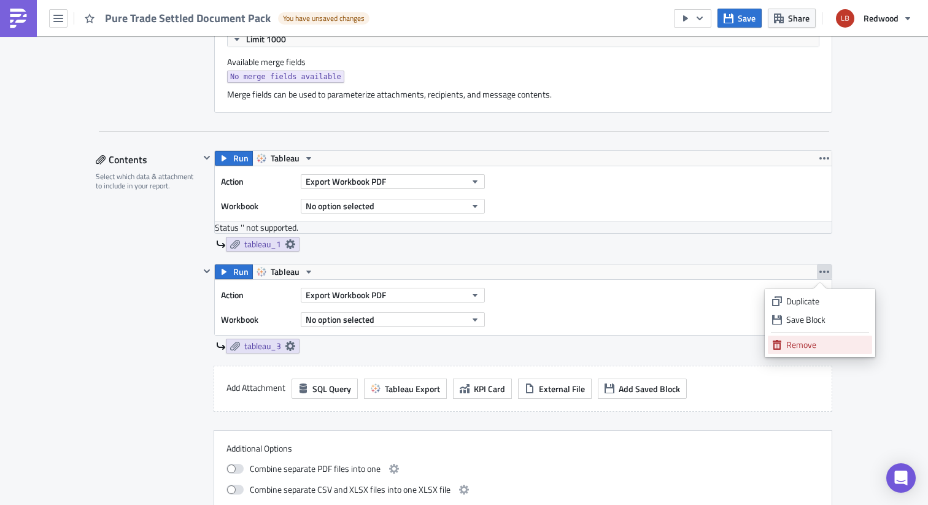
click at [812, 346] on div "Remove" at bounding box center [828, 345] width 82 height 12
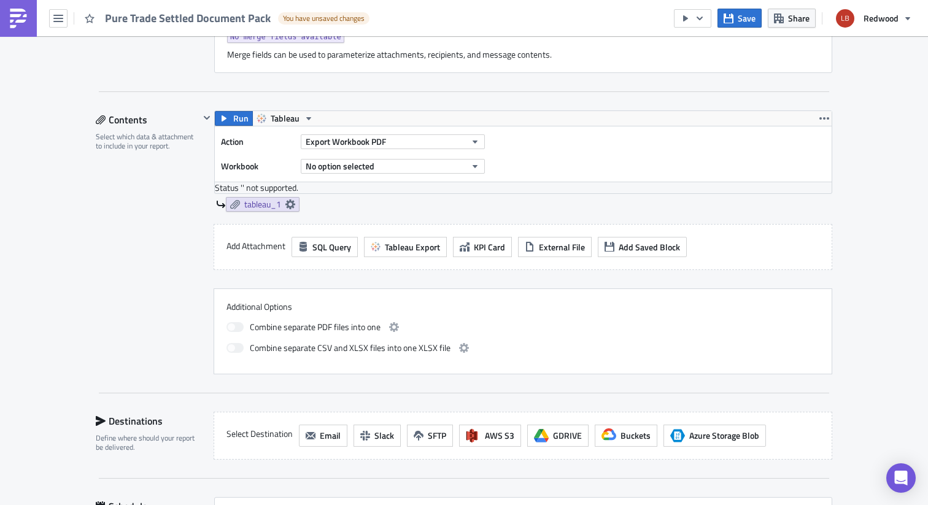
scroll to position [550, 0]
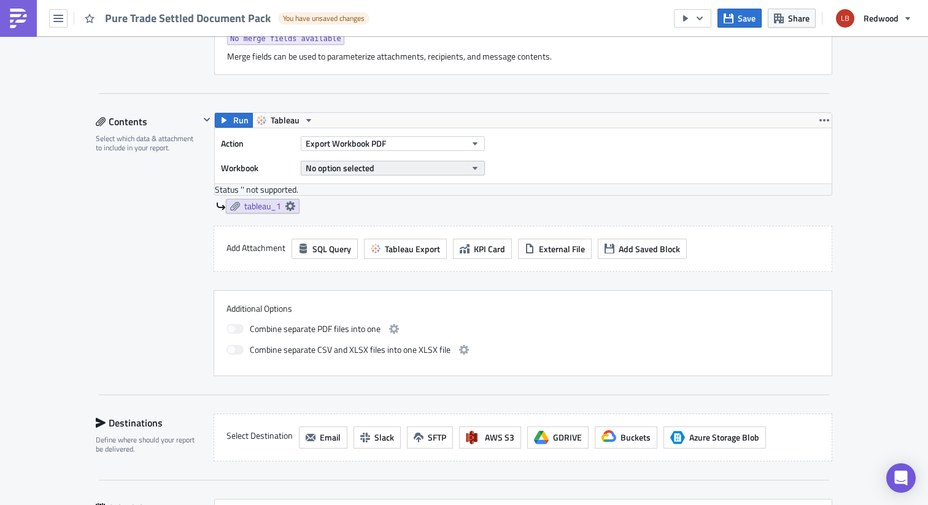
click at [356, 168] on span "No option selected" at bounding box center [340, 167] width 69 height 13
click at [356, 142] on span "Export Workbook PDF" at bounding box center [346, 143] width 80 height 13
click at [492, 209] on div "tableau_1" at bounding box center [524, 206] width 617 height 15
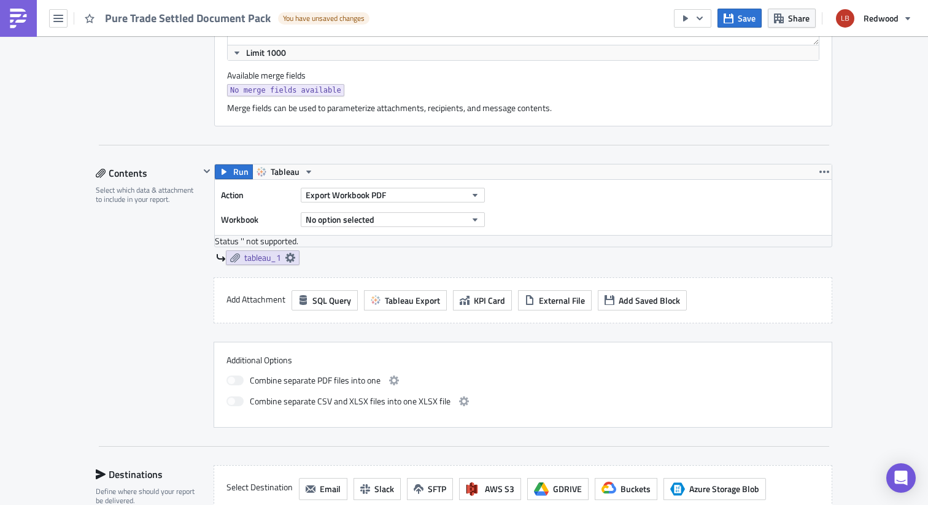
click at [831, 170] on div "Execution Log Edit " Pure Trade Settled Document Pack " Draft Settings Configur…" at bounding box center [464, 139] width 761 height 1202
click at [823, 170] on icon "button" at bounding box center [825, 172] width 10 height 10
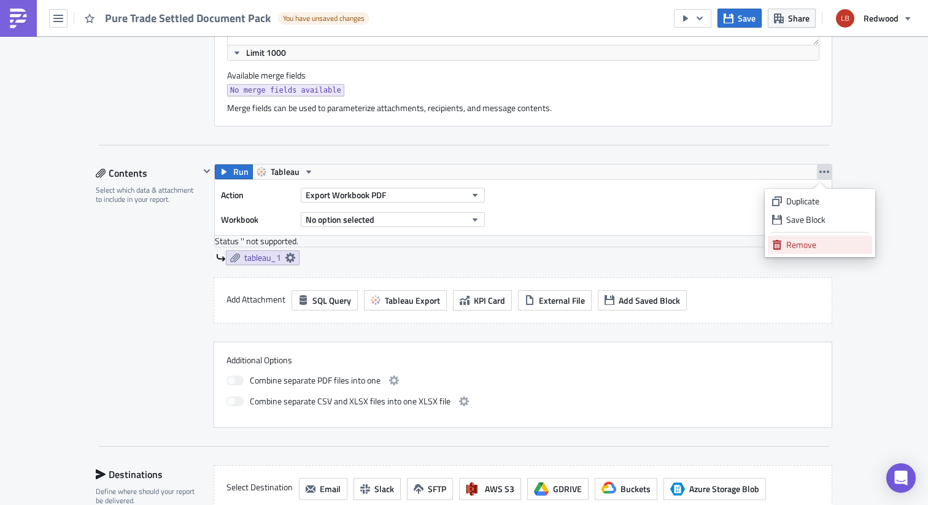
click at [795, 240] on div "Remove" at bounding box center [828, 245] width 82 height 12
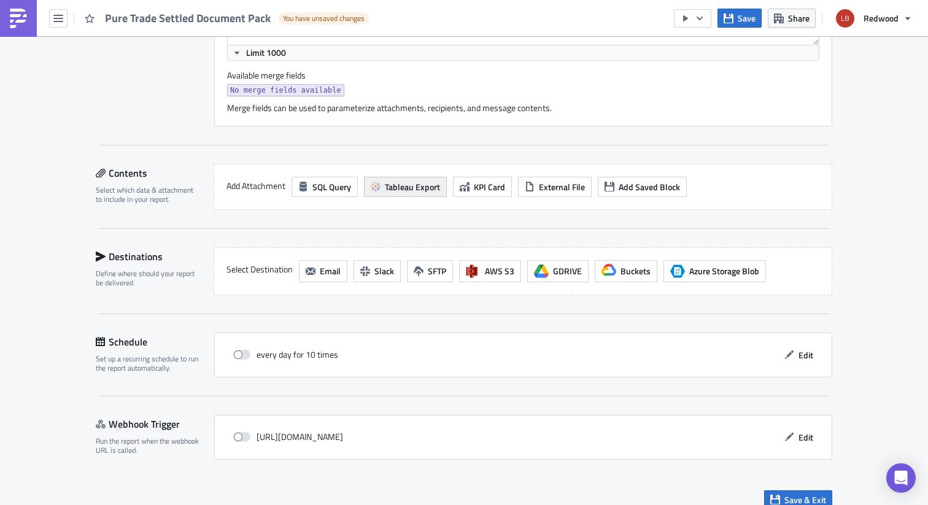
click at [390, 186] on span "Tableau Export" at bounding box center [412, 187] width 55 height 13
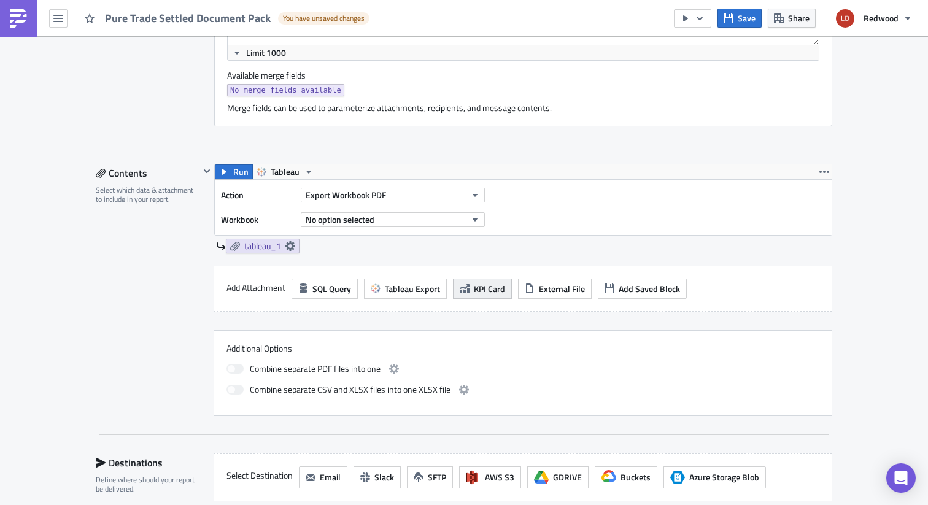
click at [464, 283] on button "KPI Card" at bounding box center [482, 289] width 59 height 20
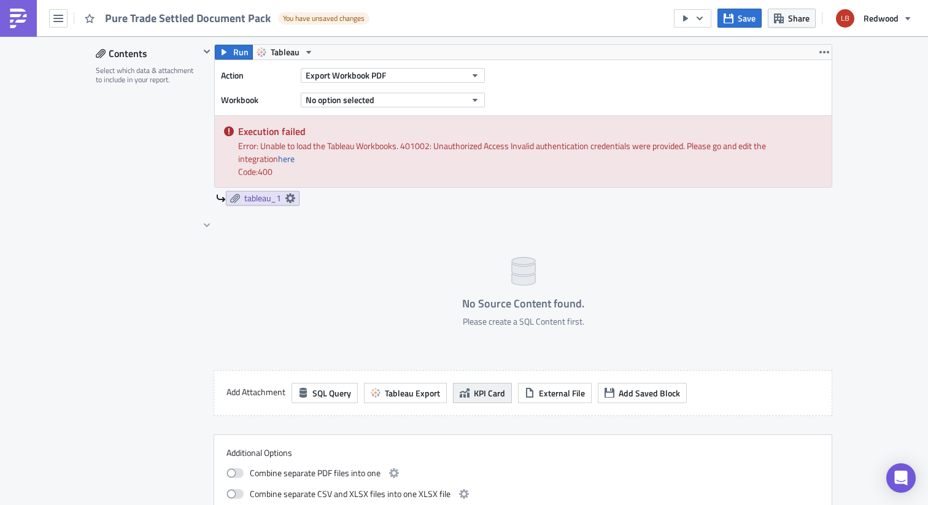
scroll to position [635, 0]
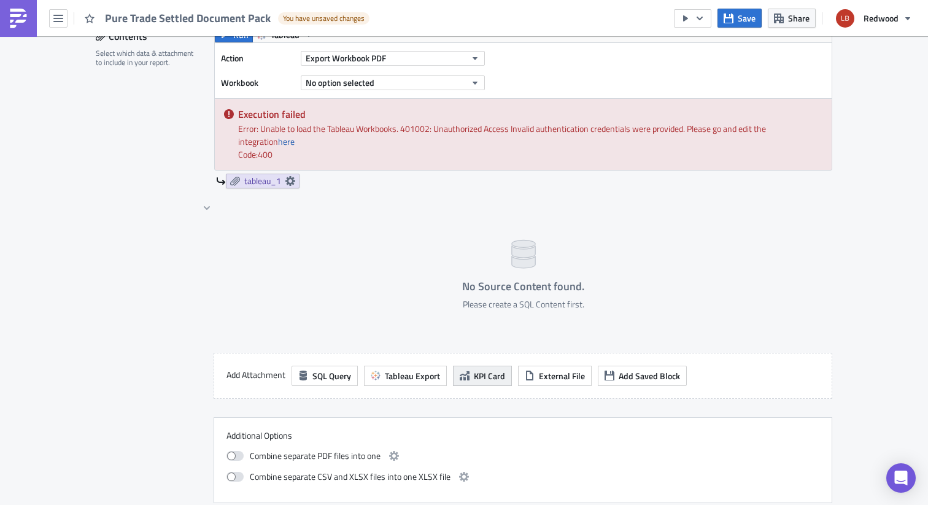
click at [481, 374] on span "KPI Card" at bounding box center [489, 376] width 31 height 13
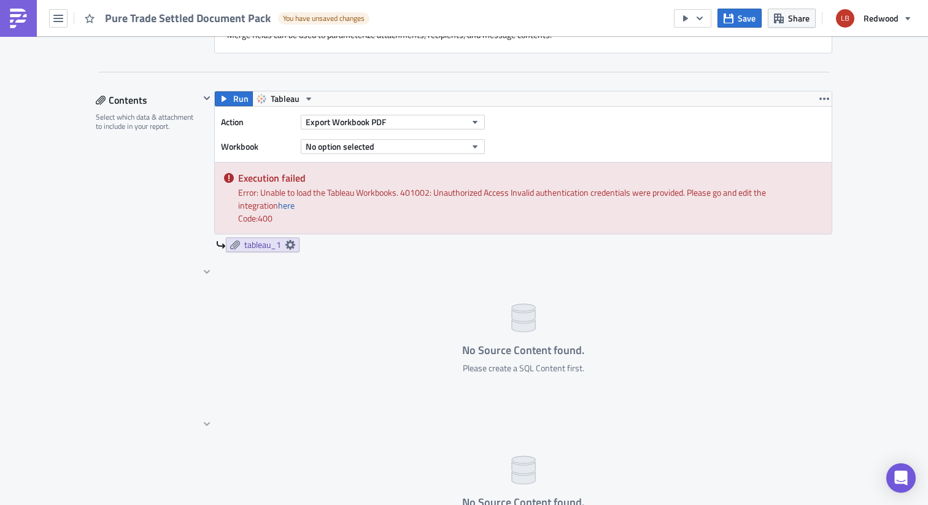
scroll to position [569, 0]
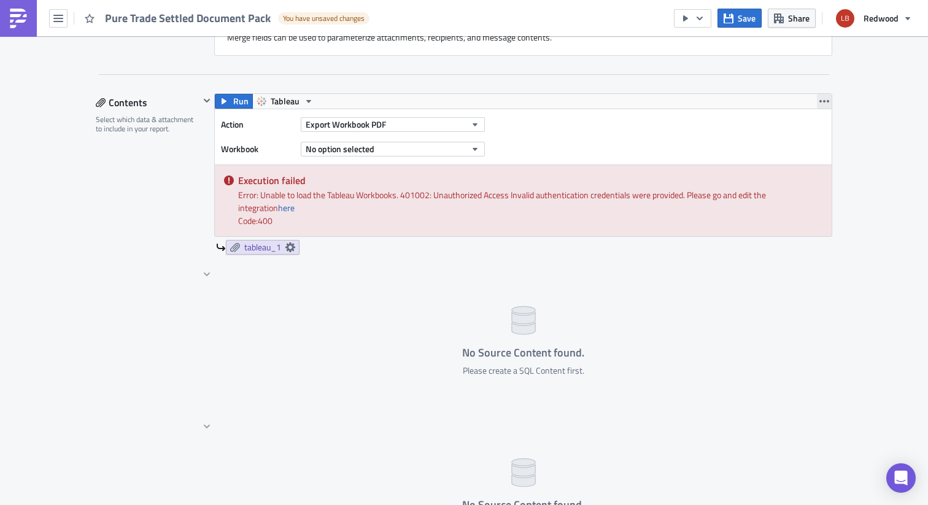
click at [824, 99] on icon "button" at bounding box center [825, 101] width 10 height 10
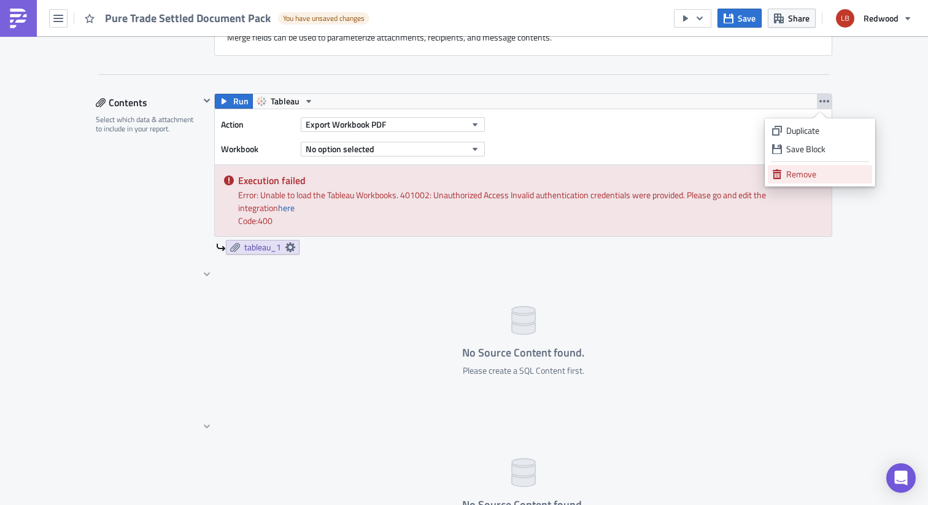
click at [798, 171] on div "Remove" at bounding box center [828, 174] width 82 height 12
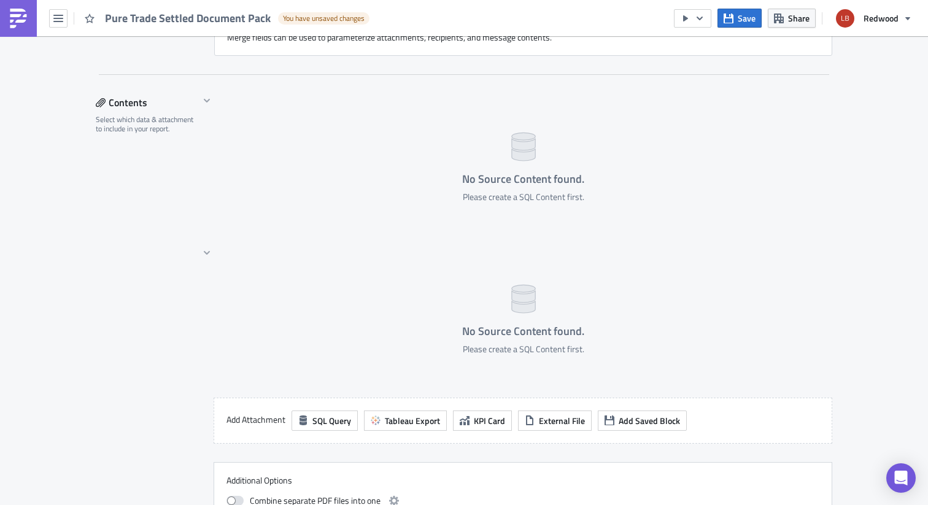
click at [793, 109] on div "No Source Content found. Please create a SQL Content first." at bounding box center [523, 163] width 618 height 140
click at [402, 413] on button "Tableau Export" at bounding box center [405, 421] width 83 height 20
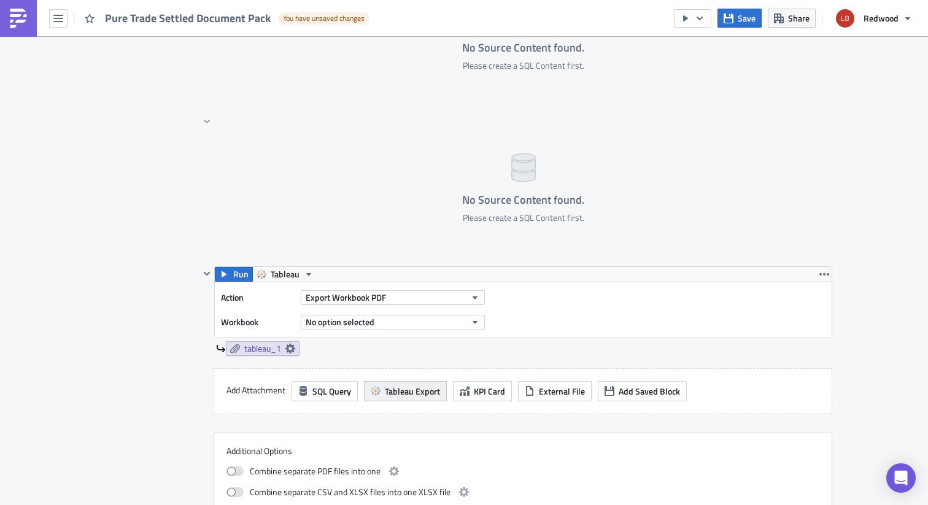
scroll to position [722, 0]
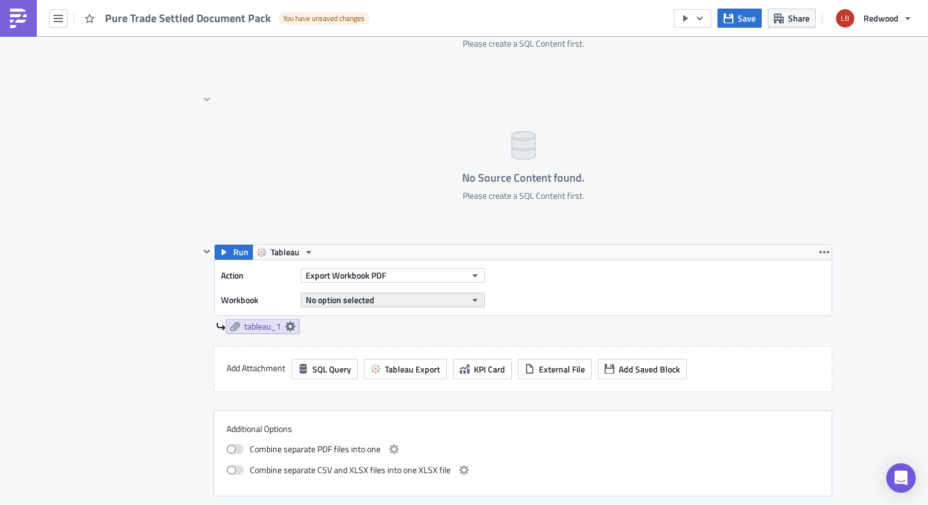
click at [347, 295] on span "No option selected" at bounding box center [340, 300] width 69 height 13
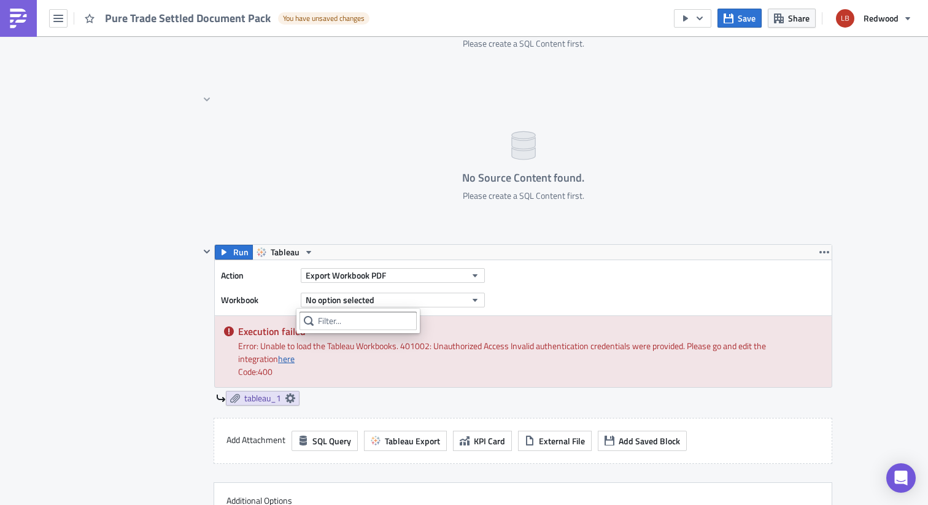
click at [278, 357] on link "here" at bounding box center [286, 358] width 17 height 13
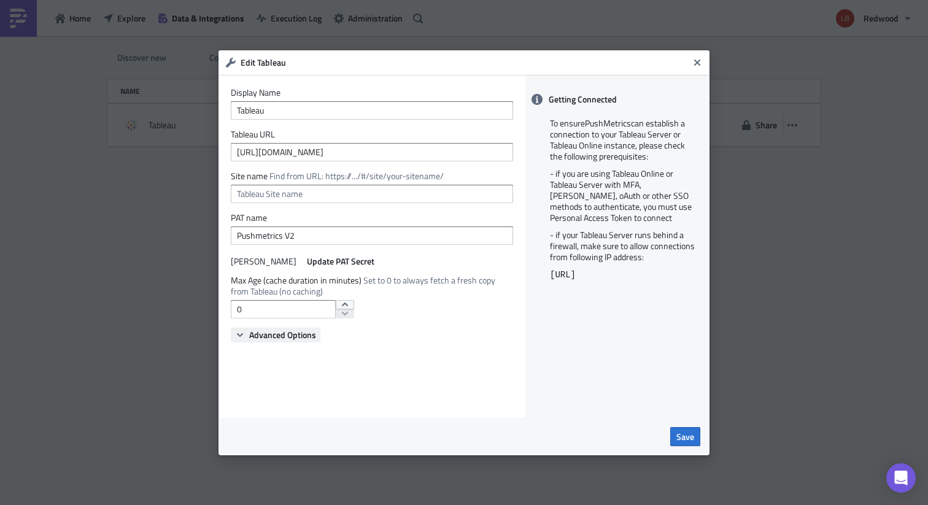
click at [249, 338] on span "Advanced Options" at bounding box center [282, 335] width 67 height 13
click at [341, 203] on form "Display Name Tableau Tableau URL https://analyticscloud.trade Site name Find fr…" at bounding box center [372, 225] width 282 height 277
click at [346, 198] on input "text" at bounding box center [372, 194] width 282 height 18
paste input "https://analyticscloud.trade/#/home"
click at [437, 396] on div "Display Name Tableau Tableau URL https://analyticscloud.trade Site name Find fr…" at bounding box center [372, 246] width 307 height 343
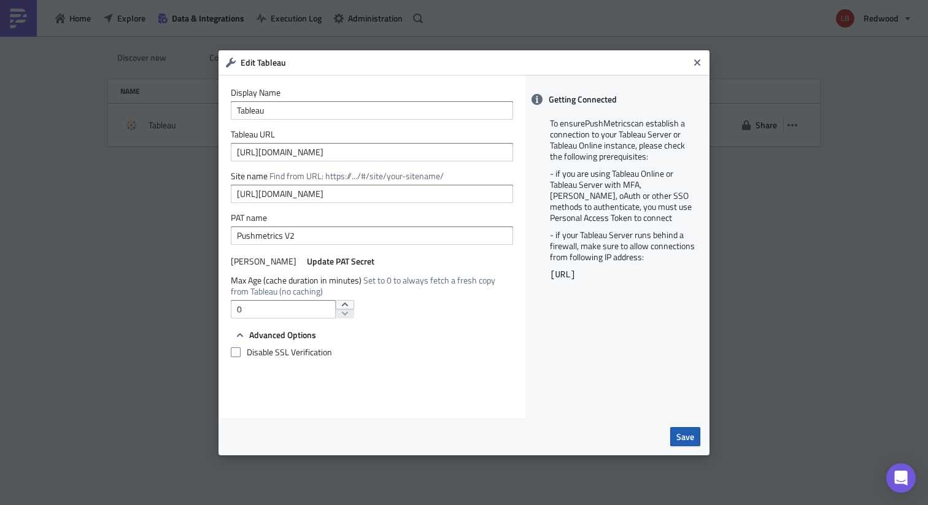
click at [683, 434] on span "Save" at bounding box center [686, 436] width 18 height 13
drag, startPoint x: 640, startPoint y: 273, endPoint x: 543, endPoint y: 276, distance: 97.1
click at [543, 276] on div "To ensure PushMetrics can establish a connection to your Tableau Server or Tabl…" at bounding box center [618, 259] width 184 height 294
copy code "18.156.113.81/32"
drag, startPoint x: 404, startPoint y: 195, endPoint x: 240, endPoint y: 200, distance: 164.0
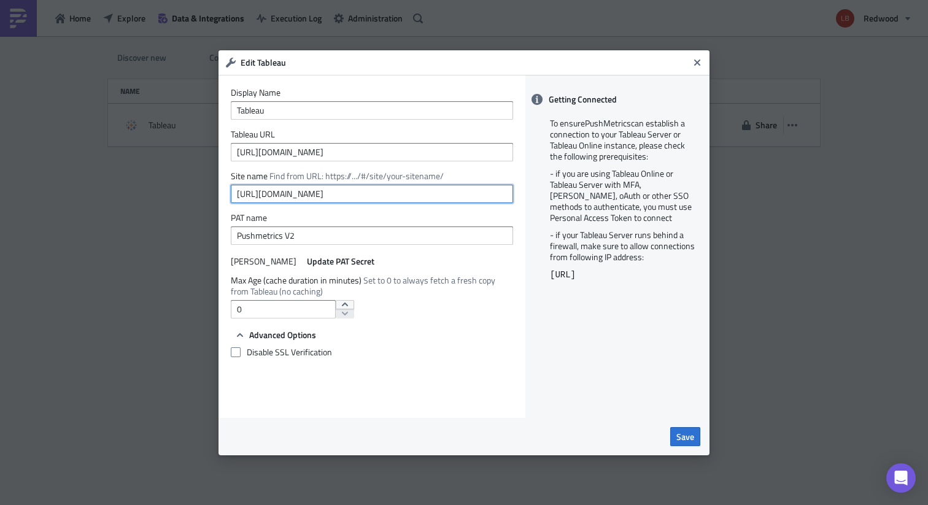
click at [240, 200] on input "https://analyticscloud.trade/#/home" at bounding box center [372, 194] width 282 height 18
type input "h231"
click at [683, 438] on span "Save" at bounding box center [686, 436] width 18 height 13
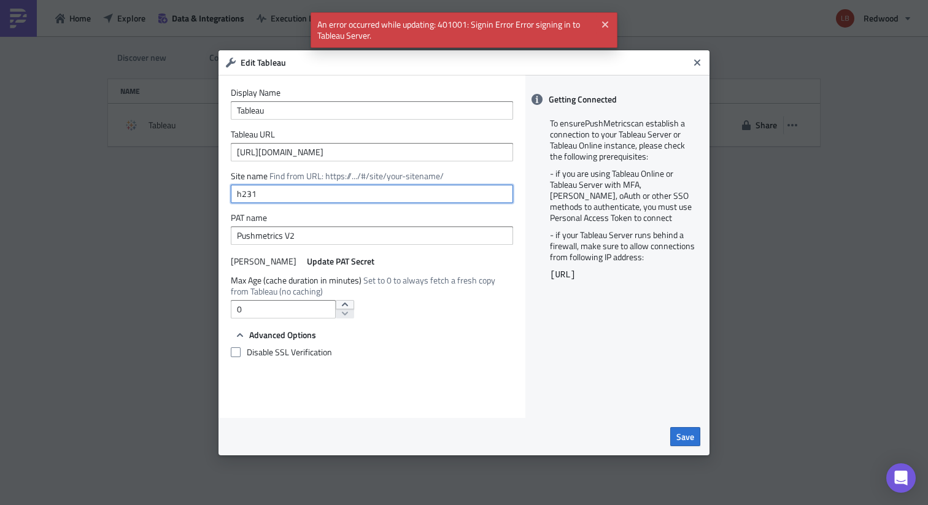
drag, startPoint x: 324, startPoint y: 198, endPoint x: 218, endPoint y: 198, distance: 105.6
click at [219, 198] on div "Display Name Tableau Tableau URL https://analyticscloud.trade Site name Find fr…" at bounding box center [372, 246] width 307 height 343
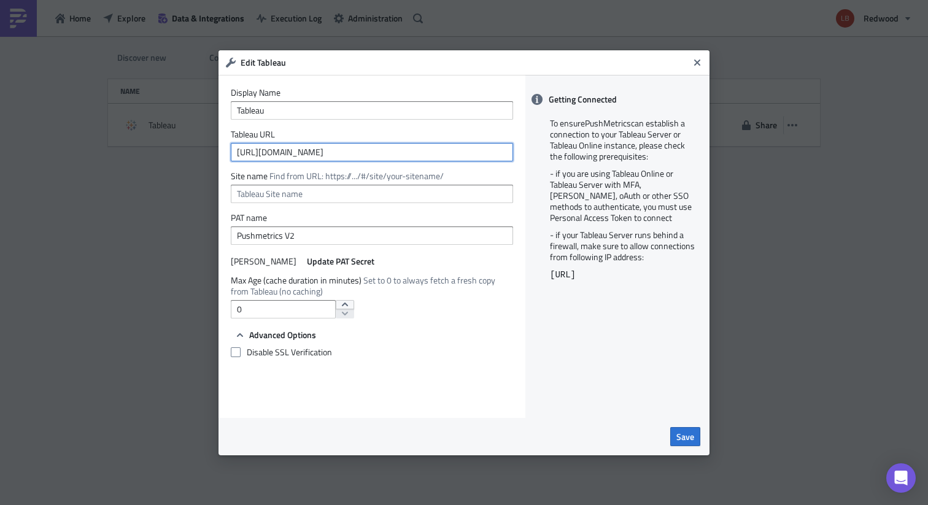
drag, startPoint x: 352, startPoint y: 150, endPoint x: 205, endPoint y: 150, distance: 146.8
click at [205, 150] on div "Edit Tableau Display Name Tableau Tableau URL https://analyticscloud.trade Site…" at bounding box center [464, 252] width 928 height 505
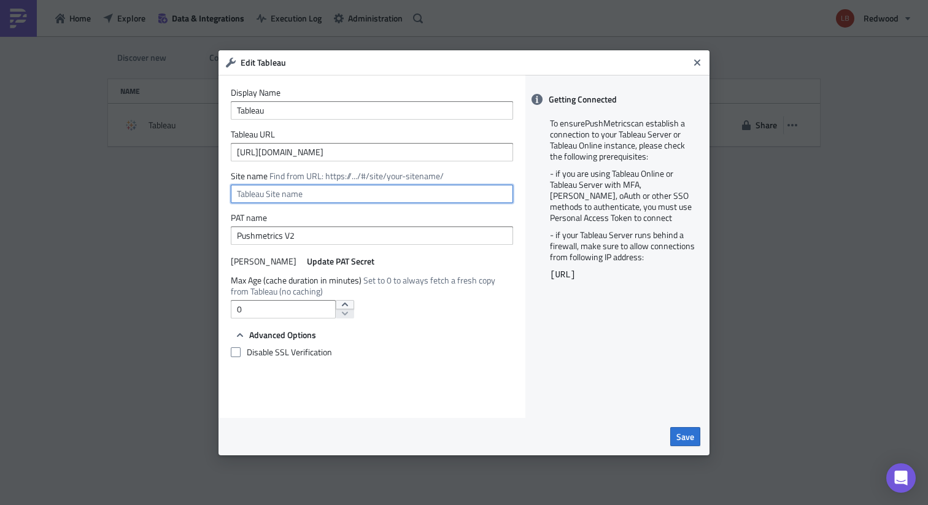
click at [328, 194] on input "text" at bounding box center [372, 194] width 282 height 18
paste input "https://analyticscloud.trade"
drag, startPoint x: 360, startPoint y: 194, endPoint x: 219, endPoint y: 192, distance: 141.9
click at [219, 192] on div "Display Name Tableau Tableau URL https://analyticscloud.trade Site name Find fr…" at bounding box center [372, 246] width 307 height 343
paste input "/#/home"
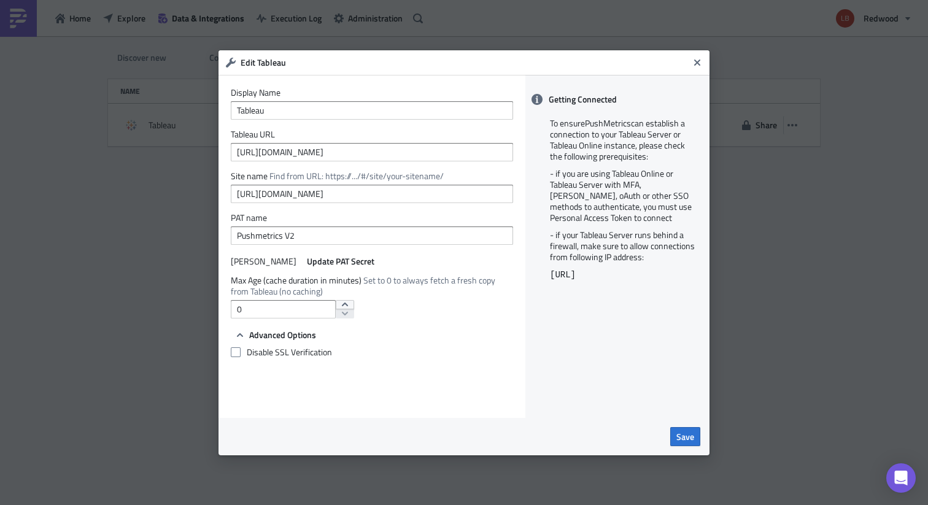
click at [405, 386] on div "Display Name Tableau Tableau URL https://analyticscloud.trade Site name Find fr…" at bounding box center [372, 246] width 307 height 343
click at [691, 440] on span "Save" at bounding box center [686, 436] width 18 height 13
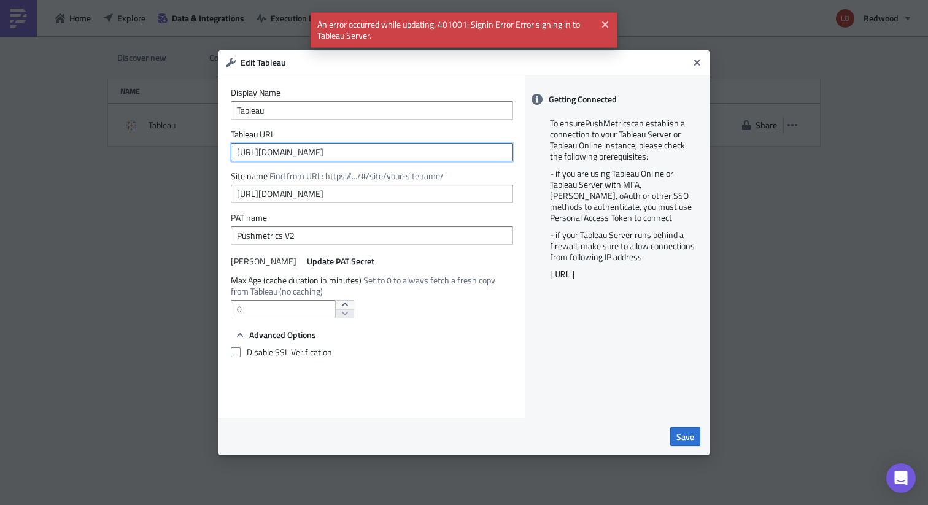
click at [382, 149] on input "https://analyticscloud.trade" at bounding box center [372, 152] width 282 height 18
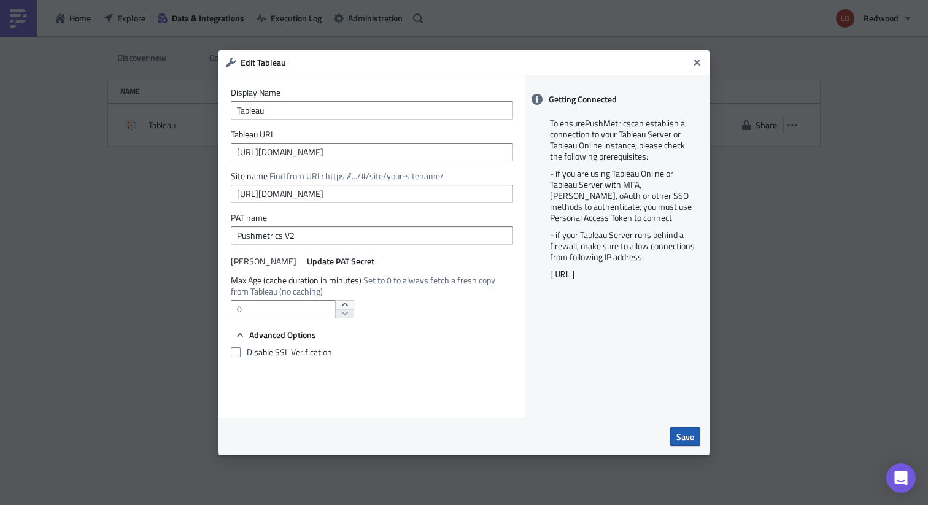
click at [685, 434] on span "Save" at bounding box center [686, 436] width 18 height 13
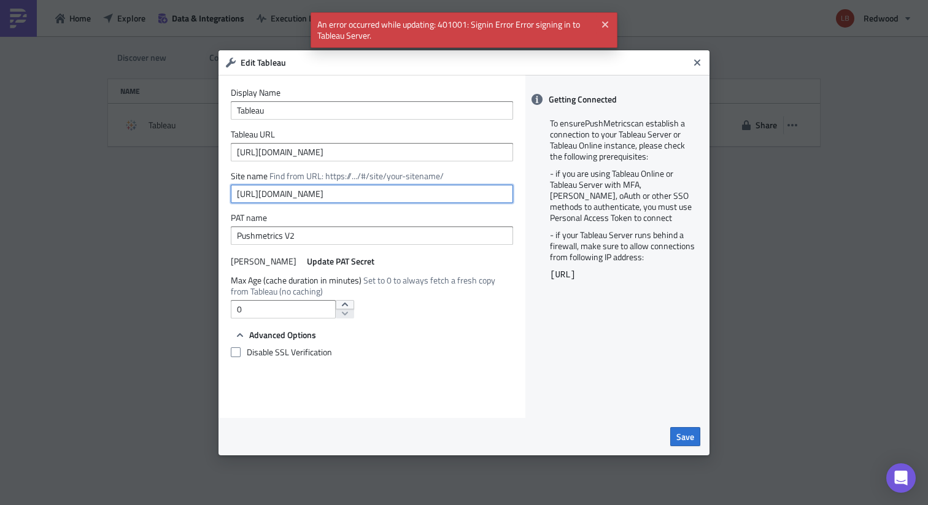
click at [414, 190] on input "https://analyticscloud.trade/#/site/default" at bounding box center [372, 194] width 282 height 18
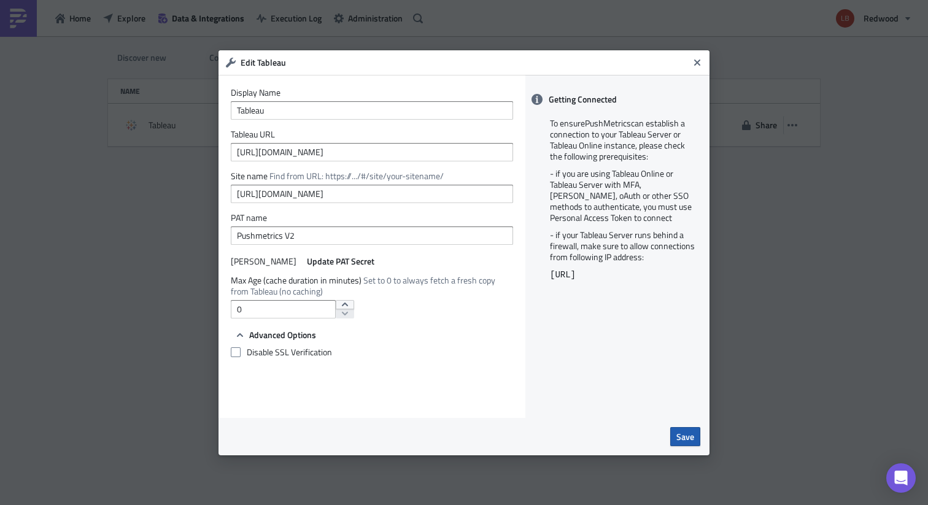
click at [691, 445] on button "Save" at bounding box center [686, 436] width 30 height 19
click at [329, 114] on input "Tableau" at bounding box center [372, 110] width 282 height 18
click at [425, 193] on input "https://analyticscloud.trade/#/site/redwood" at bounding box center [372, 194] width 282 height 18
type input "https://analyticscloud.trade/#/site/home"
click at [694, 441] on span "Save" at bounding box center [686, 436] width 18 height 13
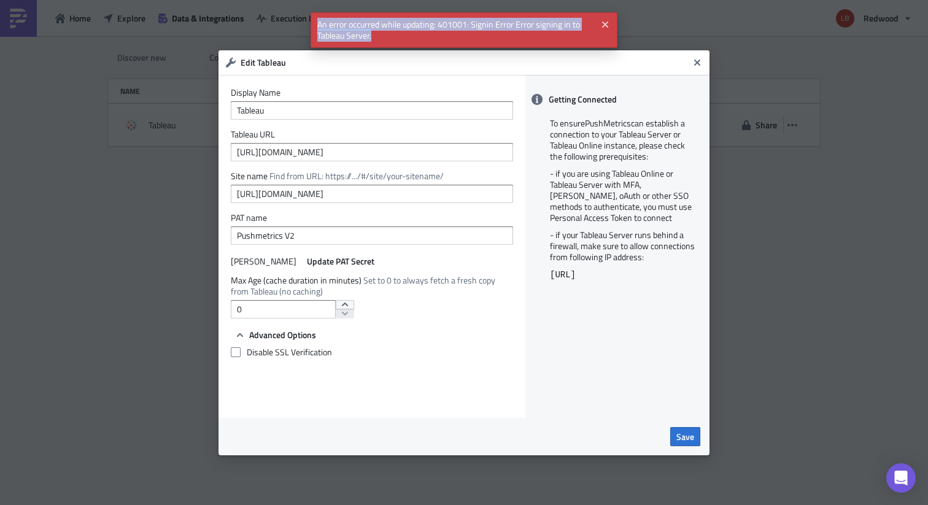
drag, startPoint x: 386, startPoint y: 36, endPoint x: 313, endPoint y: 26, distance: 73.2
click at [313, 26] on span "An error occurred while updating: 401001: Signin Error Error signing in to Tabl…" at bounding box center [454, 30] width 286 height 36
copy span "An error occurred while updating: 401001: Signin Error Error signing in to Tabl…"
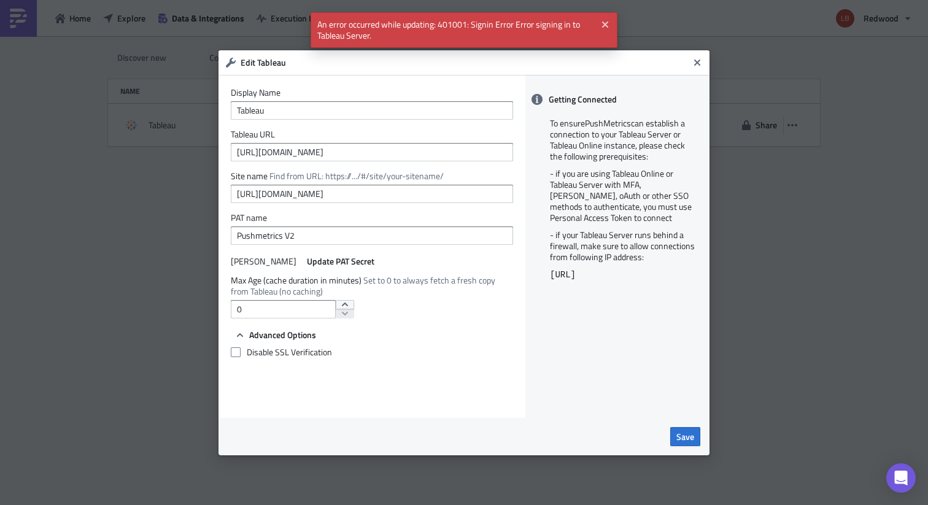
click at [461, 392] on div "Display Name Tableau Tableau URL https://analyticscloud.trade Site name Find fr…" at bounding box center [372, 246] width 307 height 343
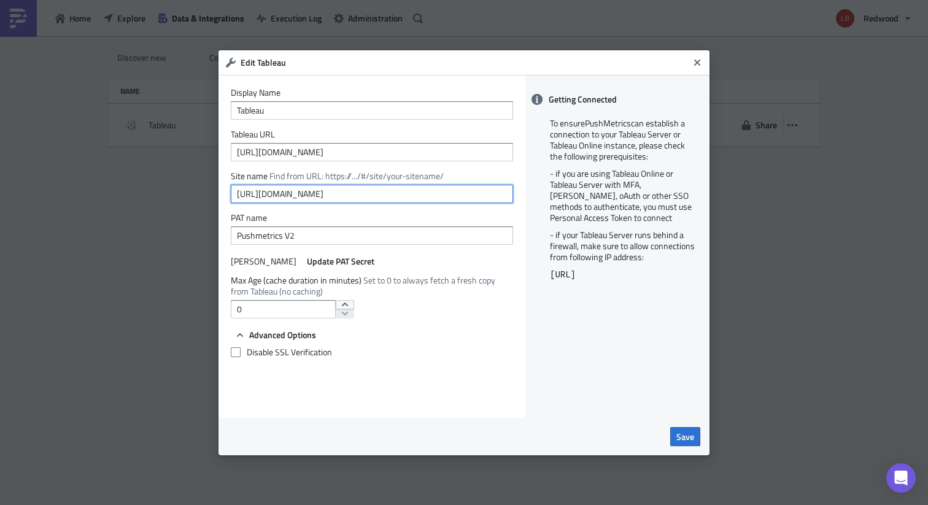
drag, startPoint x: 397, startPoint y: 187, endPoint x: 205, endPoint y: 187, distance: 192.2
click at [205, 187] on div "Edit Tableau Display Name Tableau Tableau URL https://analyticscloud.trade Site…" at bounding box center [464, 252] width 928 height 505
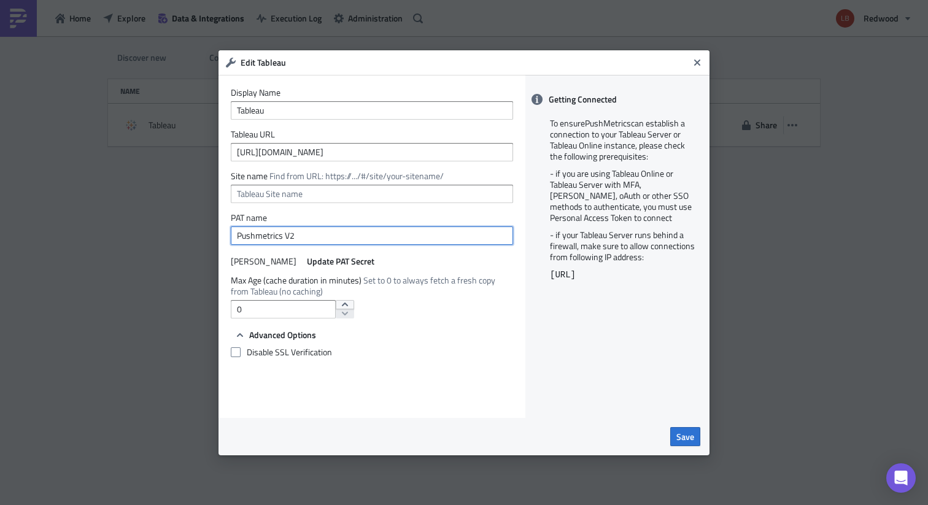
drag, startPoint x: 321, startPoint y: 236, endPoint x: 195, endPoint y: 233, distance: 125.3
click at [195, 233] on div "Edit Tableau Display Name Tableau Tableau URL https://analyticscloud.trade Site…" at bounding box center [464, 252] width 928 height 505
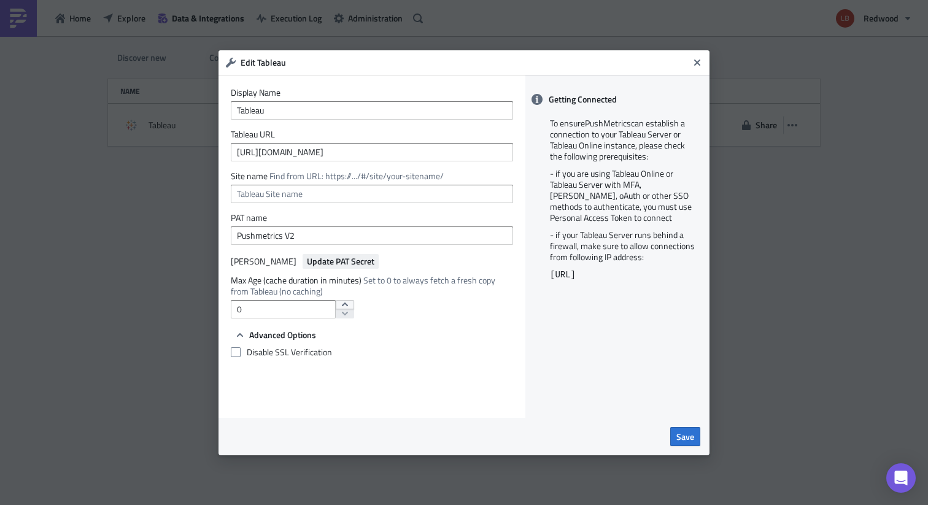
click at [318, 264] on span "Update PAT Secret" at bounding box center [341, 261] width 68 height 13
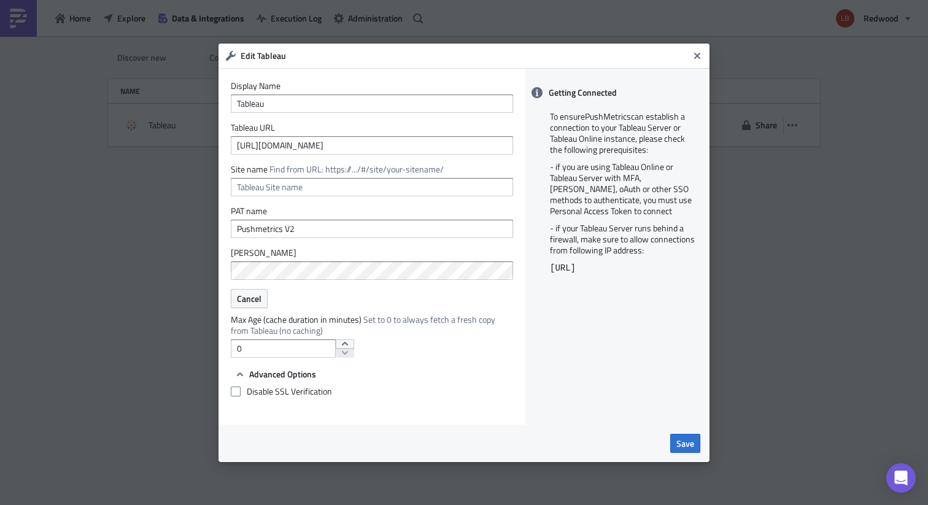
click at [276, 294] on div "PAT Secret Cancel" at bounding box center [372, 277] width 282 height 61
drag, startPoint x: 359, startPoint y: 151, endPoint x: 197, endPoint y: 147, distance: 161.6
click at [197, 147] on div "Edit Tableau Display Name Tableau Tableau URL https://analyticscloud.trade Site…" at bounding box center [464, 252] width 928 height 505
paste input "/#/user/local/Redwood%20SU/settings"
type input "https://analyticscloud.trade/#/user/local/Redwood%20SU/settings"
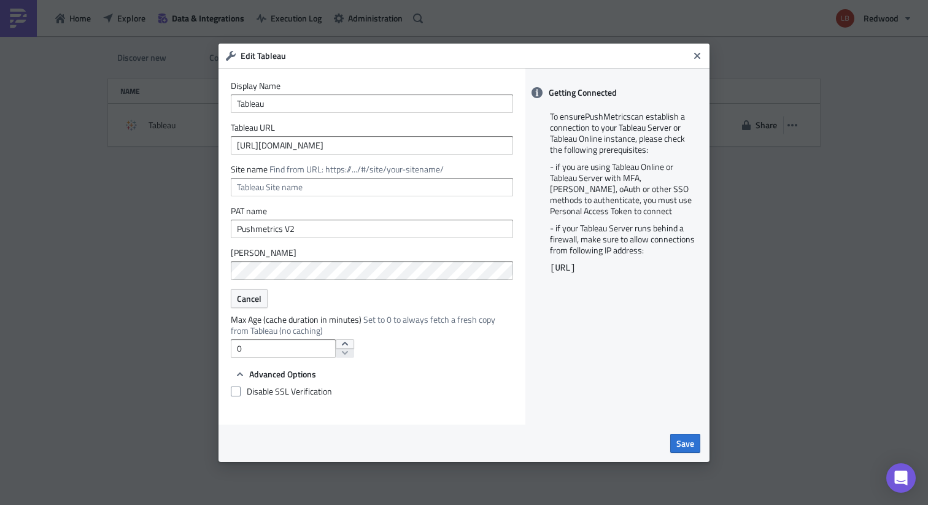
click at [456, 364] on form "Display Name Tableau Tableau URL https://analyticscloud.trade/#/user/local/Redw…" at bounding box center [372, 241] width 282 height 323
click at [455, 380] on form "Display Name Tableau Tableau URL https://analyticscloud.trade/#/user/local/Redw…" at bounding box center [372, 241] width 282 height 323
click at [685, 446] on span "Save" at bounding box center [686, 443] width 18 height 13
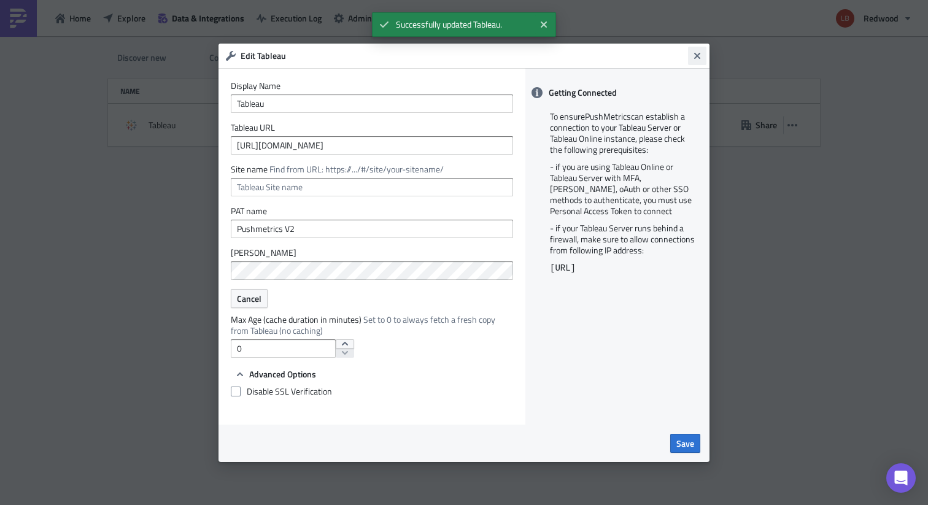
click at [695, 56] on icon "Close" at bounding box center [698, 55] width 6 height 6
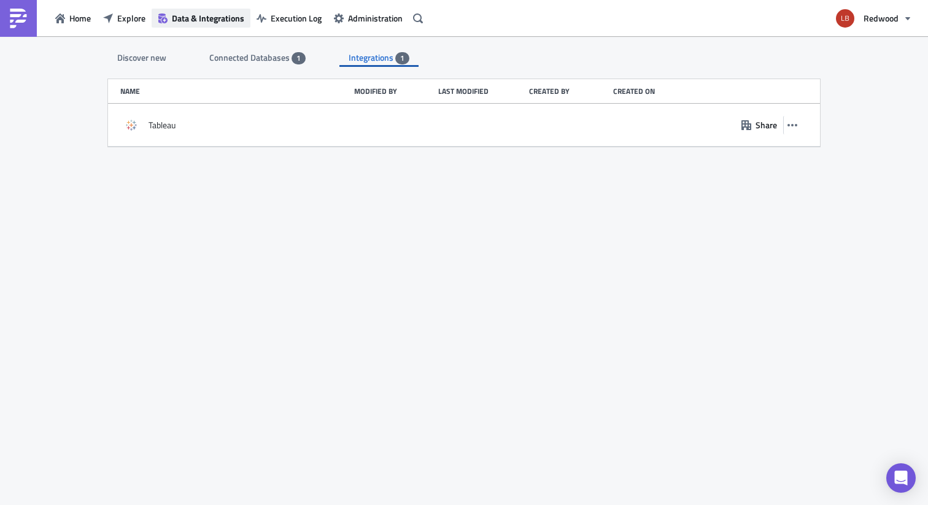
click at [218, 17] on span "Data & Integrations" at bounding box center [208, 18] width 72 height 13
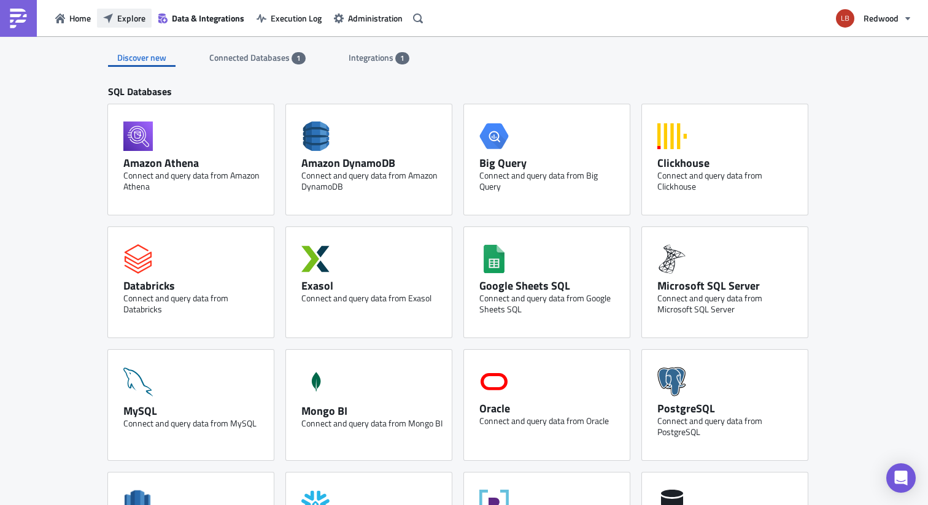
click at [136, 12] on span "Explore" at bounding box center [131, 18] width 28 height 13
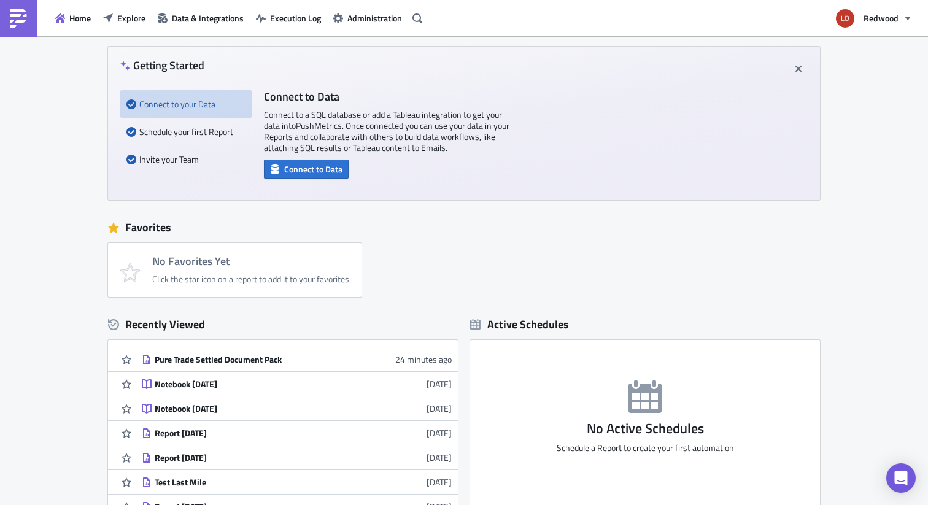
scroll to position [245, 0]
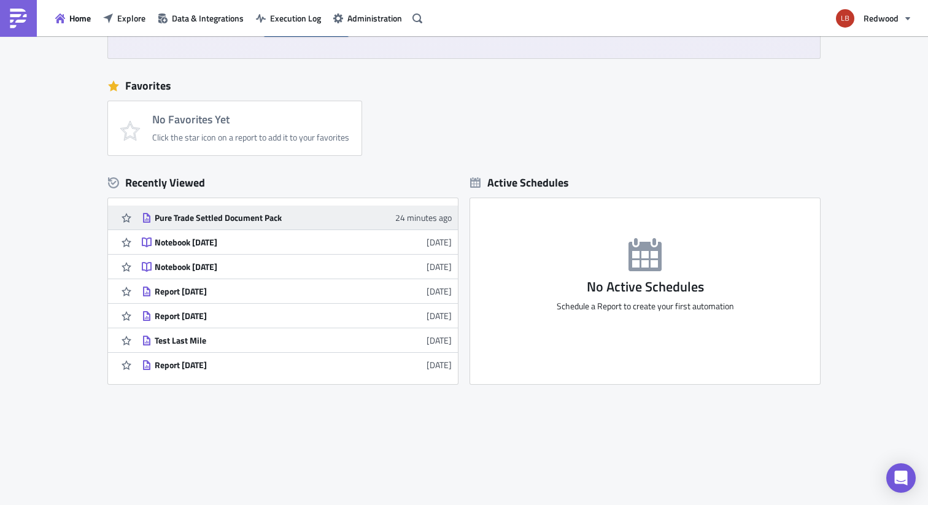
click at [272, 219] on div "Pure Trade Settled Document Pack" at bounding box center [262, 217] width 215 height 11
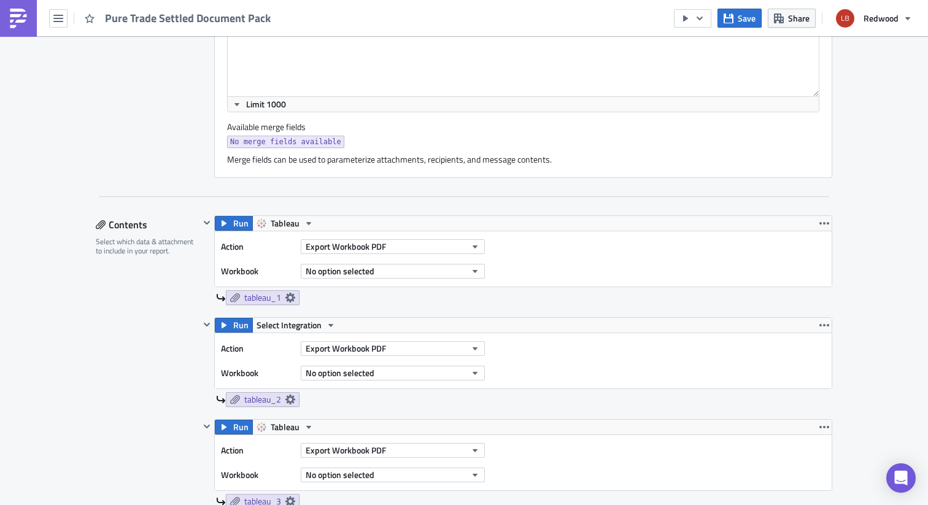
scroll to position [467, 0]
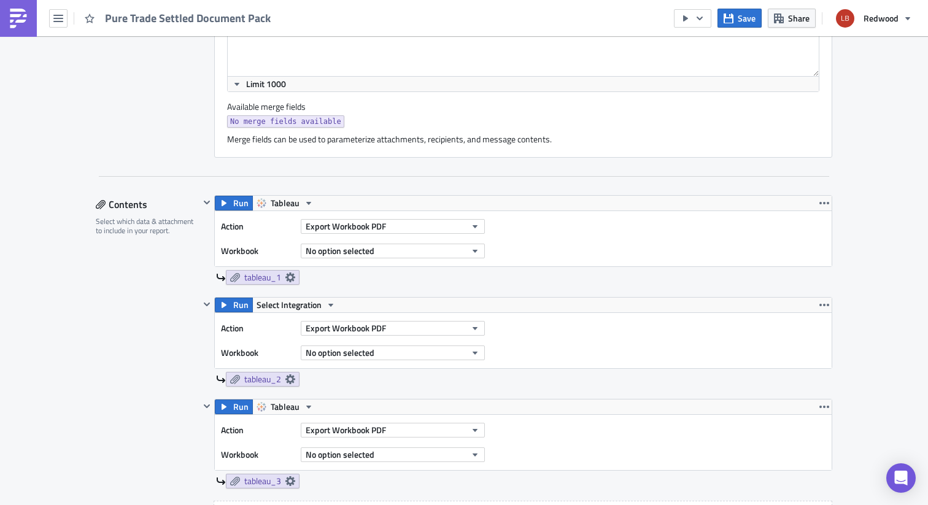
click at [342, 218] on div "Export Workbook PDF" at bounding box center [393, 226] width 184 height 18
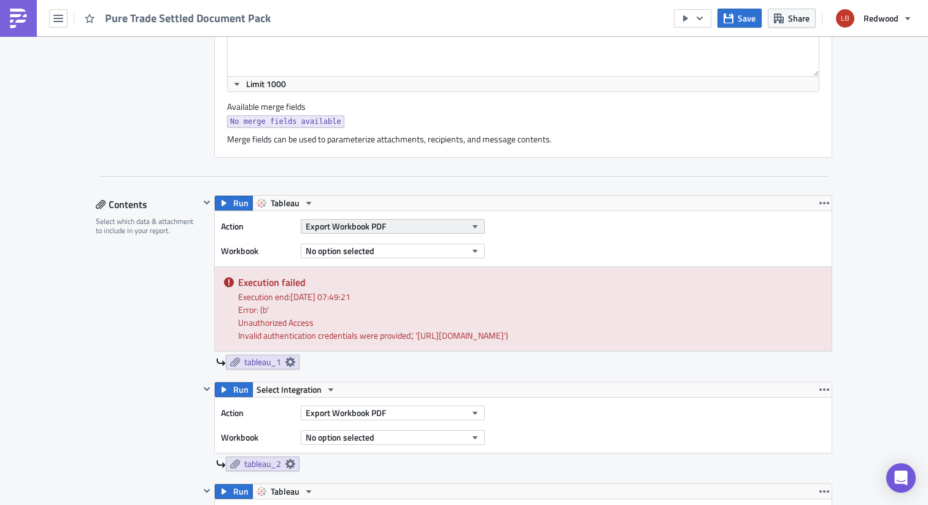
click at [342, 224] on span "Export Workbook PDF" at bounding box center [346, 226] width 80 height 13
click at [496, 203] on div "Run Tableau" at bounding box center [523, 203] width 617 height 15
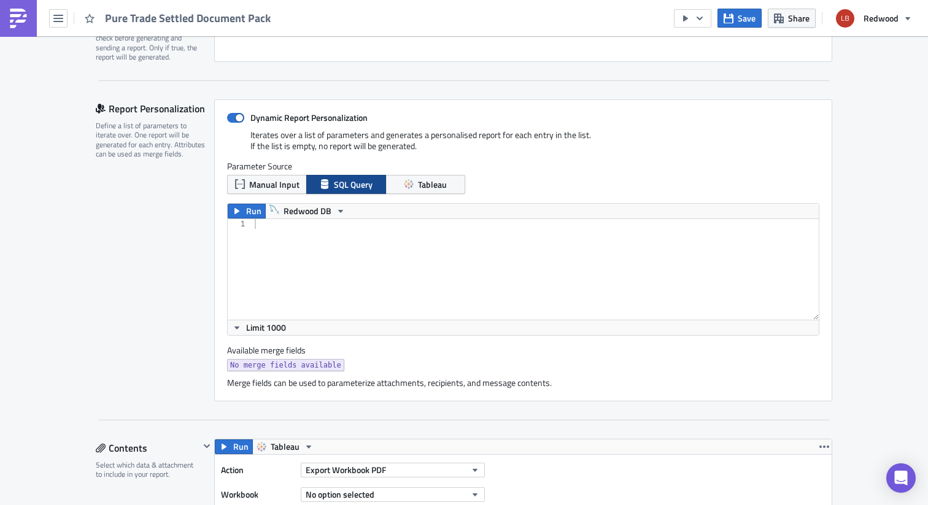
scroll to position [413, 0]
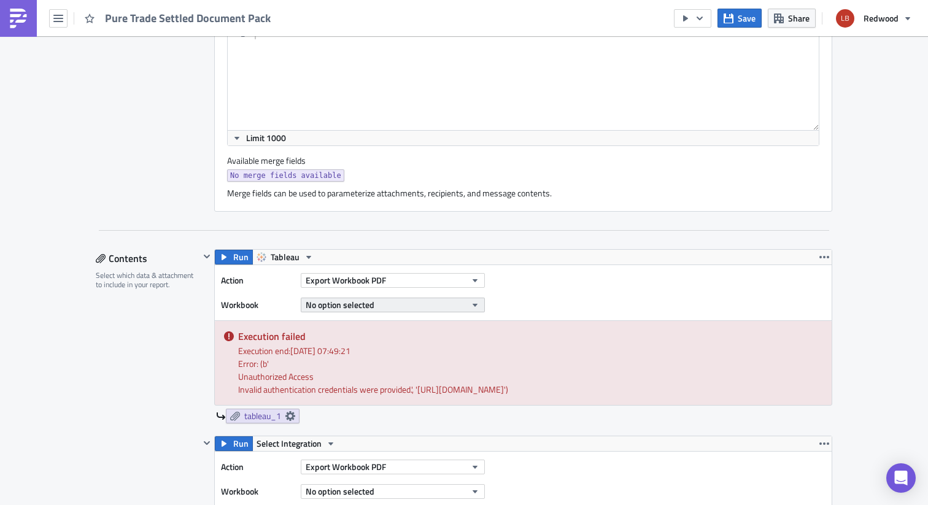
click at [367, 302] on span "No option selected" at bounding box center [340, 304] width 69 height 13
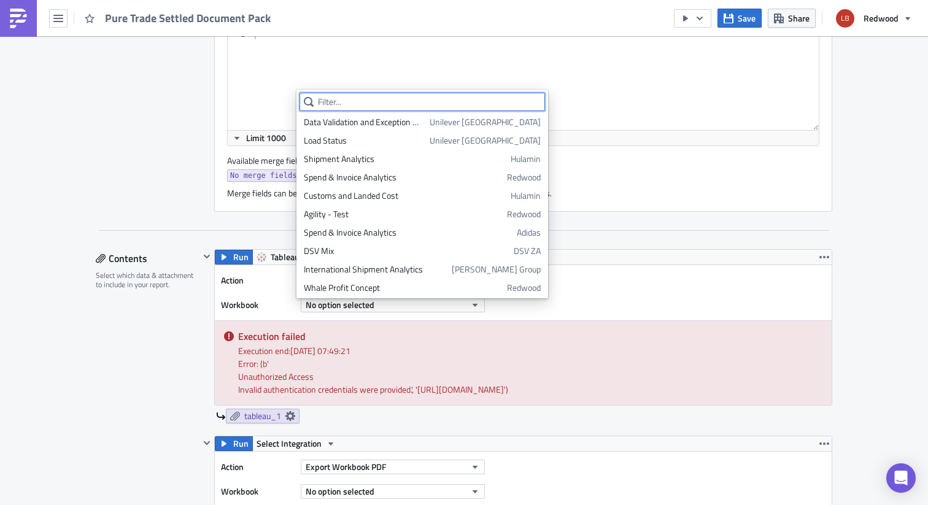
scroll to position [1608, 0]
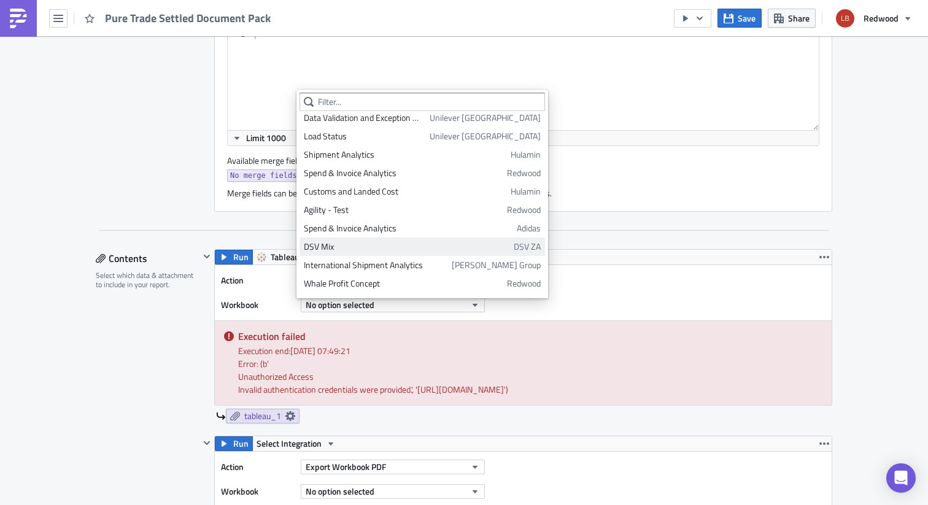
click at [376, 244] on div "DSV Mix" at bounding box center [407, 247] width 206 height 12
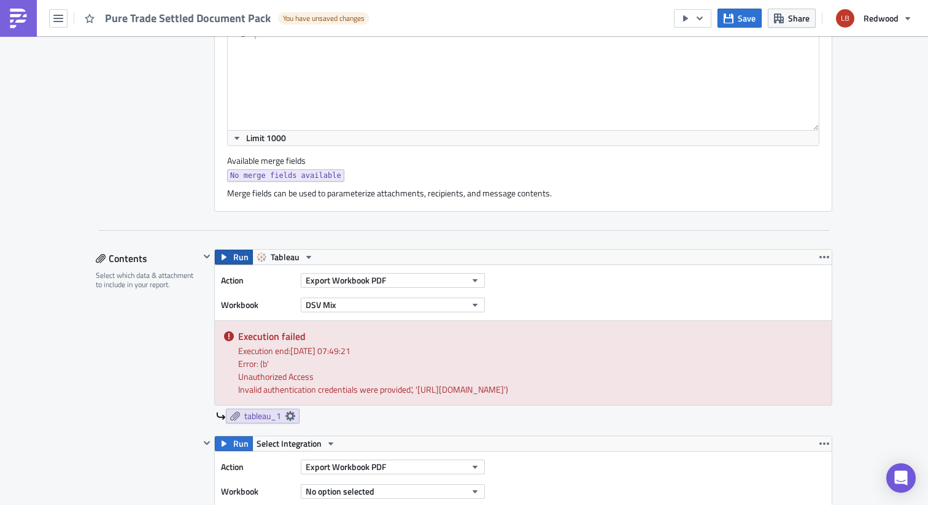
click at [228, 255] on button "Run" at bounding box center [234, 257] width 38 height 15
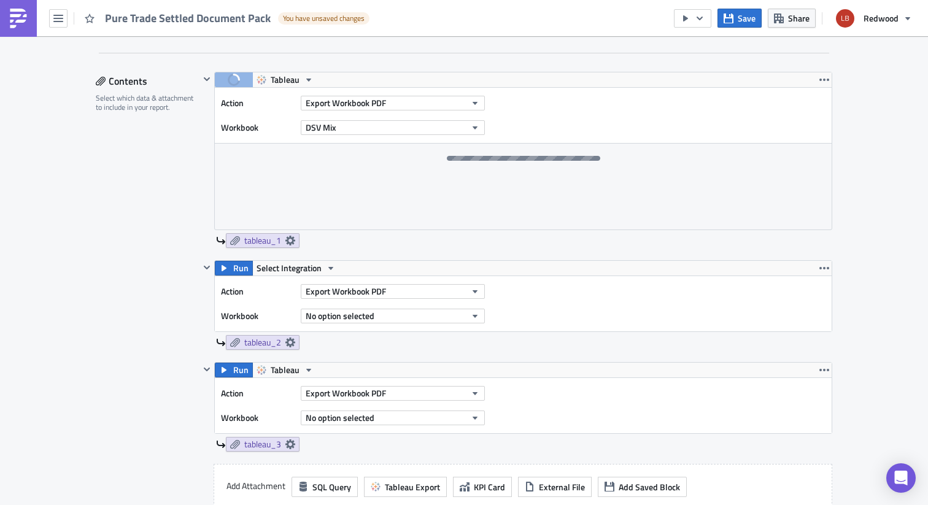
scroll to position [580, 0]
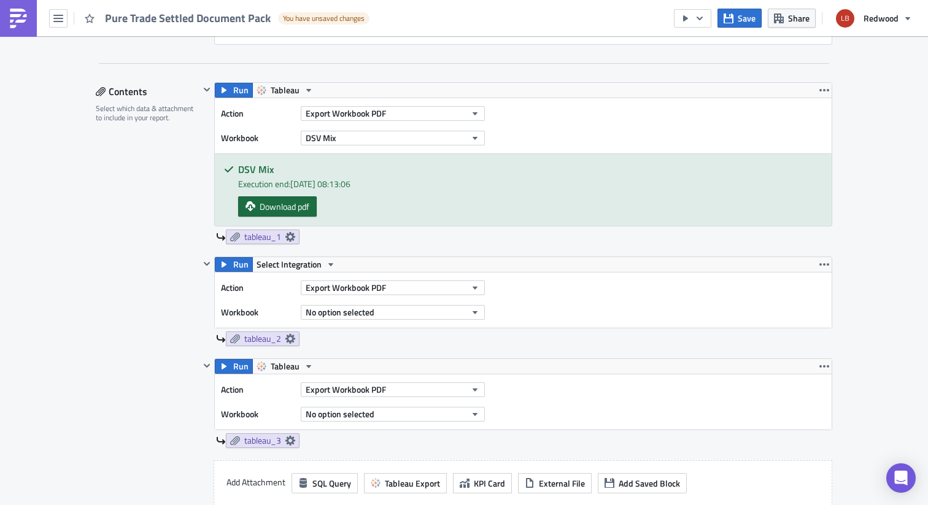
click at [282, 212] on span "Download pdf" at bounding box center [285, 206] width 50 height 13
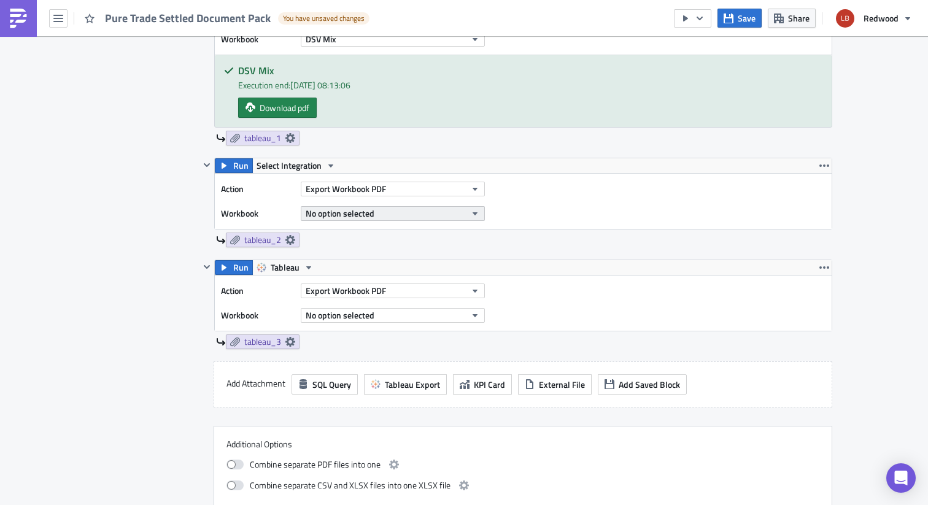
scroll to position [679, 0]
click at [357, 208] on span "No option selected" at bounding box center [340, 212] width 69 height 13
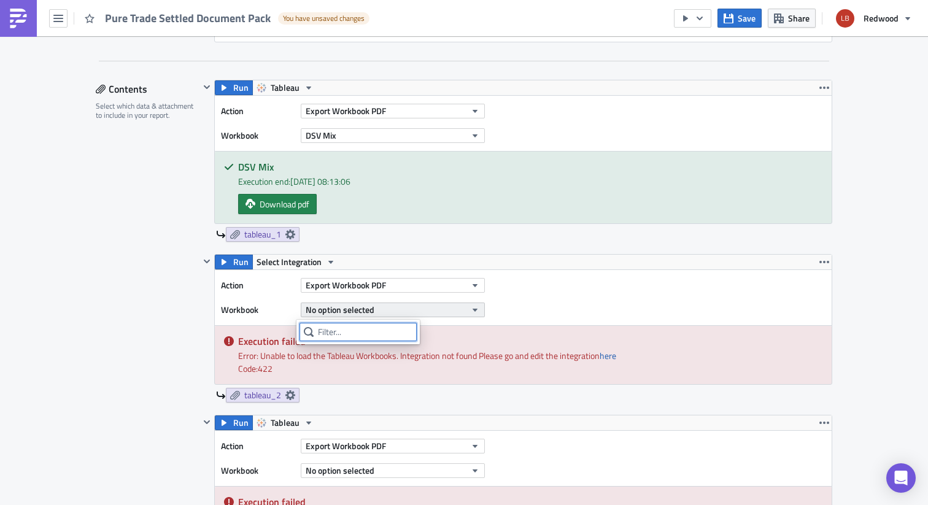
scroll to position [579, 0]
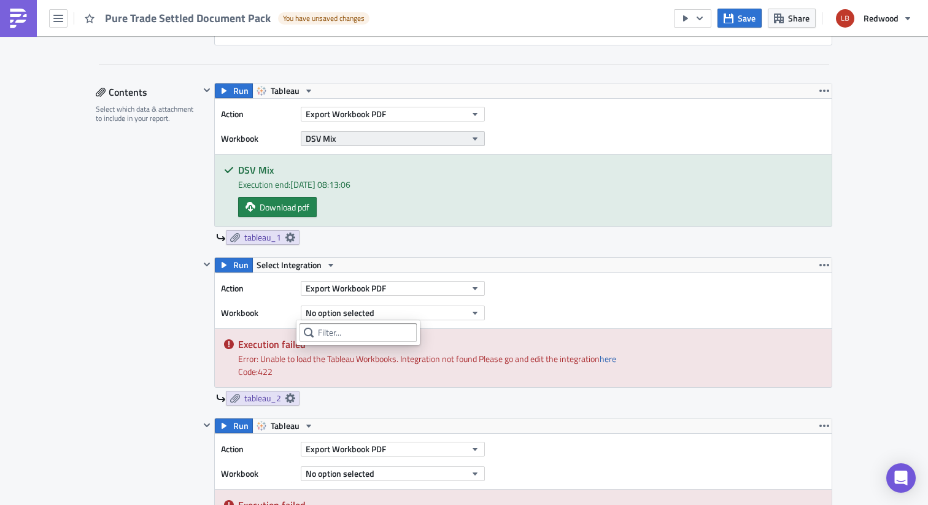
click at [354, 142] on button "DSV Mix" at bounding box center [393, 138] width 184 height 15
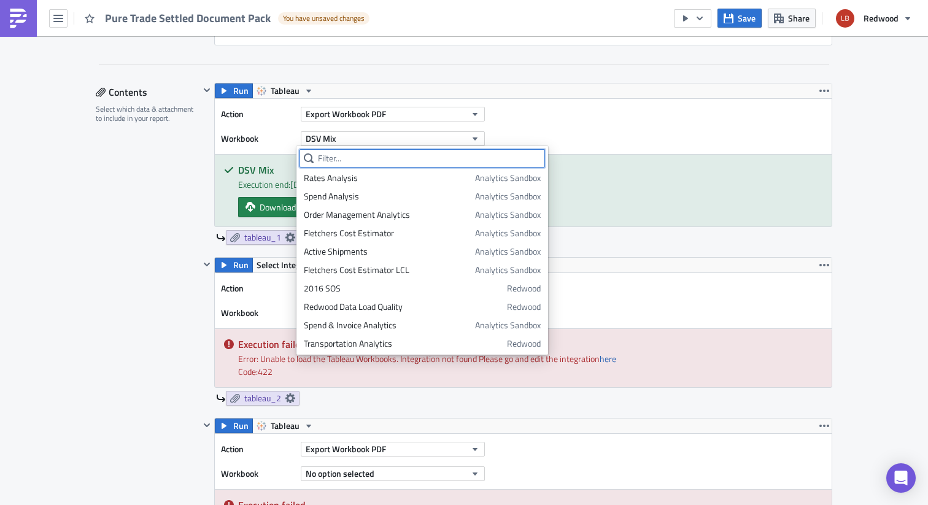
scroll to position [0, 0]
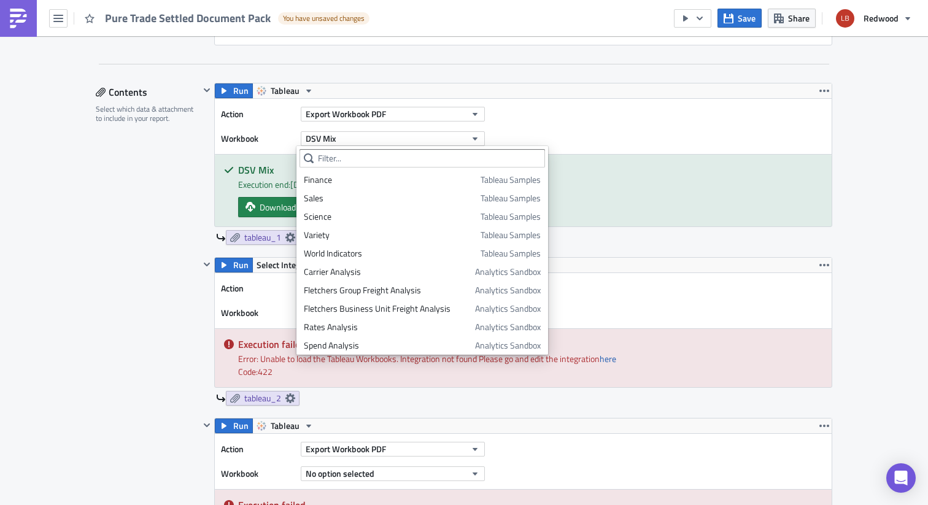
click at [613, 261] on div "Run Select Integration" at bounding box center [523, 265] width 617 height 15
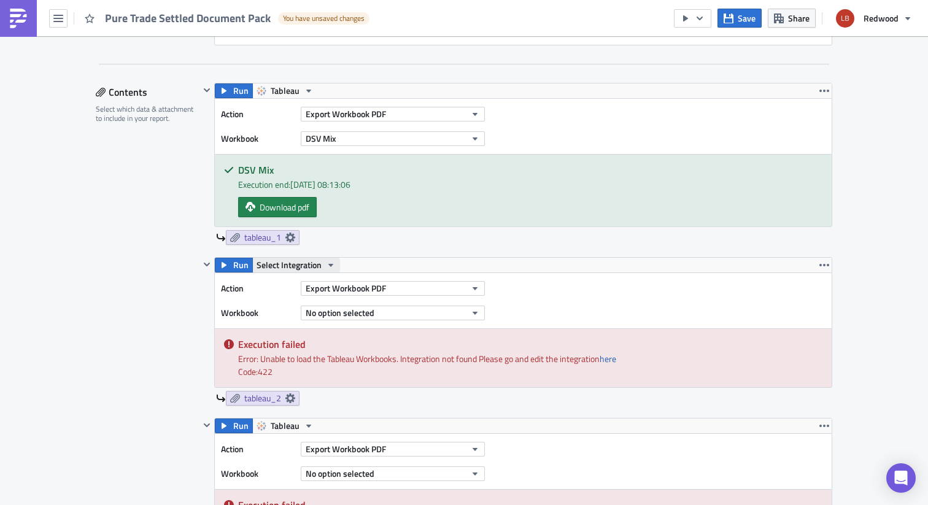
click at [311, 266] on span "Select Integration" at bounding box center [289, 265] width 65 height 15
click at [306, 286] on div "Tableau" at bounding box center [312, 285] width 88 height 12
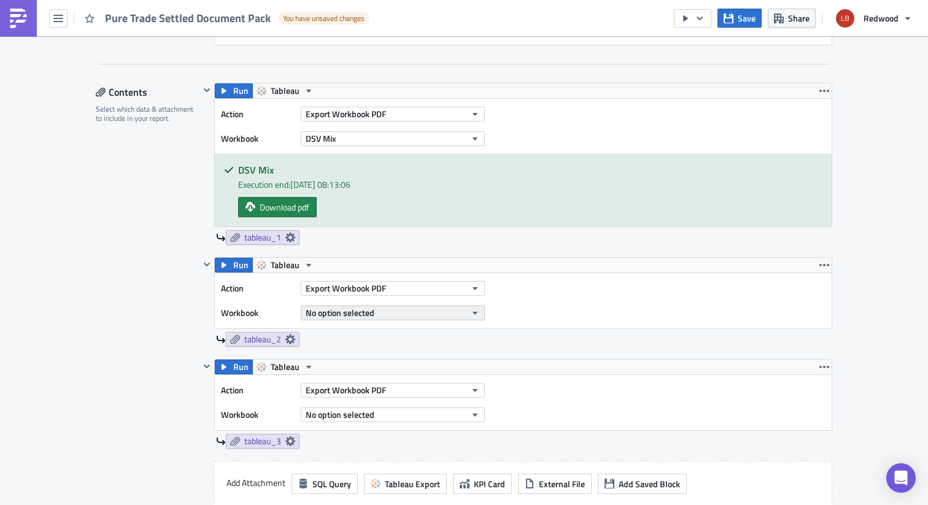
click at [367, 318] on span "No option selected" at bounding box center [340, 312] width 69 height 13
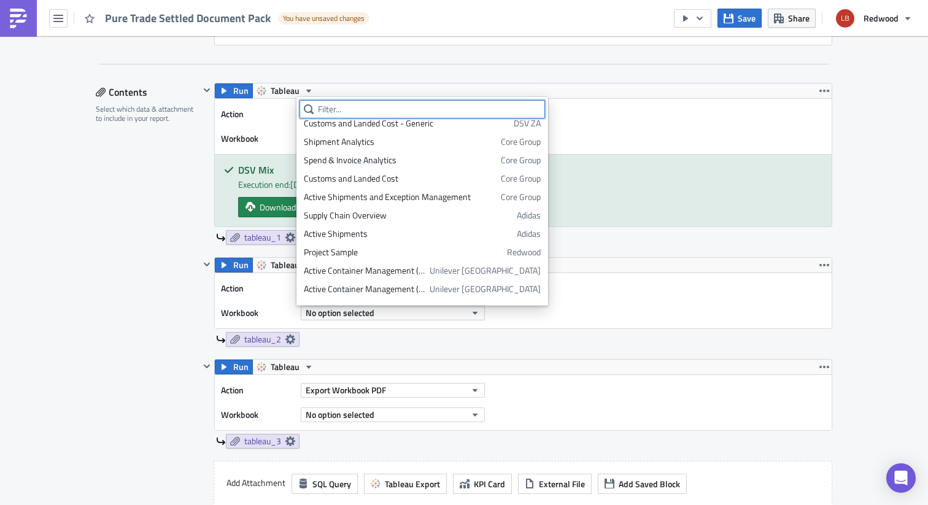
scroll to position [1661, 0]
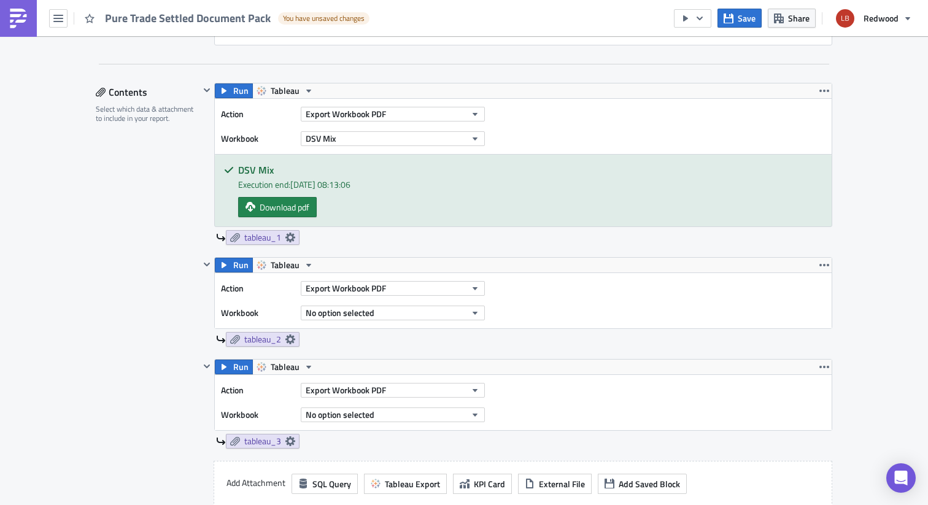
click at [502, 346] on div "tableau_2" at bounding box center [524, 339] width 617 height 15
click at [410, 296] on div "Export Workbook PDF" at bounding box center [393, 288] width 184 height 15
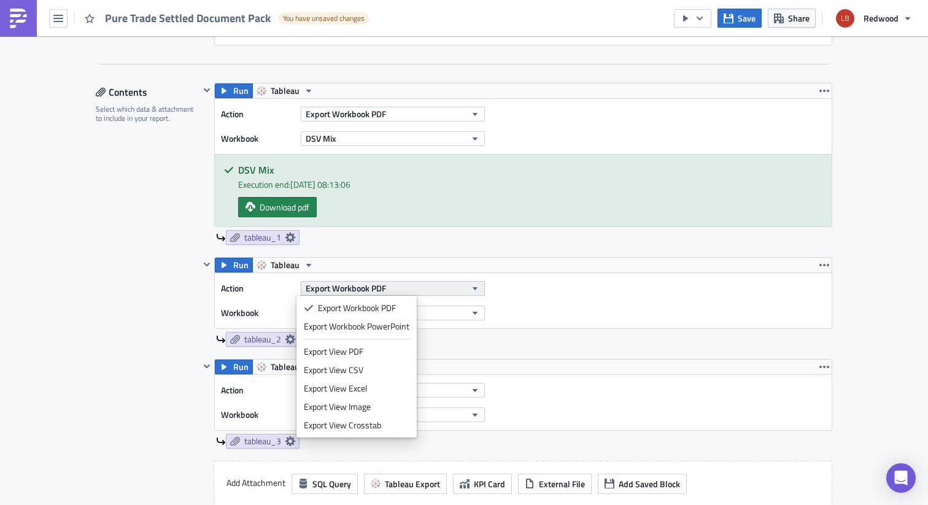
click at [415, 288] on button "Export Workbook PDF" at bounding box center [393, 288] width 184 height 15
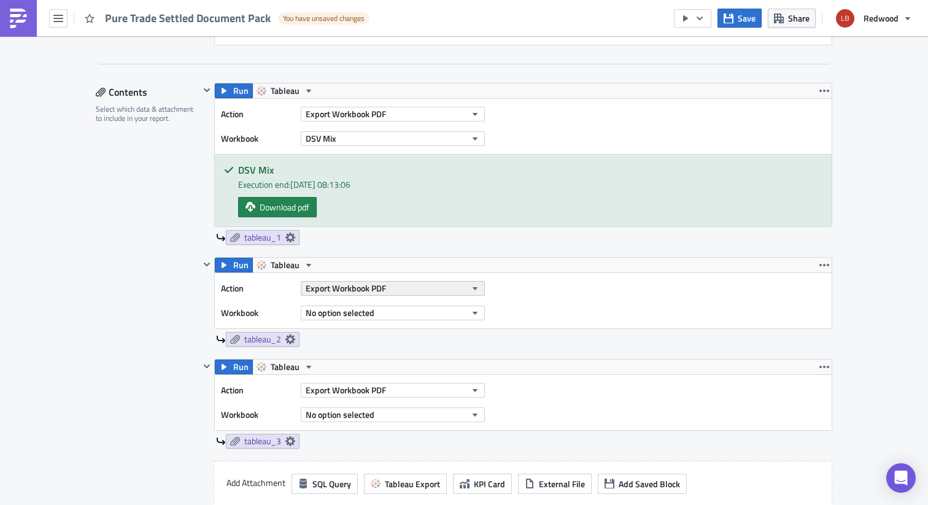
click at [415, 288] on button "Export Workbook PDF" at bounding box center [393, 288] width 184 height 15
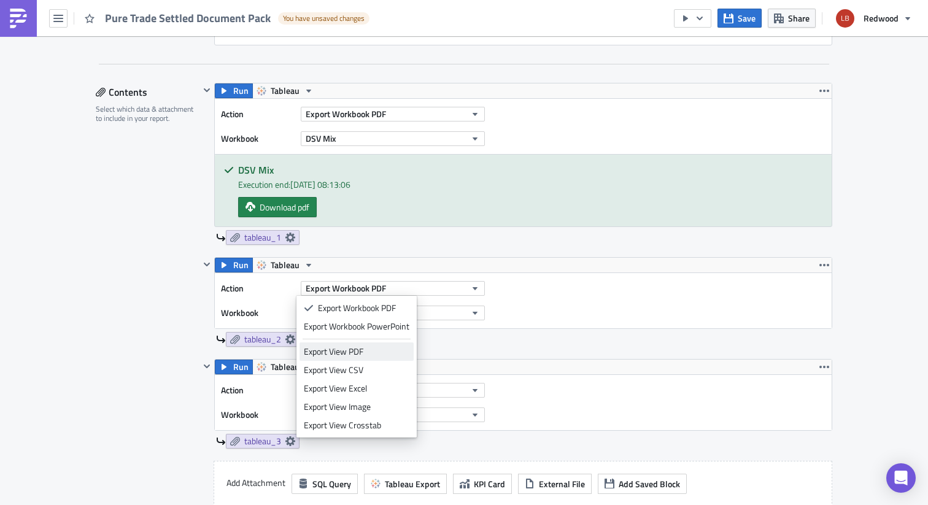
click at [392, 354] on div "Export View PDF" at bounding box center [357, 352] width 106 height 12
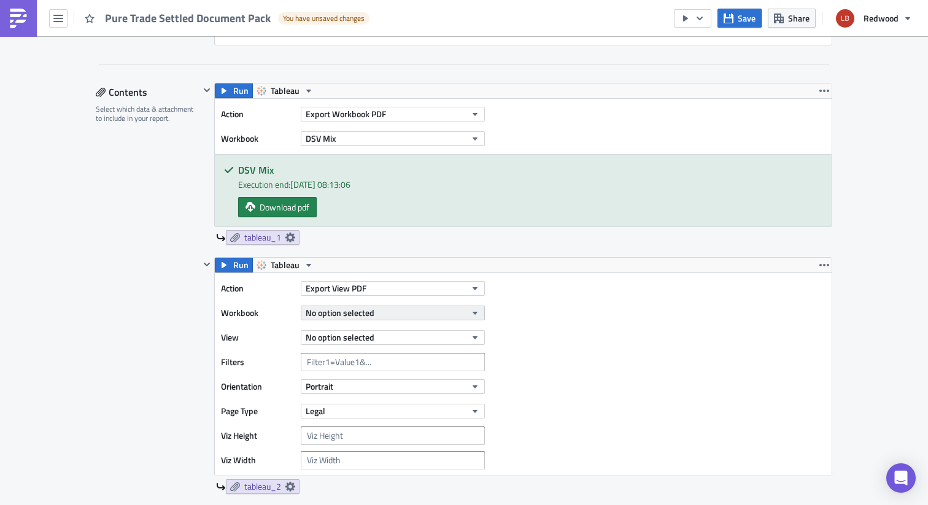
click at [401, 311] on button "No option selected" at bounding box center [393, 313] width 184 height 15
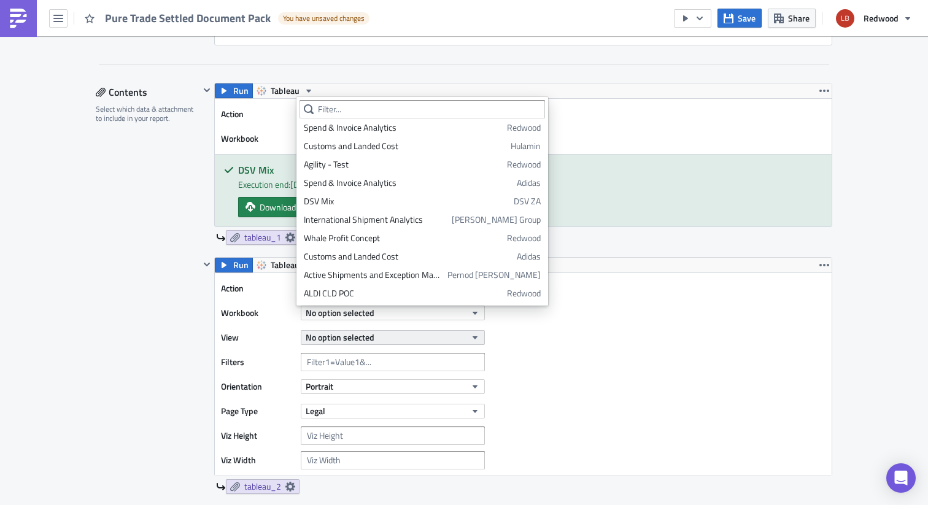
click at [380, 338] on button "No option selected" at bounding box center [393, 337] width 184 height 15
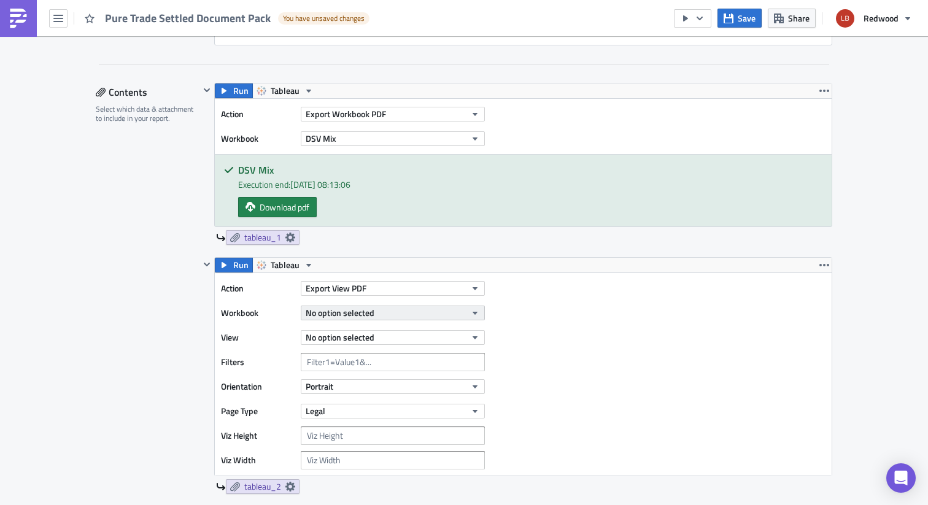
click at [373, 311] on button "No option selected" at bounding box center [393, 313] width 184 height 15
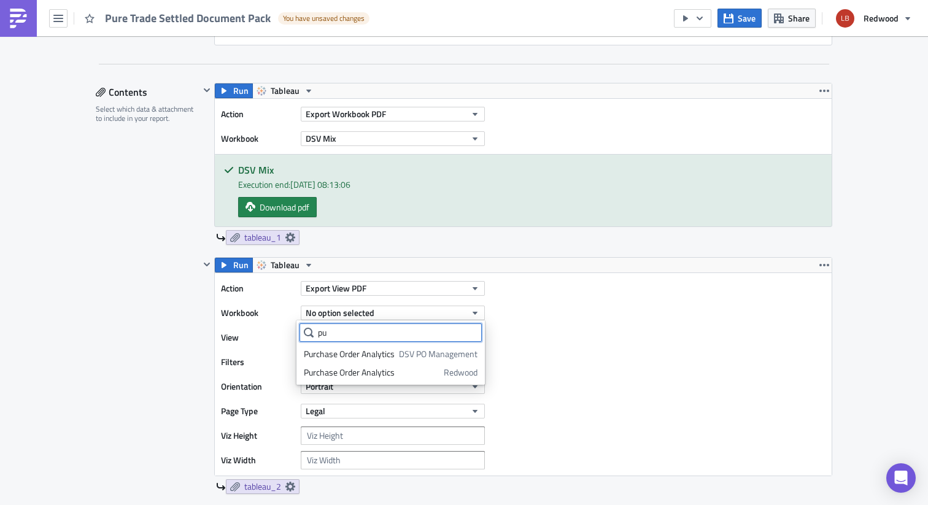
scroll to position [0, 0]
type input "p"
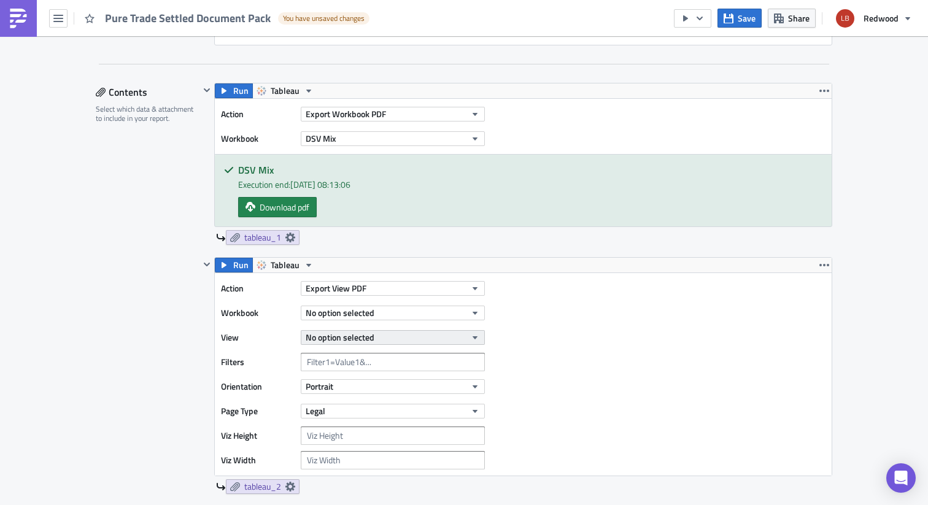
click at [394, 335] on button "No option selected" at bounding box center [393, 337] width 184 height 15
click at [389, 287] on button "Export View PDF" at bounding box center [393, 288] width 184 height 15
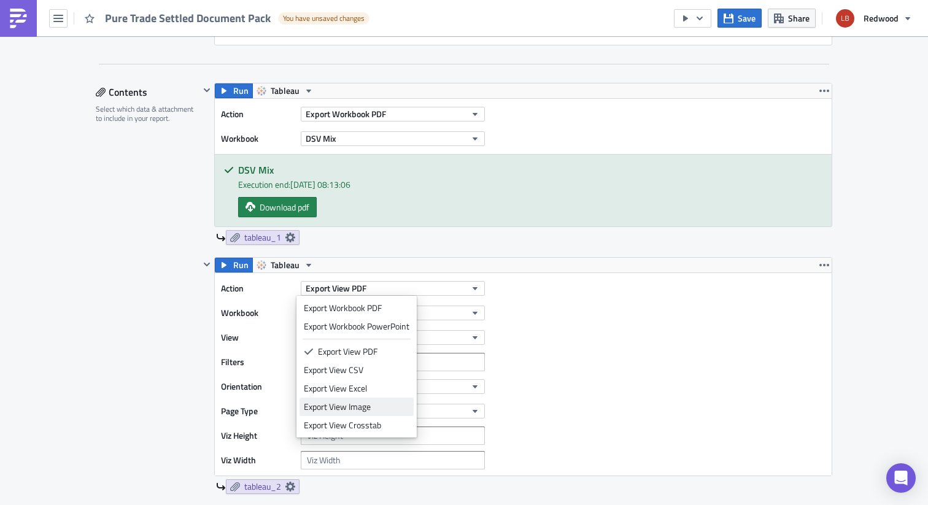
click at [381, 408] on div "Export View Image" at bounding box center [357, 407] width 106 height 12
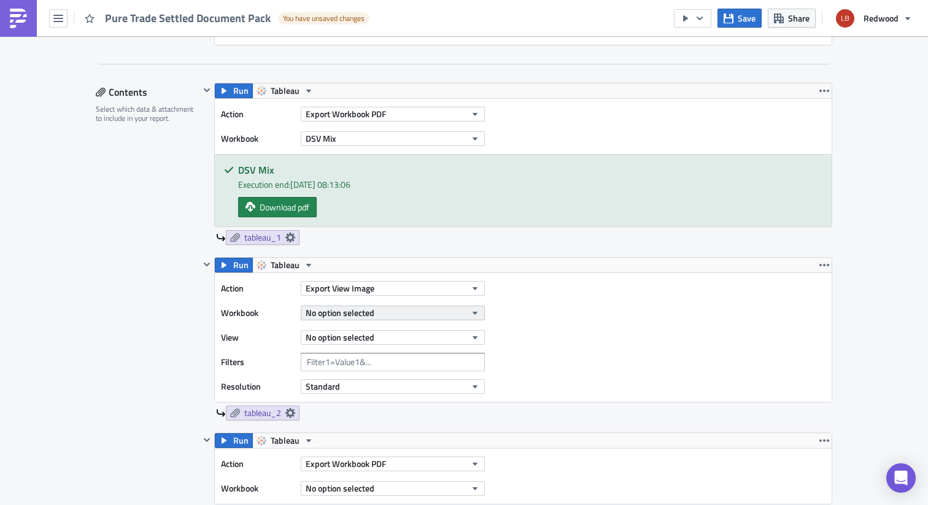
click at [368, 313] on span "No option selected" at bounding box center [340, 312] width 69 height 13
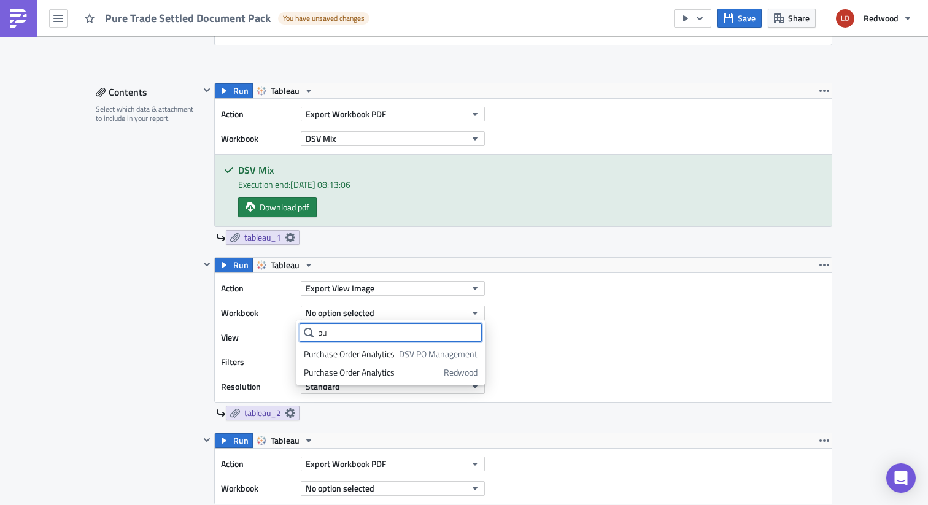
type input "p"
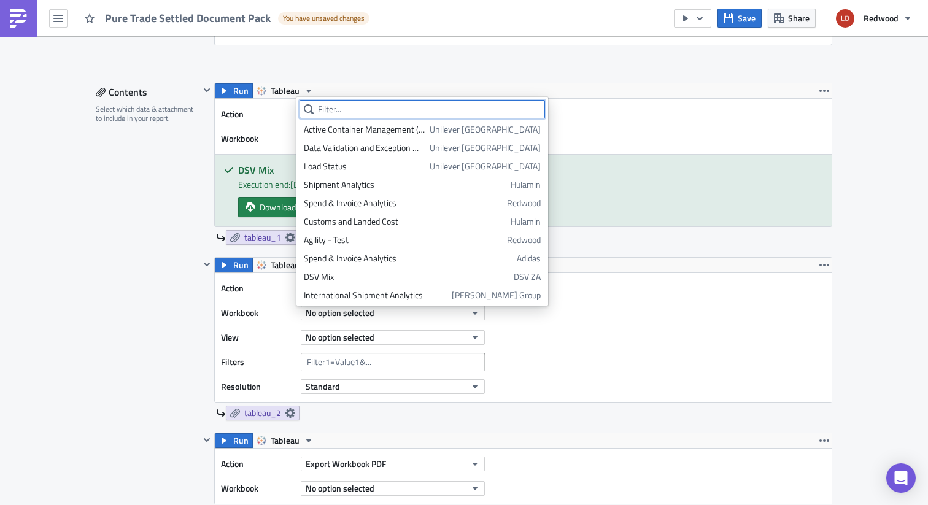
scroll to position [1661, 0]
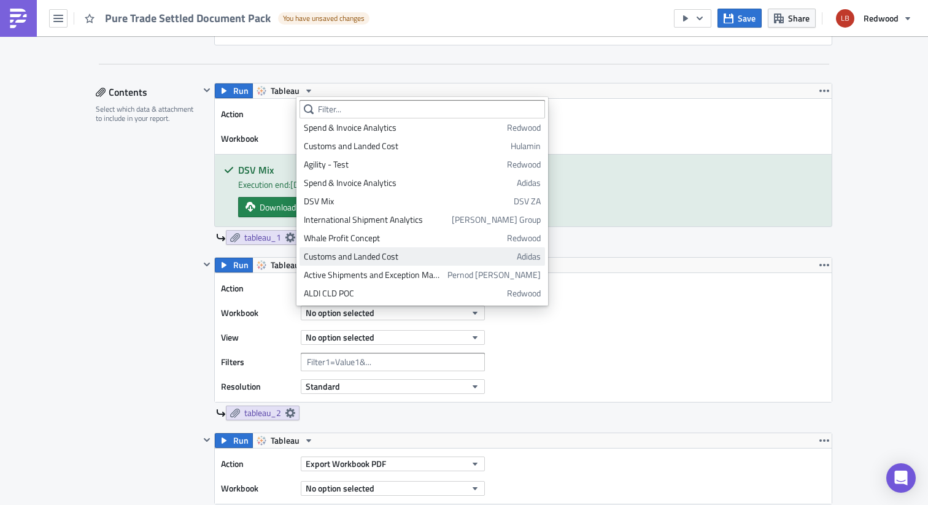
click at [402, 255] on div "Customs and Landed Cost" at bounding box center [408, 257] width 209 height 12
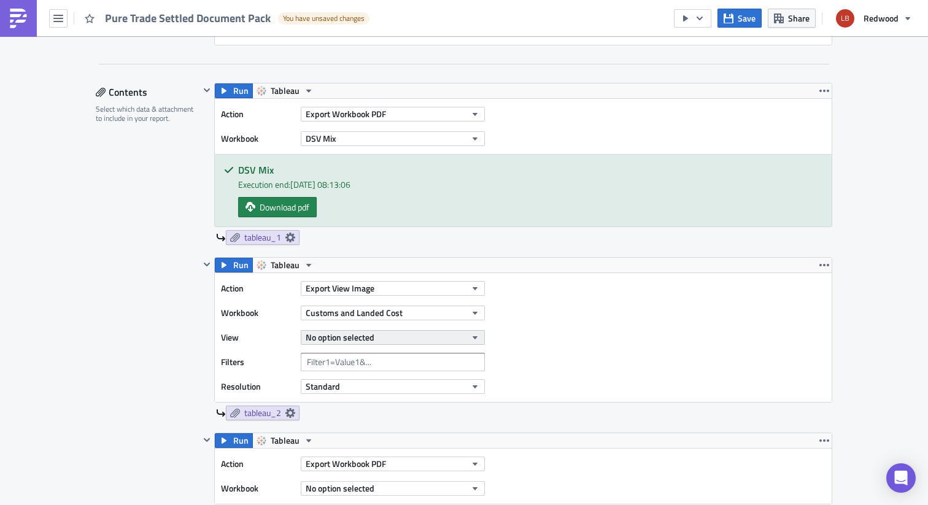
click at [388, 344] on button "No option selected" at bounding box center [393, 337] width 184 height 15
click at [519, 343] on div "Action Export View Image Workbook Customs and Landed Cost View No option select…" at bounding box center [523, 337] width 617 height 129
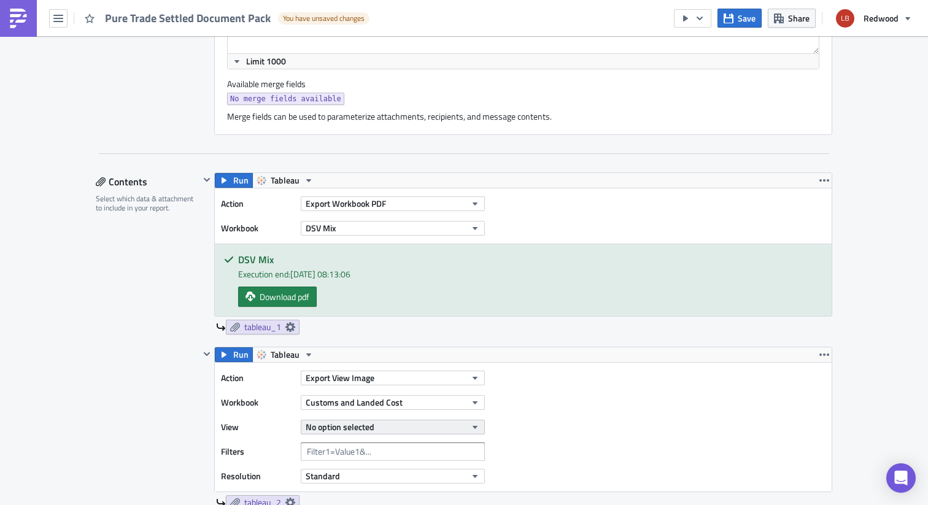
scroll to position [484, 0]
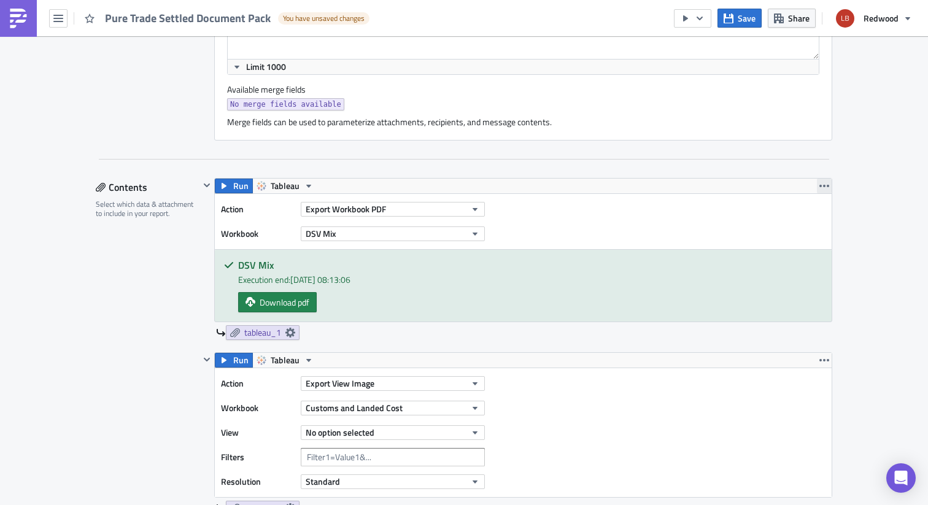
click at [820, 189] on icon "button" at bounding box center [825, 186] width 10 height 10
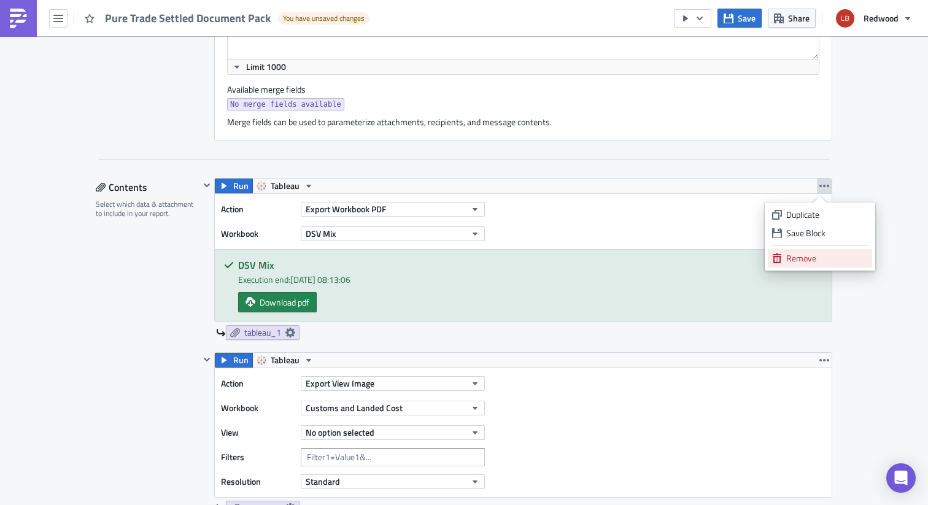
click at [809, 252] on div "Remove" at bounding box center [828, 258] width 82 height 12
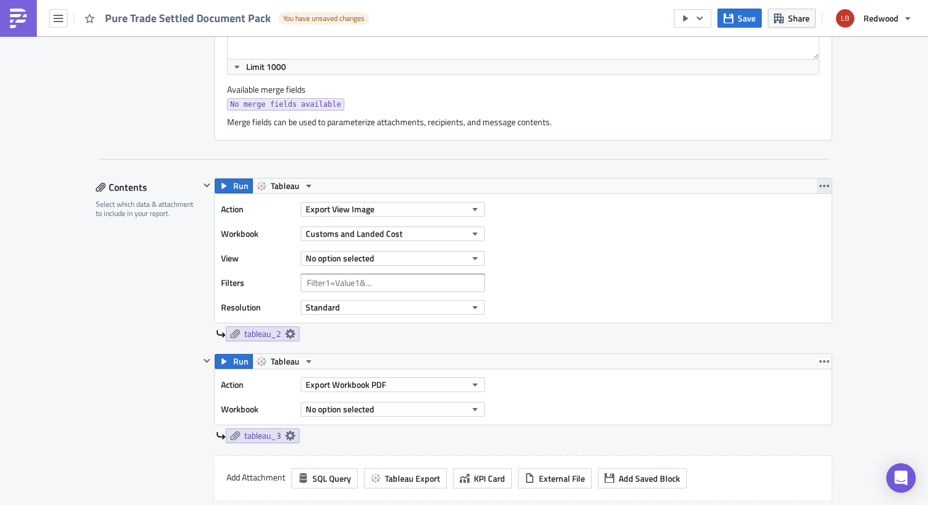
click at [820, 187] on icon "button" at bounding box center [825, 186] width 10 height 2
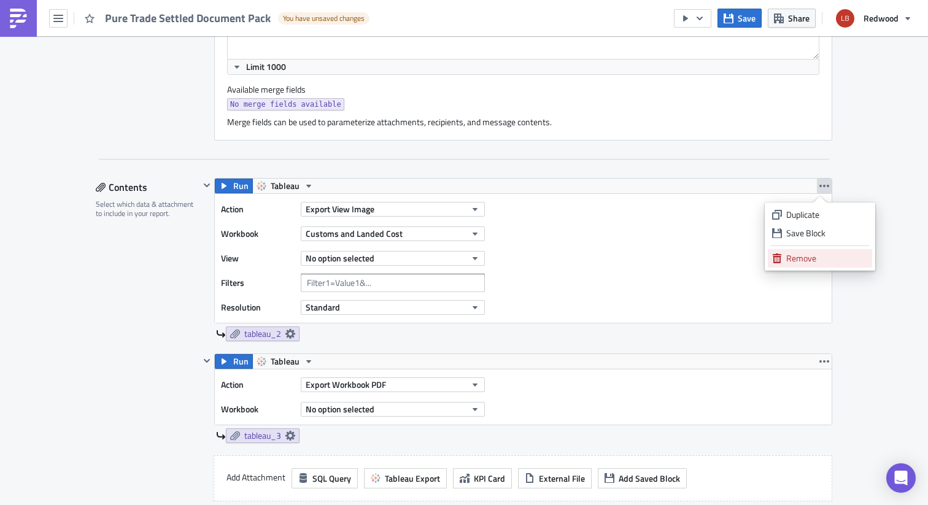
click at [806, 262] on div "Remove" at bounding box center [828, 258] width 82 height 12
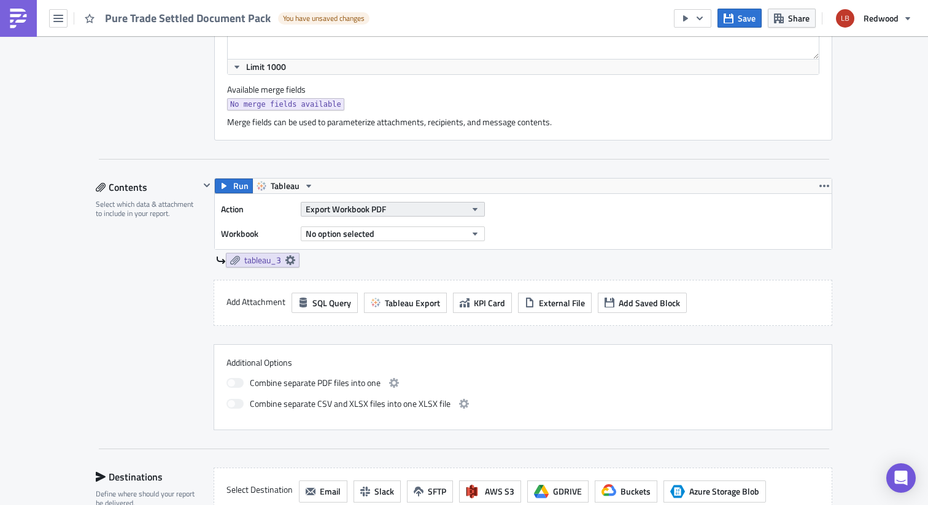
click at [413, 204] on button "Export Workbook PDF" at bounding box center [393, 209] width 184 height 15
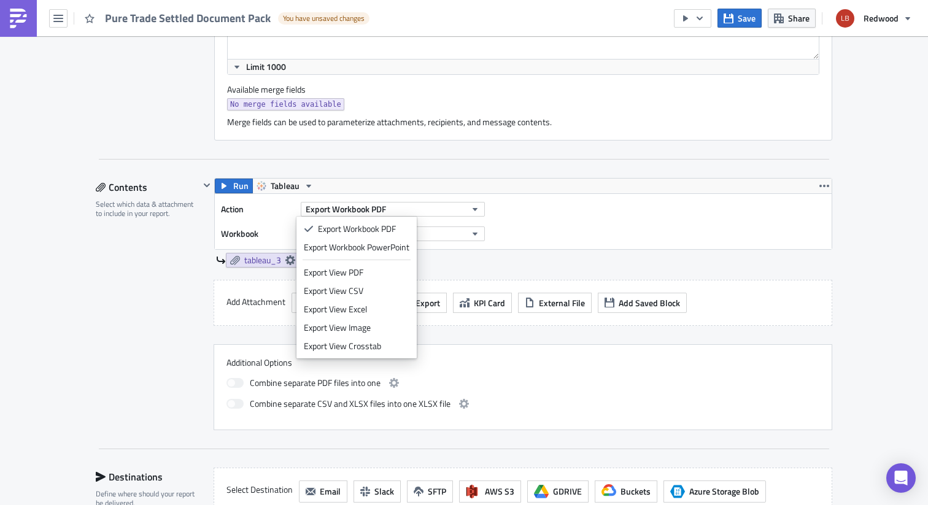
click at [534, 260] on div "tableau_3" at bounding box center [524, 260] width 617 height 15
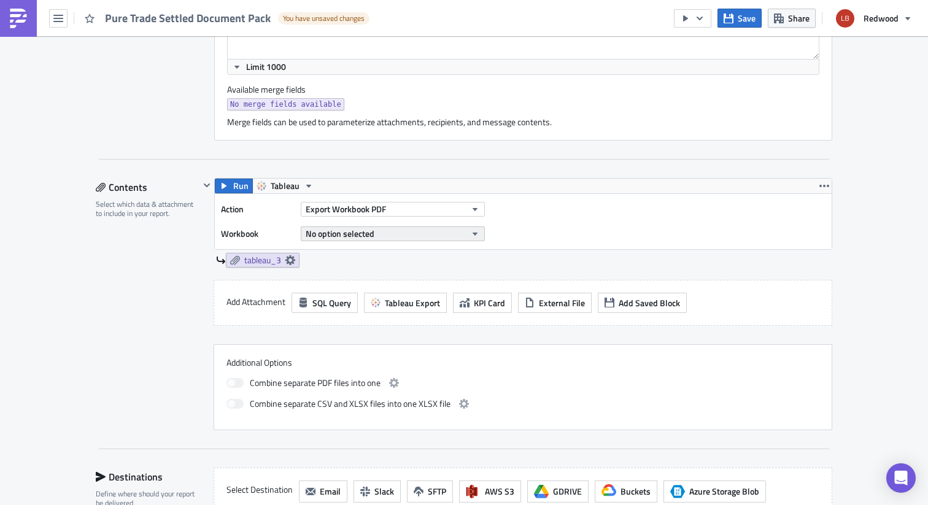
click at [377, 236] on button "No option selected" at bounding box center [393, 234] width 184 height 15
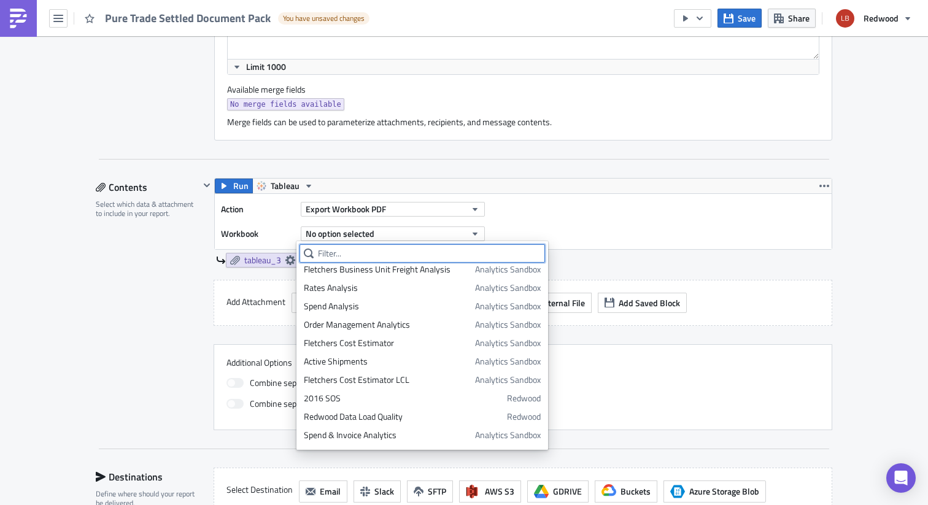
scroll to position [0, 0]
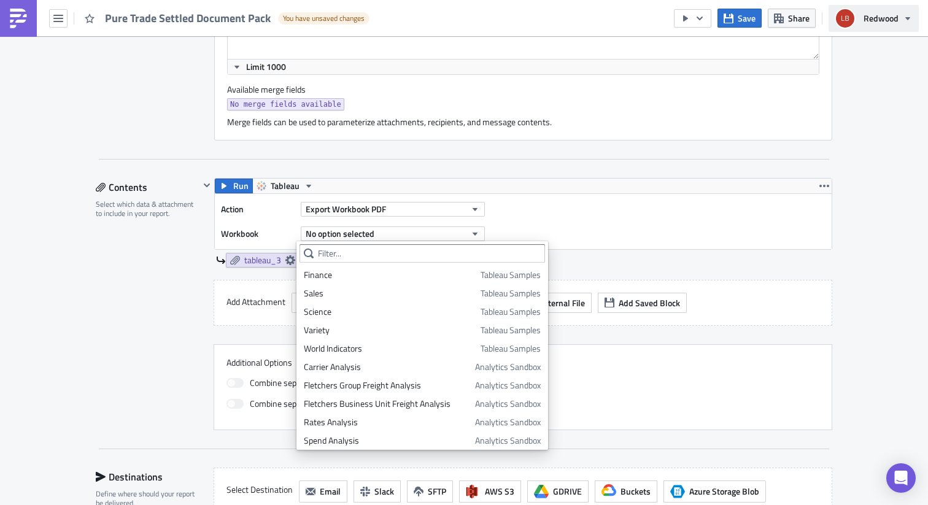
click at [858, 17] on button "Redwood" at bounding box center [874, 18] width 90 height 27
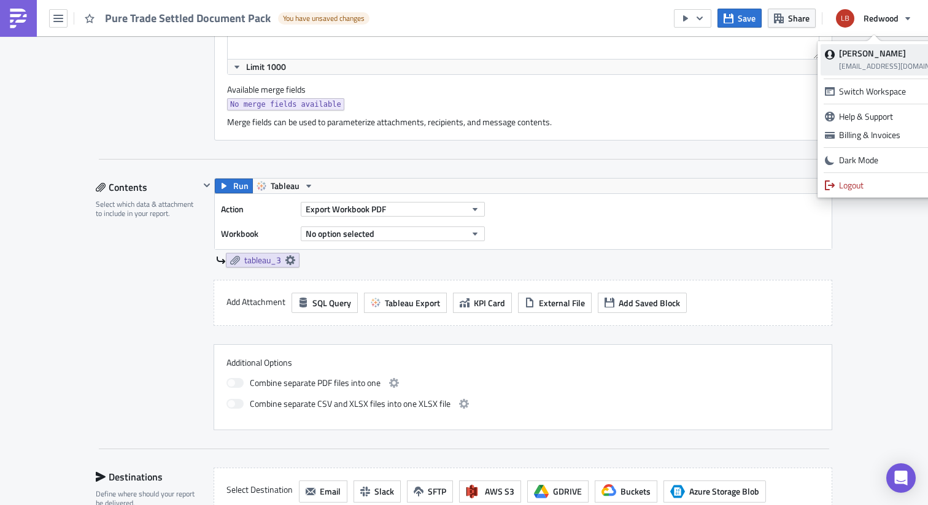
click at [864, 58] on strong "Liam Botha" at bounding box center [872, 53] width 67 height 13
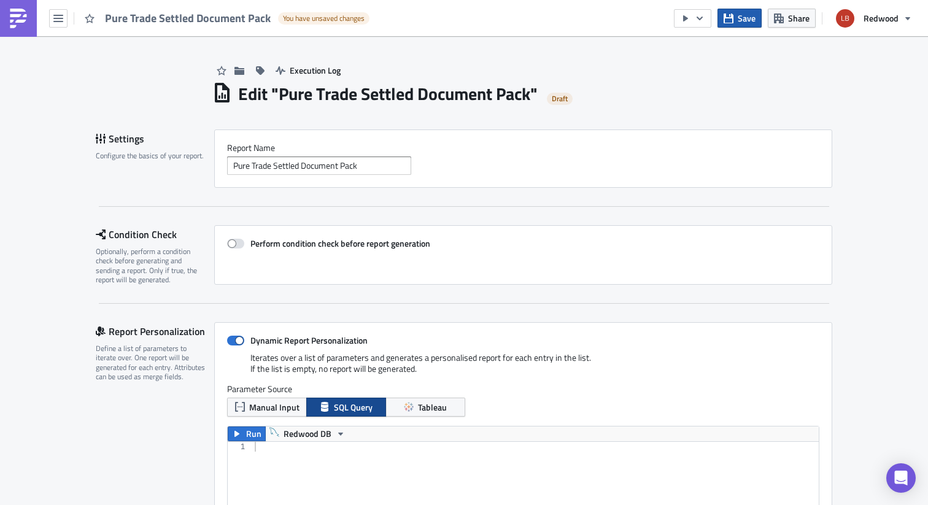
click at [756, 15] on span "Save" at bounding box center [747, 18] width 18 height 13
click at [868, 14] on span "Redwood" at bounding box center [881, 18] width 35 height 13
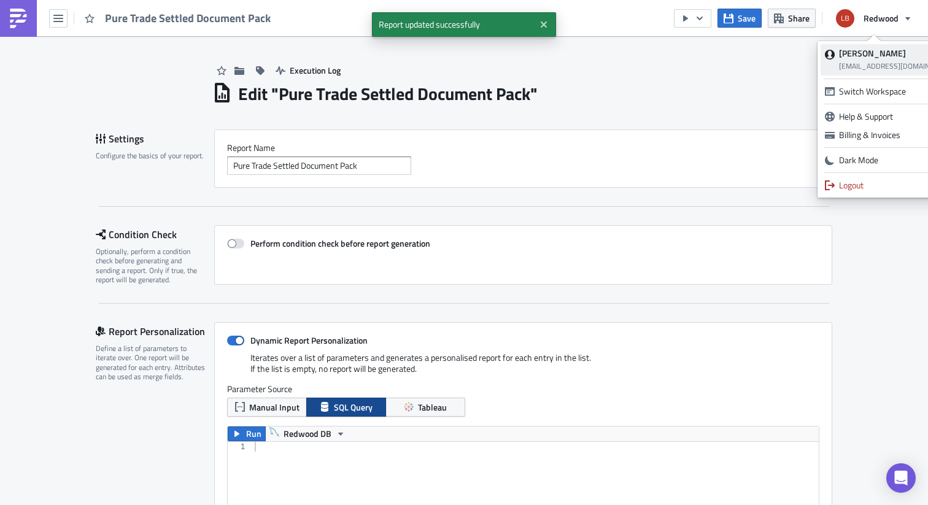
click at [852, 56] on strong "Liam Botha" at bounding box center [872, 53] width 67 height 13
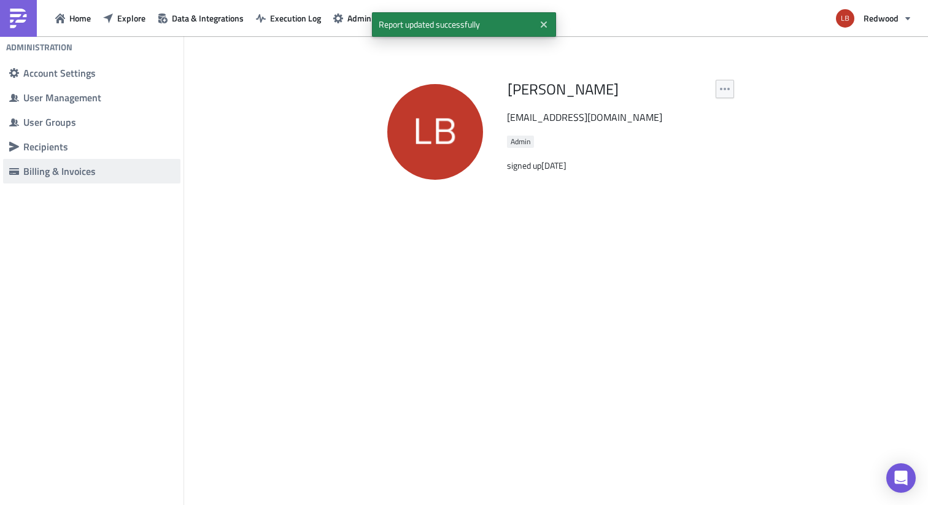
click at [120, 166] on div "Billing & Invoices" at bounding box center [98, 171] width 151 height 12
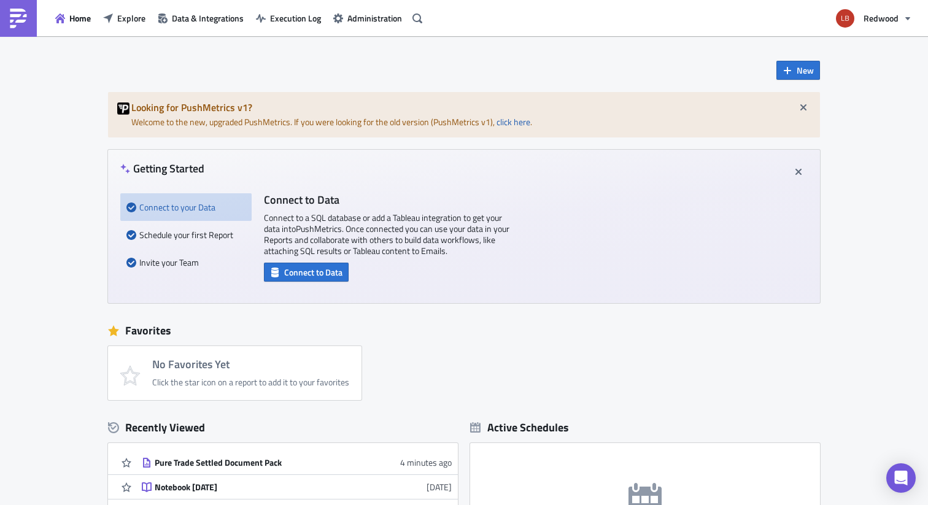
click at [208, 28] on div "Home Explore Data & Integrations Execution Log Administration" at bounding box center [213, 18] width 427 height 36
click at [208, 20] on span "Data & Integrations" at bounding box center [208, 18] width 72 height 13
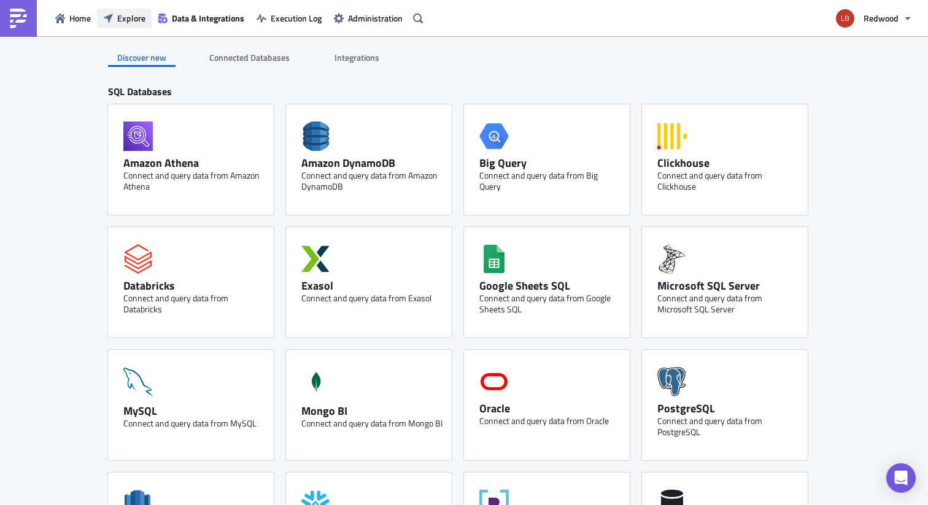
click at [124, 13] on span "Explore" at bounding box center [131, 18] width 28 height 13
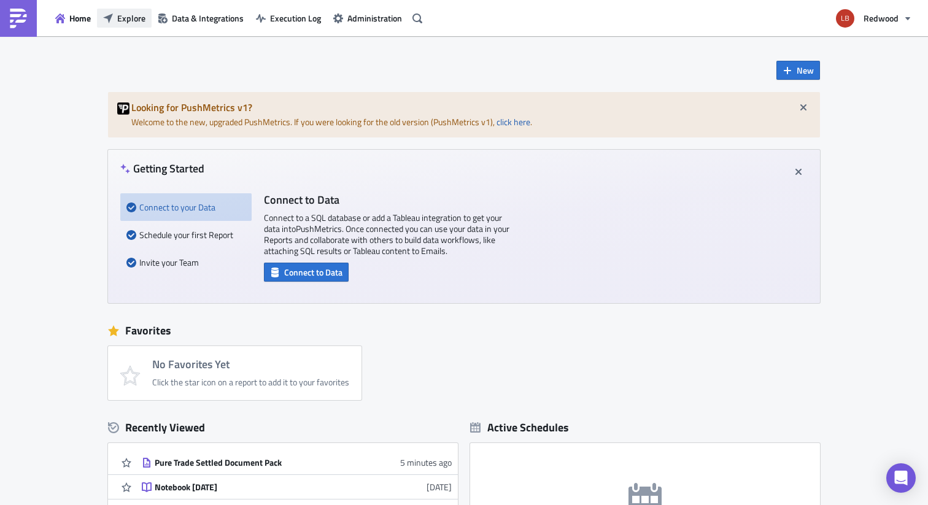
click at [138, 17] on span "Explore" at bounding box center [131, 18] width 28 height 13
click at [796, 171] on icon "button" at bounding box center [799, 172] width 10 height 10
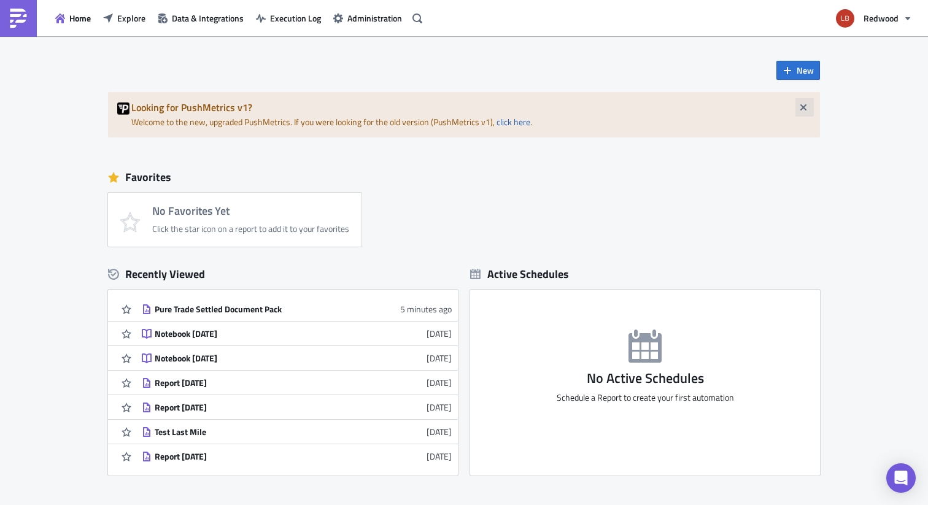
click at [798, 99] on button "button" at bounding box center [805, 107] width 18 height 18
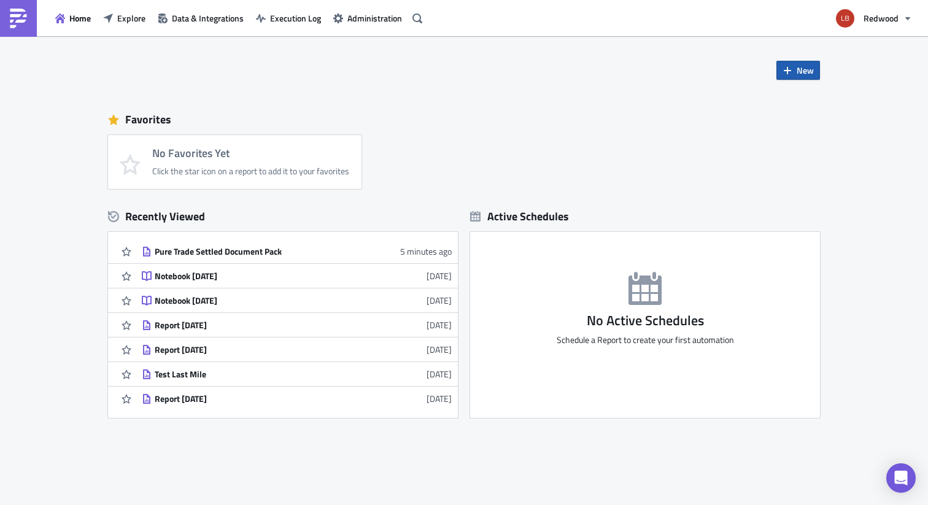
click at [797, 64] on span "New" at bounding box center [805, 70] width 17 height 13
click at [811, 119] on div "Notebook" at bounding box center [835, 120] width 82 height 12
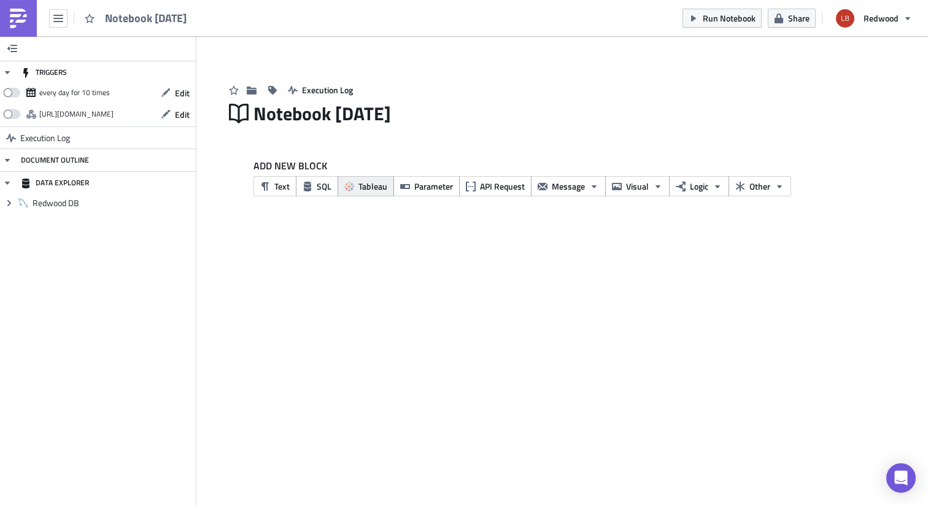
click at [364, 196] on button "Tableau" at bounding box center [366, 186] width 56 height 20
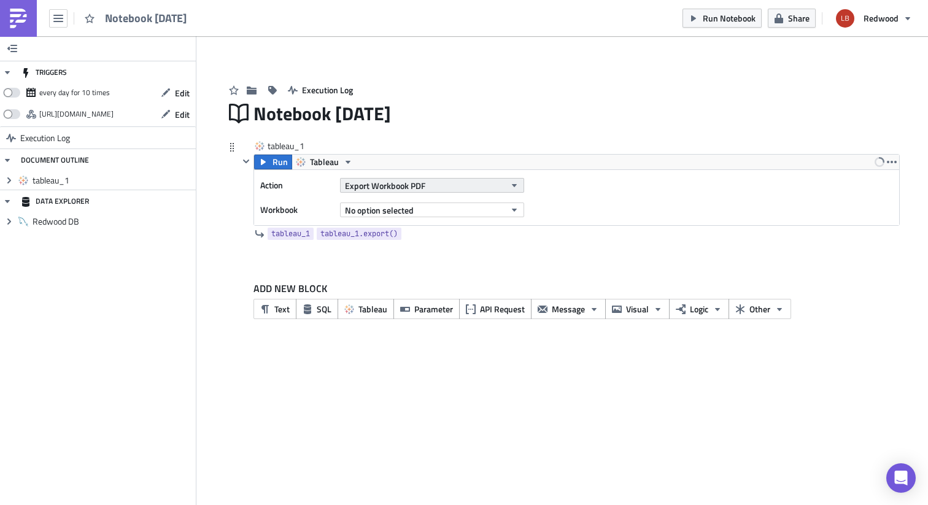
click at [406, 185] on span "Export Workbook PDF" at bounding box center [385, 185] width 80 height 13
click at [494, 174] on div "Action Export Workbook PDF Workbook No option selected" at bounding box center [576, 197] width 645 height 55
click at [437, 206] on button "No option selected" at bounding box center [432, 210] width 184 height 15
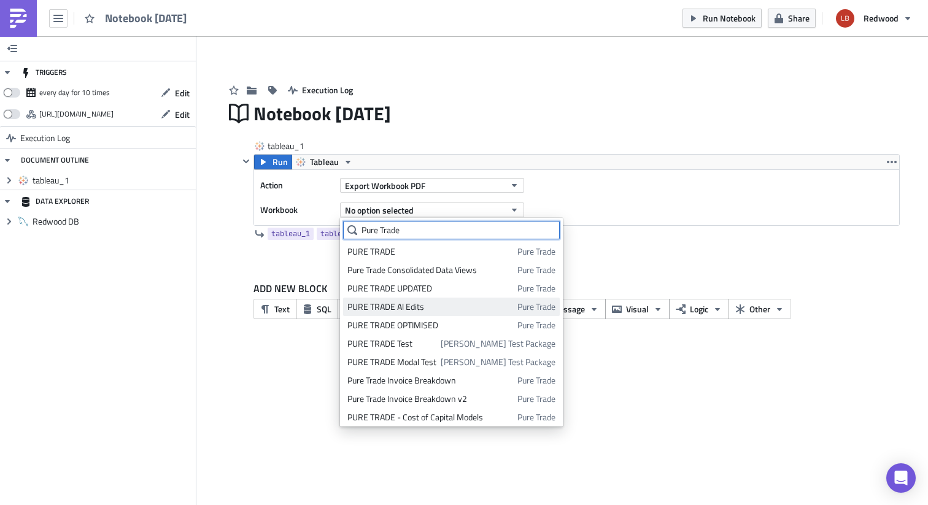
scroll to position [21, 0]
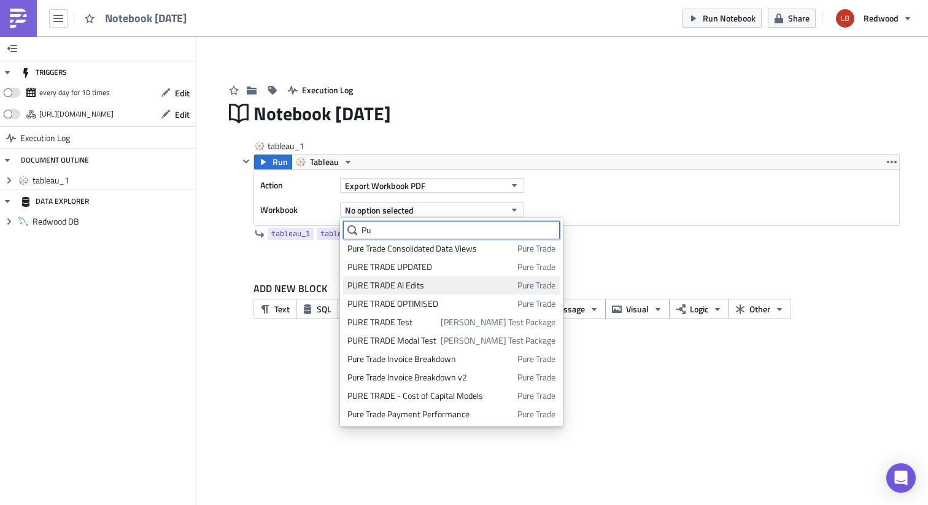
type input "P"
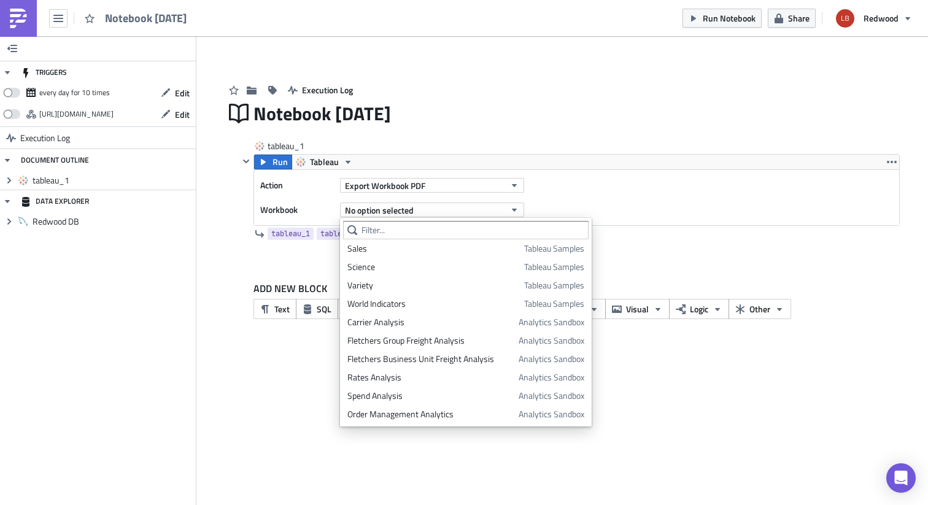
click at [18, 14] on img at bounding box center [19, 19] width 20 height 20
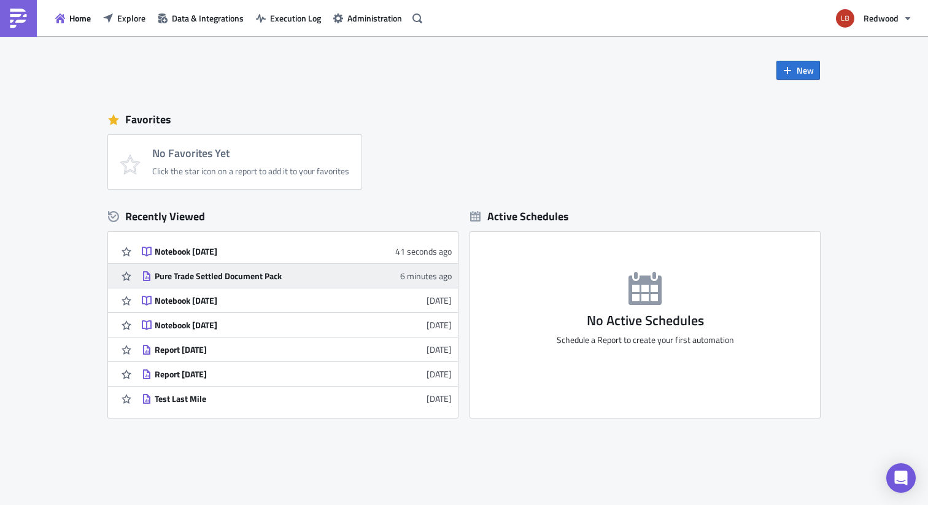
click at [228, 273] on div "Pure Trade Settled Document Pack" at bounding box center [262, 276] width 215 height 11
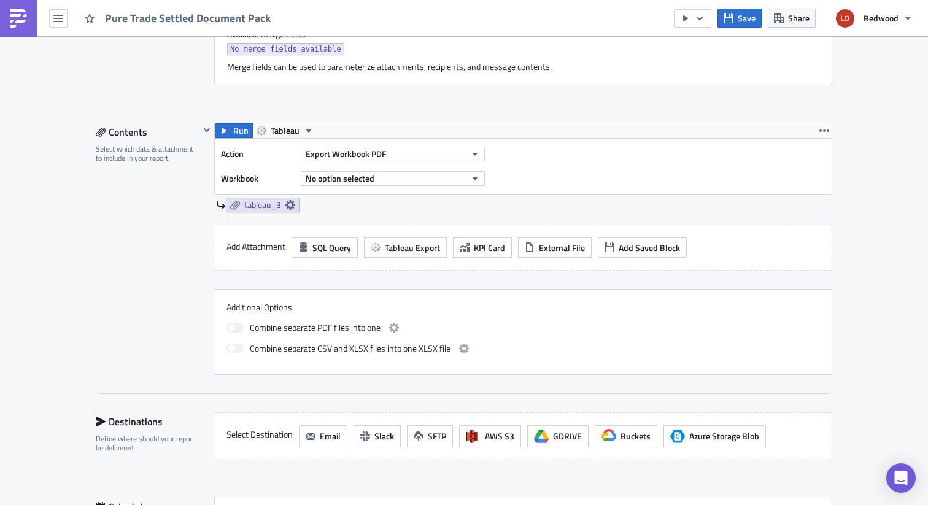
scroll to position [539, 0]
click at [372, 154] on span "Export Workbook PDF" at bounding box center [346, 154] width 80 height 13
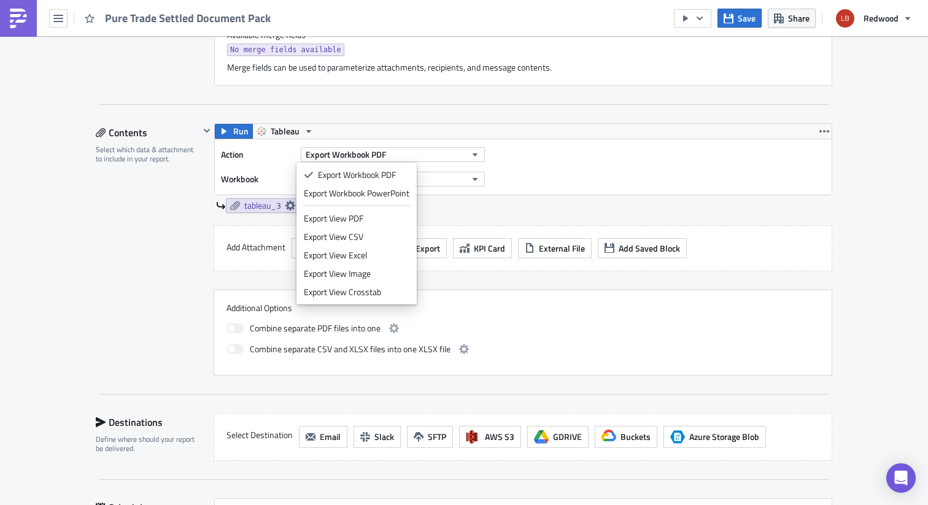
click at [456, 201] on div "tableau_3" at bounding box center [524, 205] width 617 height 15
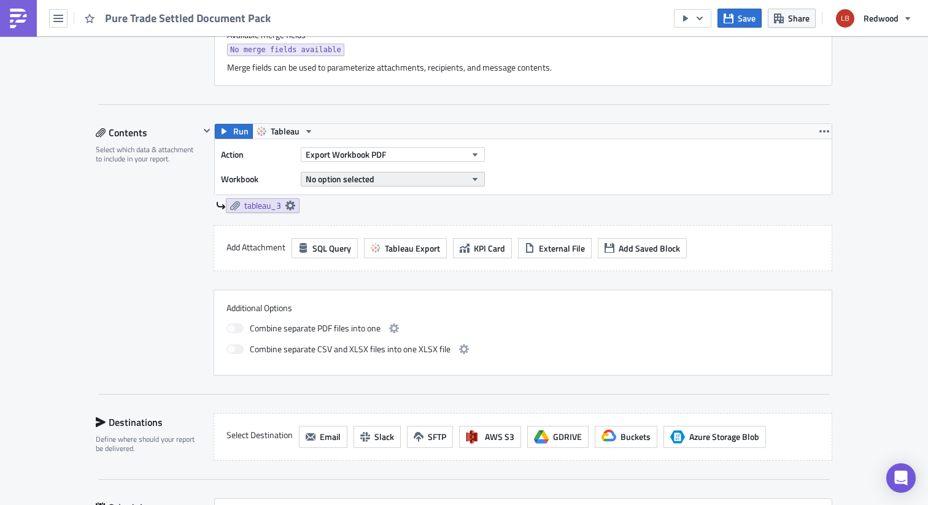
click at [365, 177] on span "No option selected" at bounding box center [340, 179] width 69 height 13
type input "cost breakdown"
click at [424, 184] on button "No option selected" at bounding box center [393, 179] width 184 height 15
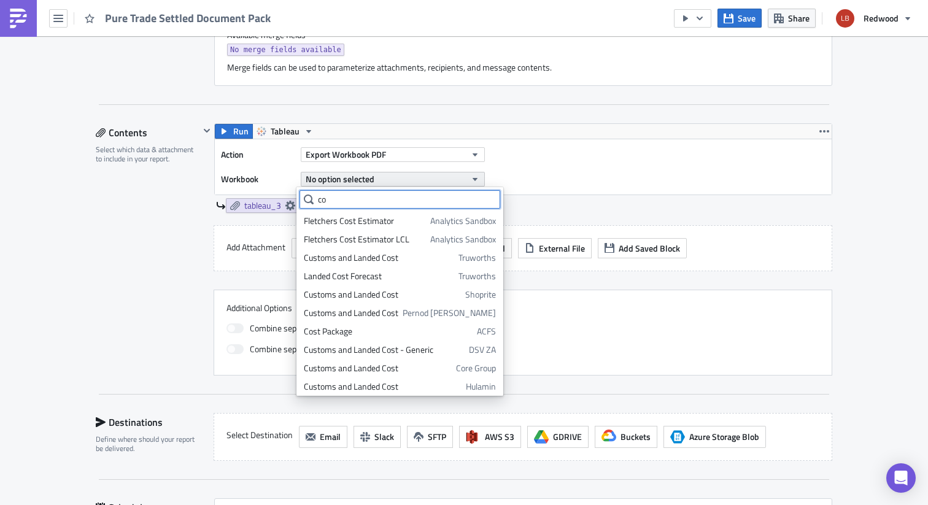
type input "c"
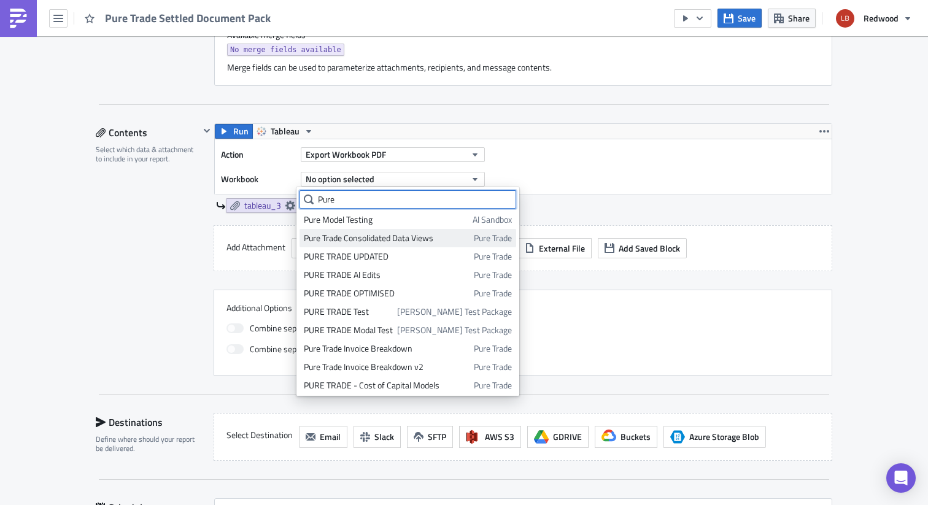
scroll to position [29, 0]
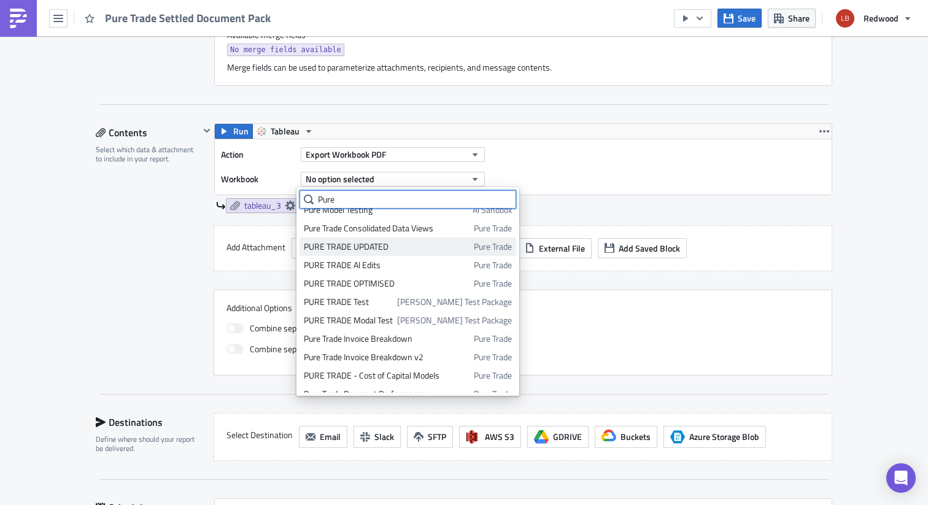
type input "Pure"
click at [387, 249] on div "PURE TRADE UPDATED" at bounding box center [387, 247] width 166 height 12
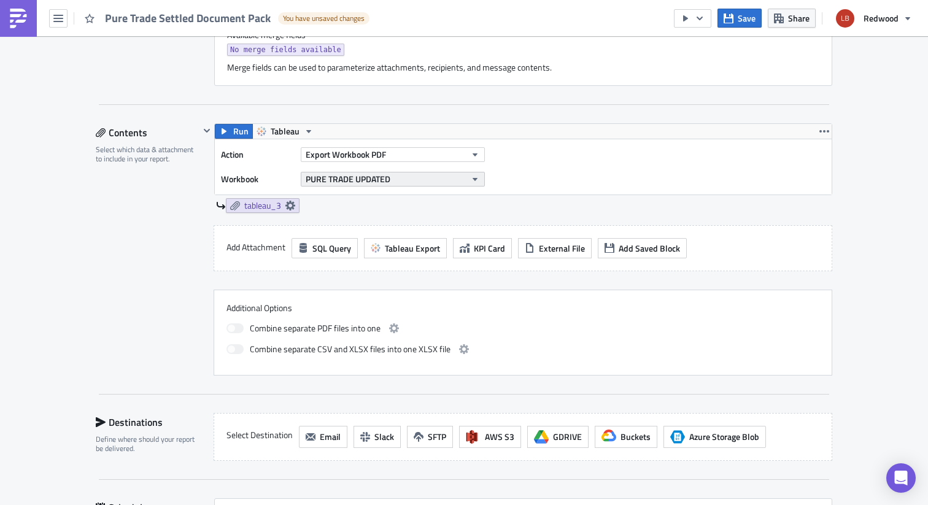
click at [384, 179] on span "PURE TRADE UPDATED" at bounding box center [348, 179] width 85 height 13
click at [369, 153] on span "Export Workbook PDF" at bounding box center [346, 154] width 80 height 13
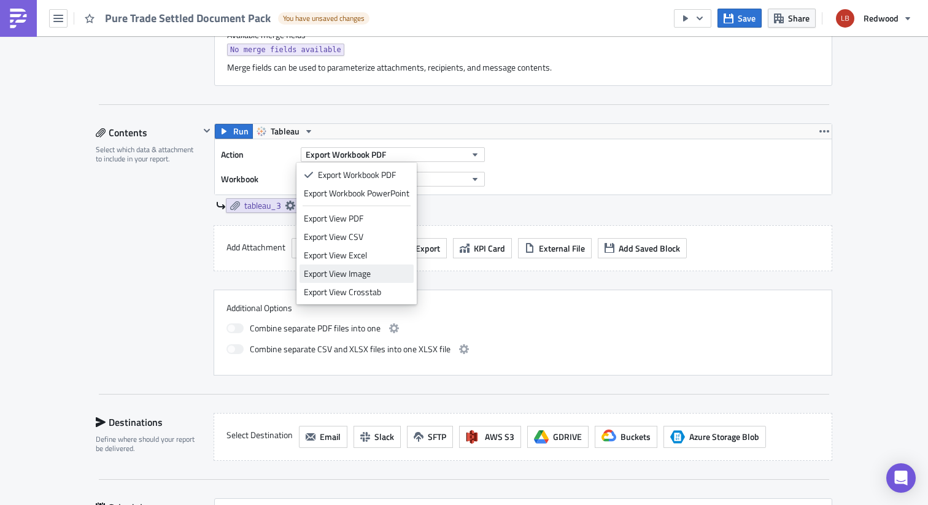
click at [386, 273] on div "Export View Image" at bounding box center [357, 274] width 106 height 12
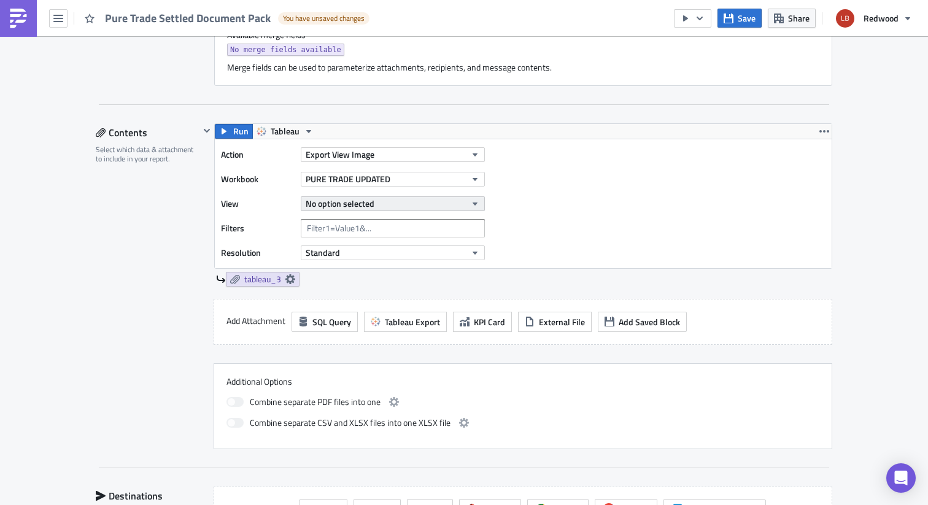
click at [367, 203] on span "No option selected" at bounding box center [340, 203] width 69 height 13
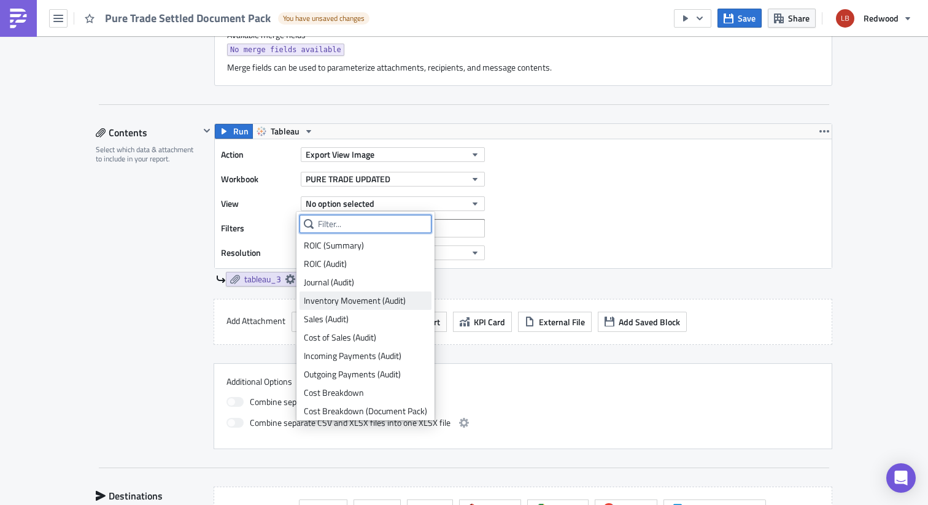
scroll to position [58, 0]
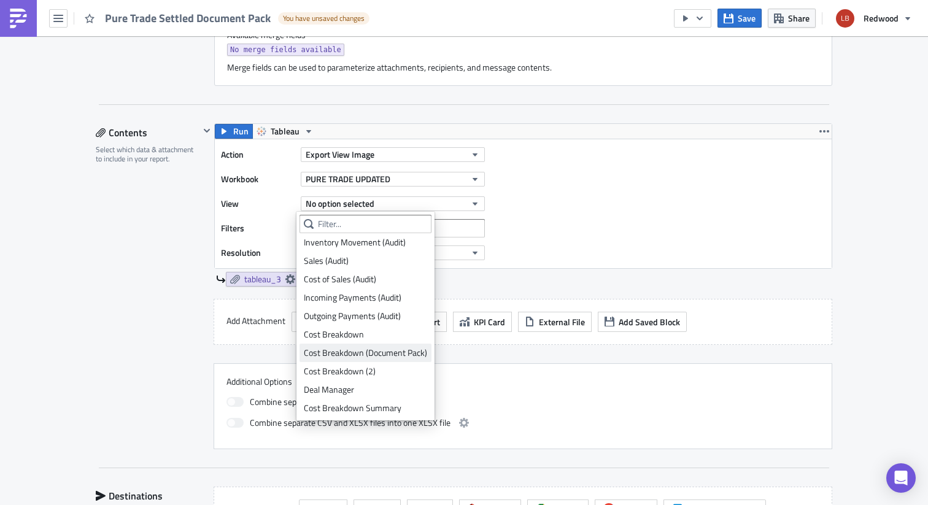
click at [388, 356] on div "Cost Breakdown (Document Pack)" at bounding box center [365, 353] width 123 height 12
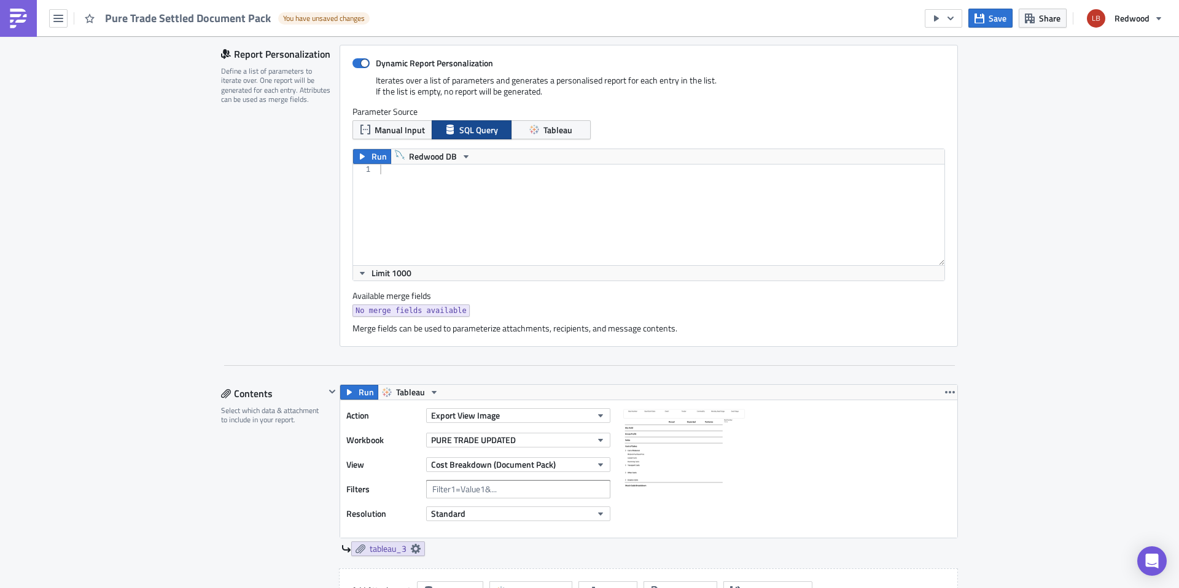
scroll to position [252, 0]
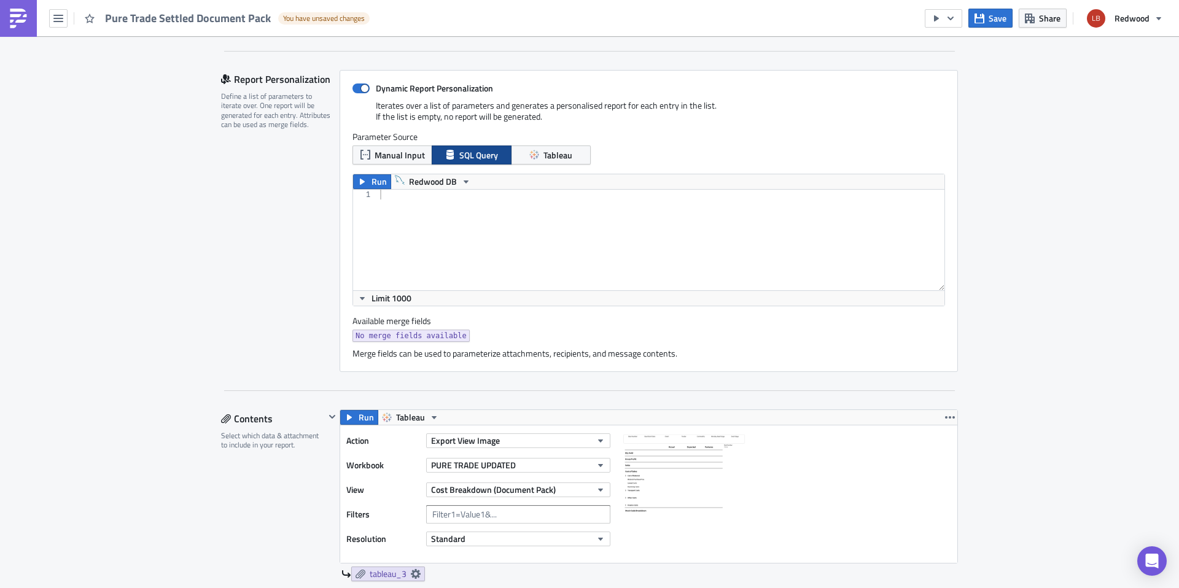
click at [521, 203] on div at bounding box center [661, 250] width 567 height 120
paste textarea "AND fch.FIELD_VALUE_STRING = "Settled";"
type textarea "AND fch.FIELD_VALUE_STRING = "Settled";"
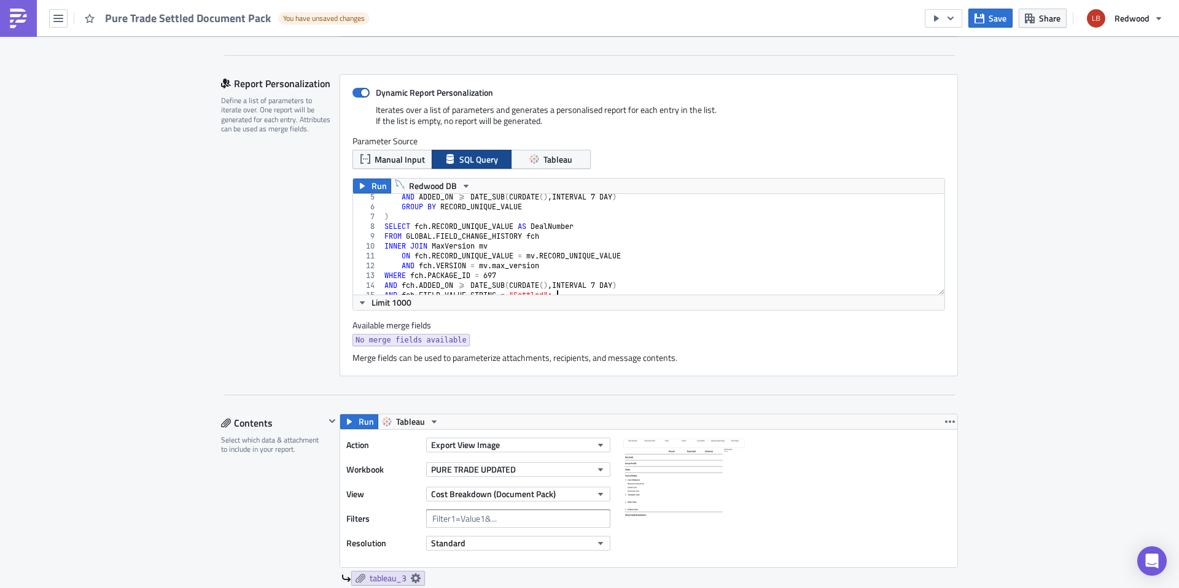
scroll to position [0, 0]
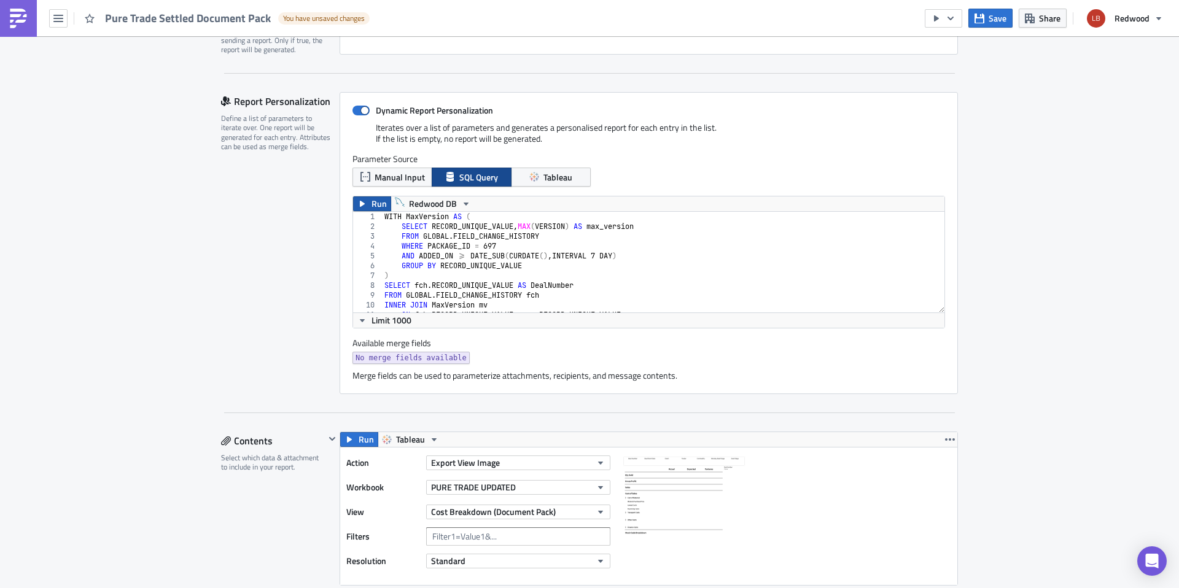
click at [372, 205] on span "Run" at bounding box center [379, 204] width 15 height 15
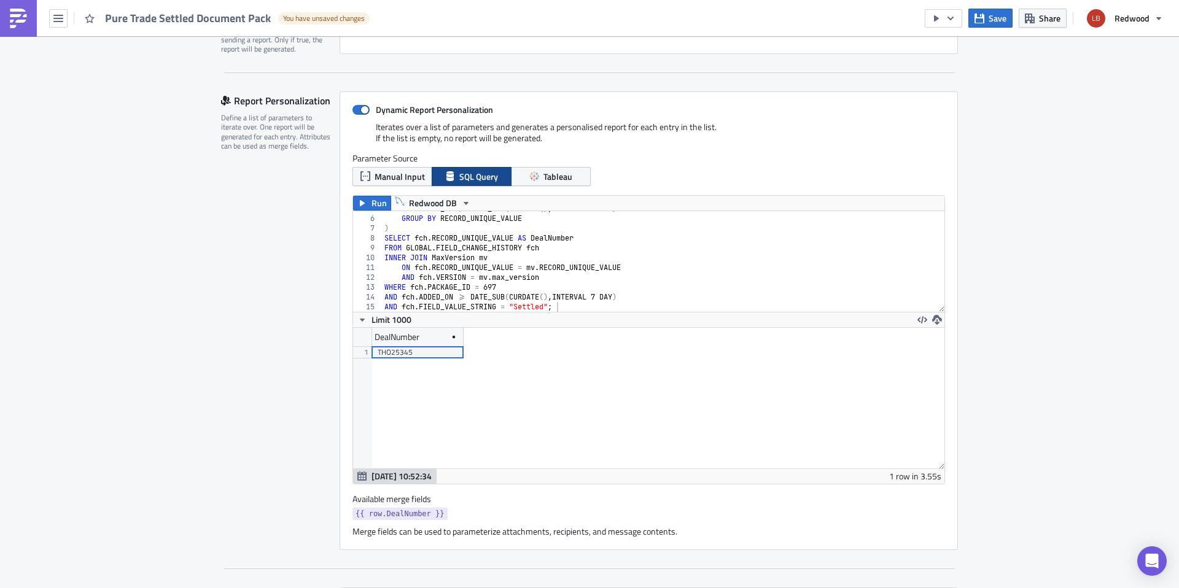
scroll to position [141, 591]
drag, startPoint x: 460, startPoint y: 518, endPoint x: 351, endPoint y: 517, distance: 108.7
click at [352, 505] on div "{{ row.DealNumber }}" at bounding box center [648, 515] width 593 height 15
copy span "{{ row.DealNumber }}"
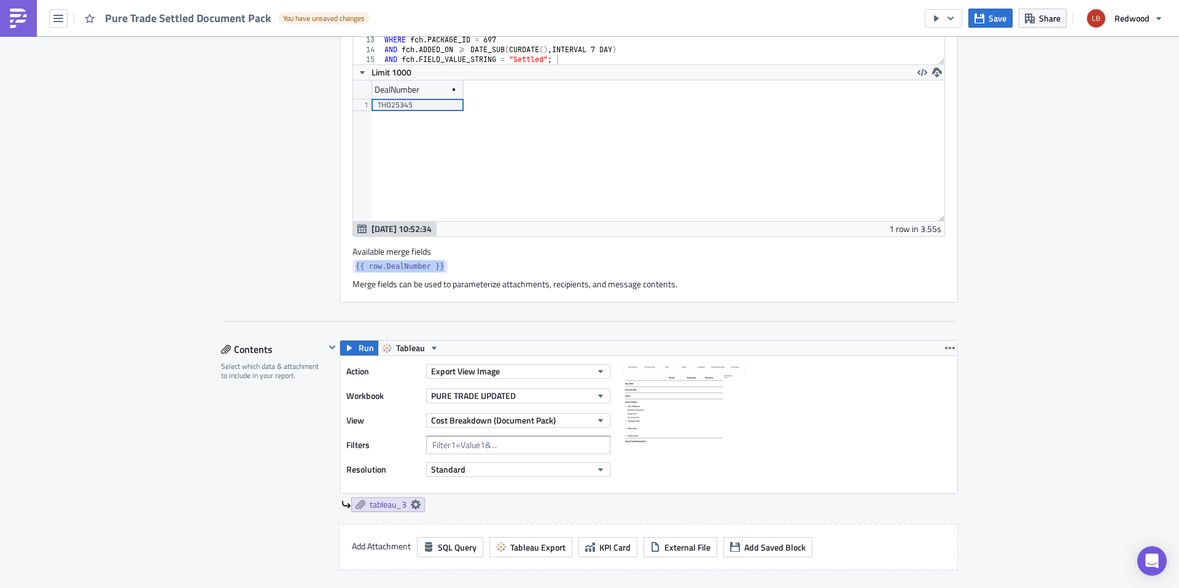
scroll to position [515, 0]
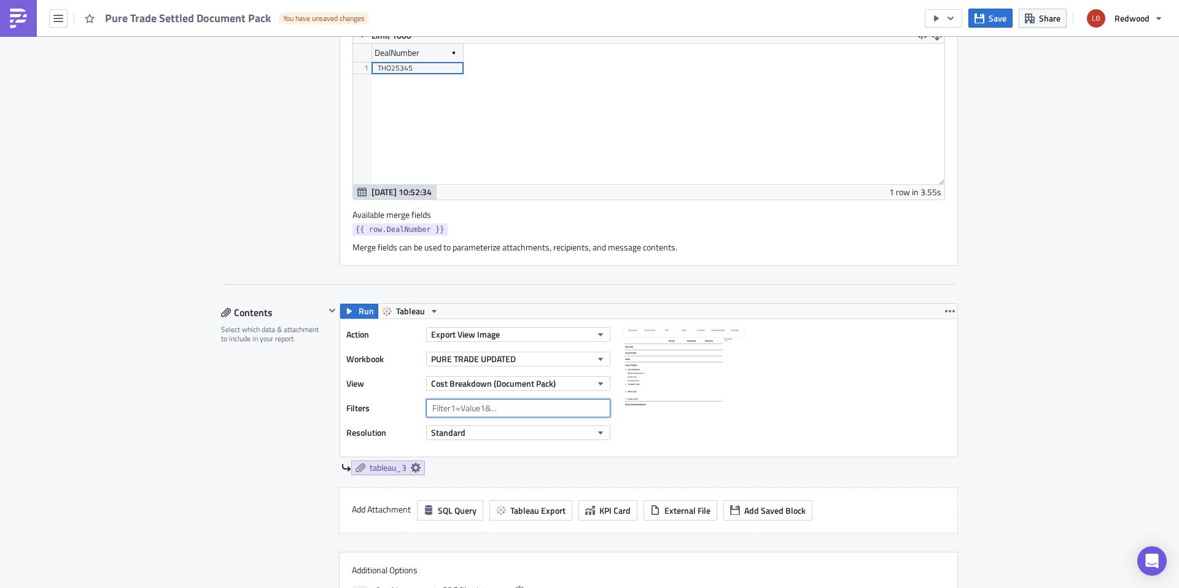
click at [492, 412] on input "text" at bounding box center [518, 408] width 184 height 18
paste input "{{ row.DealNumber }}"
type input "{{ row.DealNumber }} ="
click at [428, 408] on input "{{ row.DealNumber }} =" at bounding box center [518, 408] width 184 height 18
drag, startPoint x: 512, startPoint y: 411, endPoint x: 422, endPoint y: 408, distance: 89.1
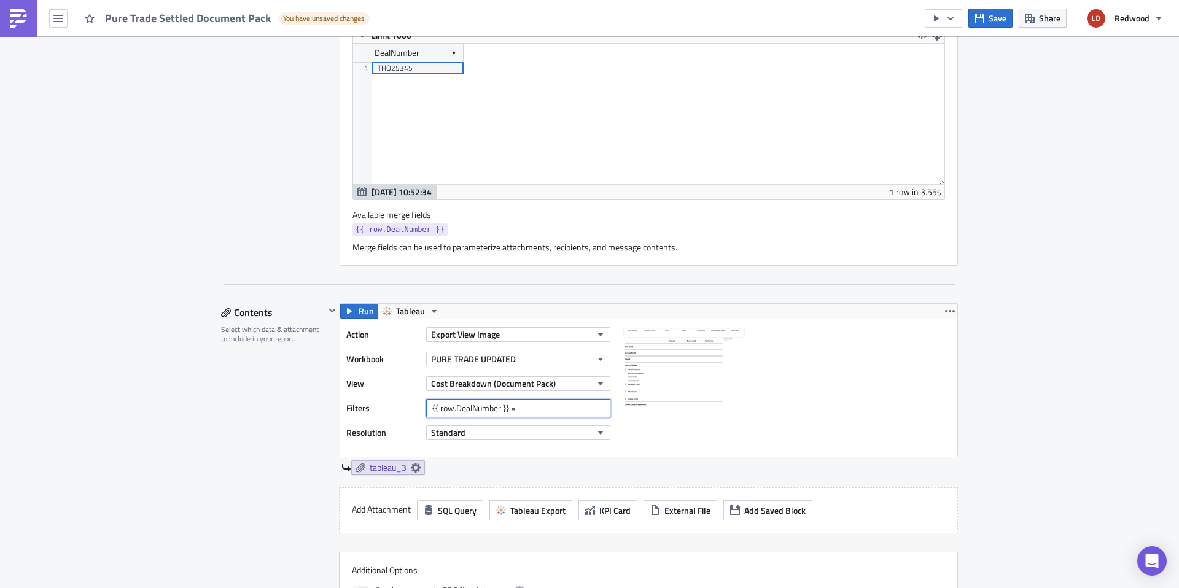
click at [426, 408] on input "{{ row.DealNumber }} =" at bounding box center [518, 408] width 184 height 18
click at [639, 446] on img at bounding box center [684, 386] width 123 height 123
click at [512, 403] on input "text" at bounding box center [518, 408] width 184 height 18
paste input "{{ row.DealNumber }}"
click at [679, 438] on img at bounding box center [684, 386] width 123 height 123
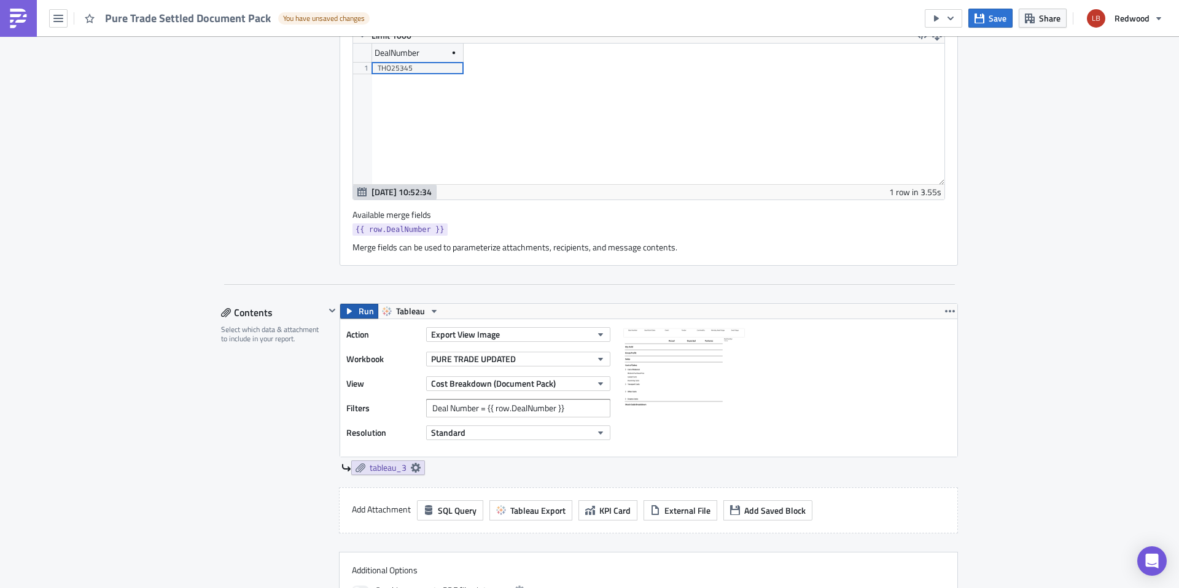
click at [361, 314] on span "Run" at bounding box center [366, 311] width 15 height 15
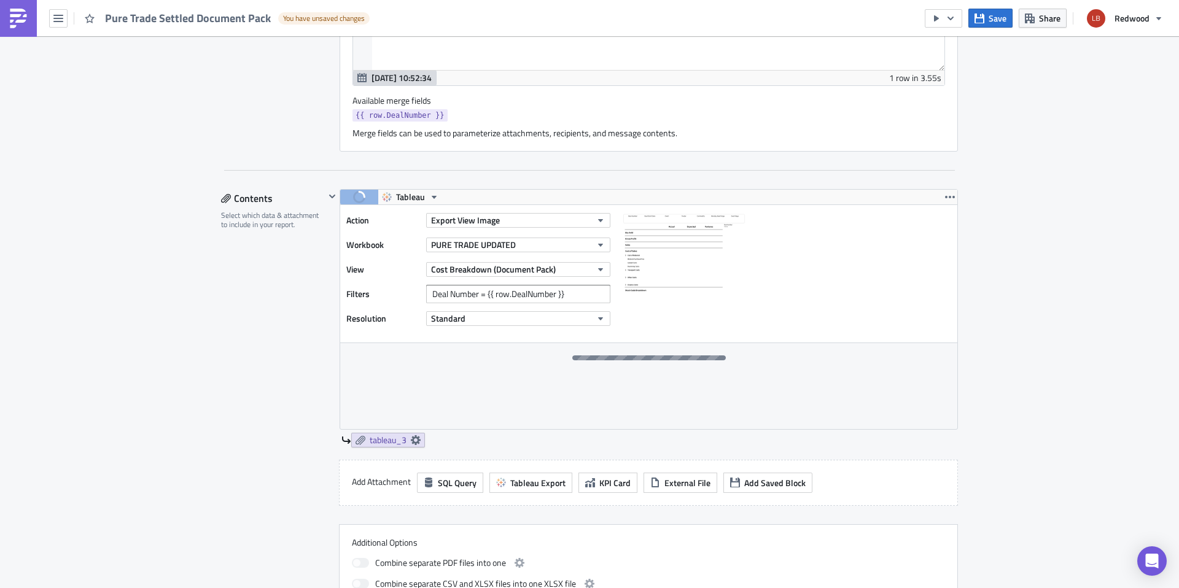
scroll to position [631, 0]
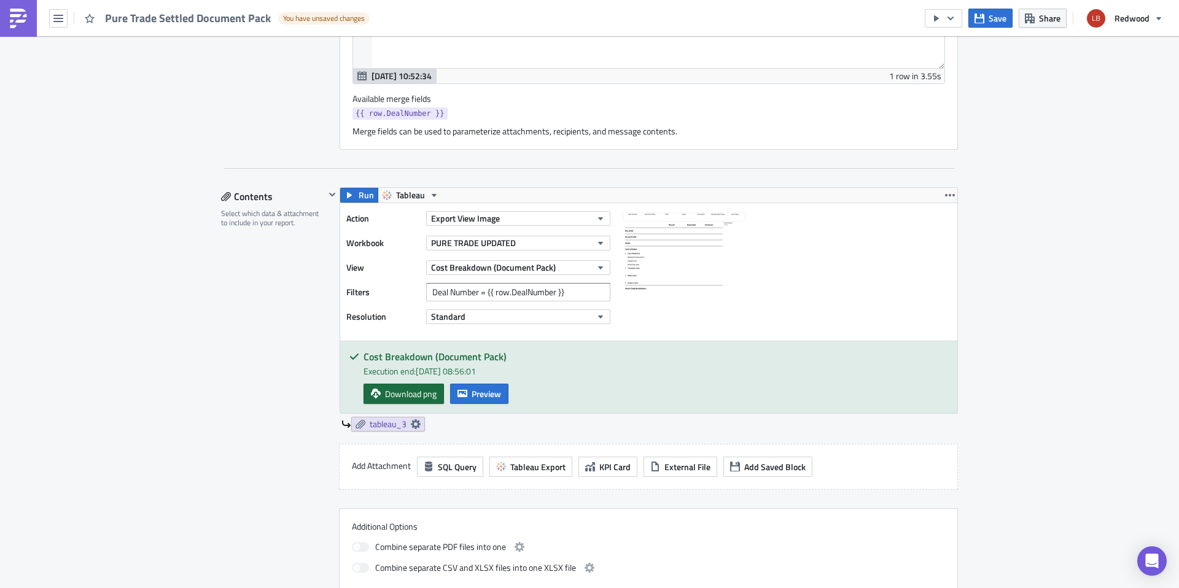
click at [413, 399] on span "Download png" at bounding box center [411, 393] width 52 height 13
click at [459, 292] on input "Deal Number = {{ row.DealNumber }}" at bounding box center [518, 292] width 184 height 18
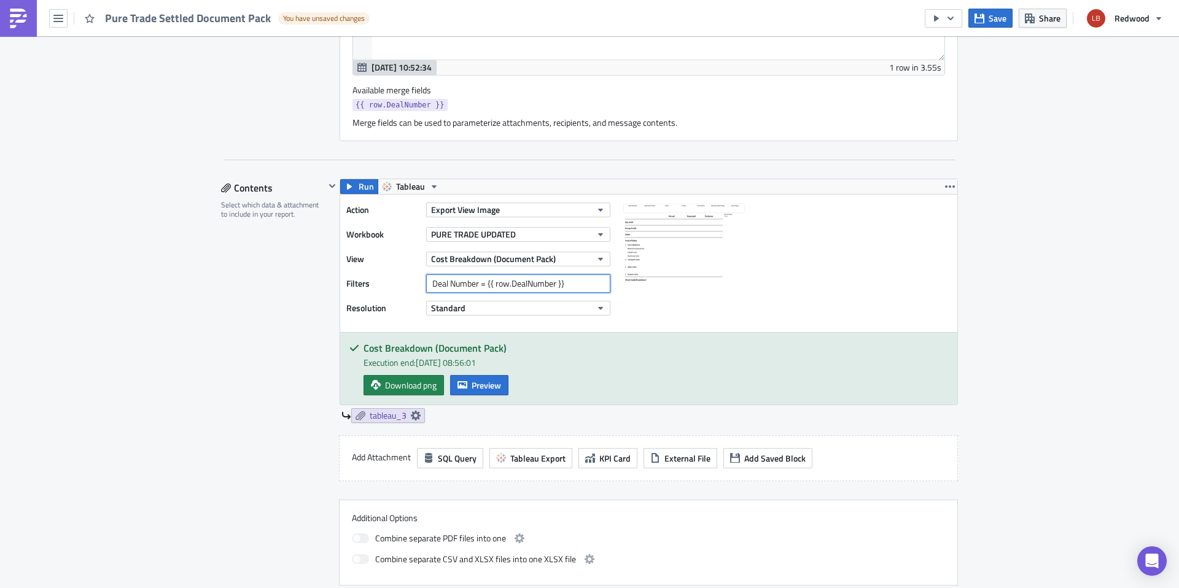
scroll to position [624, 0]
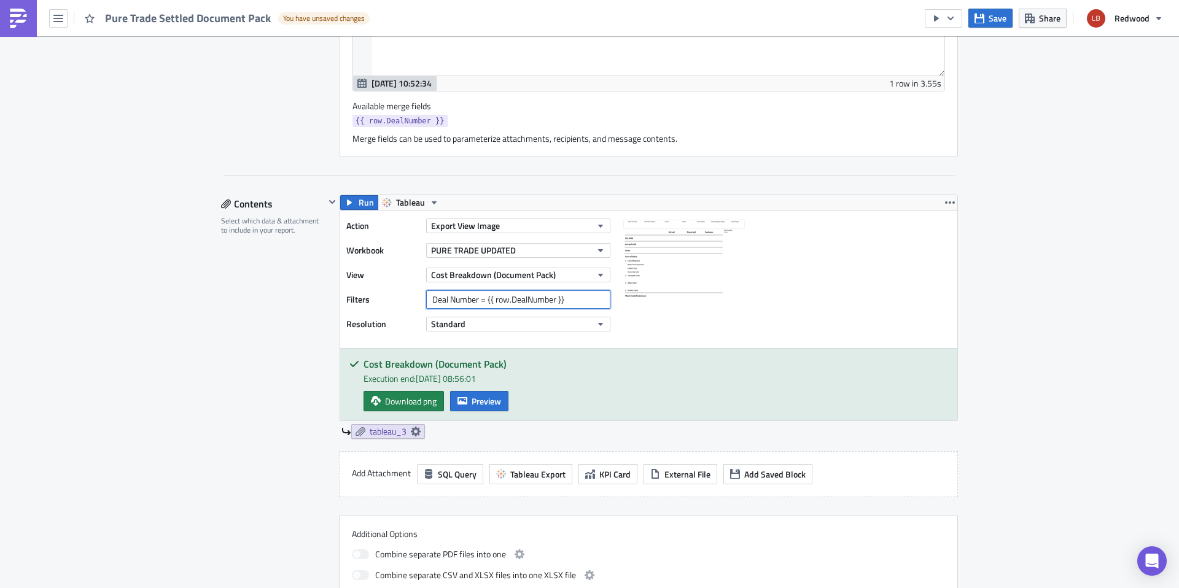
click at [481, 298] on input "Deal Number = {{ row.DealNumber }}" at bounding box center [518, 299] width 184 height 18
type input "Deal Number={{ row.DealNumber }}"
click at [694, 306] on img at bounding box center [684, 278] width 123 height 123
click at [359, 201] on span "Run" at bounding box center [366, 202] width 15 height 15
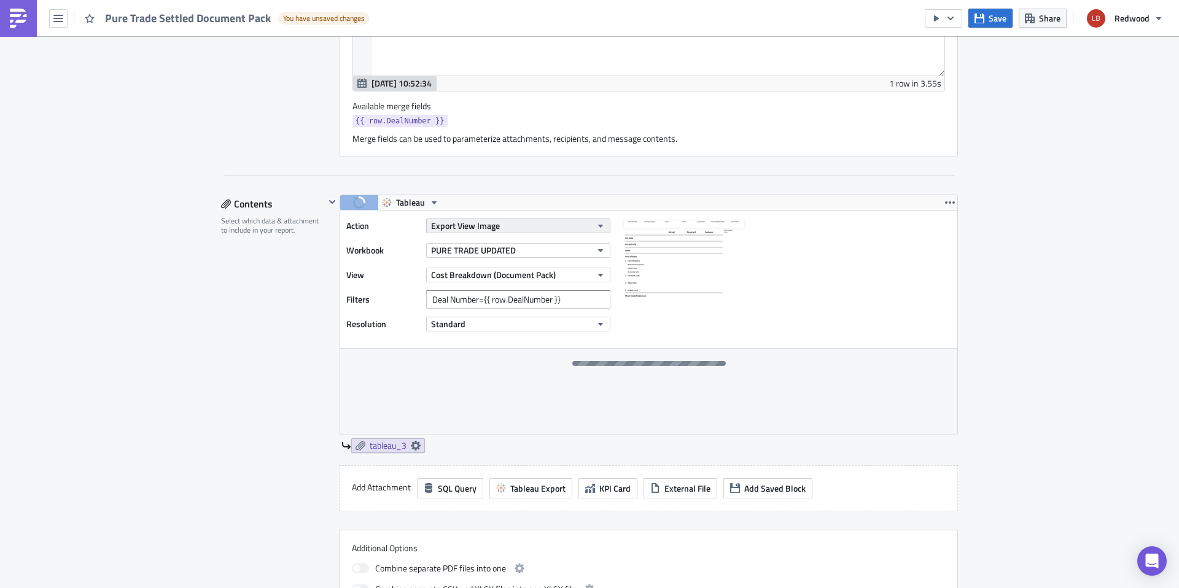
click at [519, 223] on button "Export View Image" at bounding box center [518, 226] width 184 height 15
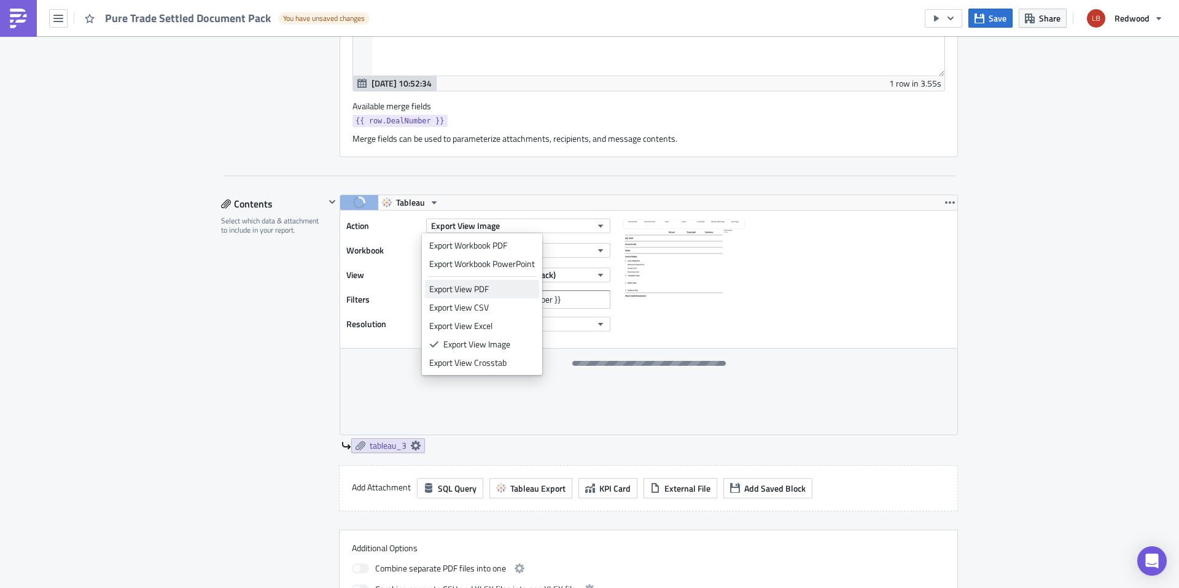
click at [482, 289] on div "Export View PDF" at bounding box center [482, 289] width 106 height 12
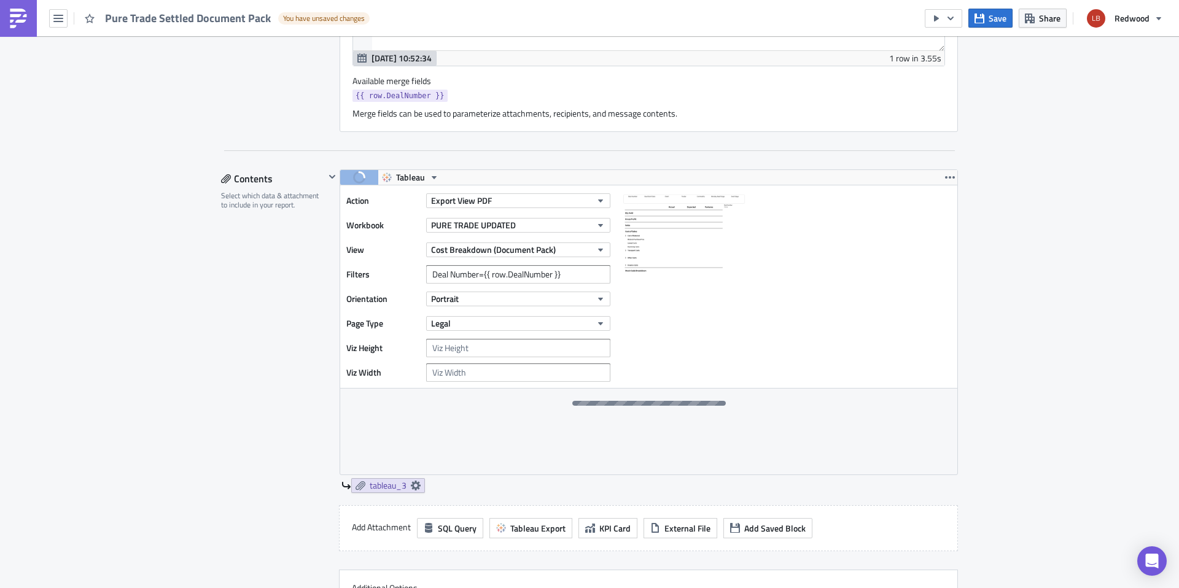
scroll to position [605, 0]
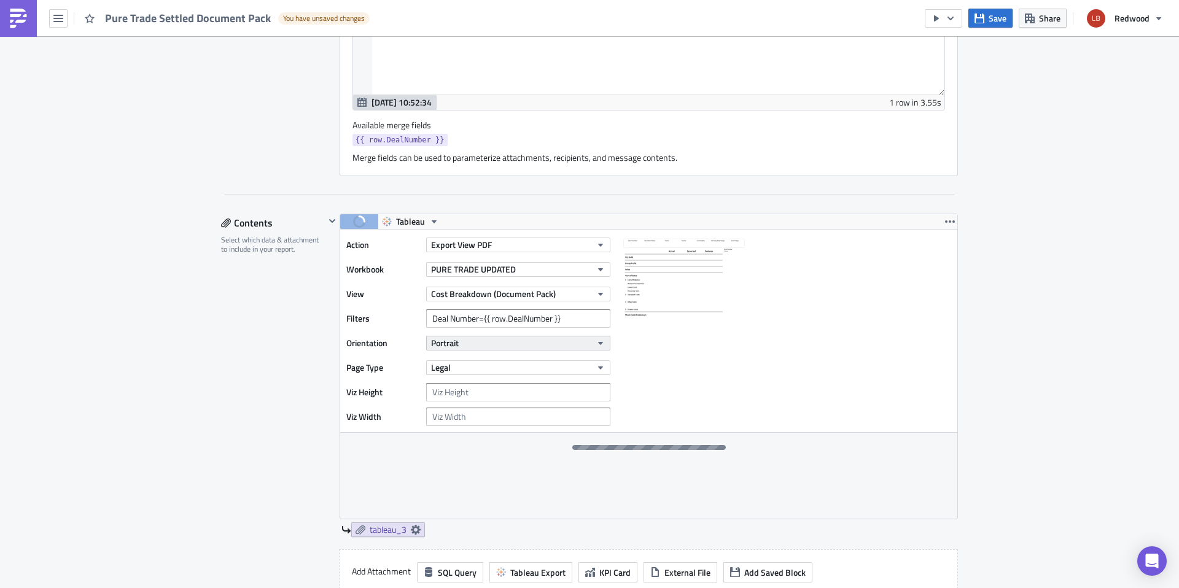
click at [518, 342] on button "Portrait" at bounding box center [518, 343] width 184 height 15
click at [346, 335] on label "Orientation" at bounding box center [383, 343] width 74 height 18
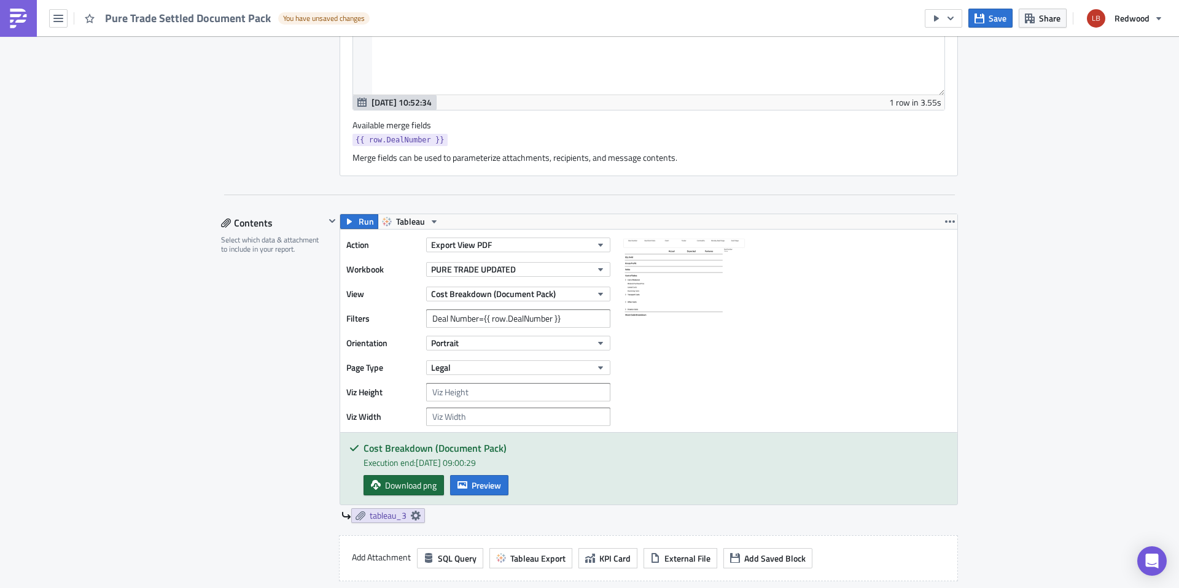
click at [411, 488] on span "Download png" at bounding box center [411, 485] width 52 height 13
click at [359, 224] on span "Run" at bounding box center [366, 221] width 15 height 15
click at [424, 486] on span "Download pdf" at bounding box center [410, 485] width 50 height 13
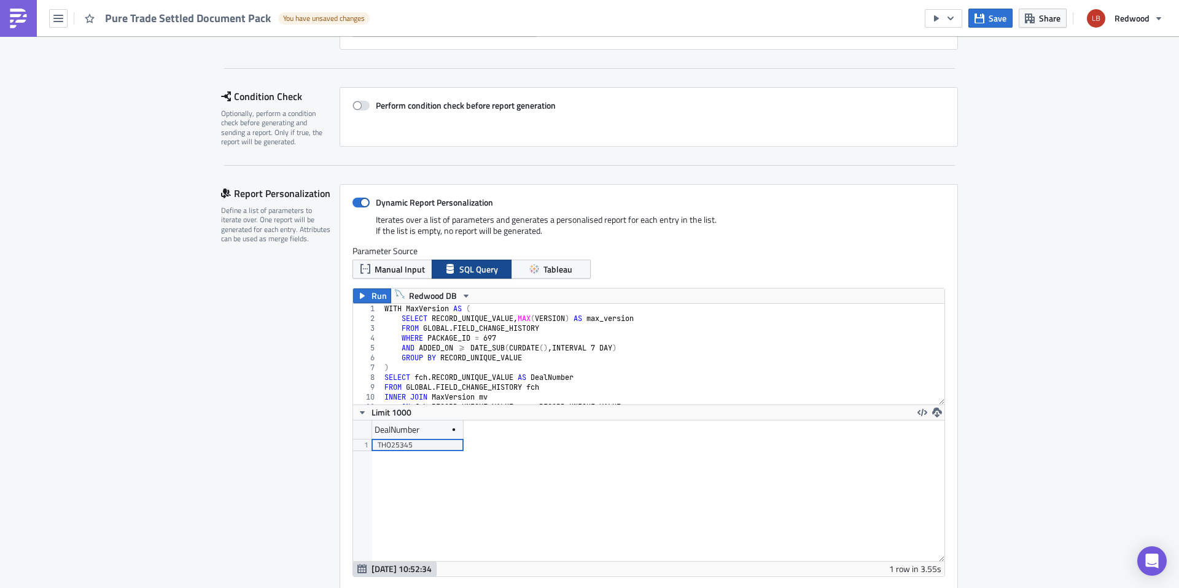
scroll to position [152, 0]
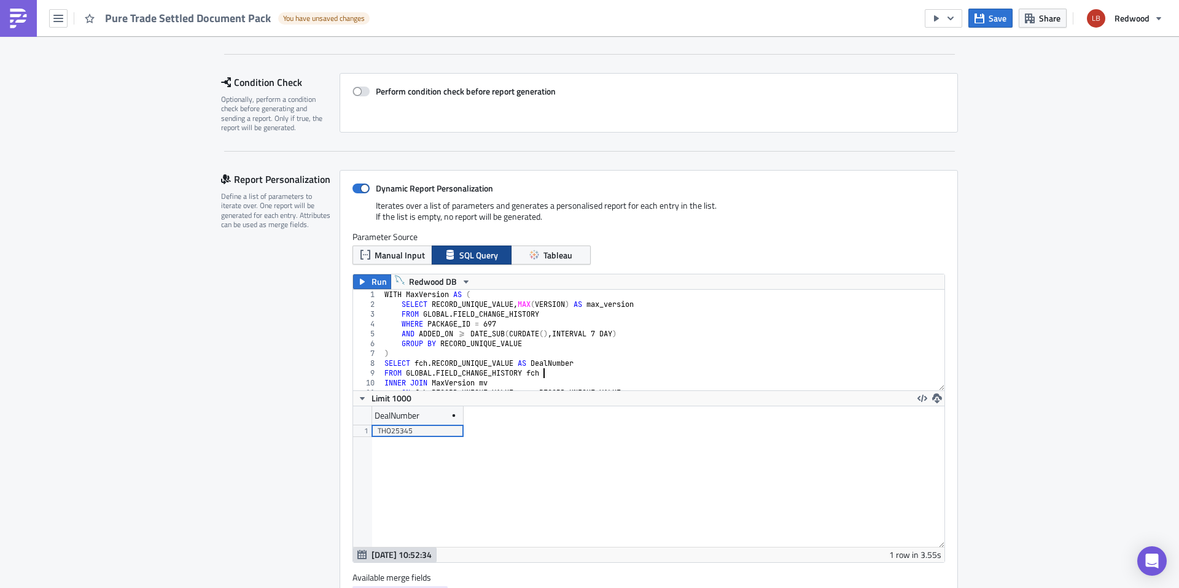
click at [621, 375] on div "WITH MaxVersion AS ( SELECT RECORD_UNIQUE_VALUE , MAX ( VERSION ) AS max_versio…" at bounding box center [658, 350] width 553 height 120
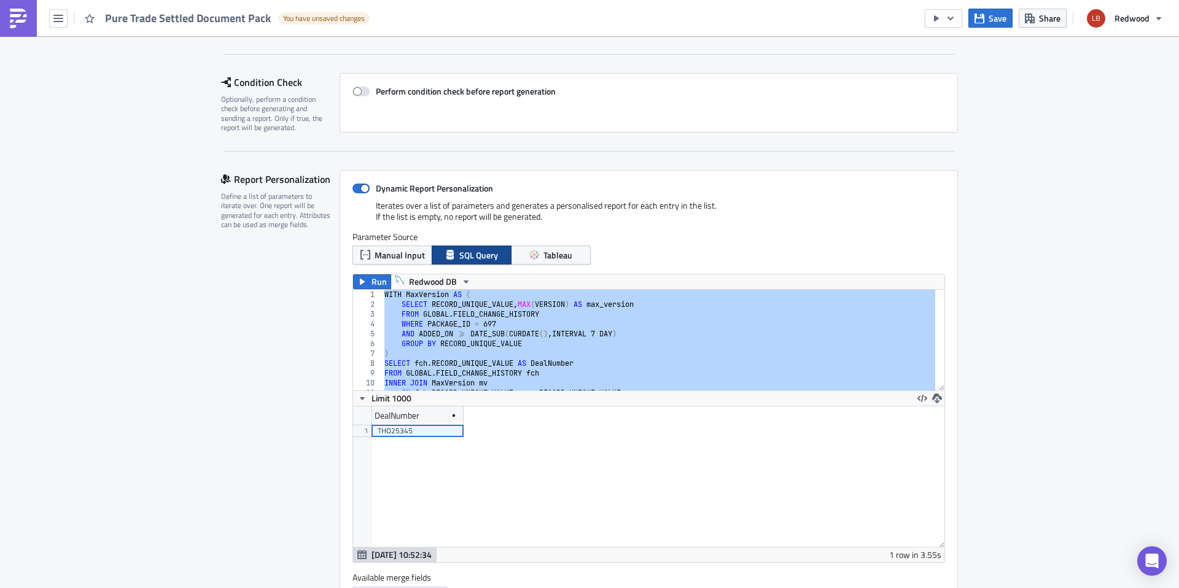
paste textarea
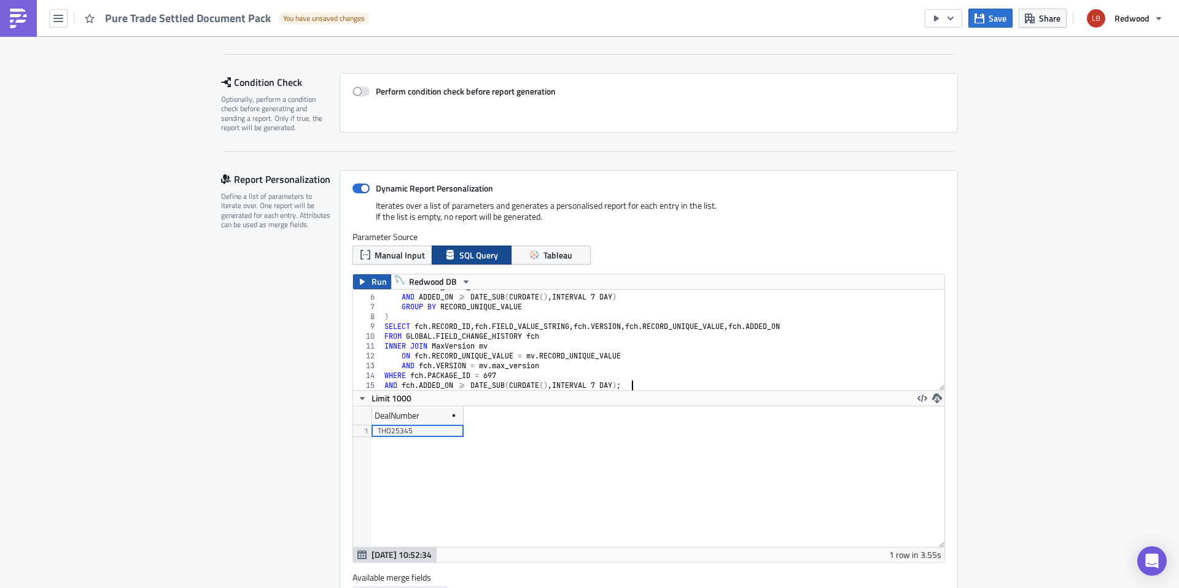
click at [372, 287] on span "Run" at bounding box center [379, 281] width 15 height 15
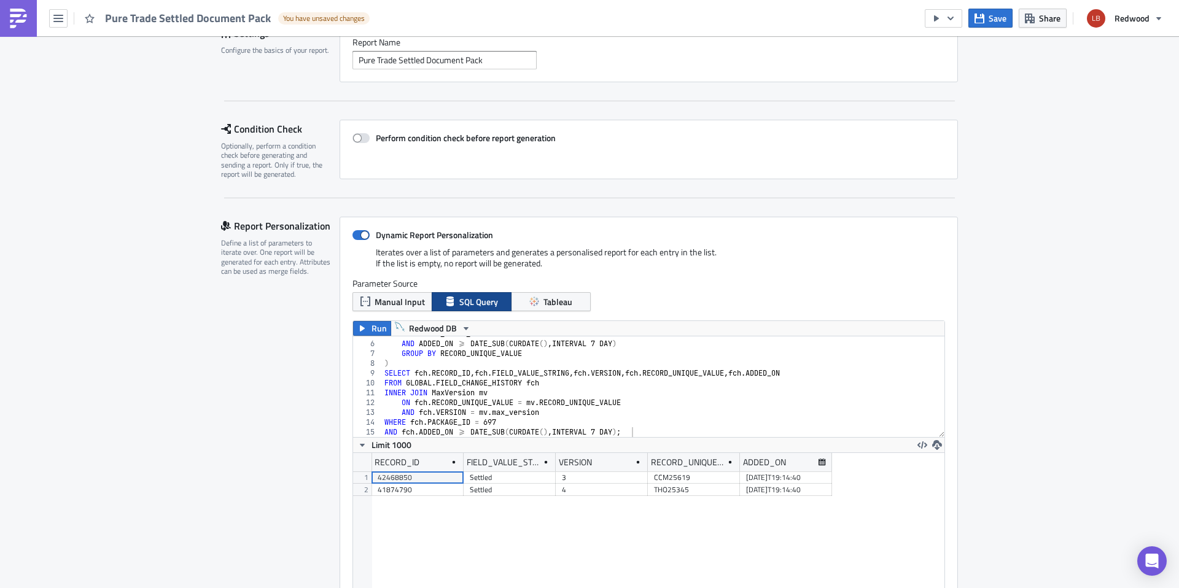
scroll to position [111, 0]
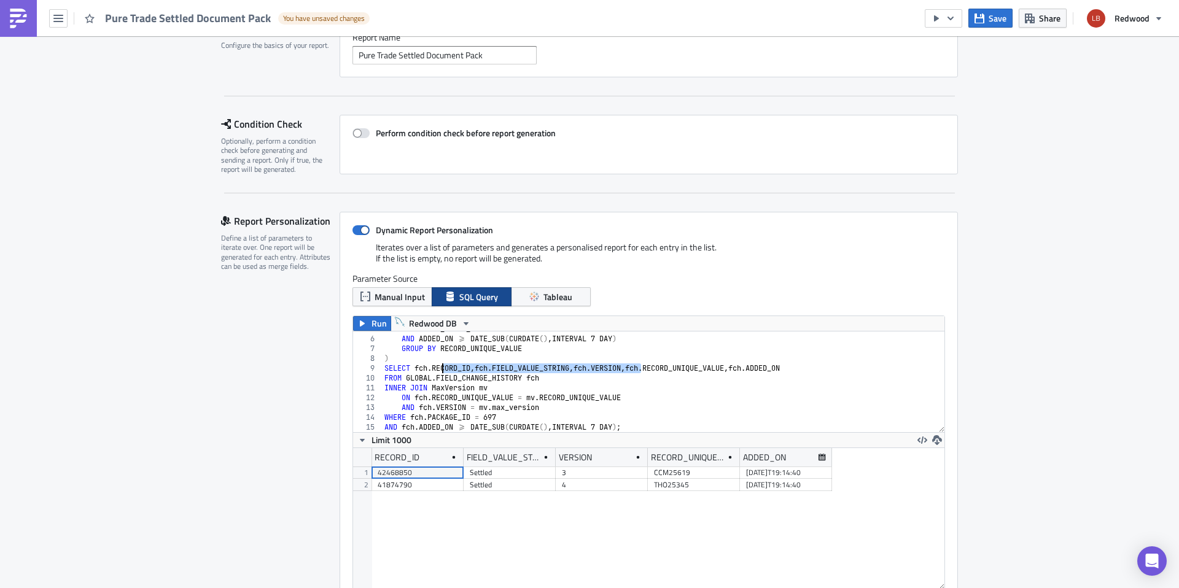
drag, startPoint x: 637, startPoint y: 367, endPoint x: 437, endPoint y: 370, distance: 199.6
click at [437, 370] on div "AND FIELD_VALUE_STRING = 'Settled' AND ADDED_ON >= DATE_SUB ( CURDATE ( ) , INT…" at bounding box center [658, 384] width 553 height 120
drag, startPoint x: 594, startPoint y: 367, endPoint x: 535, endPoint y: 367, distance: 59.0
click at [535, 367] on div "AND FIELD_VALUE_STRING = 'Settled' AND ADDED_ON >= DATE_SUB ( CURDATE ( ) , INT…" at bounding box center [658, 384] width 553 height 120
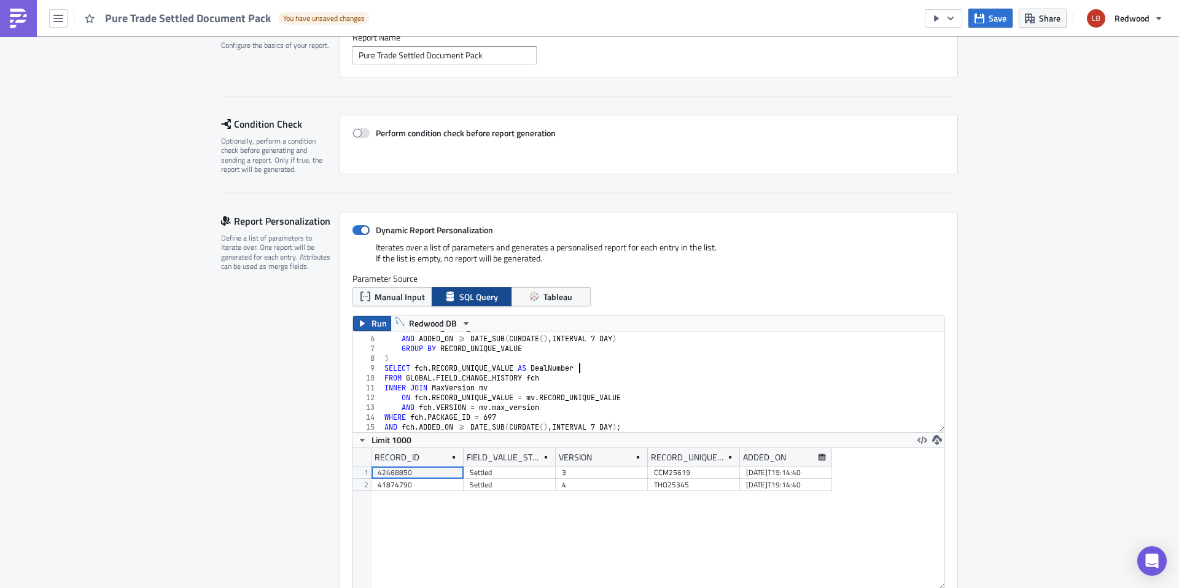
type textarea "SELECT fch.RECORD_UNIQUE_VALUE AS DealNumber"
click at [363, 316] on button "Run" at bounding box center [372, 323] width 38 height 15
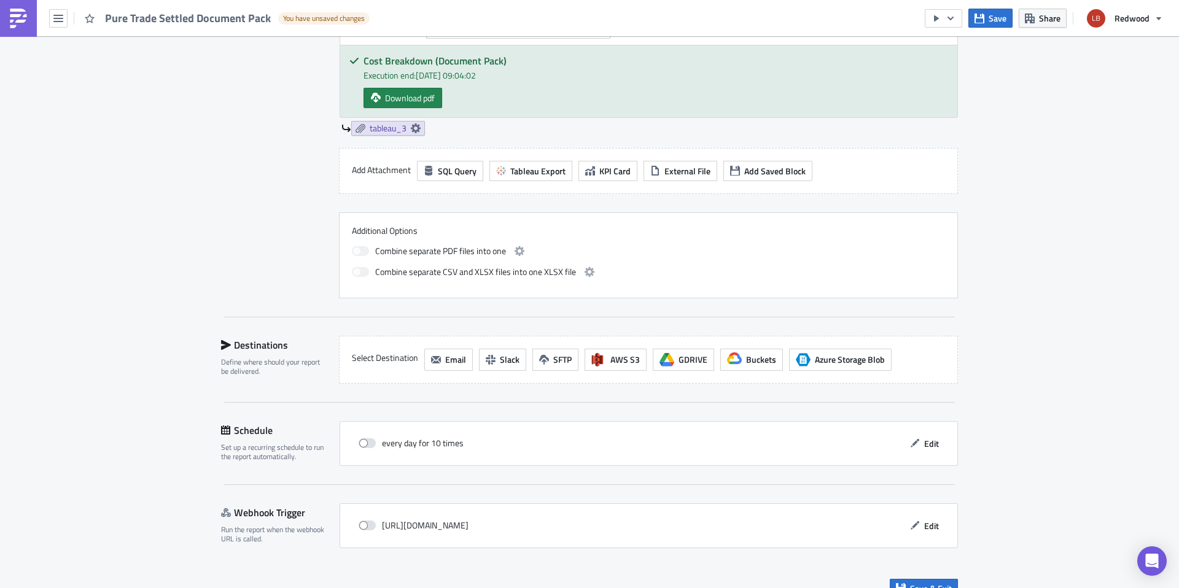
scroll to position [1005, 0]
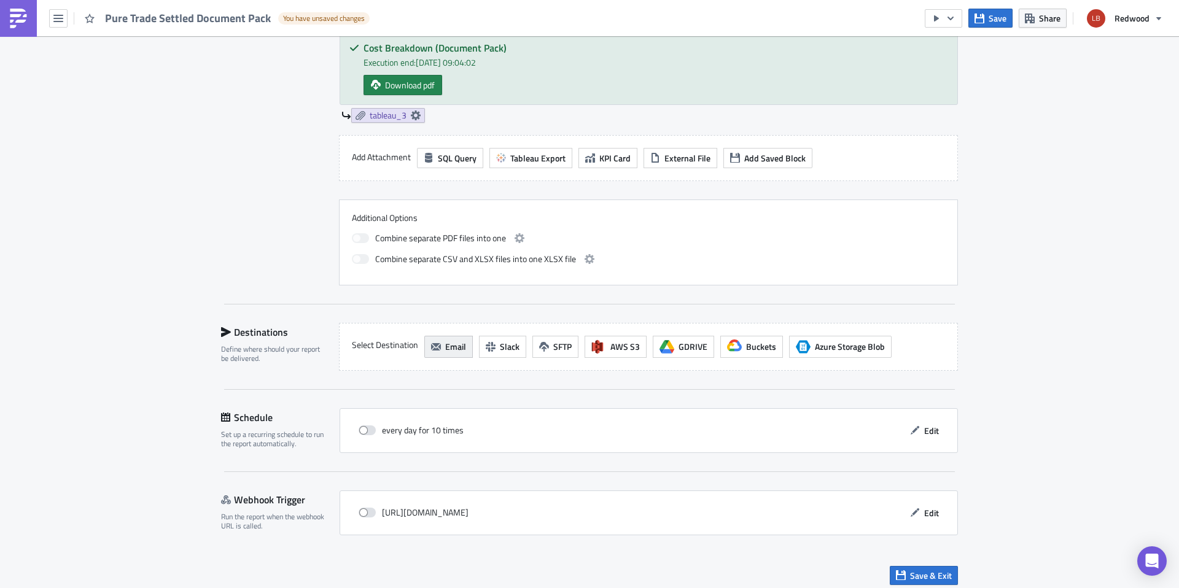
click at [450, 348] on span "Email" at bounding box center [455, 346] width 21 height 13
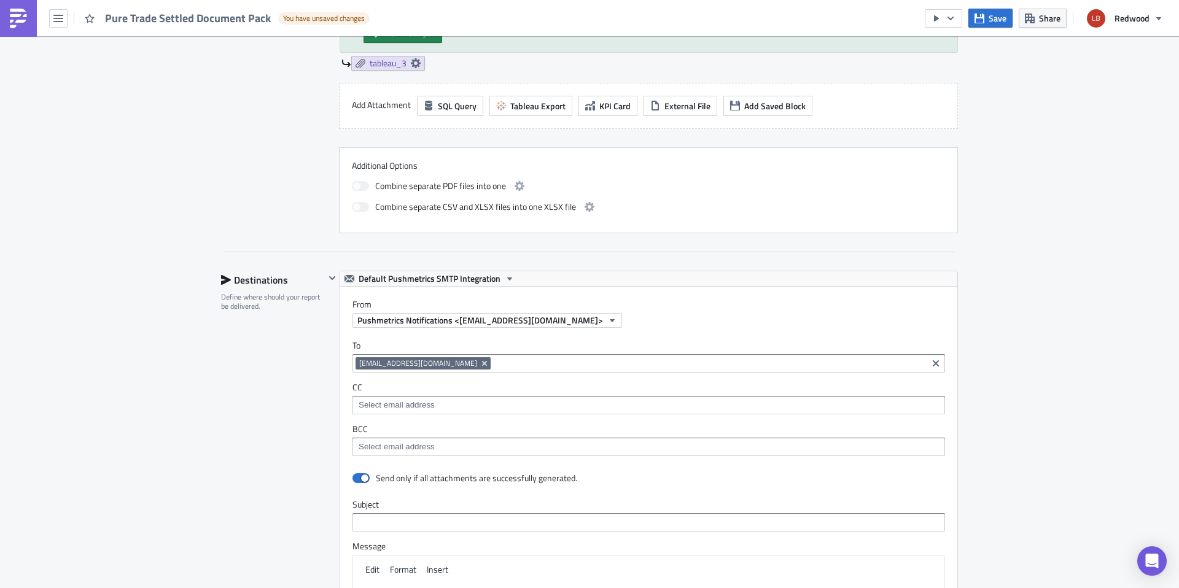
scroll to position [1074, 0]
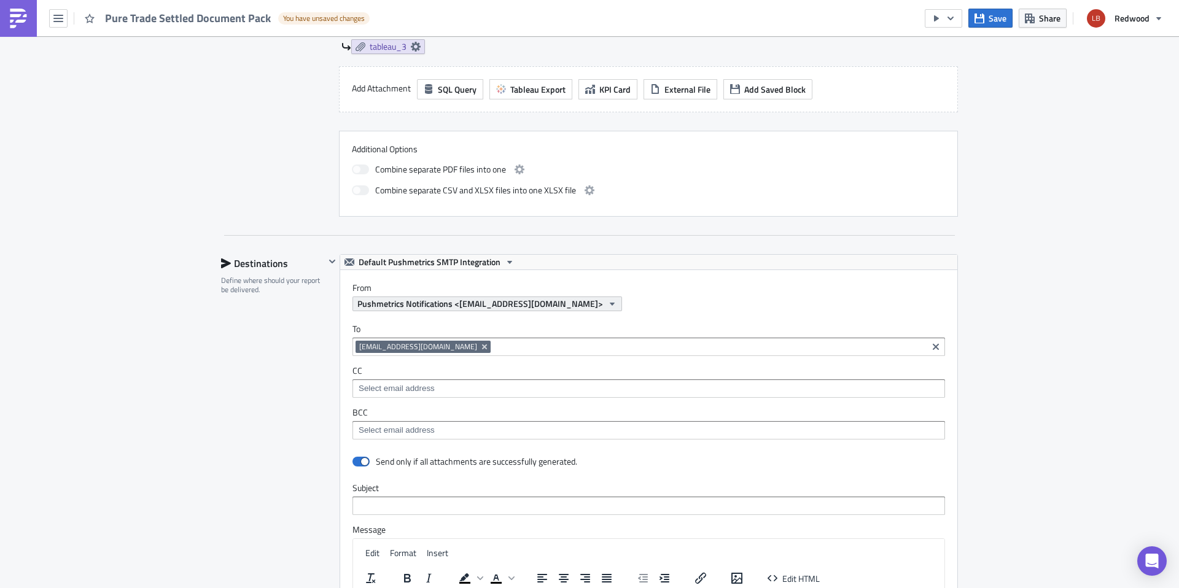
click at [517, 306] on span "Pushmetrics Notifications <do-not-reply@pushmetrics.io>" at bounding box center [480, 303] width 246 height 13
click at [614, 306] on div "Pushmetrics Notifications <do-not-reply@pushmetrics.io>" at bounding box center [654, 304] width 605 height 15
click at [567, 305] on span "Pushmetrics Notifications <do-not-reply@pushmetrics.io>" at bounding box center [480, 303] width 246 height 13
click at [497, 261] on button "Default Pushmetrics SMTP Integration" at bounding box center [429, 262] width 179 height 15
click at [642, 291] on label "From" at bounding box center [654, 287] width 605 height 11
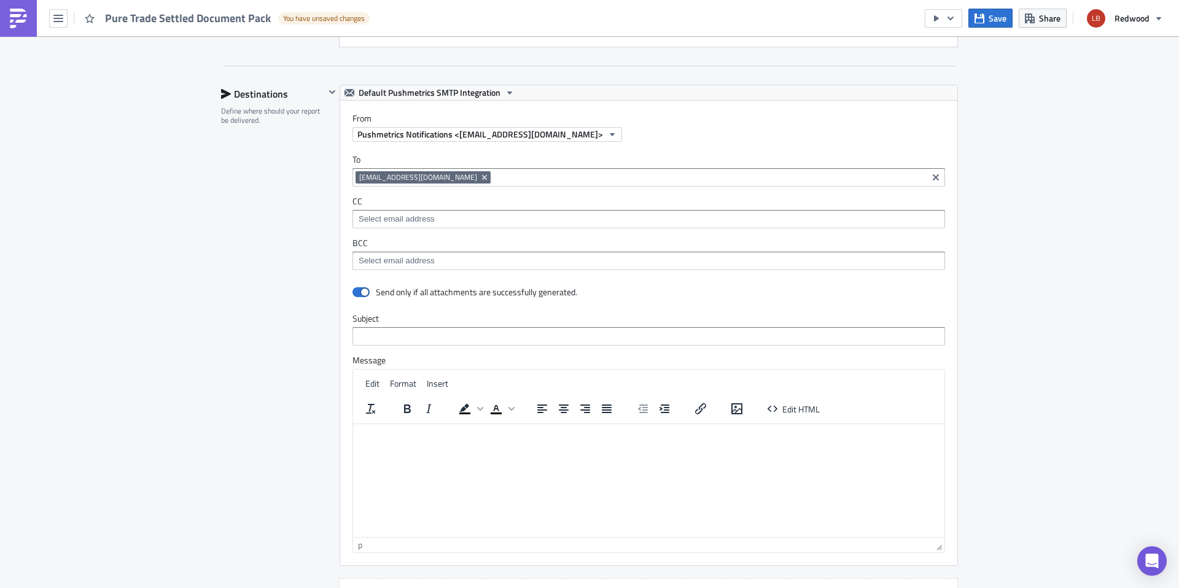
scroll to position [1244, 0]
click at [394, 264] on input at bounding box center [648, 260] width 585 height 12
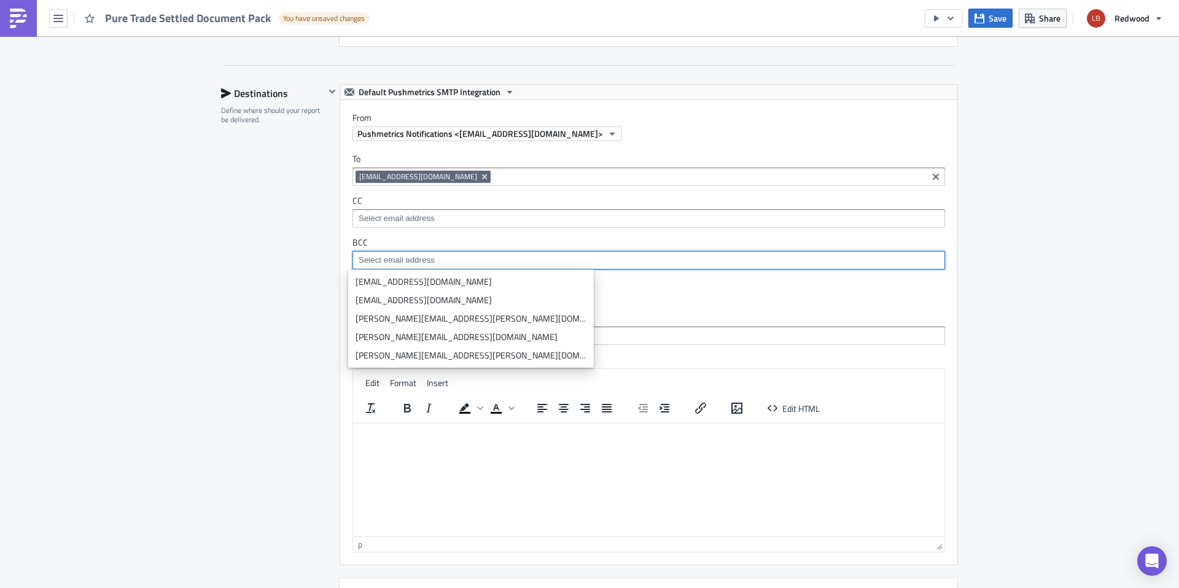
click at [352, 243] on label "BCC" at bounding box center [648, 242] width 593 height 11
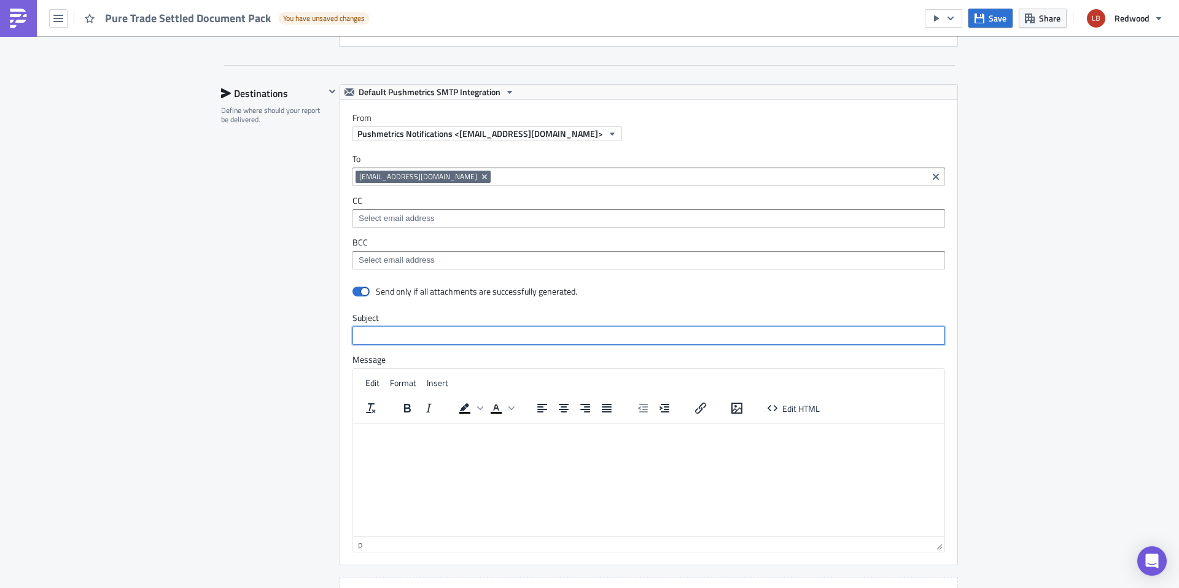
click at [406, 344] on input "text" at bounding box center [648, 336] width 593 height 18
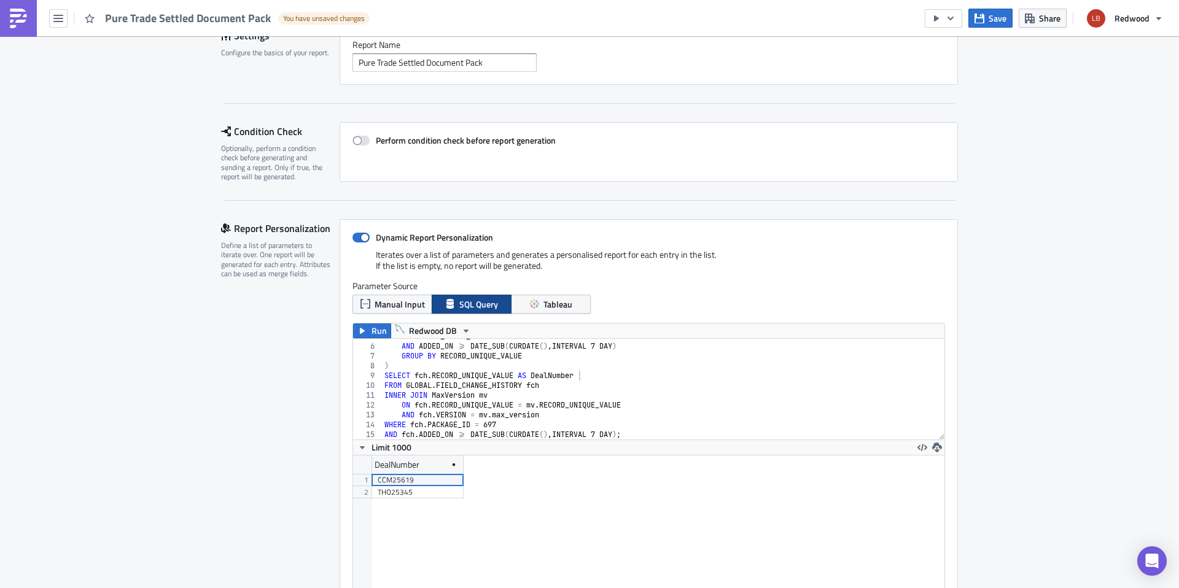
scroll to position [0, 0]
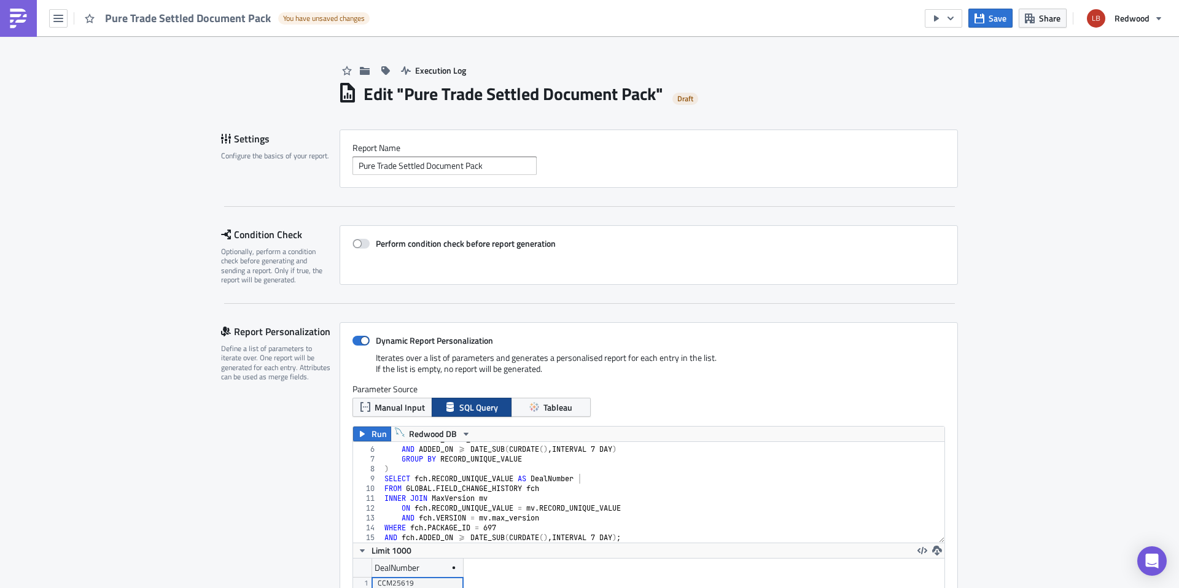
click at [489, 155] on div "Report Nam﻿e Pure Trade Settled Document Pack" at bounding box center [648, 158] width 593 height 33
click at [489, 161] on input "Pure Trade Settled Document Pack" at bounding box center [444, 166] width 184 height 18
click at [492, 166] on input "Pure Trade Settled Document Pack" at bounding box center [444, 166] width 184 height 18
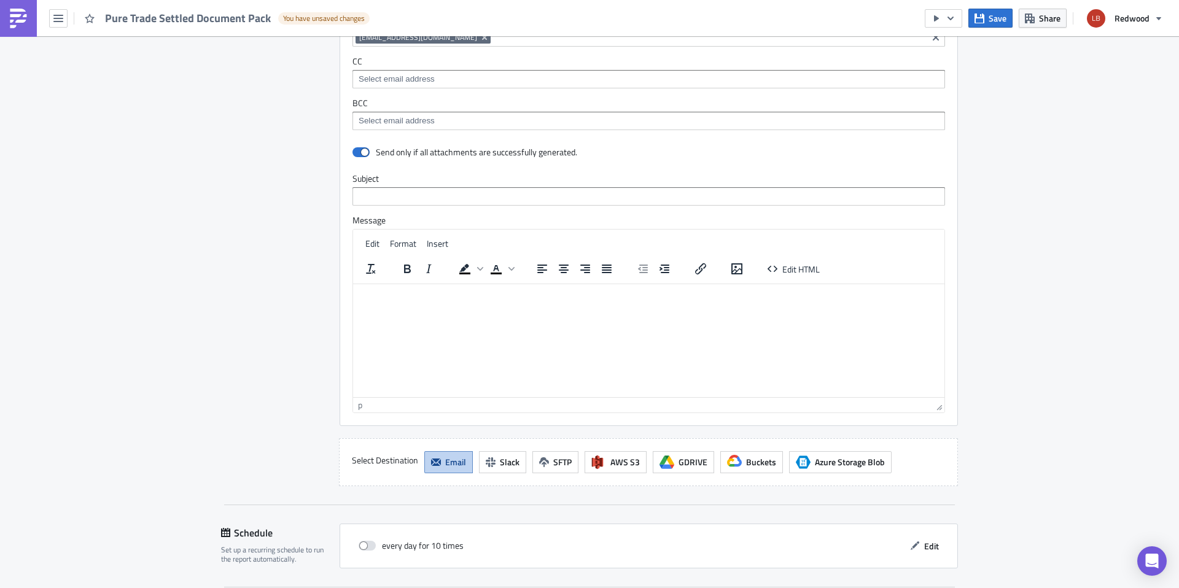
scroll to position [1366, 0]
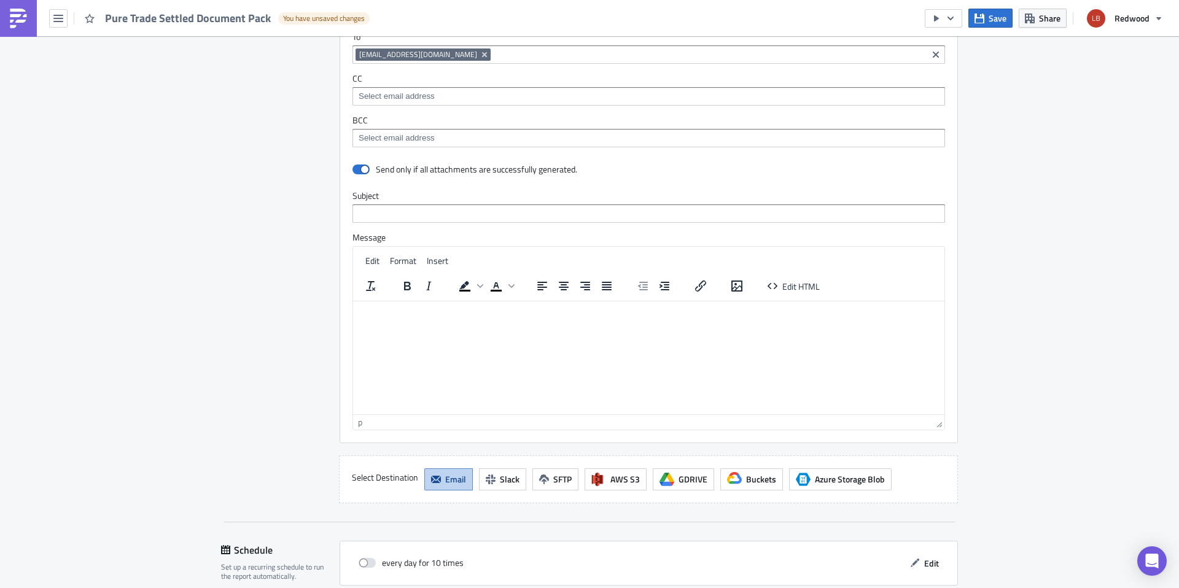
type input "Pure Trade Settled Document Pack"
click at [433, 211] on input "text" at bounding box center [648, 213] width 593 height 18
paste input "Pure Trade Settled Document Pack"
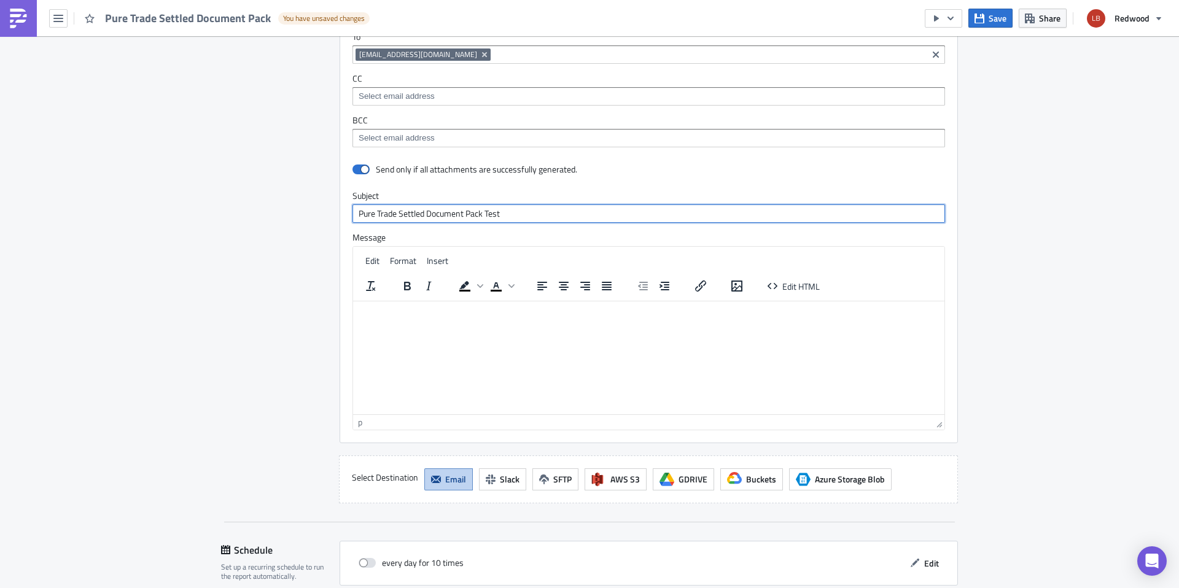
type input "Pure Trade Settled Document Pack Test"
click at [426, 321] on html at bounding box center [648, 311] width 591 height 20
paste body "Rich Text Area. Press ALT-0 for help."
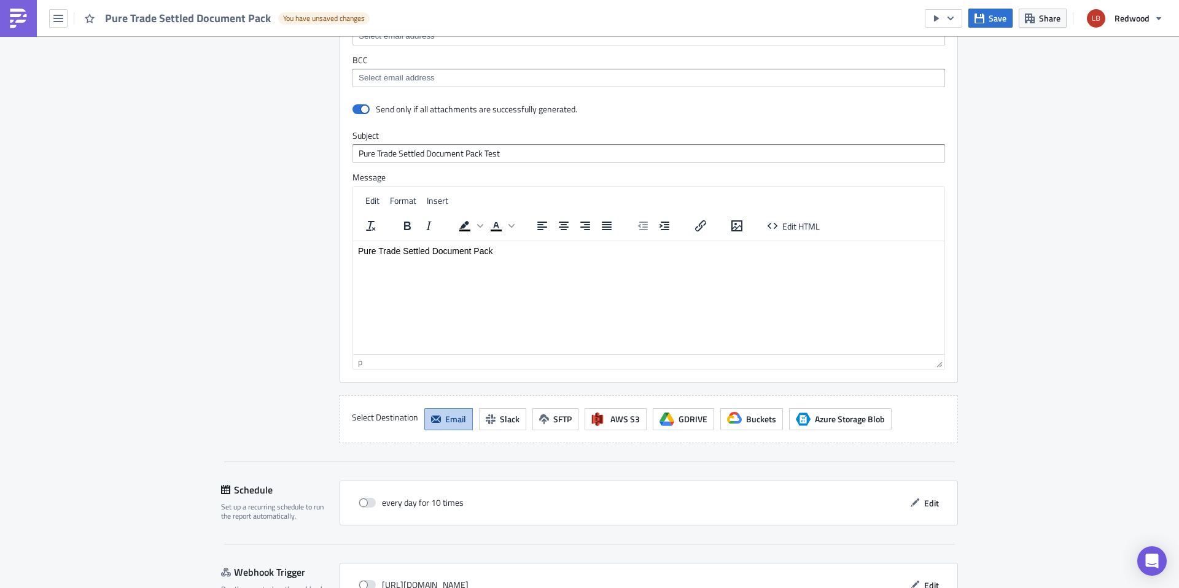
scroll to position [1428, 0]
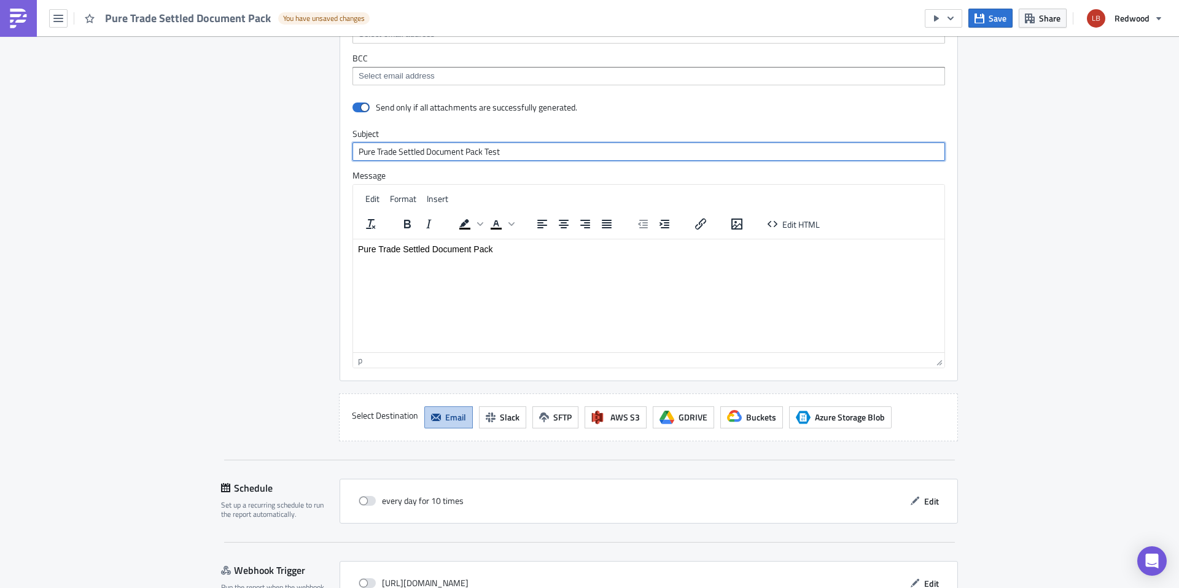
click at [527, 149] on input "Pure Trade Settled Document Pack Test" at bounding box center [648, 151] width 593 height 18
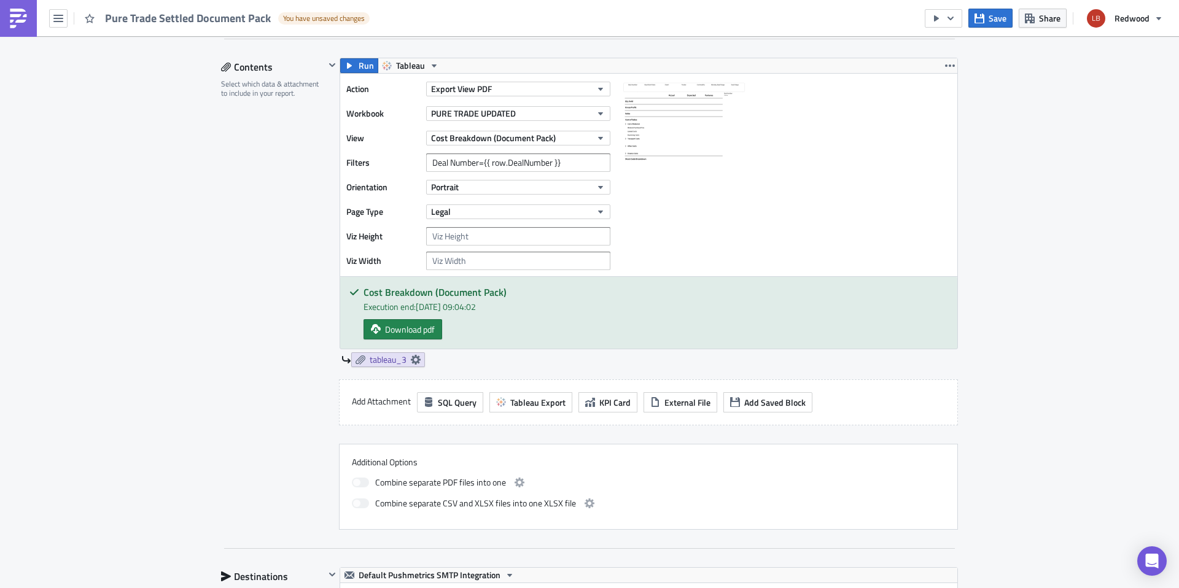
scroll to position [761, 0]
drag, startPoint x: 564, startPoint y: 160, endPoint x: 482, endPoint y: 161, distance: 81.7
click at [482, 161] on input "Deal Number={{ row.DealNumber }}" at bounding box center [518, 162] width 184 height 18
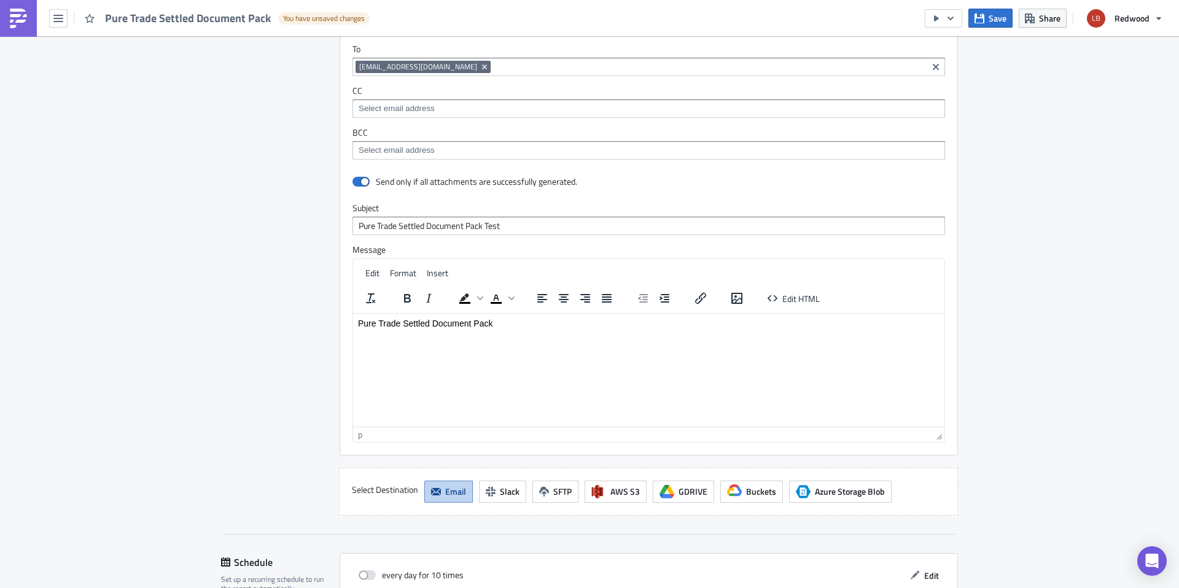
scroll to position [1458, 0]
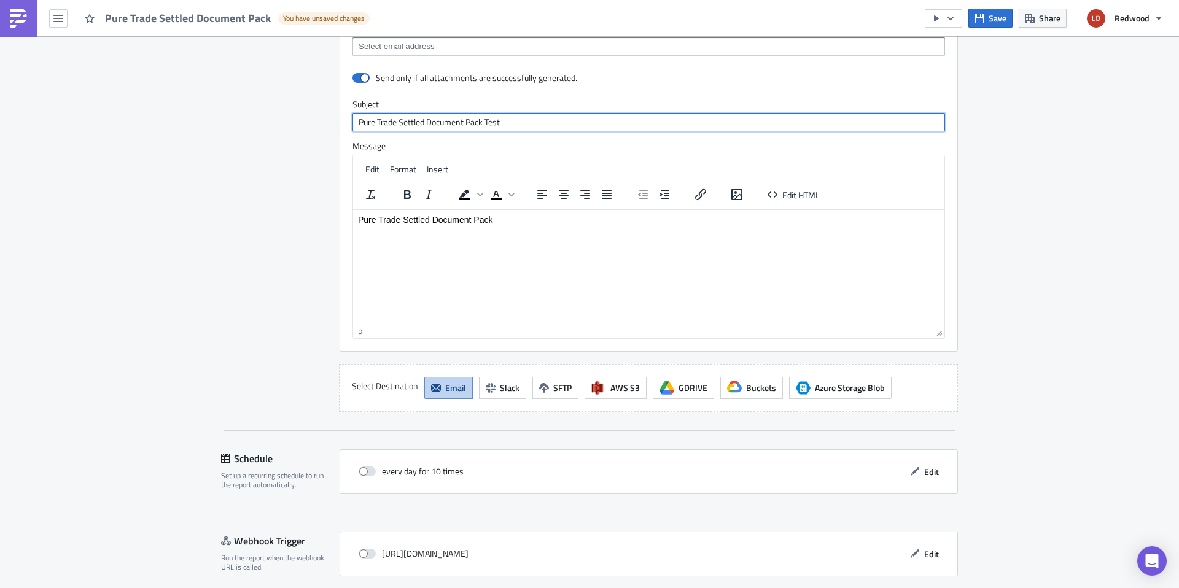
click at [555, 116] on input "Pure Trade Settled Document Pack Test" at bounding box center [648, 122] width 593 height 18
paste input "{{ row.DealNumber }}"
type input "Pure Trade Settled Document Pack Test {{ row.DealNumber }}"
click at [535, 229] on html "Pure Trade Settled Document Pack" at bounding box center [648, 219] width 591 height 20
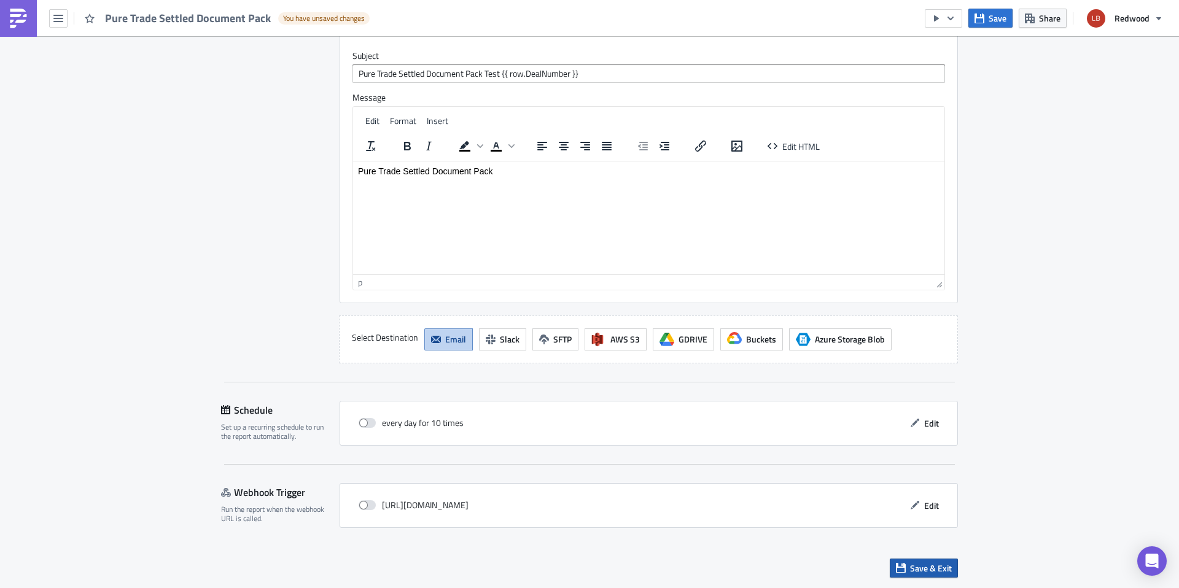
click at [910, 505] on span "Save & Exit" at bounding box center [931, 568] width 42 height 13
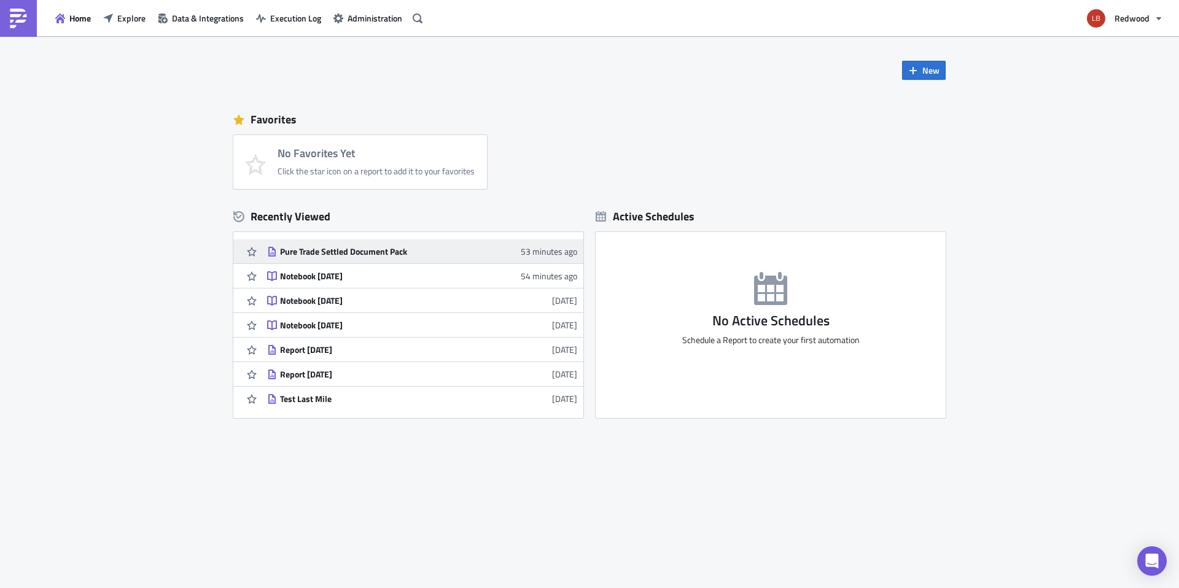
click at [499, 251] on div "Pure Trade Settled Document Pack" at bounding box center [399, 251] width 238 height 11
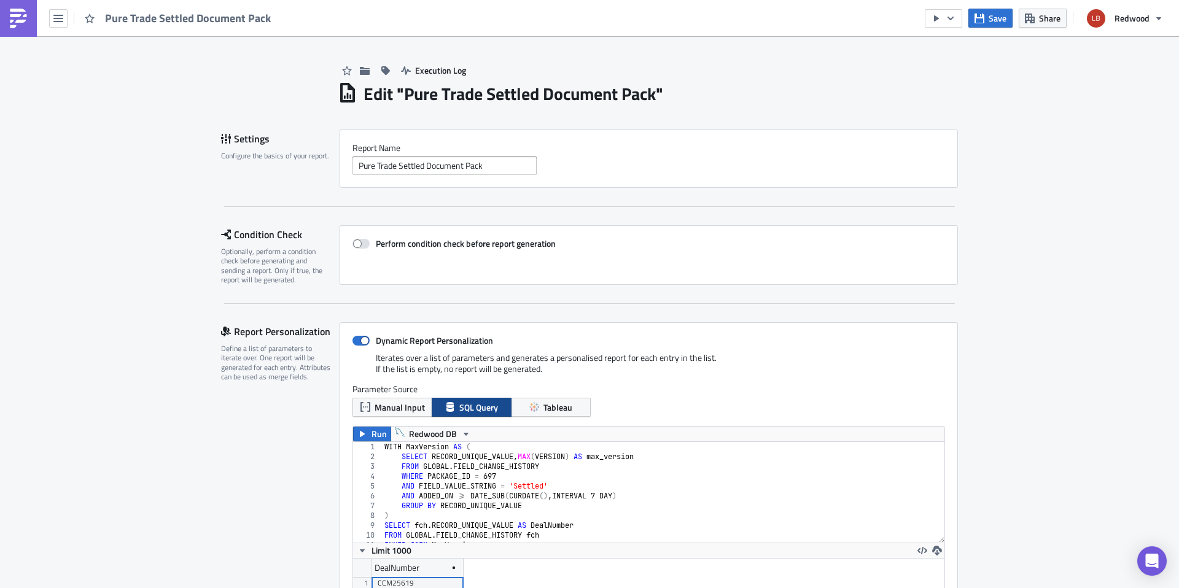
scroll to position [141, 591]
click at [133, 18] on span "Pure Trade Settled Document Pack" at bounding box center [188, 18] width 167 height 14
click at [55, 22] on icon "button" at bounding box center [58, 19] width 10 height 10
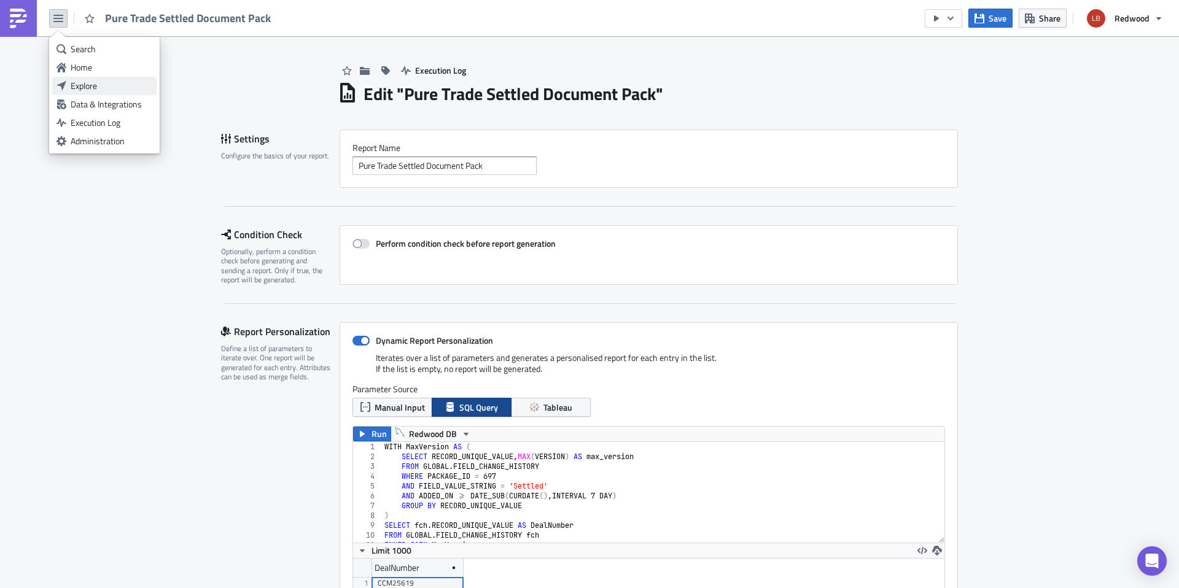
click at [112, 92] on link "Explore" at bounding box center [104, 86] width 104 height 18
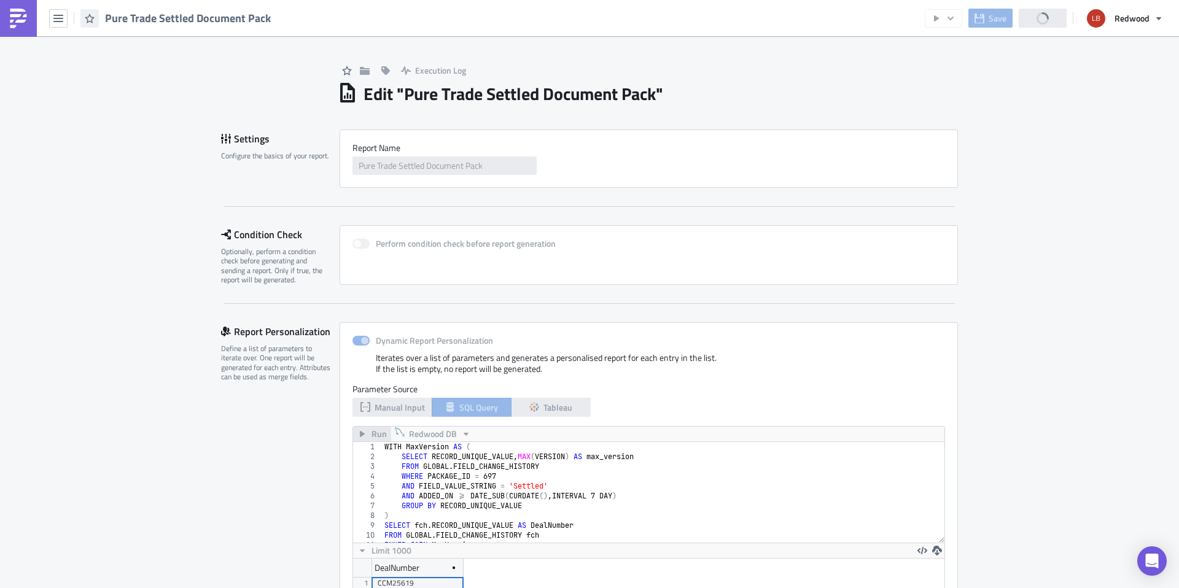
scroll to position [141, 591]
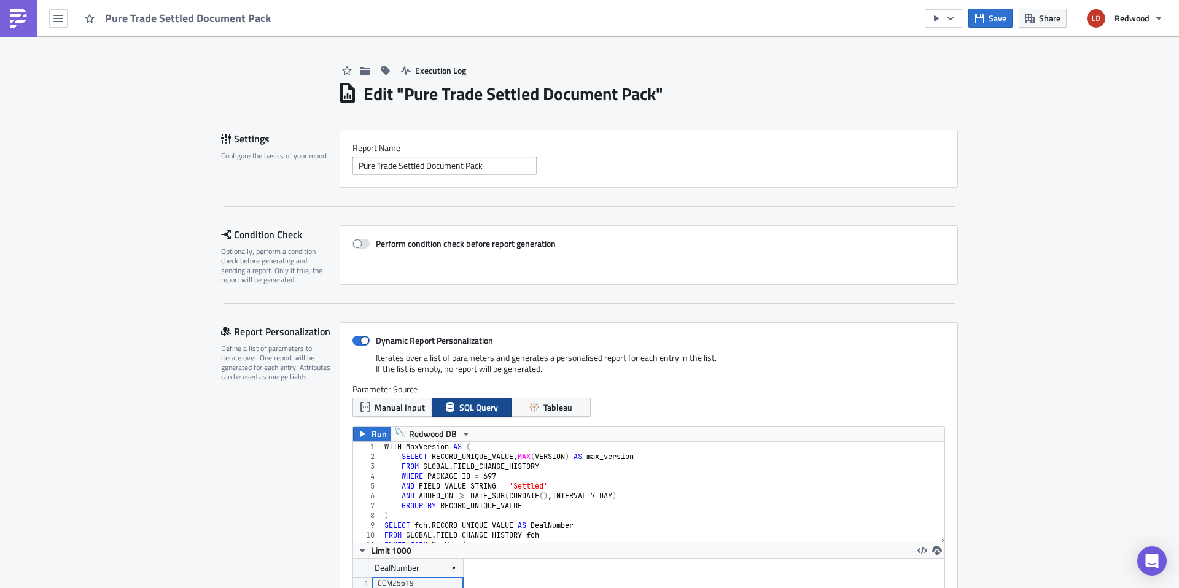
click at [68, 15] on div "Pure Trade Settled Document Pack" at bounding box center [139, 18] width 278 height 36
click at [63, 17] on button "button" at bounding box center [58, 18] width 18 height 18
click at [99, 66] on div "Home" at bounding box center [112, 67] width 82 height 12
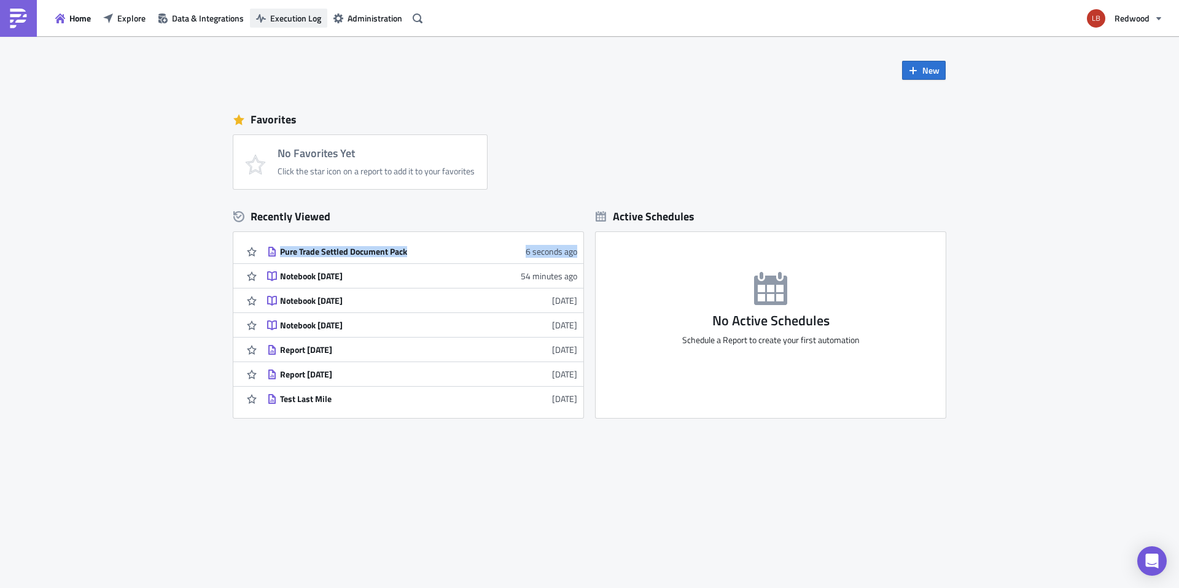
click at [279, 16] on span "Execution Log" at bounding box center [295, 18] width 51 height 13
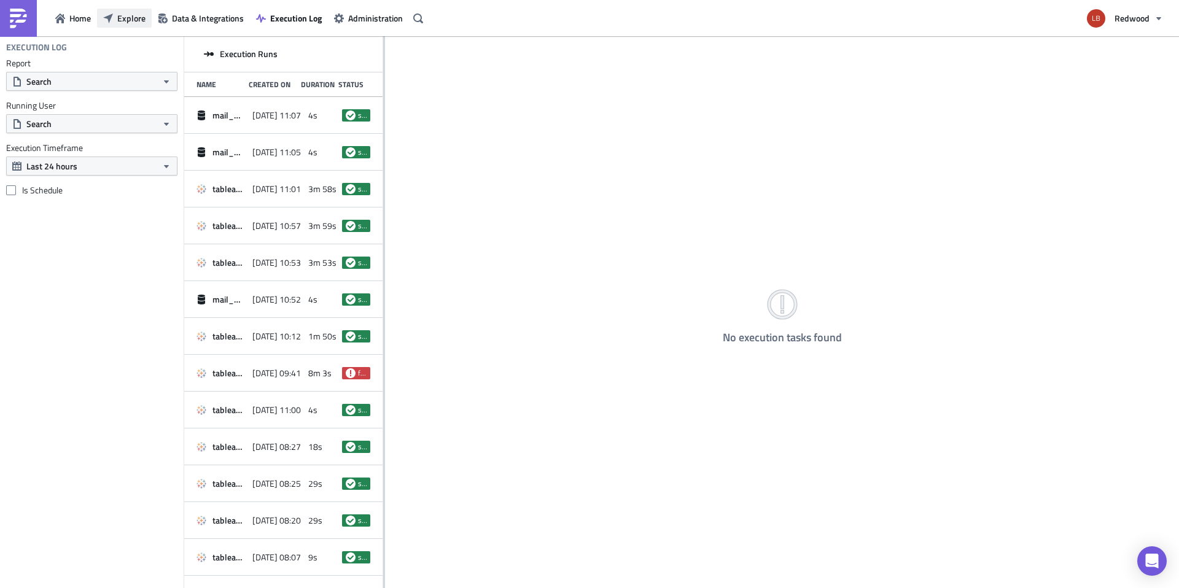
click at [136, 21] on span "Explore" at bounding box center [131, 18] width 28 height 13
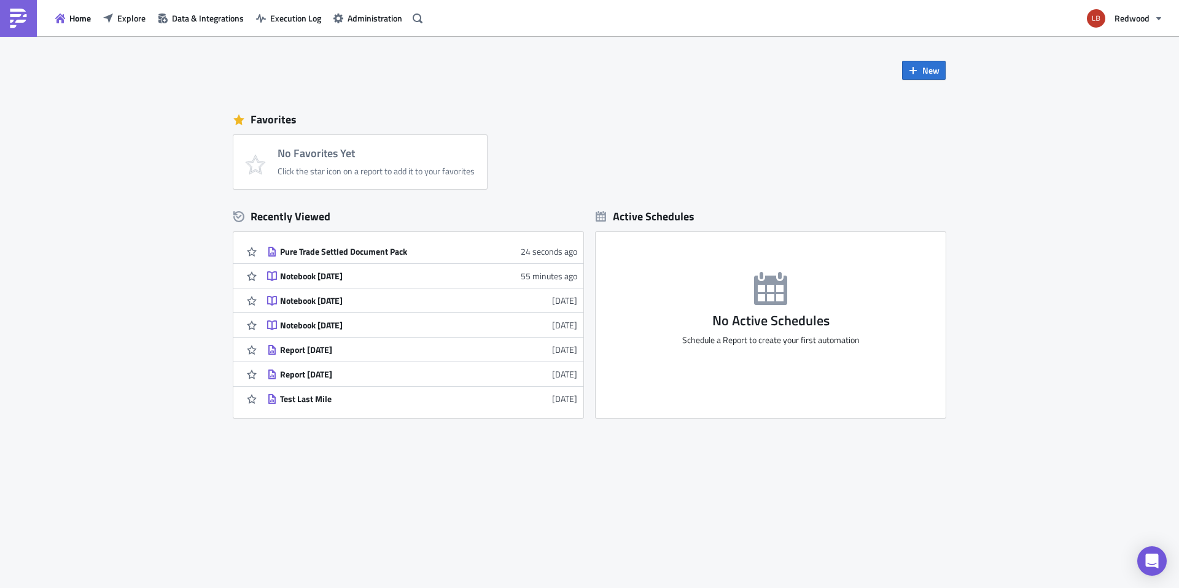
click at [774, 338] on p "Schedule a Report to create your first automation" at bounding box center [771, 340] width 350 height 11
click at [347, 252] on div "Pure Trade Settled Document Pack" at bounding box center [387, 251] width 215 height 11
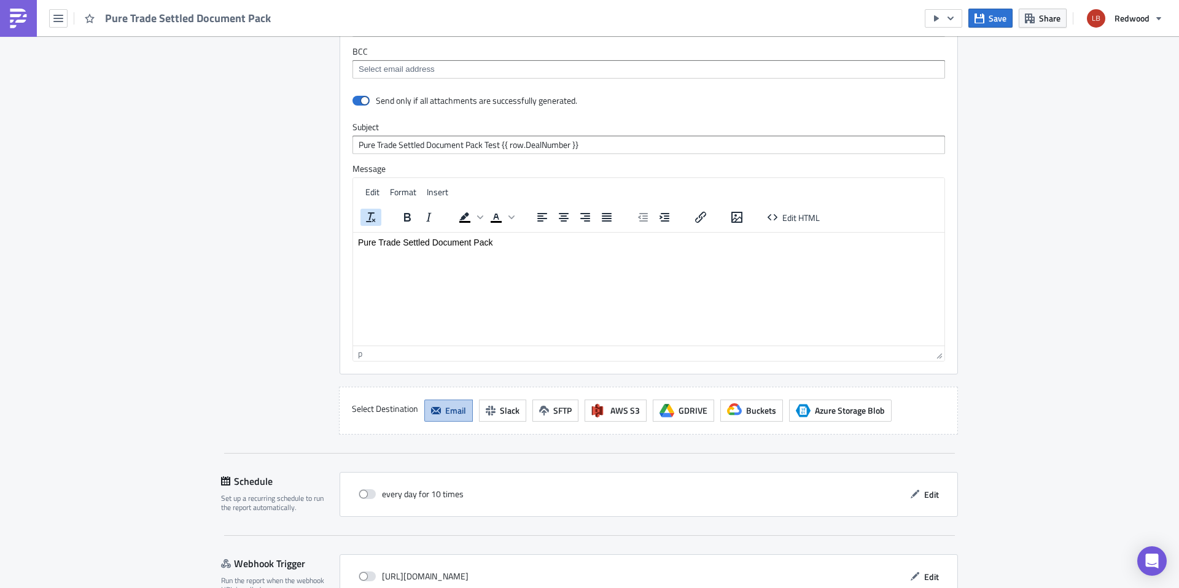
scroll to position [1506, 0]
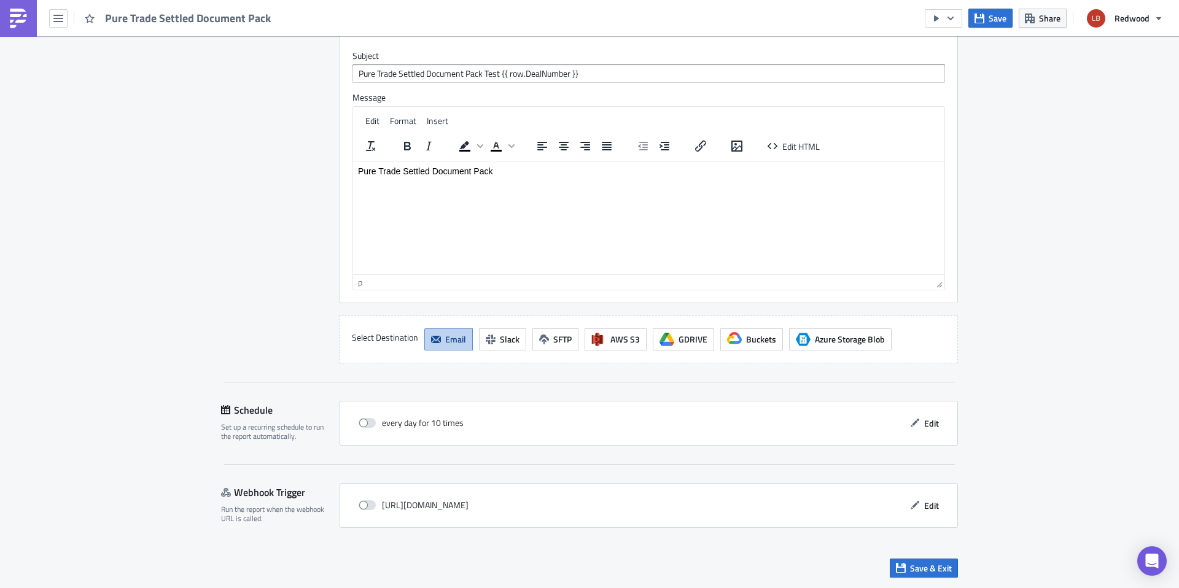
click at [394, 440] on div "every day for 10 times Edit" at bounding box center [649, 423] width 618 height 45
click at [381, 428] on div "every day for 10 times" at bounding box center [411, 423] width 105 height 18
click at [352, 421] on div "every day for 10 times Edit" at bounding box center [648, 423] width 593 height 19
click at [362, 420] on span at bounding box center [367, 423] width 17 height 10
click at [362, 420] on input "checkbox" at bounding box center [365, 423] width 8 height 8
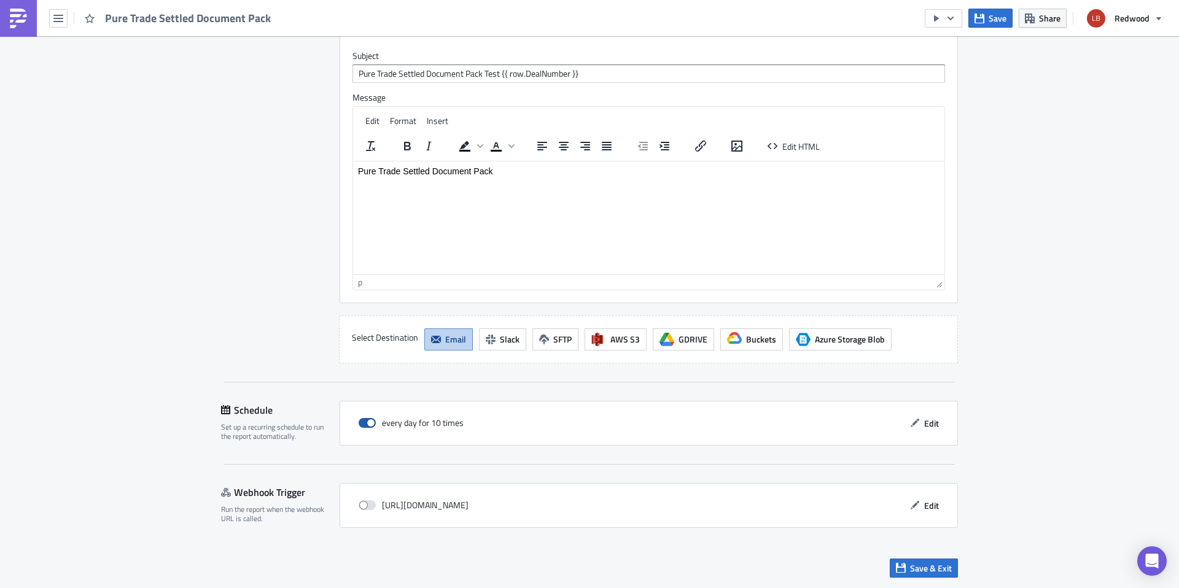
checkbox input "true"
click at [917, 422] on button "Edit" at bounding box center [924, 423] width 41 height 19
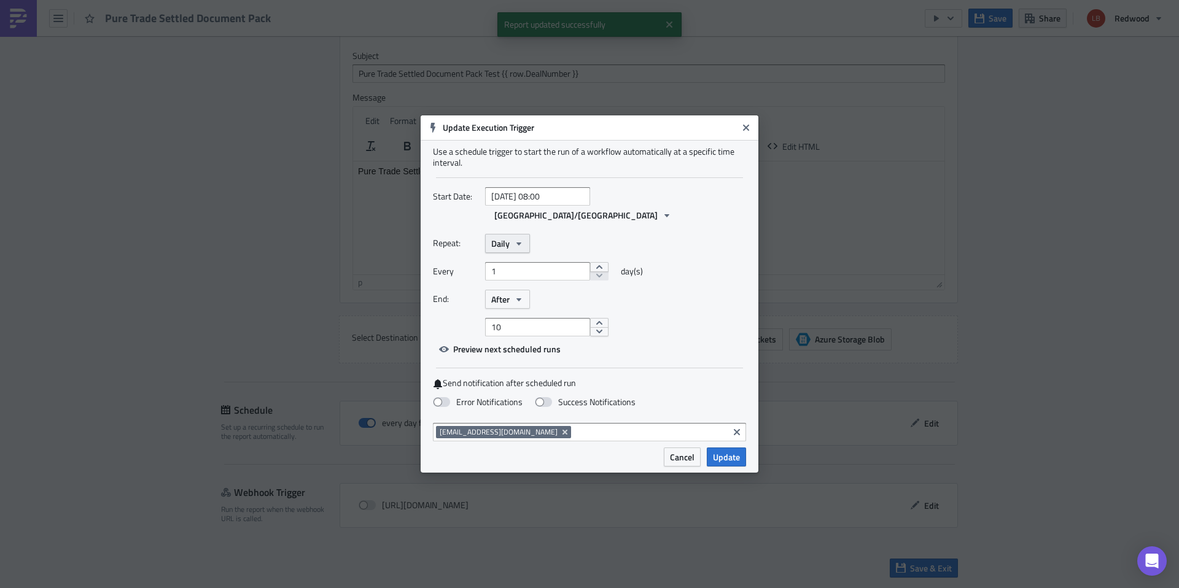
click at [508, 237] on span "Daily" at bounding box center [500, 243] width 18 height 13
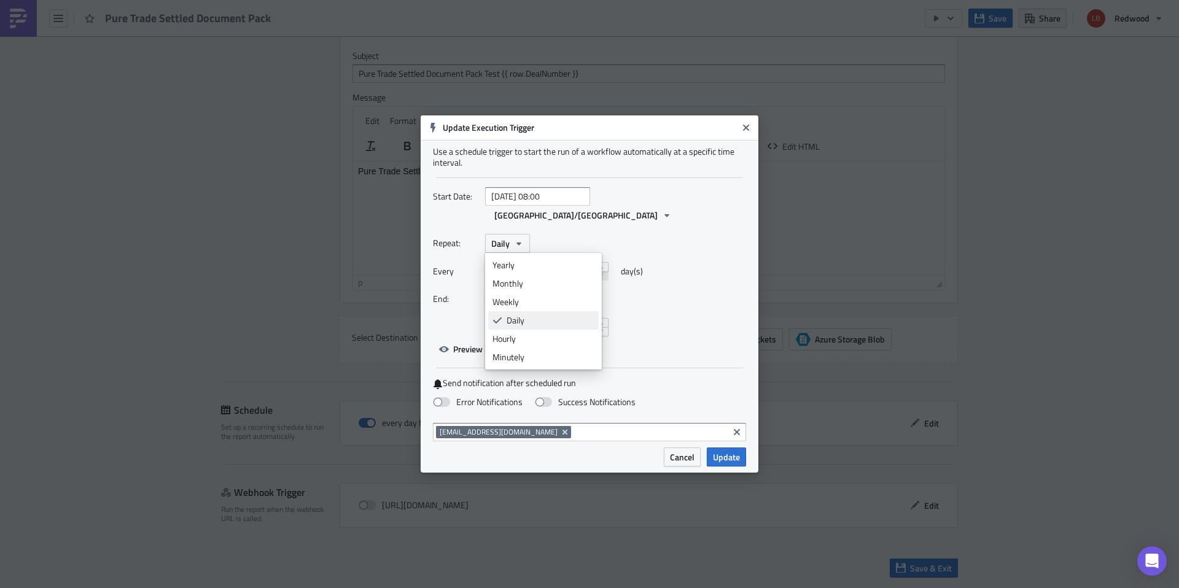
click at [534, 314] on div "Daily" at bounding box center [551, 320] width 88 height 12
click at [496, 293] on span "After" at bounding box center [500, 299] width 18 height 13
click at [521, 315] on div "Never" at bounding box center [543, 321] width 102 height 12
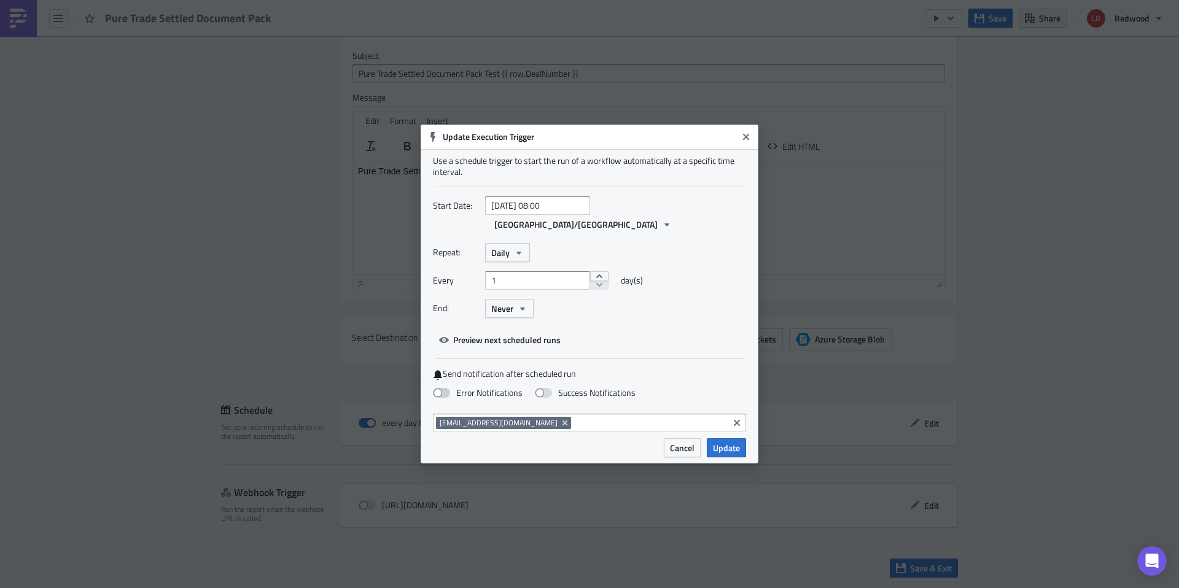
click at [489, 387] on label "Error Notifications" at bounding box center [478, 392] width 90 height 11
click at [10, 10] on input "Error Notifications" at bounding box center [6, 6] width 8 height 8
checkbox input "true"
click at [586, 387] on label "Success Notifications" at bounding box center [585, 392] width 101 height 11
click at [10, 10] on input "Success Notifications" at bounding box center [6, 6] width 8 height 8
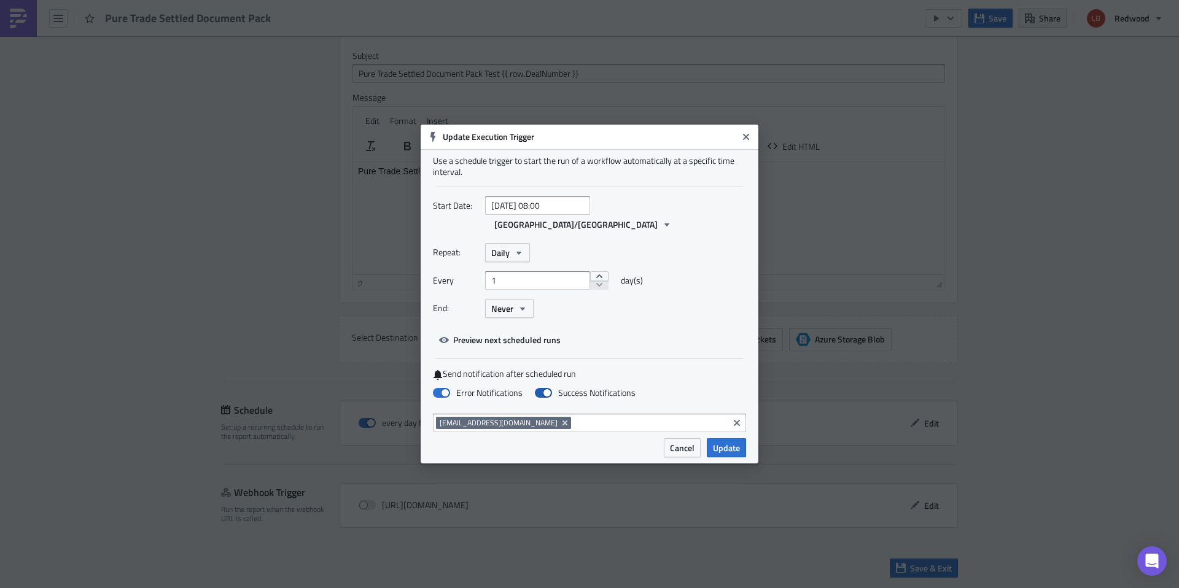
click at [586, 389] on label "Success Notifications" at bounding box center [585, 392] width 101 height 11
click at [10, 10] on input "Success Notifications" at bounding box center [6, 6] width 8 height 8
checkbox input "false"
select select "8"
select select "2025"
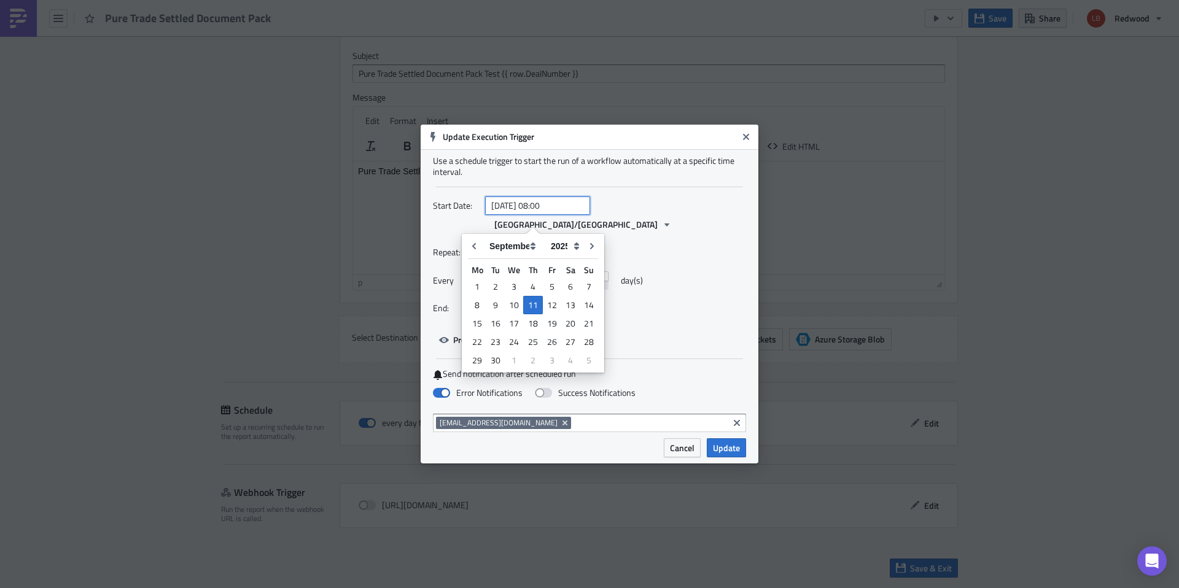
click at [562, 215] on input "2025-09-11 08:00" at bounding box center [537, 206] width 105 height 18
click at [528, 305] on div "11" at bounding box center [533, 305] width 20 height 18
click at [529, 309] on div "11" at bounding box center [533, 305] width 20 height 18
type input "2025-09-11 00:00"
click at [564, 215] on input "2025-09-11 00:00" at bounding box center [537, 206] width 105 height 18
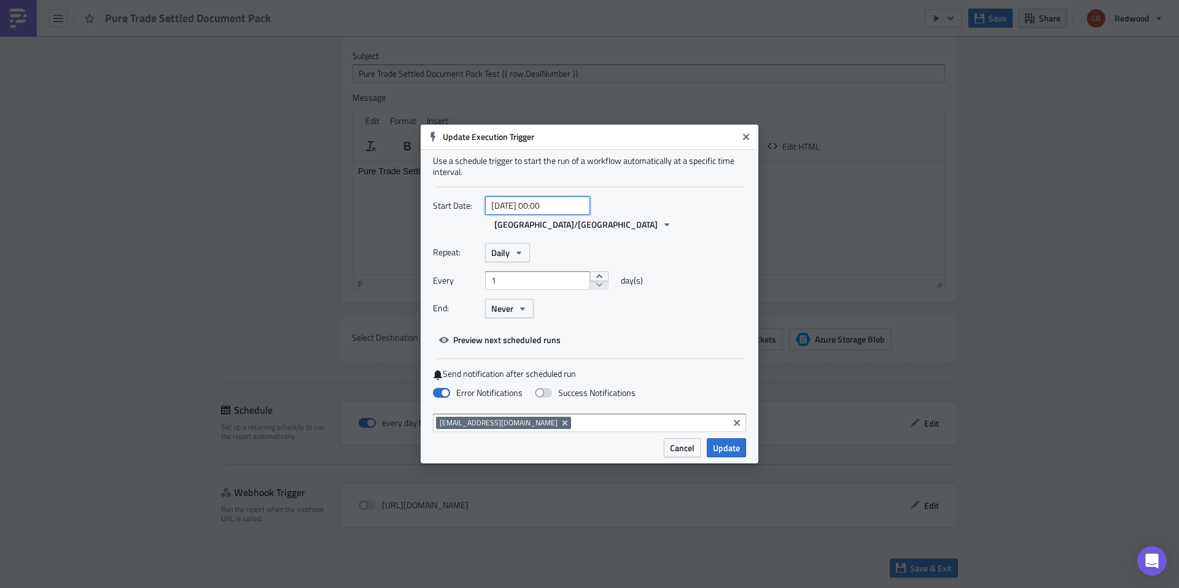
select select "8"
select select "2025"
click at [533, 303] on div "11" at bounding box center [533, 305] width 20 height 18
click at [539, 306] on div "11" at bounding box center [533, 305] width 20 height 18
type input "2025-09-11 00:00"
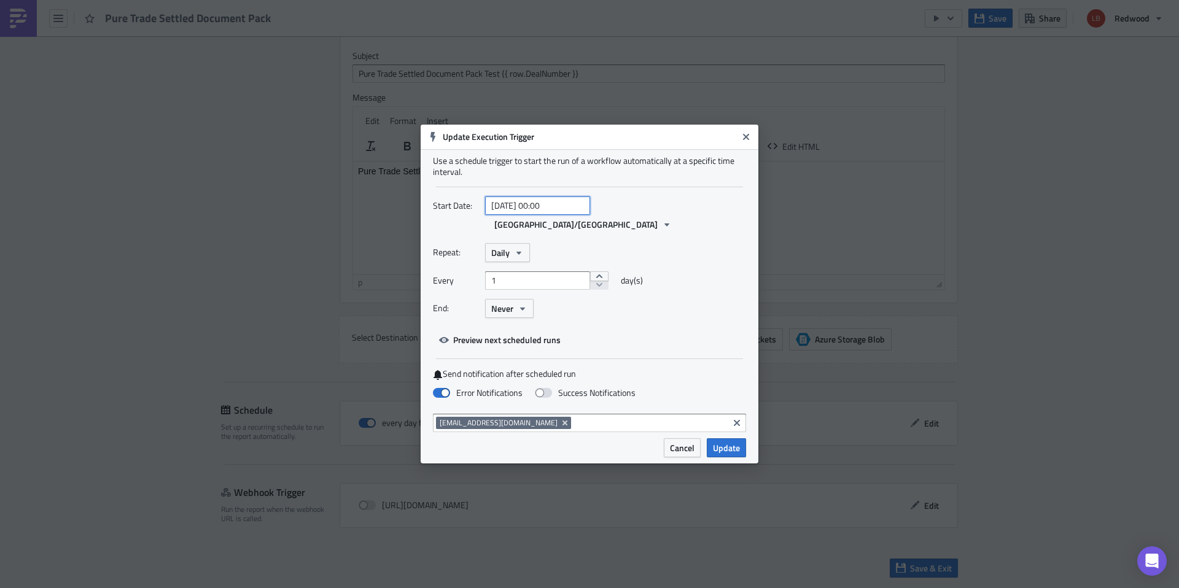
click at [561, 215] on input "2025-09-11 00:00" at bounding box center [537, 206] width 105 height 18
select select "8"
select select "2025"
click at [551, 215] on input "2025-09-11 00:00" at bounding box center [537, 206] width 105 height 18
click at [567, 215] on input "2025-09-11 11:00" at bounding box center [537, 206] width 105 height 18
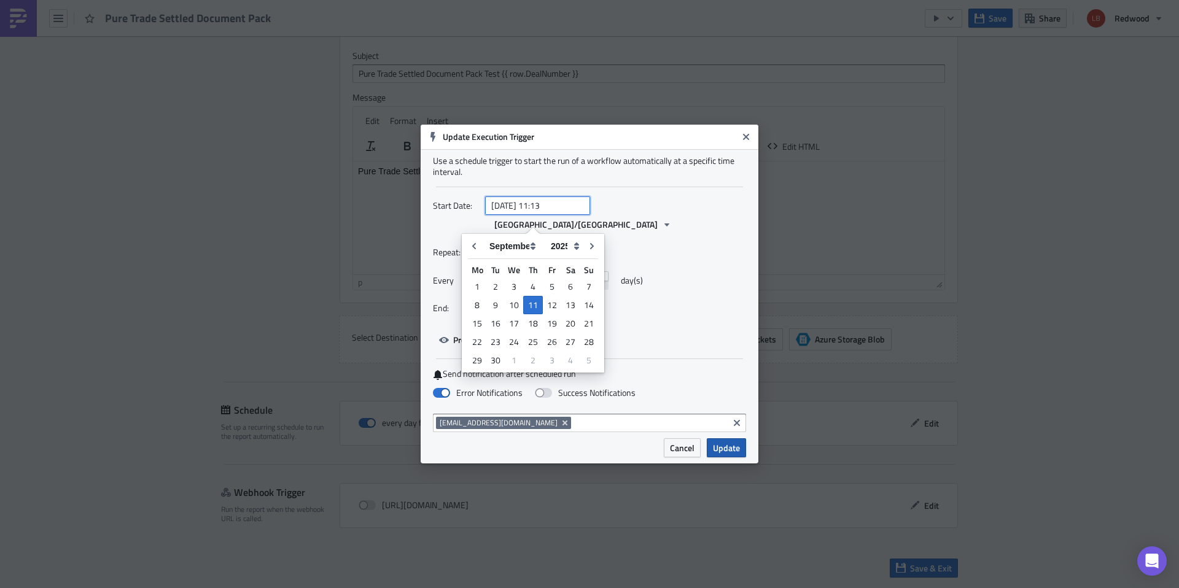
type input "2025-09-11 11:13"
click at [725, 442] on span "Update" at bounding box center [726, 448] width 27 height 13
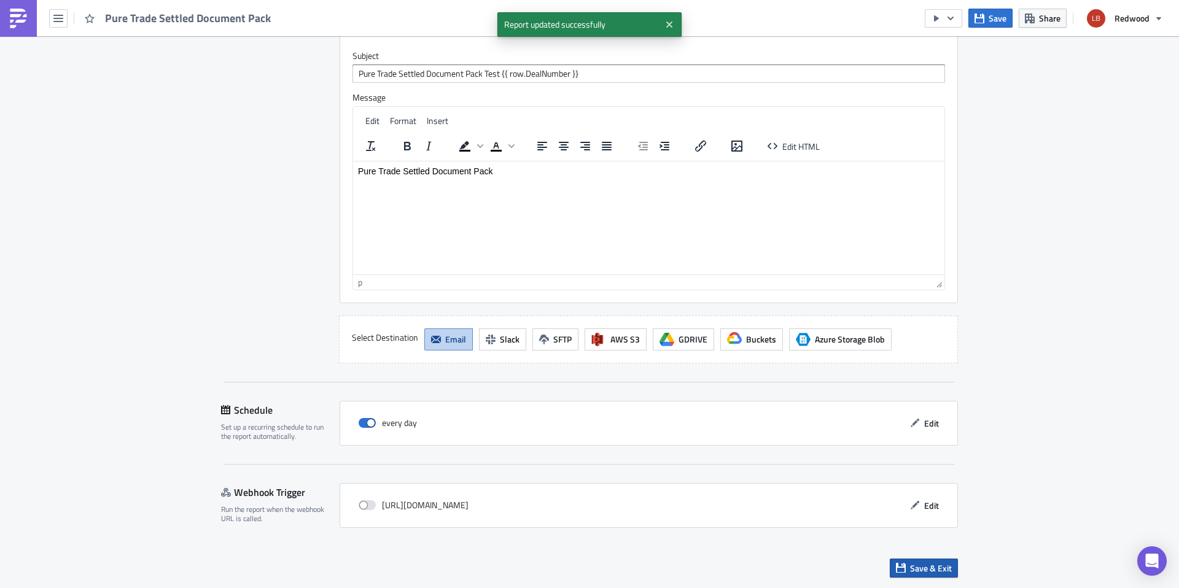
click at [920, 564] on span "Save & Exit" at bounding box center [931, 568] width 42 height 13
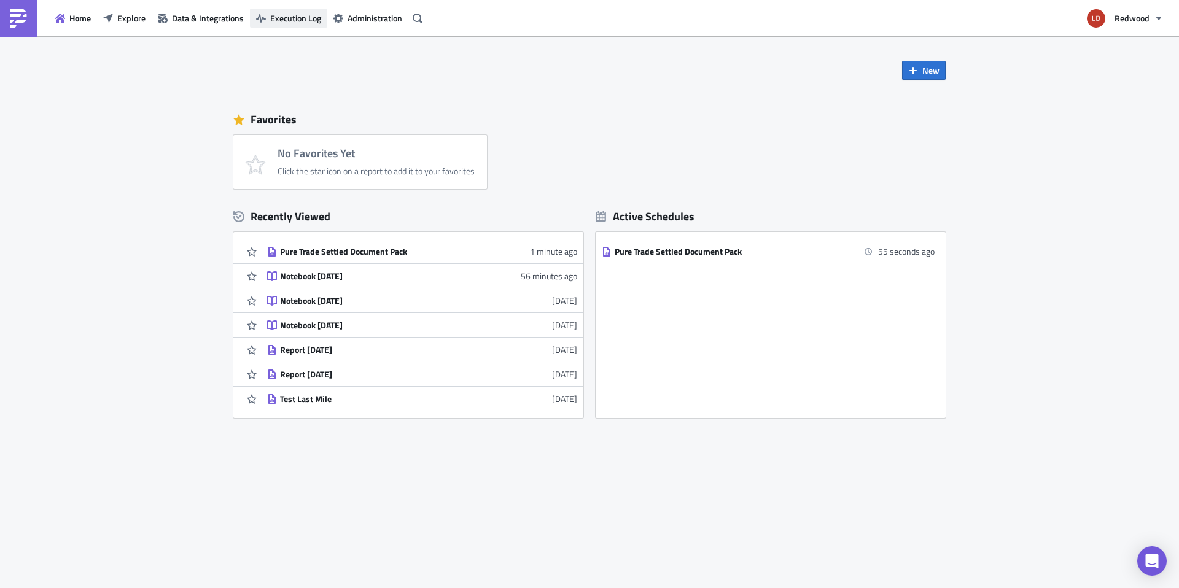
click at [287, 22] on span "Execution Log" at bounding box center [295, 18] width 51 height 13
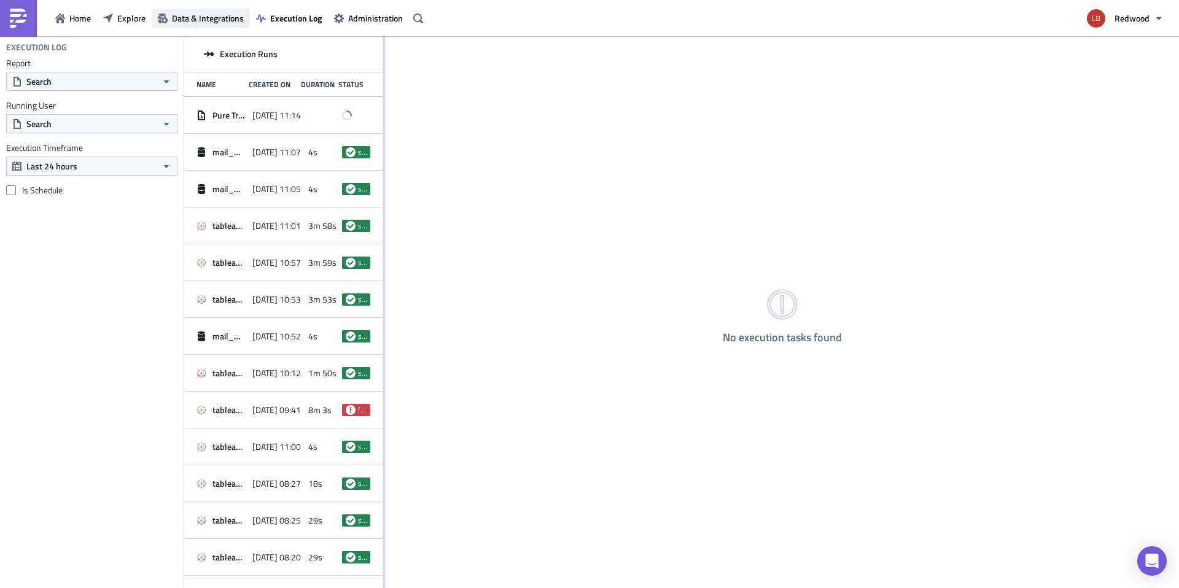
click at [187, 20] on span "Data & Integrations" at bounding box center [208, 18] width 72 height 13
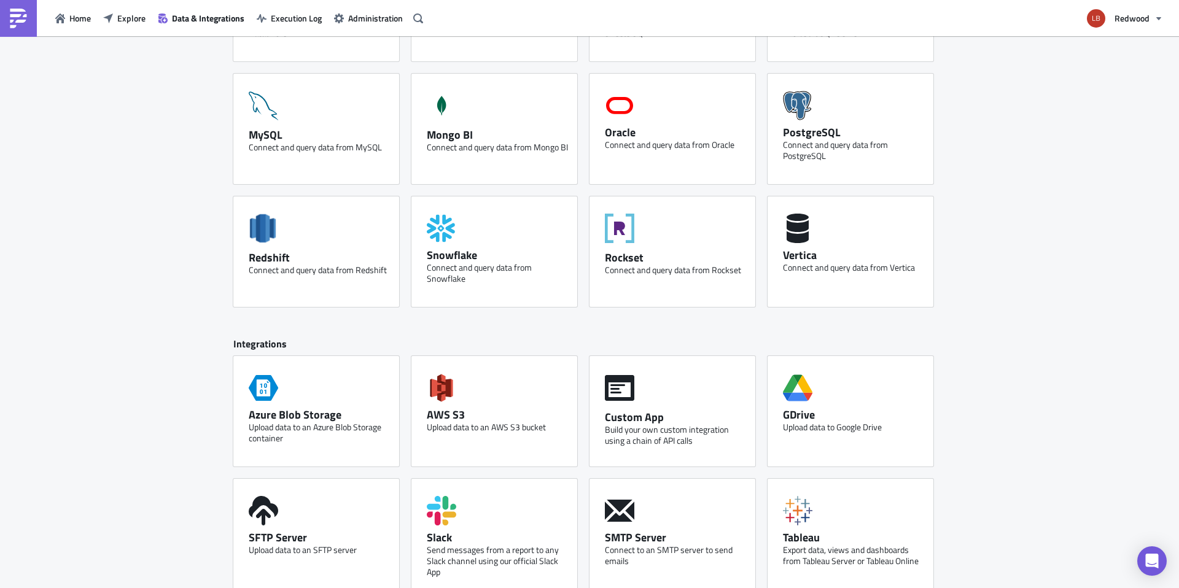
scroll to position [411, 0]
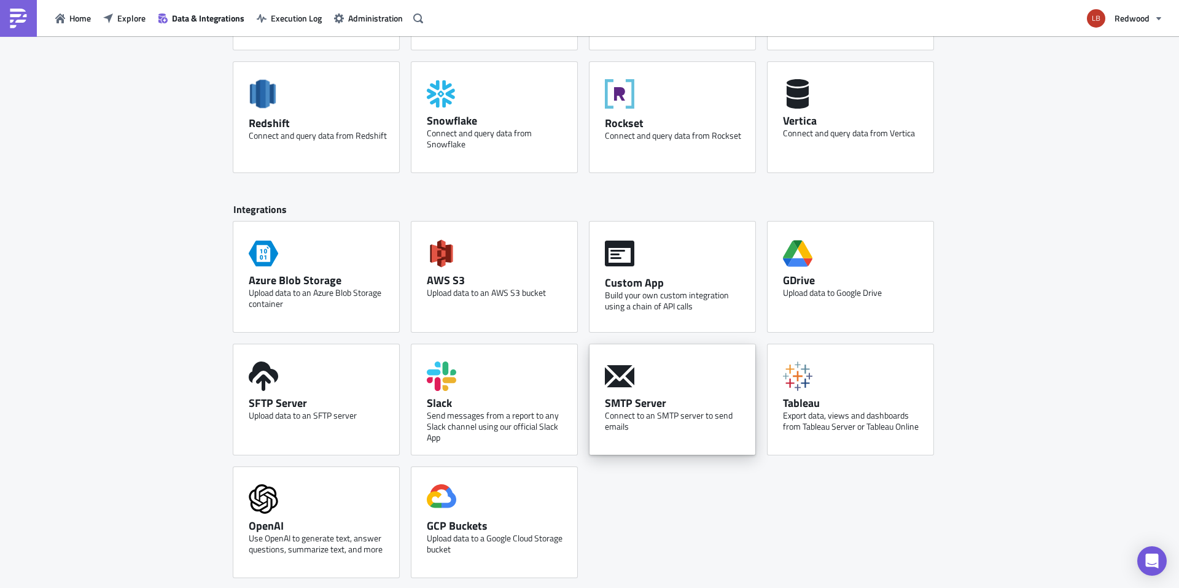
click at [675, 405] on div "SMTP Server" at bounding box center [675, 403] width 141 height 14
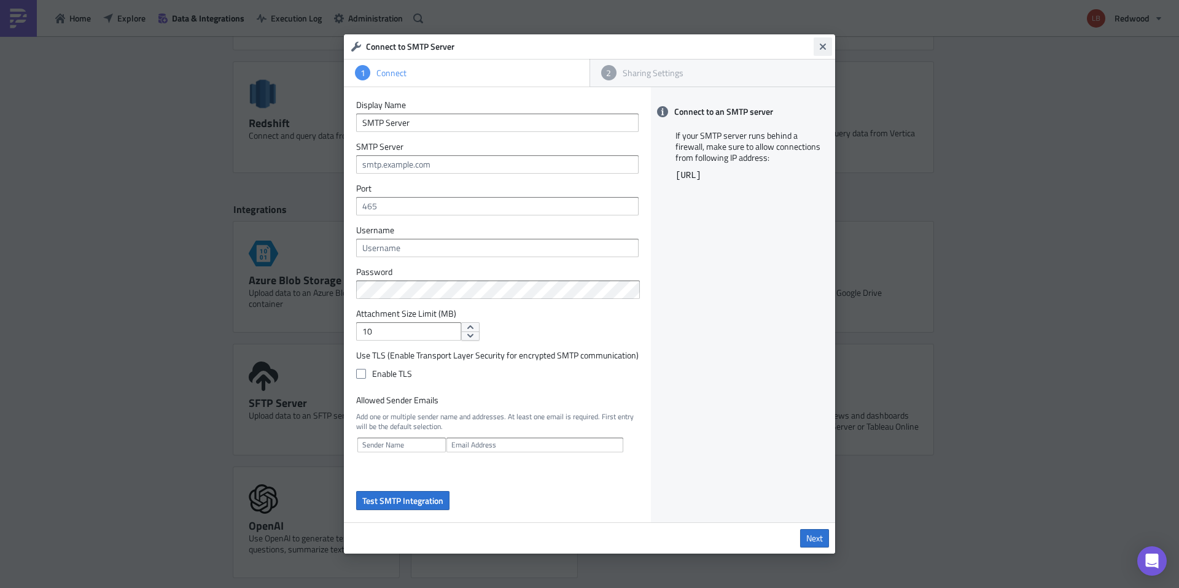
click at [822, 47] on icon "Close" at bounding box center [823, 47] width 6 height 6
